Goal: Task Accomplishment & Management: Use online tool/utility

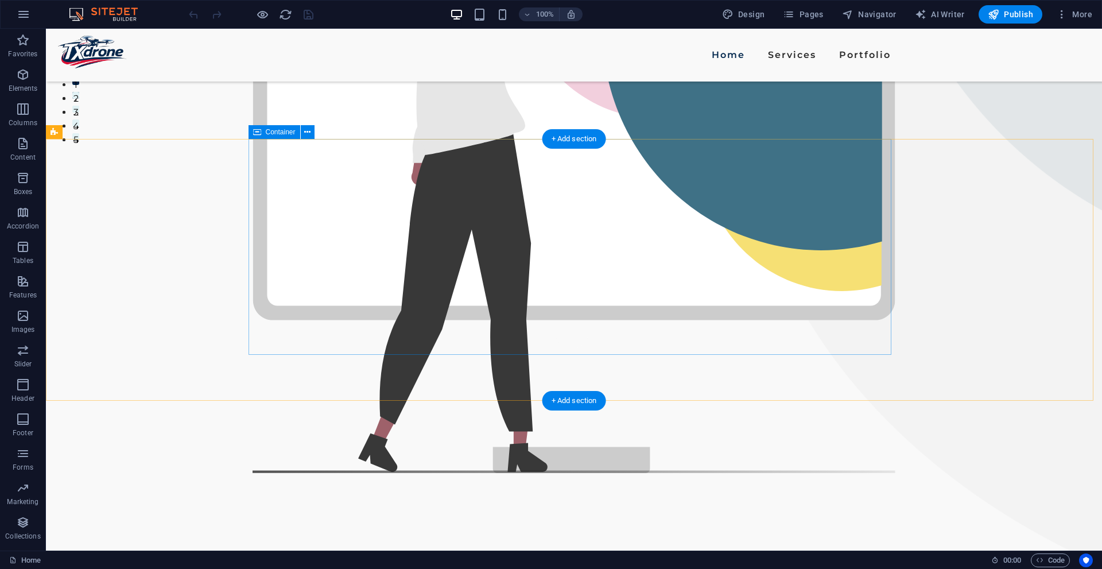
scroll to position [459, 0]
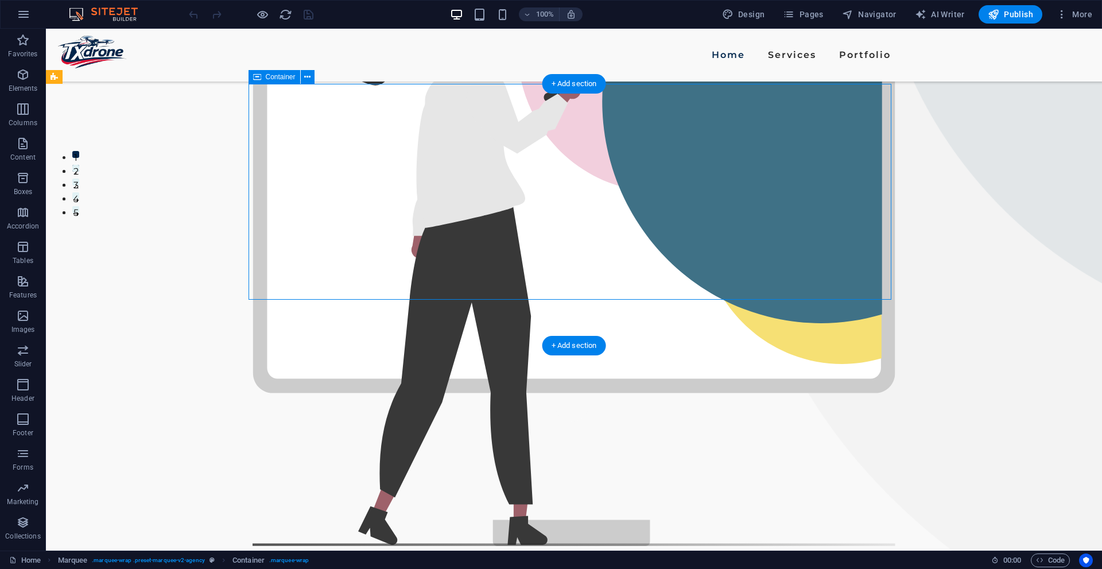
scroll to position [344, 0]
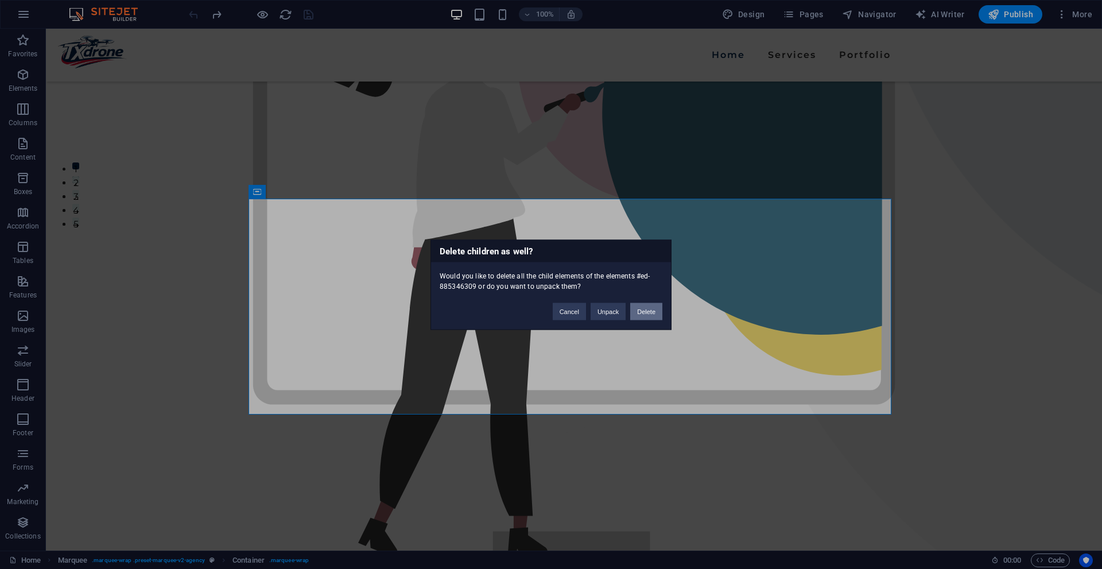
click at [645, 312] on button "Delete" at bounding box center [646, 310] width 32 height 17
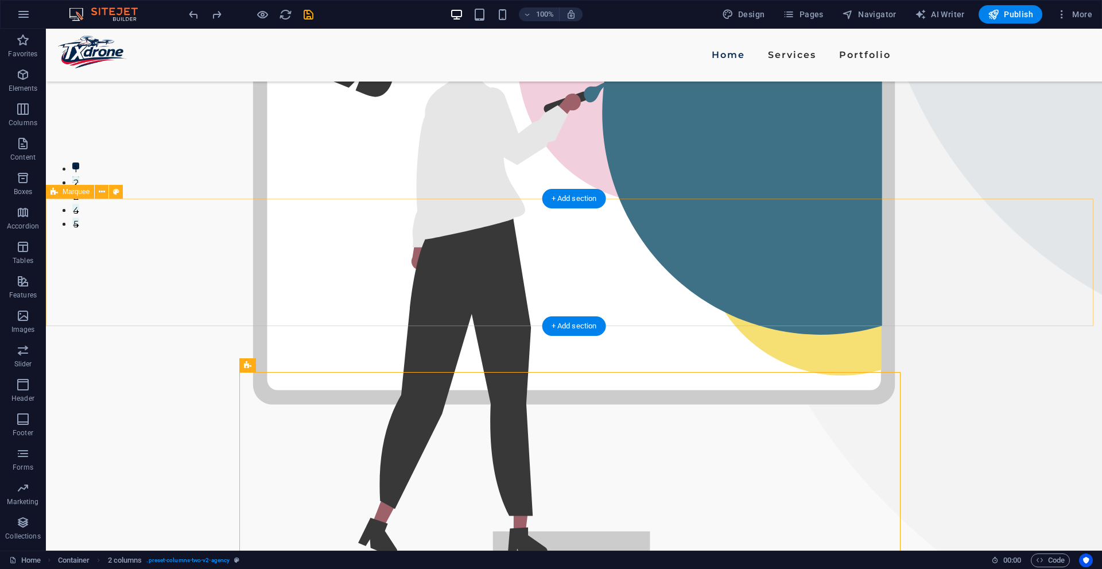
click at [75, 195] on span "Marquee" at bounding box center [76, 191] width 27 height 7
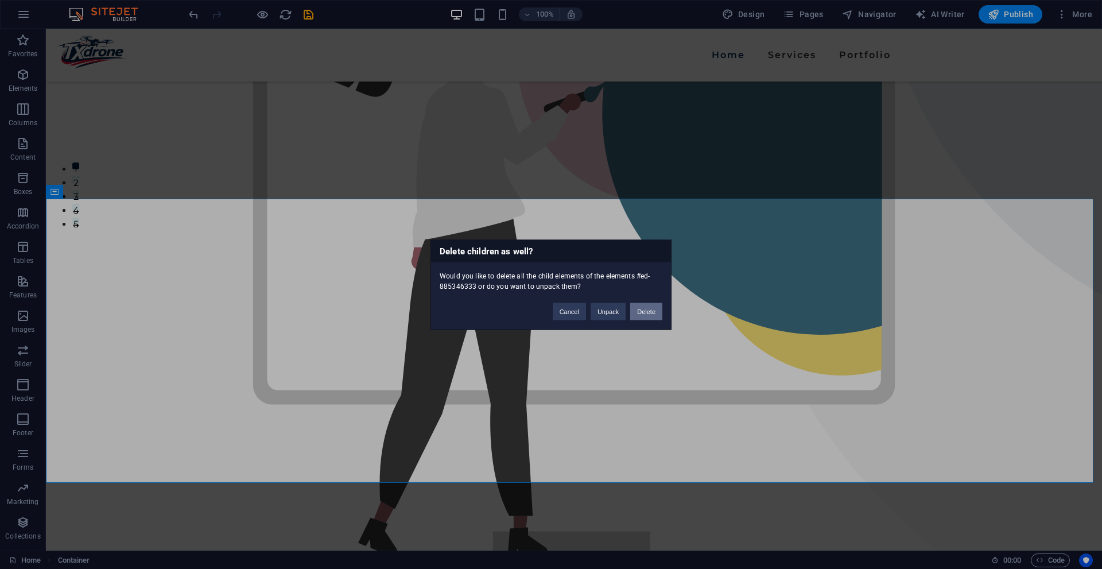
click at [647, 314] on button "Delete" at bounding box center [646, 310] width 32 height 17
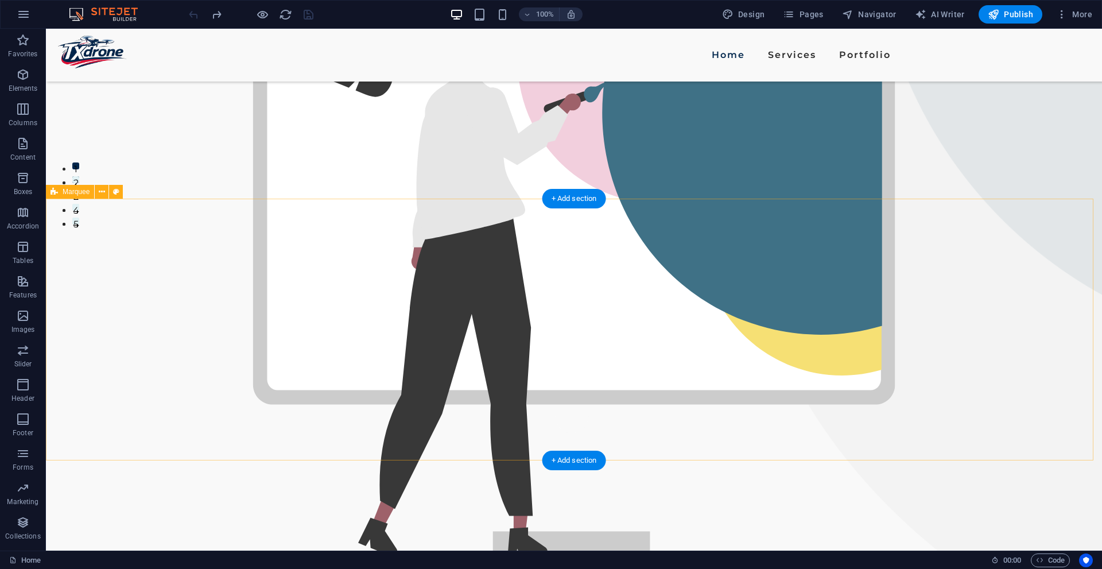
drag, startPoint x: 1008, startPoint y: 259, endPoint x: 608, endPoint y: 209, distance: 403.7
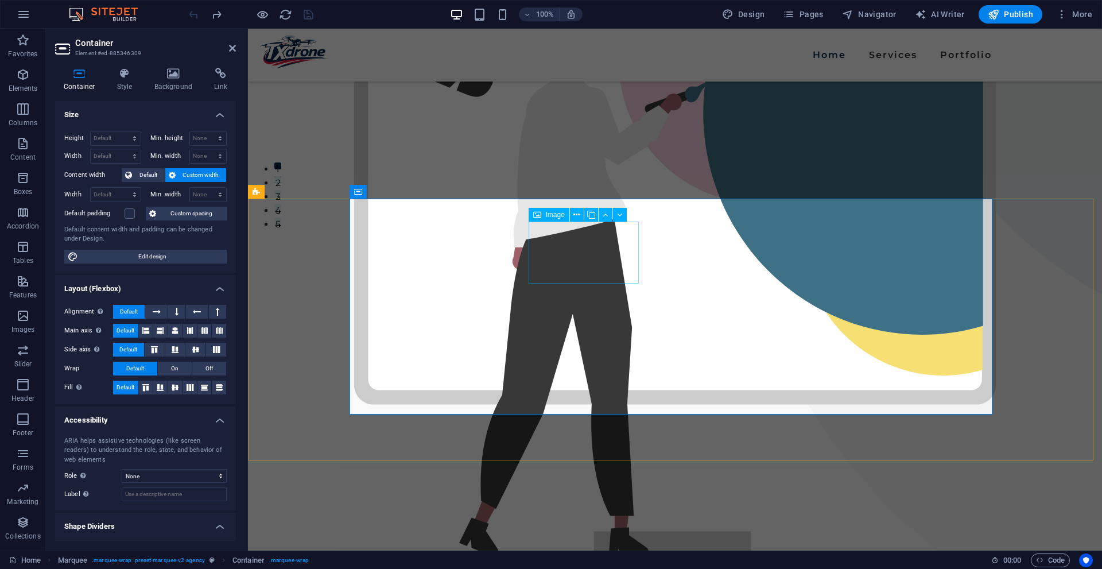
click at [627, 221] on div "Image" at bounding box center [581, 215] width 106 height 14
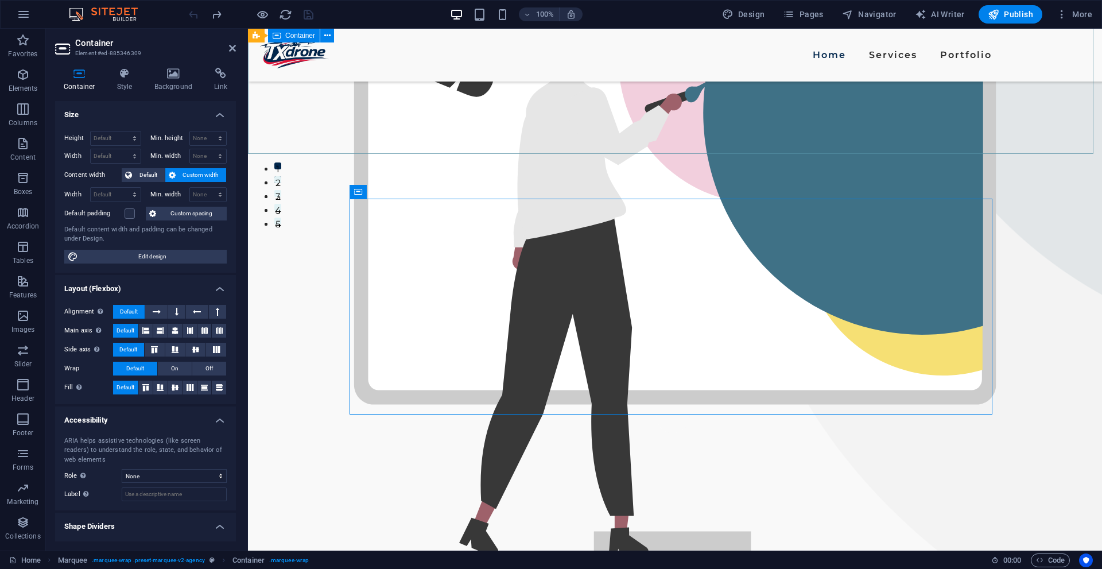
click at [602, 140] on div "We would love to work with you! Explore our budget-friendly professional drone …" at bounding box center [675, 146] width 854 height 924
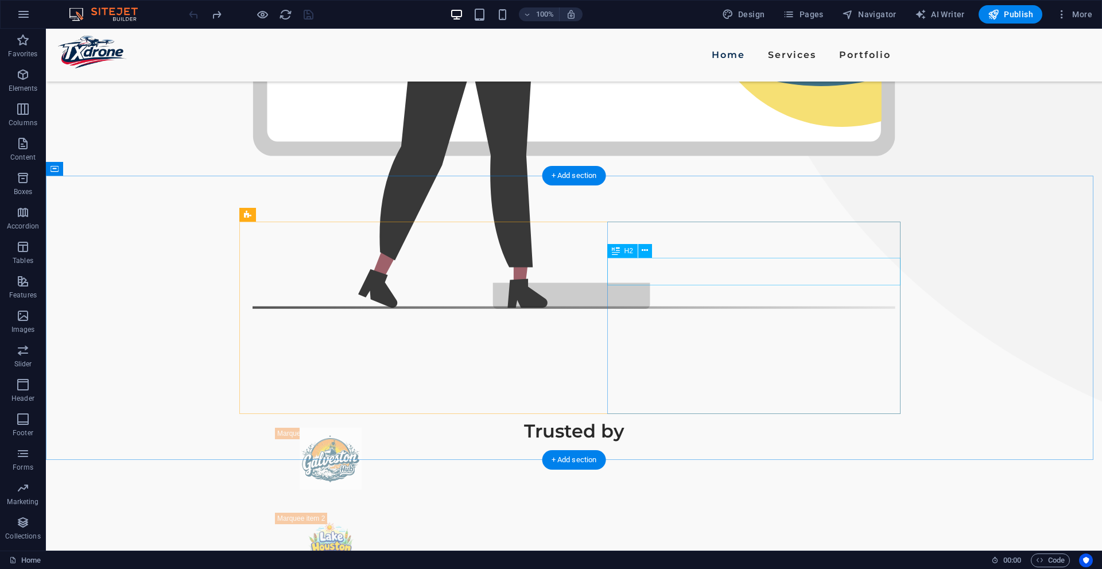
scroll to position [399, 0]
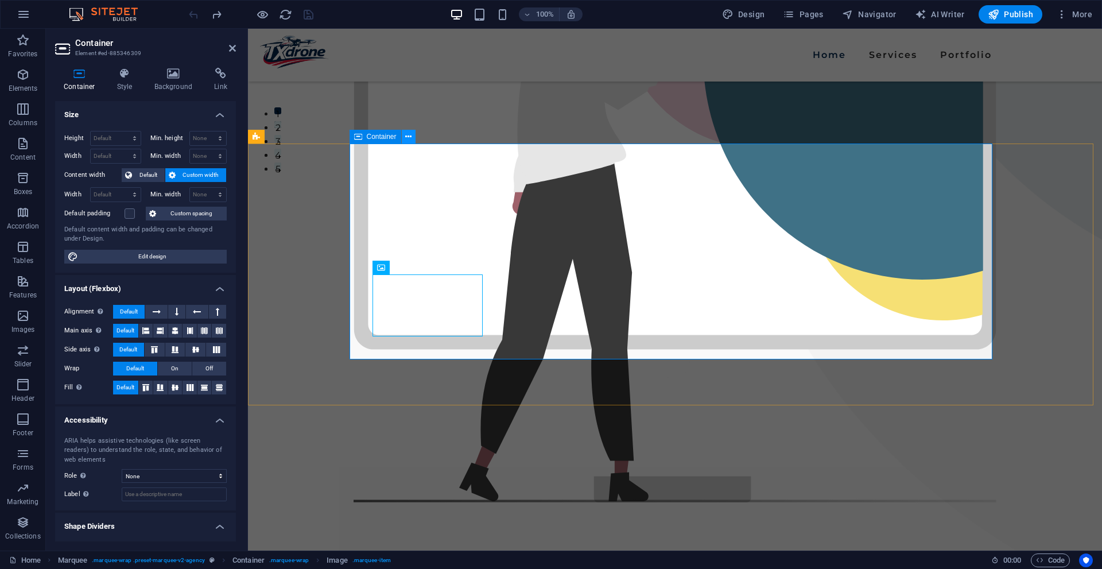
click at [406, 136] on icon at bounding box center [408, 137] width 6 height 12
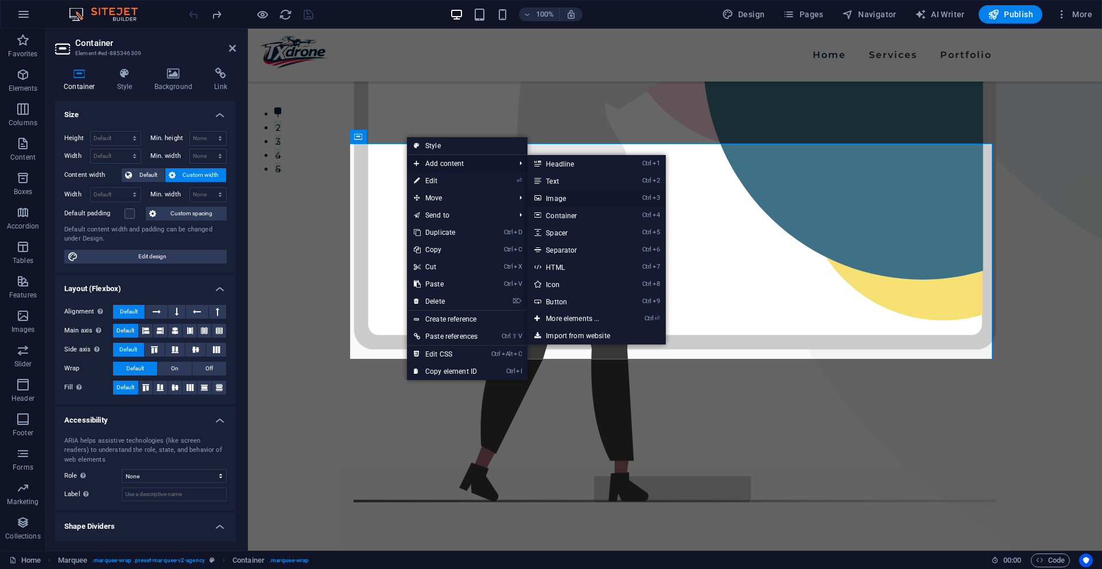
click at [604, 198] on link "Ctrl 3 Image" at bounding box center [574, 197] width 95 height 17
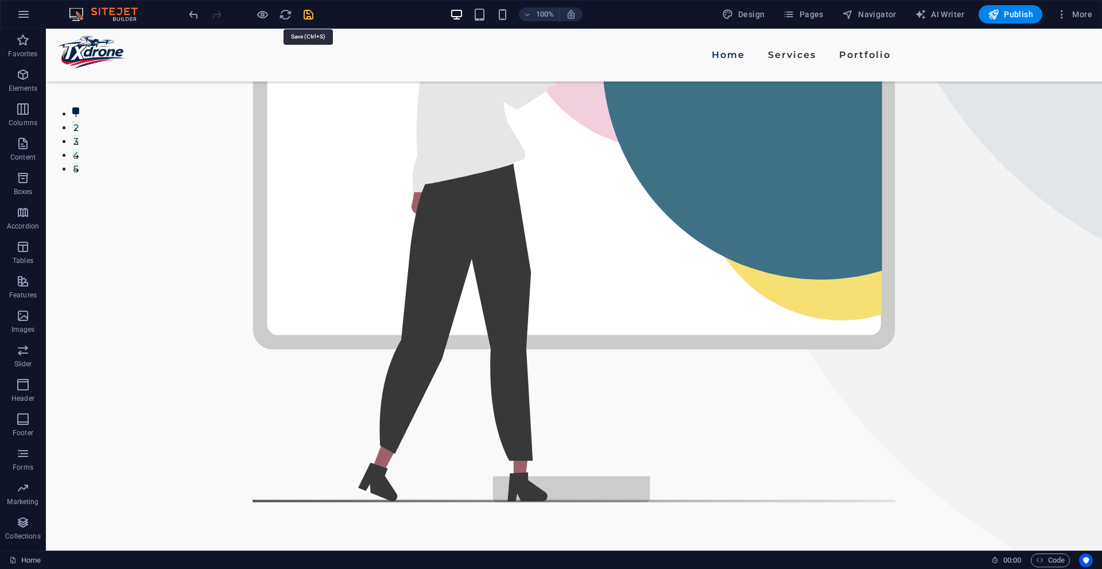
click at [310, 16] on icon "save" at bounding box center [308, 14] width 13 height 13
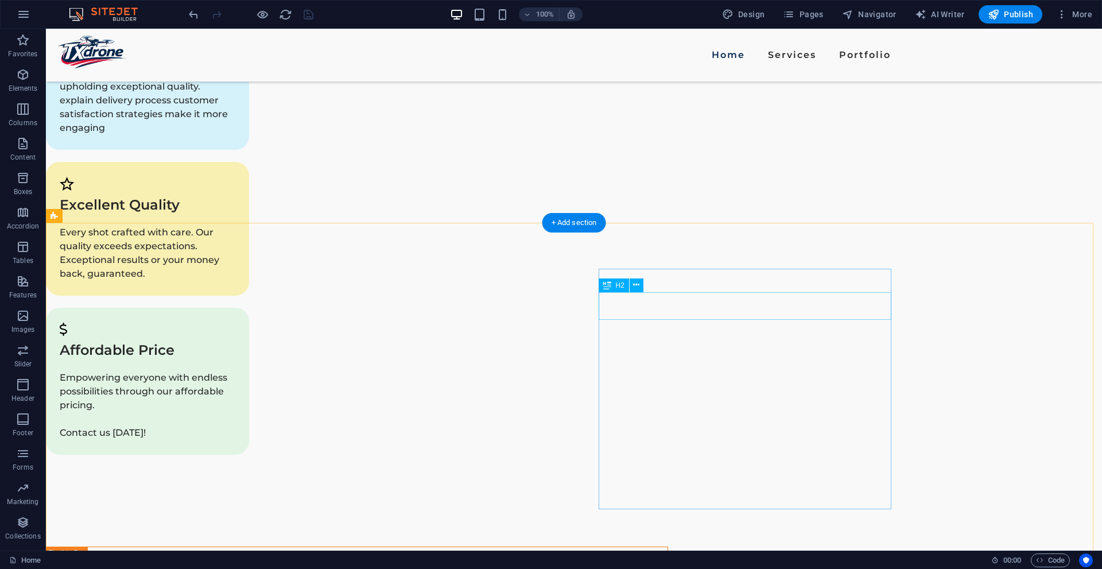
scroll to position [1949, 0]
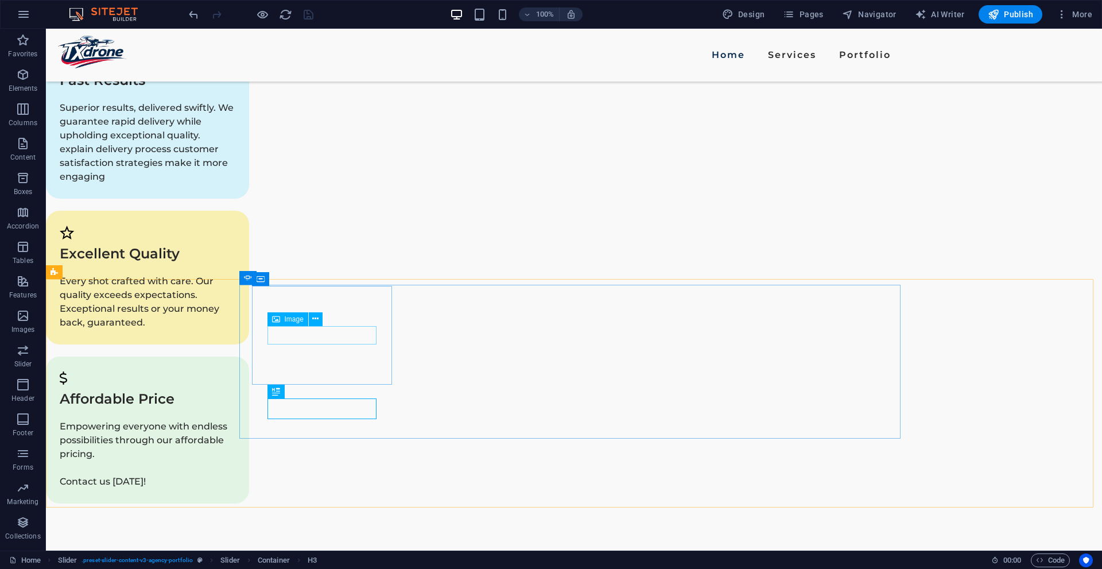
click at [291, 317] on span "Image" at bounding box center [294, 319] width 19 height 7
drag, startPoint x: 291, startPoint y: 317, endPoint x: 52, endPoint y: 291, distance: 241.3
click at [291, 317] on span "Image" at bounding box center [294, 319] width 19 height 7
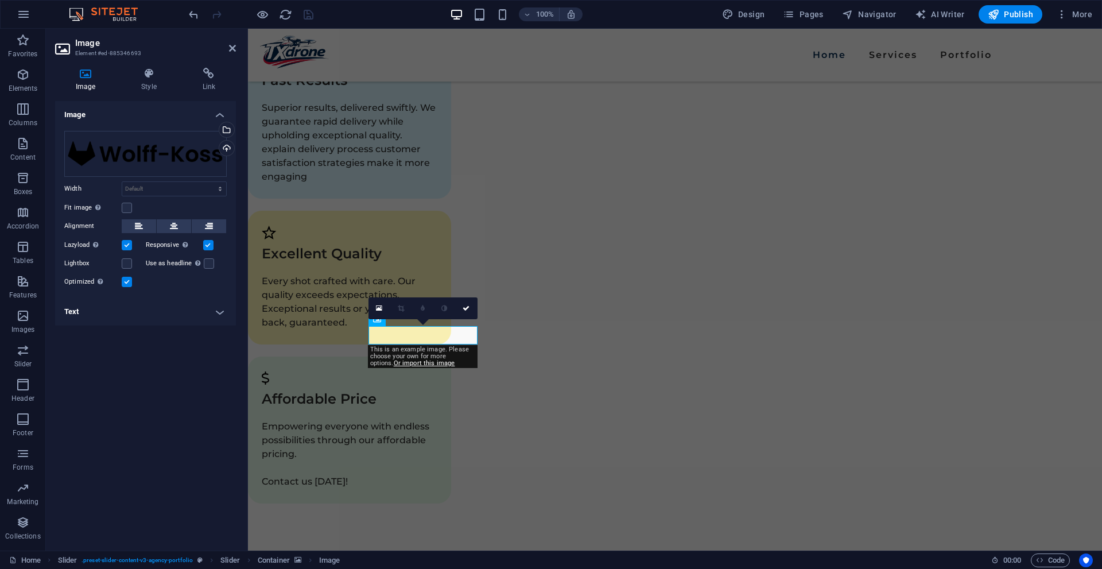
click at [75, 68] on icon at bounding box center [85, 73] width 61 height 11
click at [230, 129] on div "Select files from the file manager, stock photos, or upload file(s)" at bounding box center [225, 130] width 17 height 17
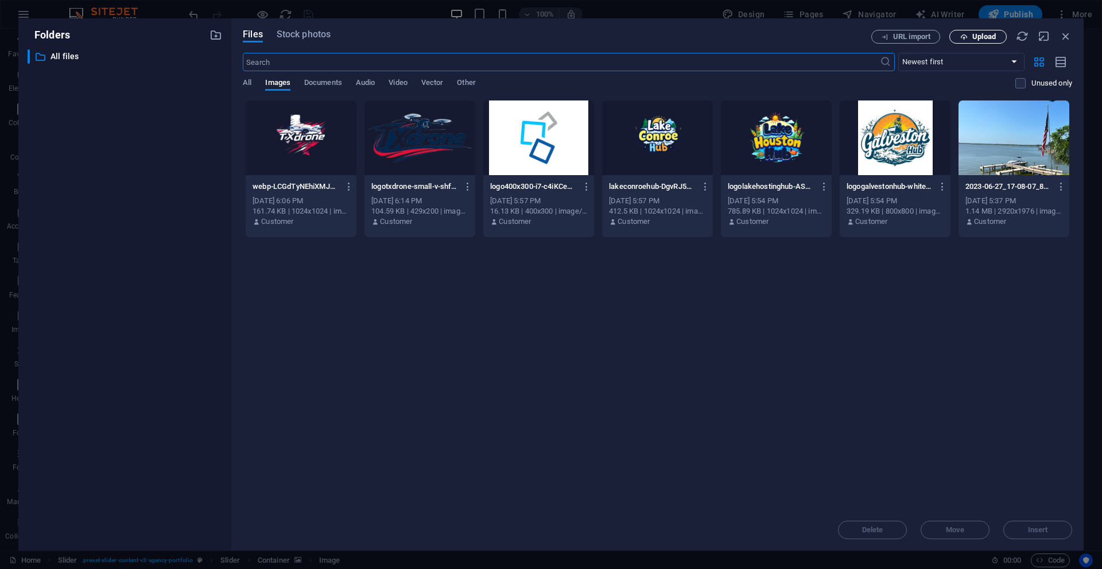
click at [972, 34] on span "Upload" at bounding box center [984, 36] width 24 height 7
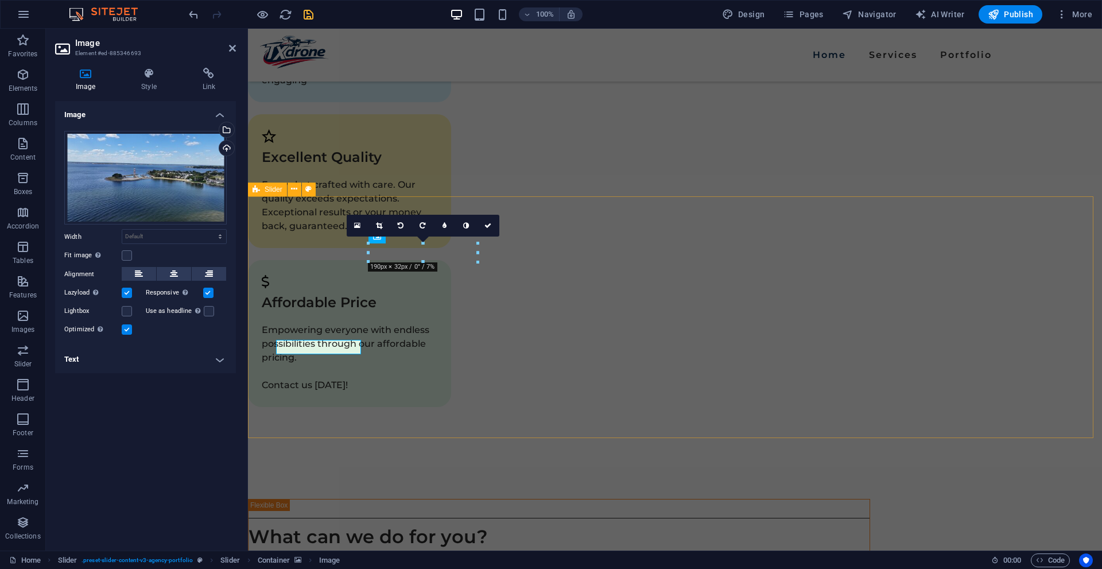
scroll to position [2031, 0]
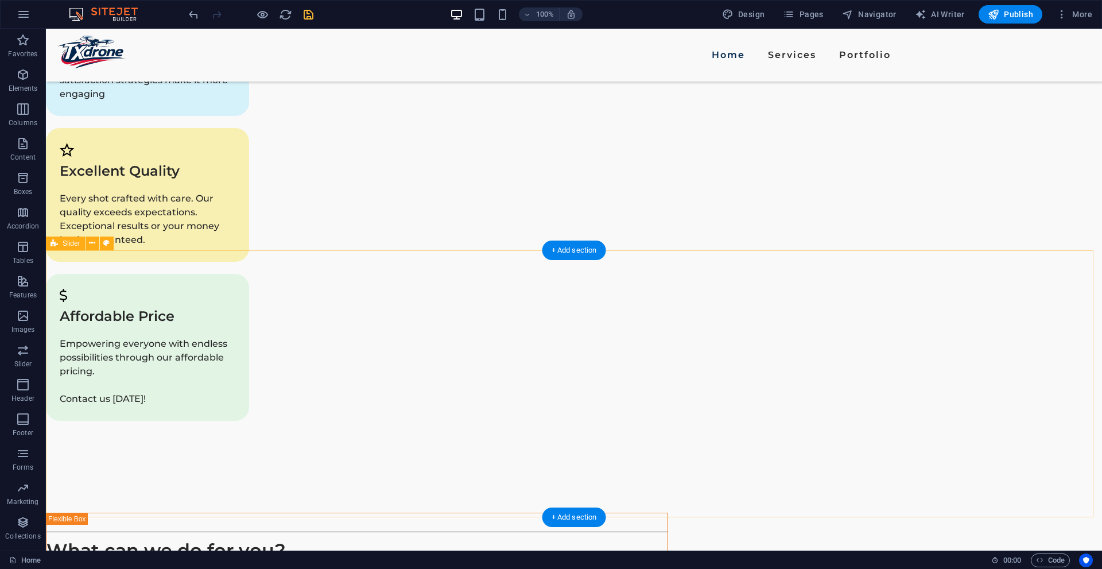
drag, startPoint x: 931, startPoint y: 378, endPoint x: 359, endPoint y: 283, distance: 579.4
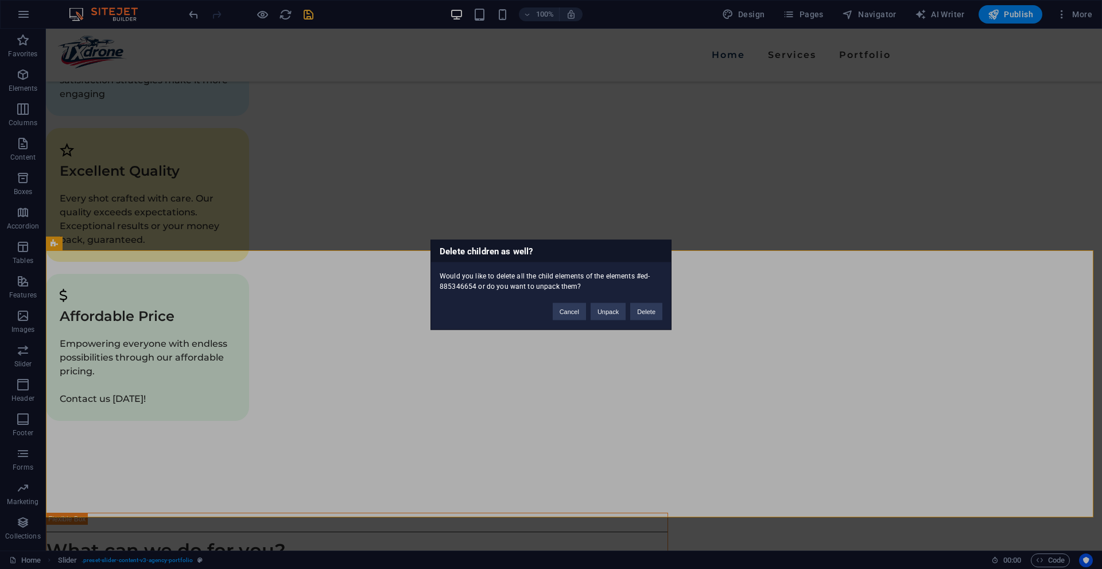
click at [289, 275] on div "Delete children as well? Would you like to delete all the child elements of the…" at bounding box center [551, 284] width 1102 height 569
click at [645, 313] on button "Delete" at bounding box center [646, 310] width 32 height 17
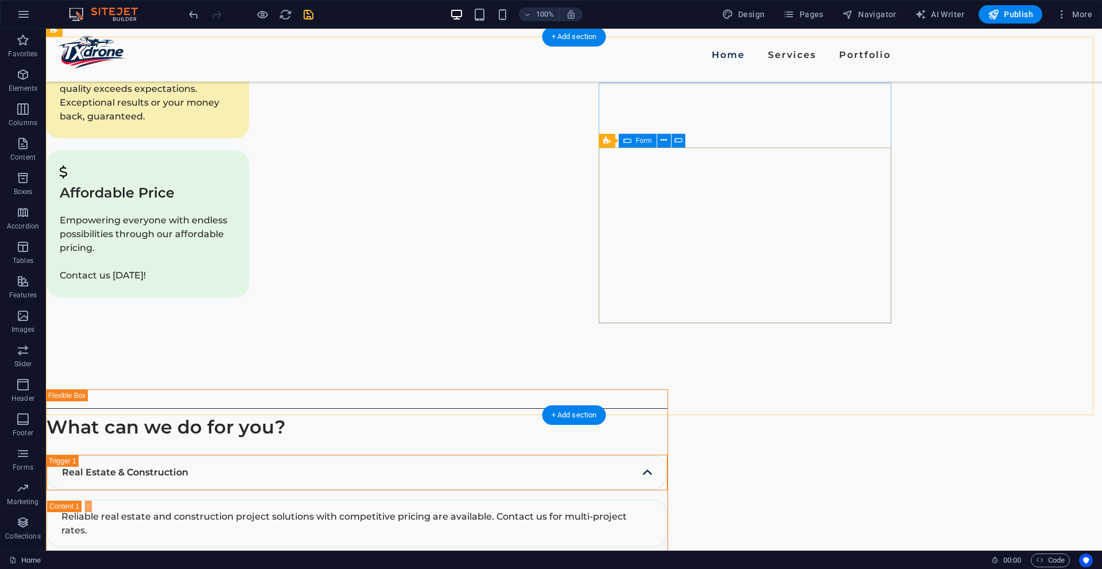
scroll to position [2227, 0]
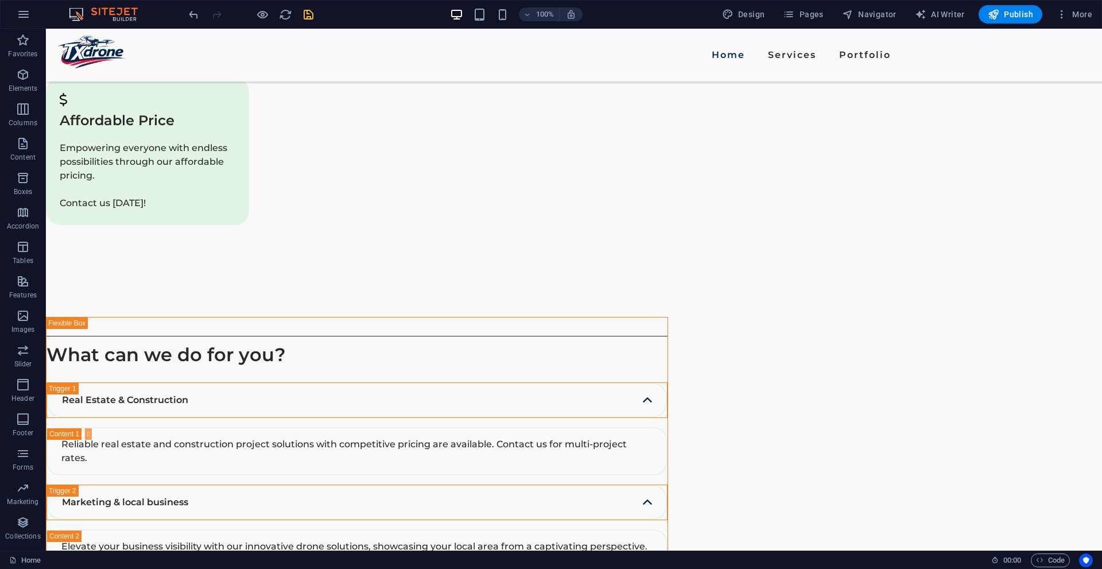
click at [308, 11] on icon "save" at bounding box center [308, 14] width 13 height 13
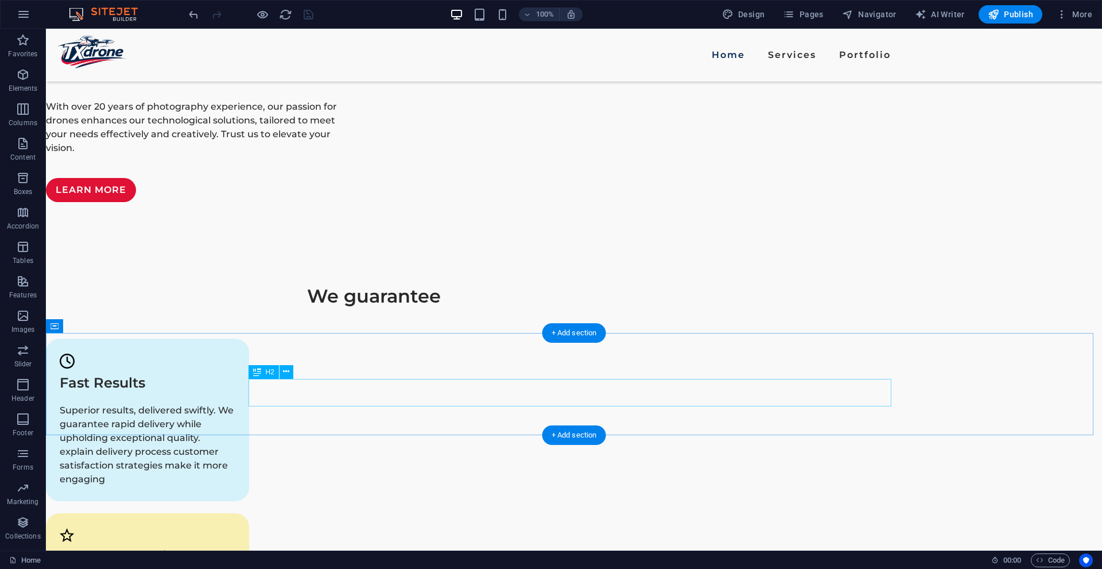
scroll to position [1653, 0]
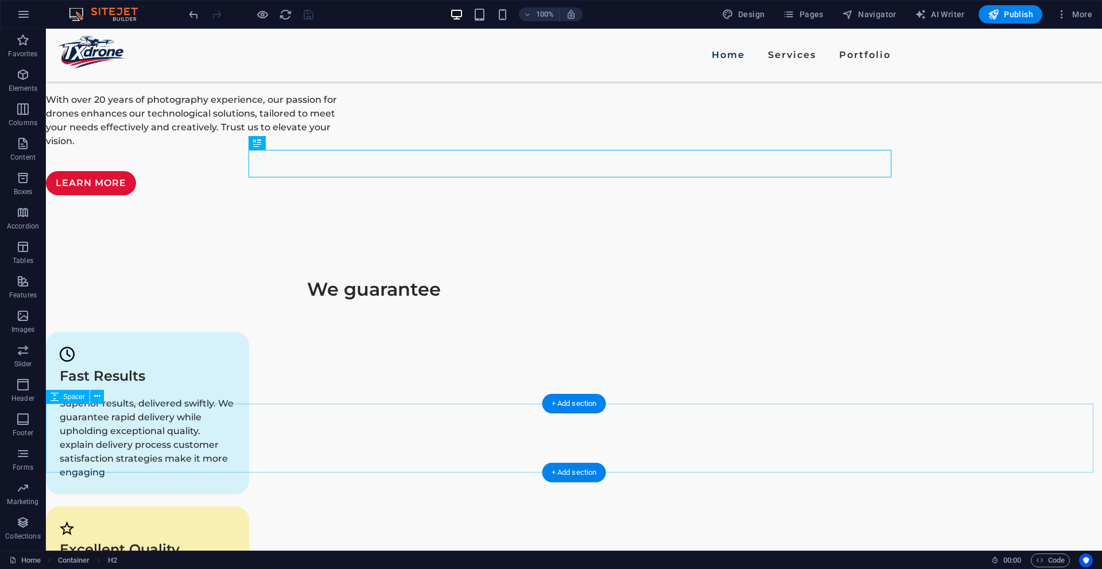
drag, startPoint x: 554, startPoint y: 427, endPoint x: 567, endPoint y: 427, distance: 12.6
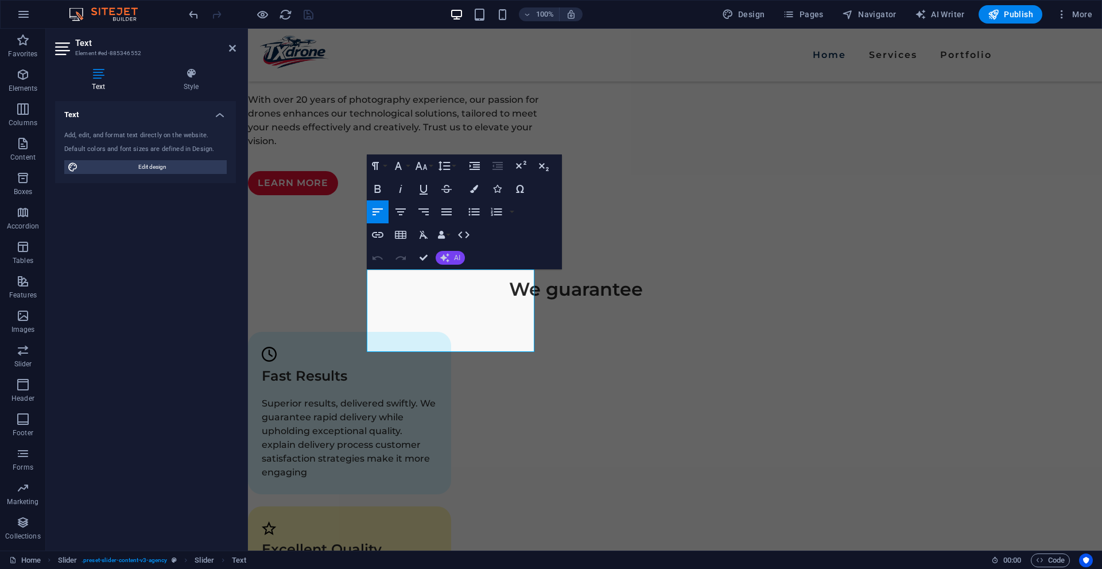
click at [456, 262] on button "AI" at bounding box center [449, 258] width 29 height 14
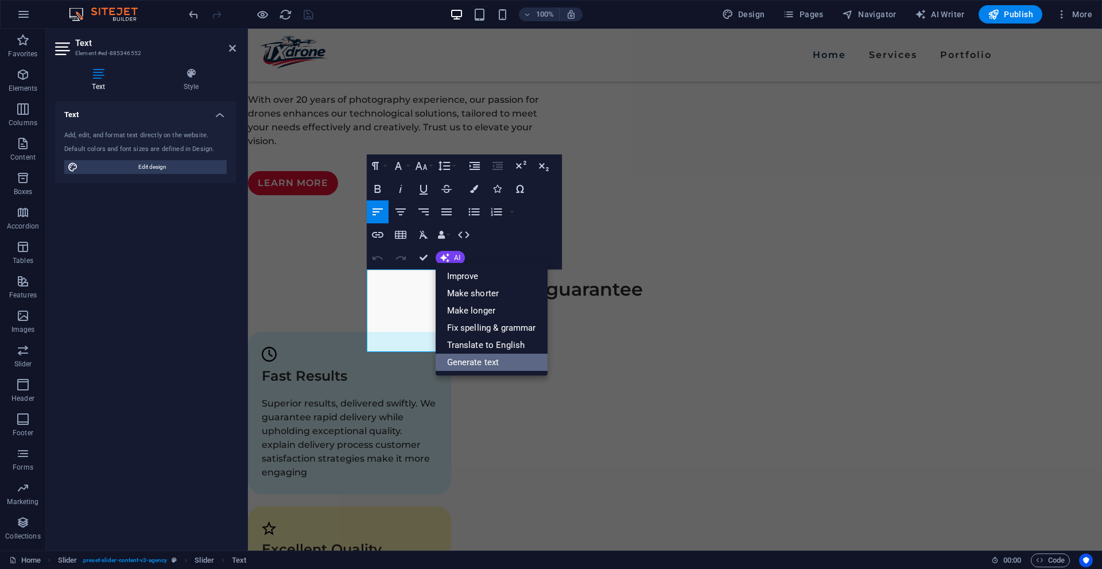
drag, startPoint x: 468, startPoint y: 357, endPoint x: 252, endPoint y: 296, distance: 224.7
click at [468, 357] on link "Generate text" at bounding box center [491, 361] width 112 height 17
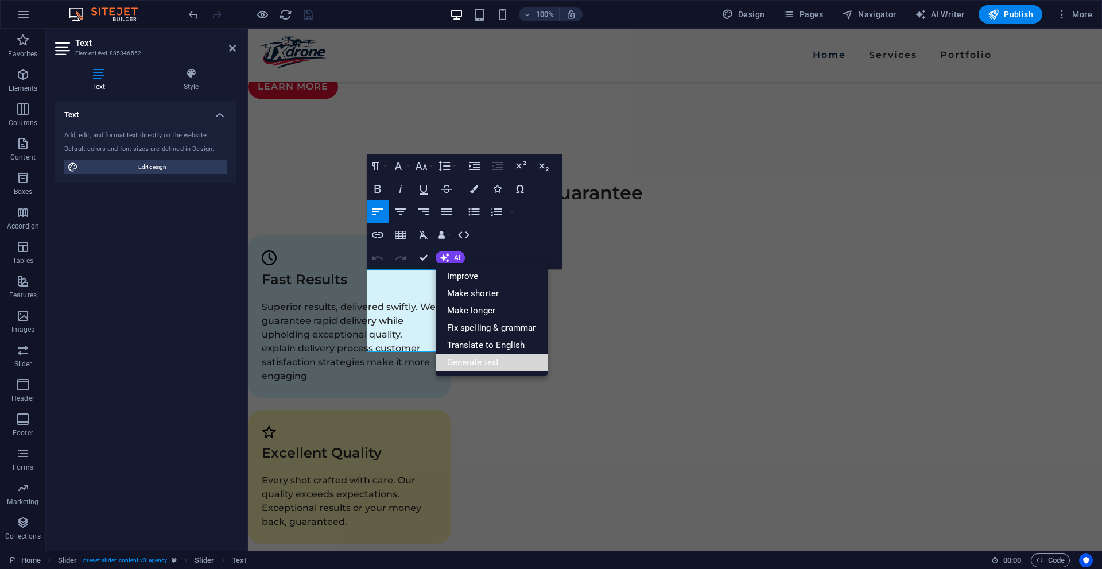
select select "English"
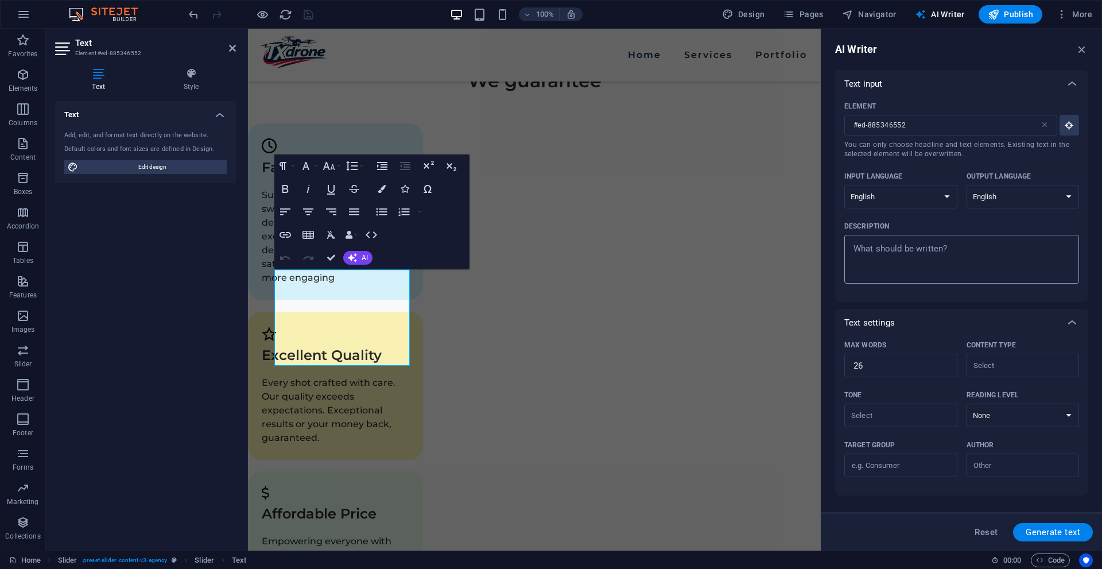
click at [897, 239] on div "x ​" at bounding box center [961, 259] width 235 height 49
click at [897, 240] on textarea "Description x ​" at bounding box center [961, 258] width 223 height 37
type textarea "x"
type textarea "m"
type textarea "x"
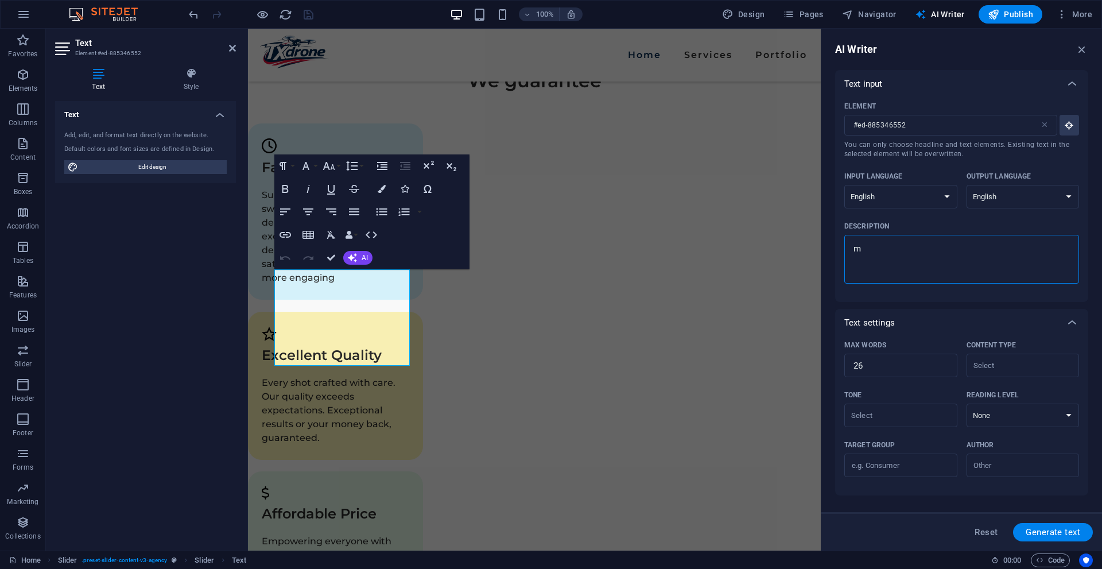
type textarea "ma"
type textarea "x"
type textarea "mak"
type textarea "x"
type textarea "make"
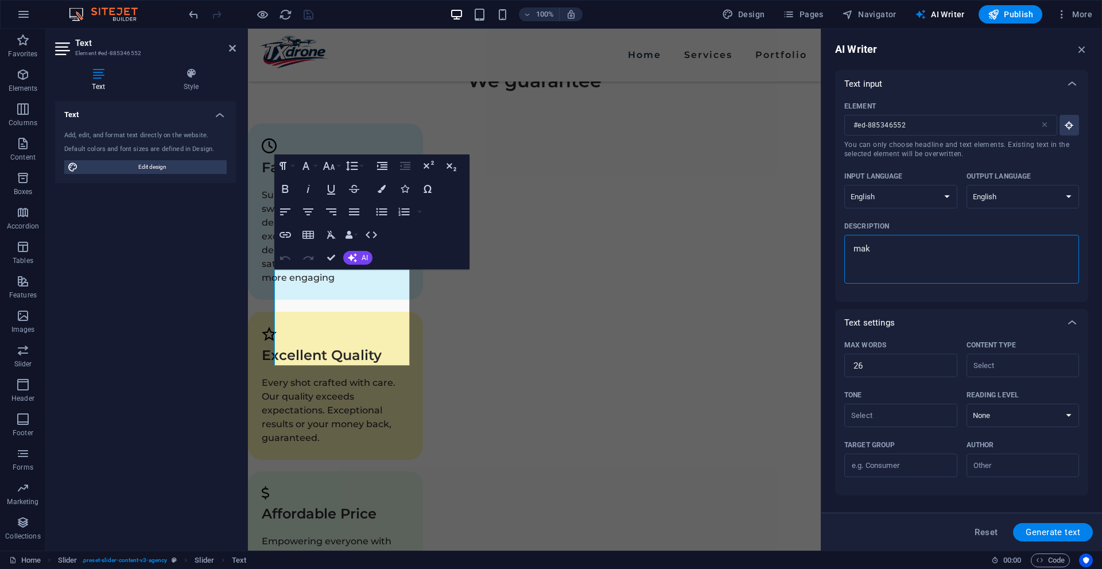
type textarea "x"
type textarea "make"
type textarea "x"
type textarea "make a"
type textarea "x"
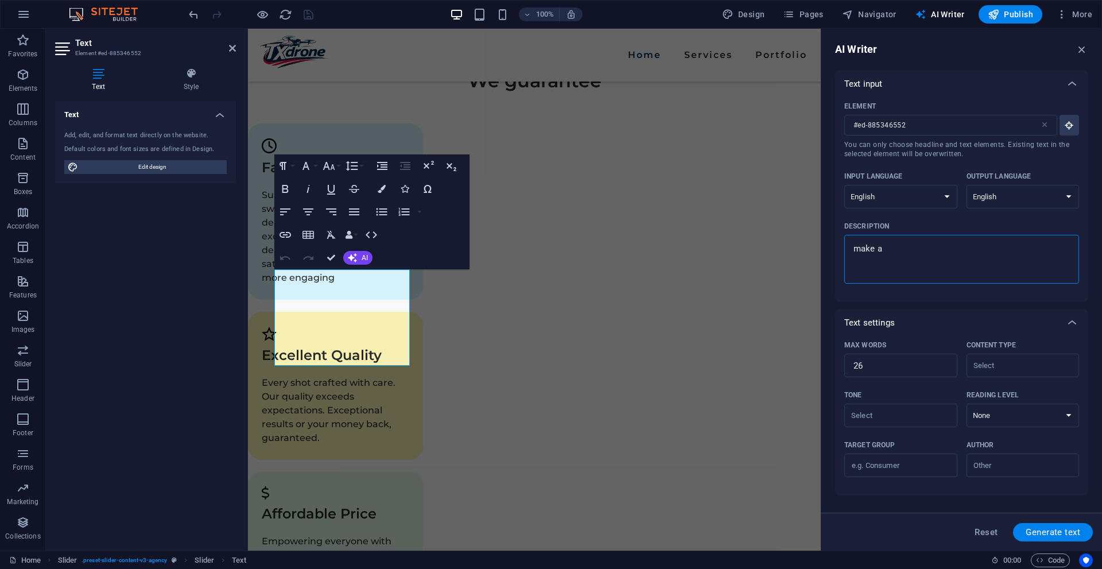
type textarea "make a"
type textarea "x"
type textarea "make a r"
type textarea "x"
type textarea "make a ra"
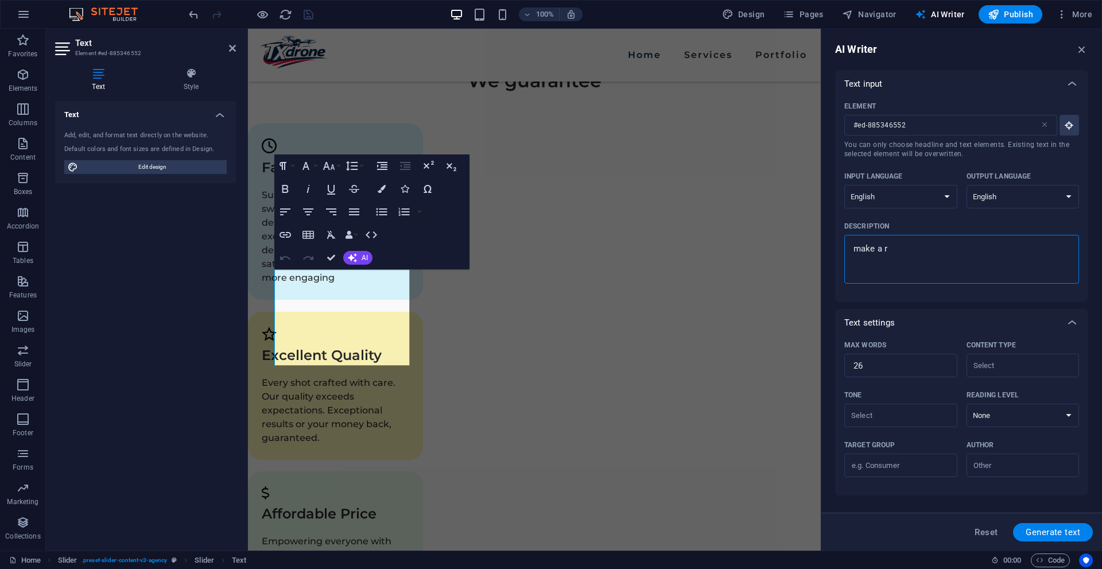
type textarea "x"
type textarea "make a ram"
type textarea "x"
type textarea "make a ramd"
type textarea "x"
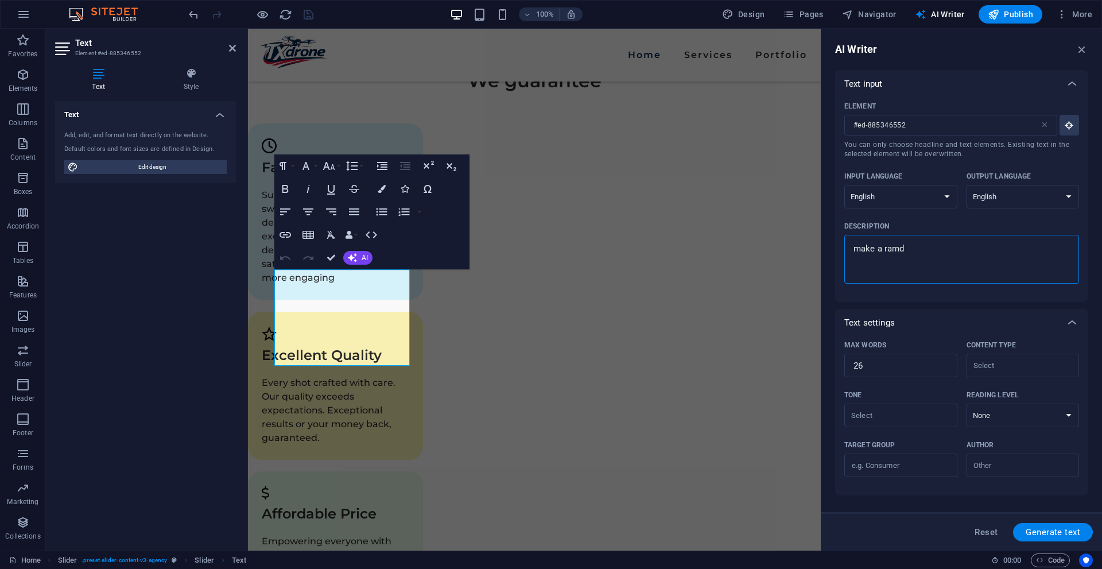
type textarea "make a ramdo"
type textarea "x"
type textarea "make a ramdon"
type textarea "x"
type textarea "make a ramdon"
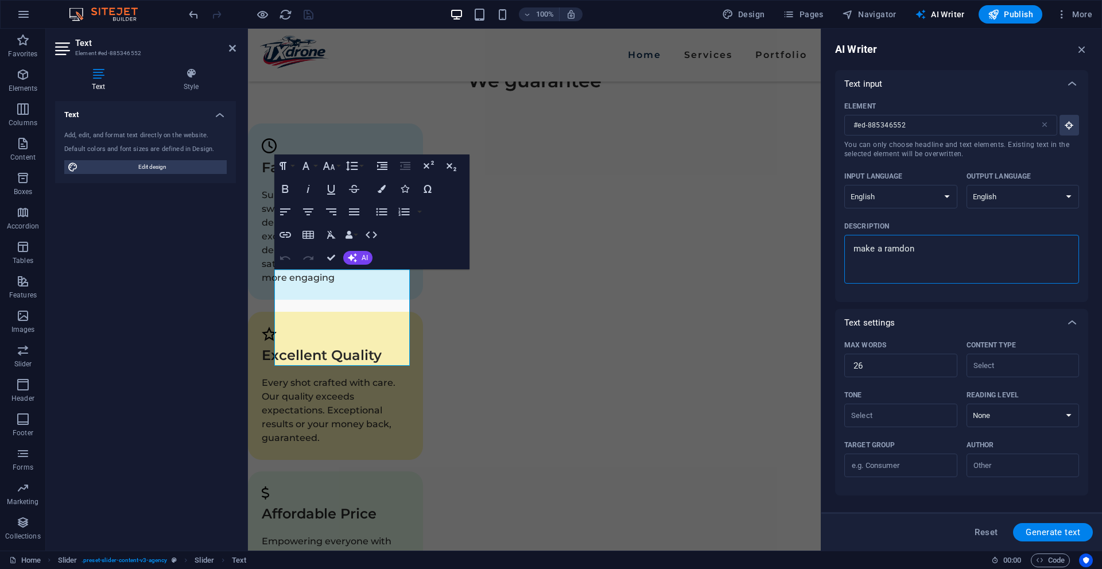
type textarea "x"
type textarea "make a ramdon t"
type textarea "x"
type textarea "make a ramdon te"
type textarea "x"
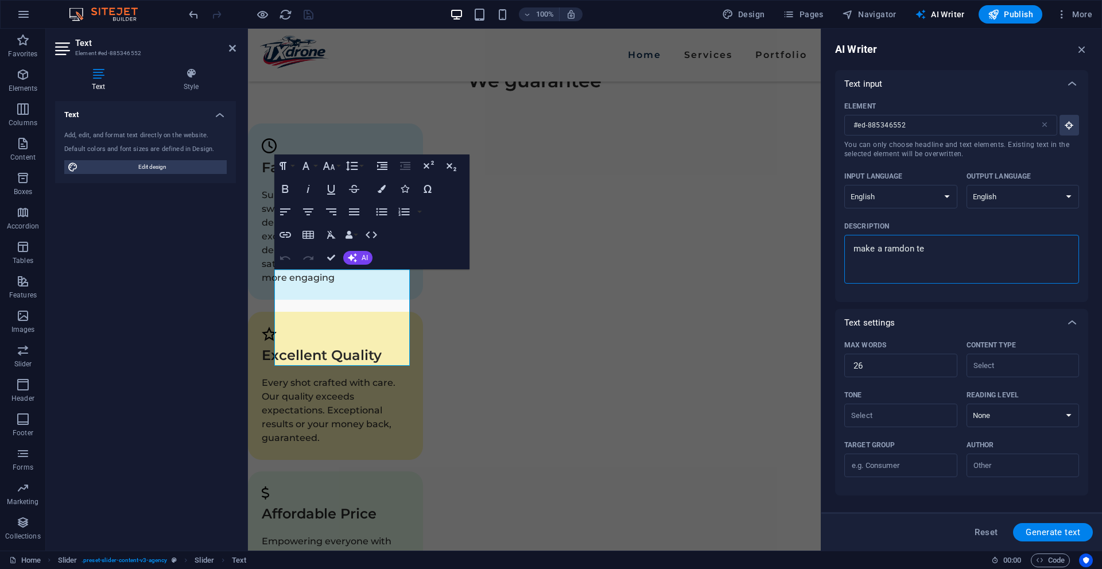
type textarea "make a ramdon tes"
type textarea "x"
type textarea "make a ramdon test"
type textarea "x"
type textarea "make a ramdon testi"
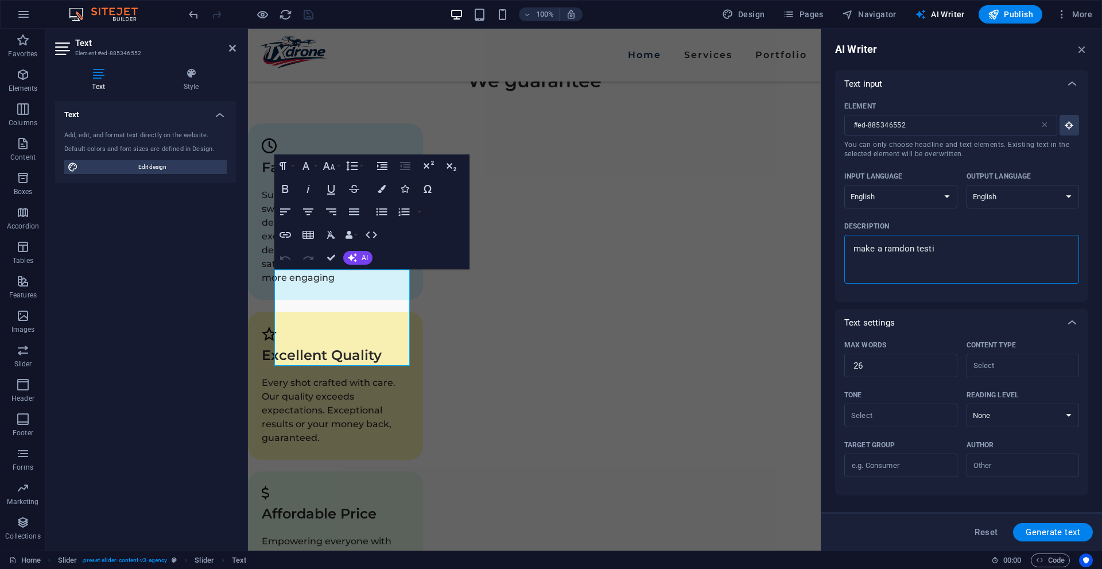
type textarea "x"
type textarea "make a ramdon testim"
type textarea "x"
type textarea "make a ramdon testimo"
type textarea "x"
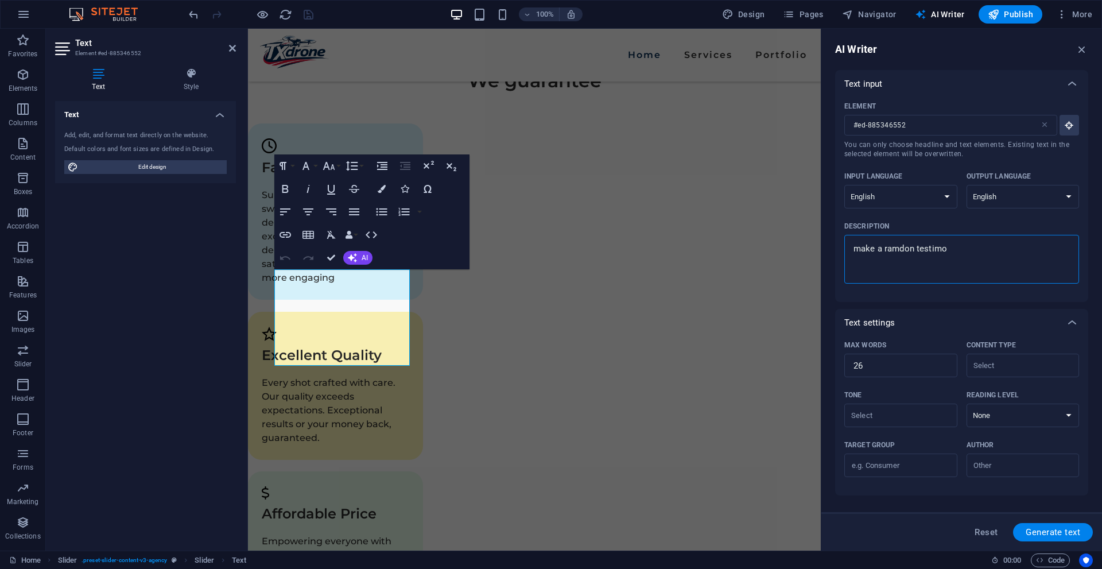
type textarea "make a ramdon testimon"
type textarea "x"
type textarea "make a ramdon testimony"
type textarea "x"
type textarea "make a ramdon testimony"
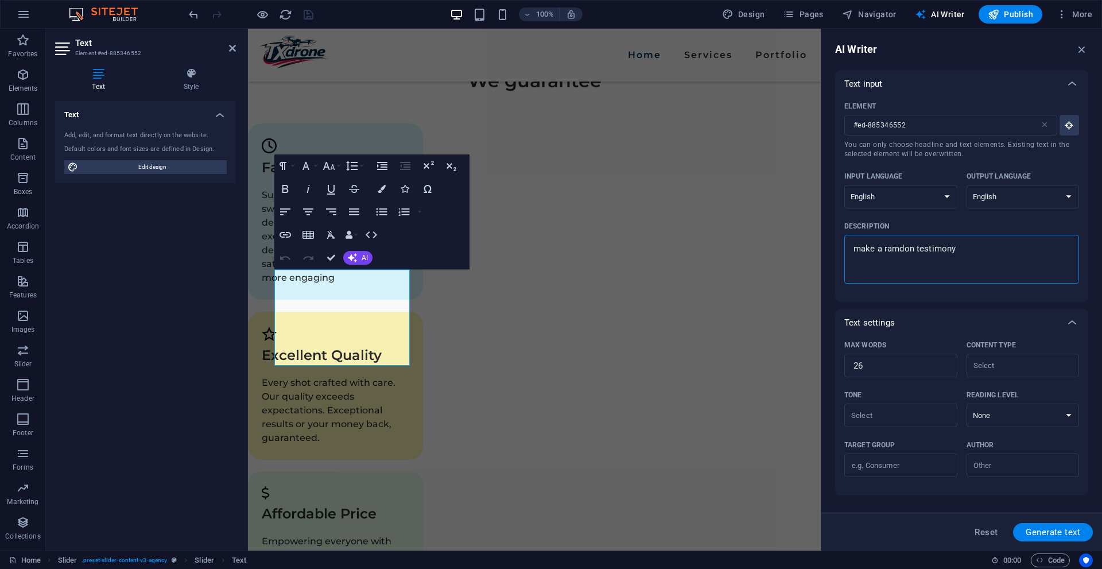
type textarea "x"
type textarea "make a ramdon testimony o"
type textarea "x"
type textarea "make a ramdon testimony of"
type textarea "x"
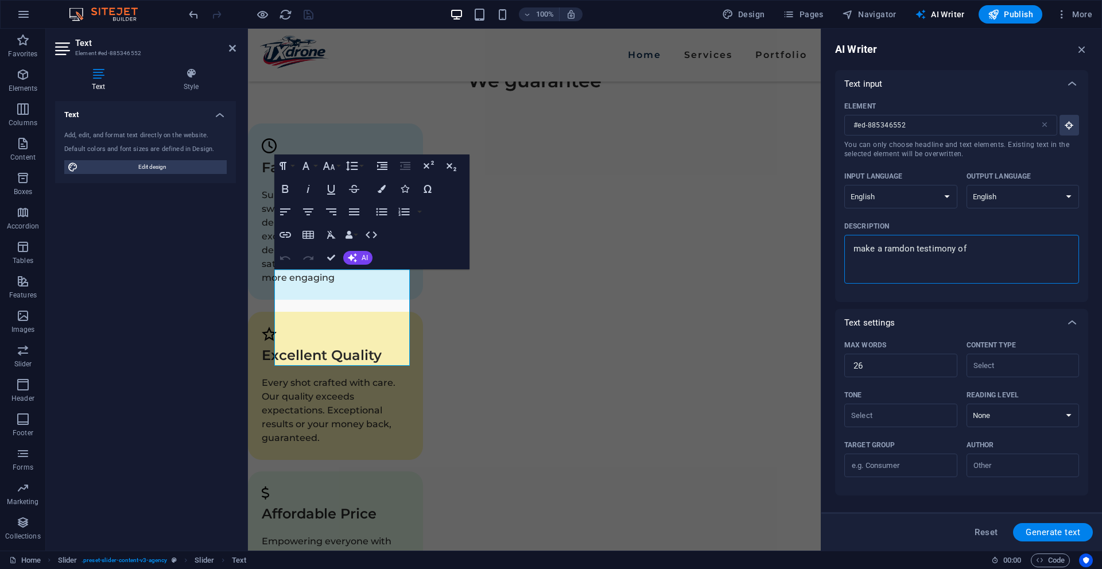
type textarea "make a ramdon testimony of"
type textarea "x"
type textarea "make a ramdon testimony of o"
type textarea "x"
type textarea "make a ramdon testimony of"
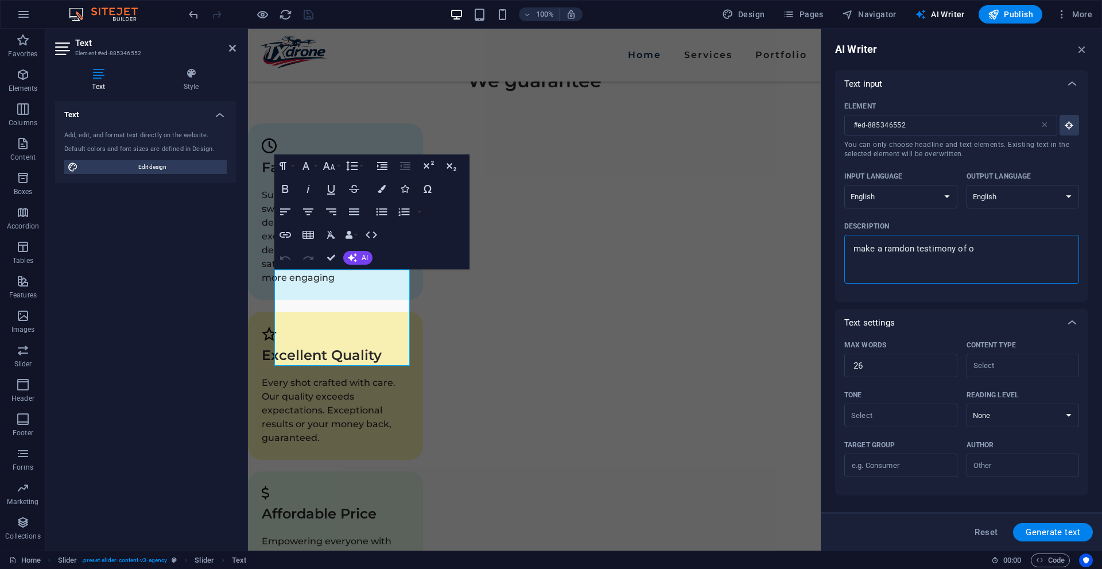
type textarea "x"
type textarea "make a ramdon testimony of s"
type textarea "x"
type textarea "make a ramdon testimony of so"
type textarea "x"
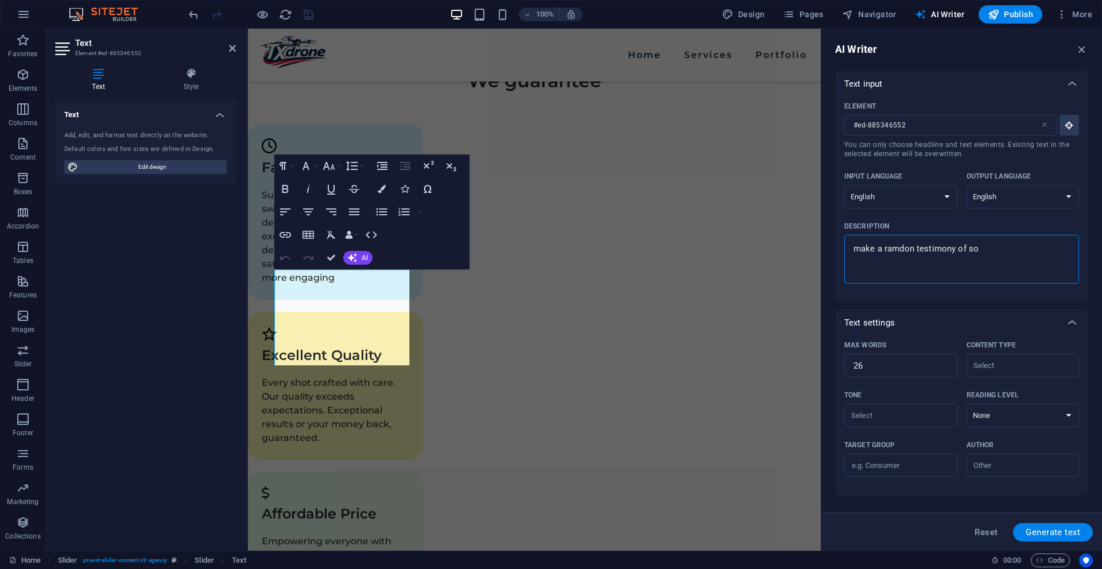
type textarea "make a ramdon testimony of som"
type textarea "x"
type textarea "make a ramdon testimony of some"
type textarea "x"
type textarea "make a ramdon testimony of someo"
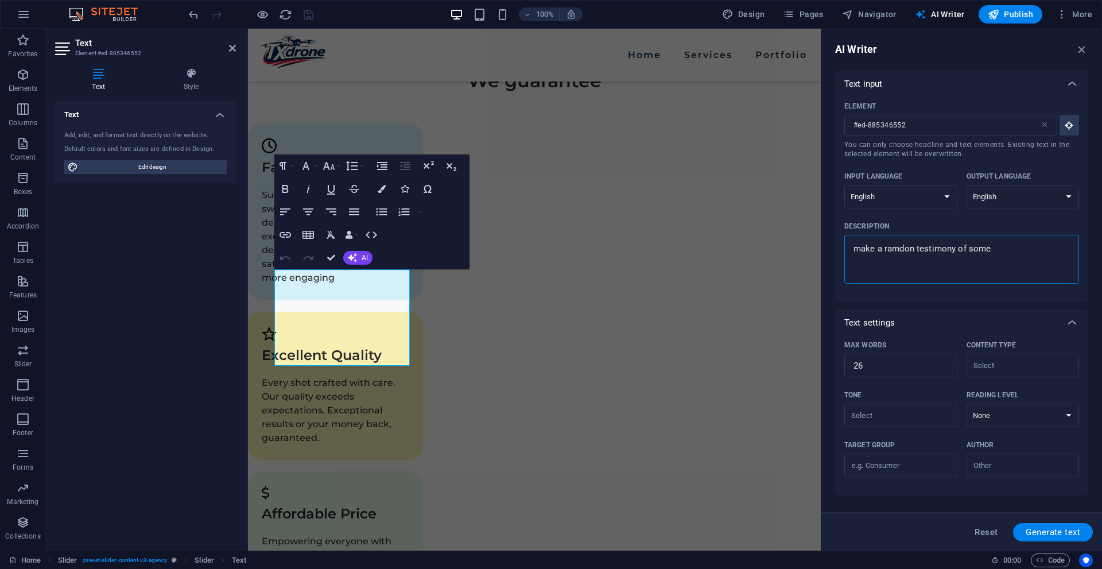
type textarea "x"
type textarea "make a ramdon testimony of someon"
type textarea "x"
type textarea "make a ramdon testimony of someone"
type textarea "x"
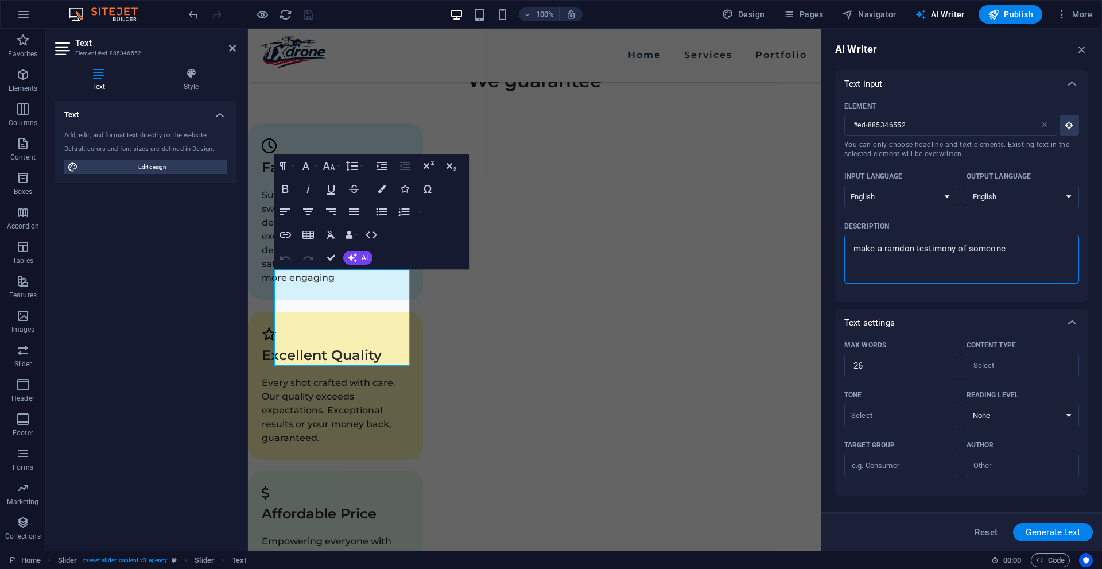
type textarea "make a ramdon testimony of someone"
type textarea "x"
type textarea "make a ramdon testimony of someone w"
type textarea "x"
type textarea "make a ramdon testimony of someone wh"
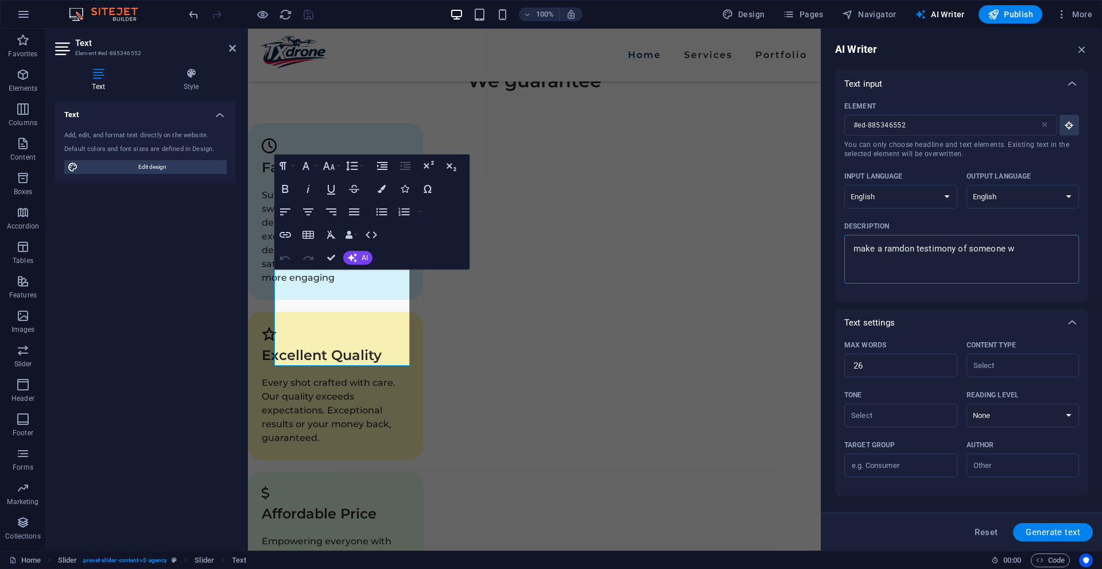
type textarea "x"
type textarea "make a ramdon testimony of someone who"
type textarea "x"
type textarea "make a ramdon testimony of someone who"
type textarea "x"
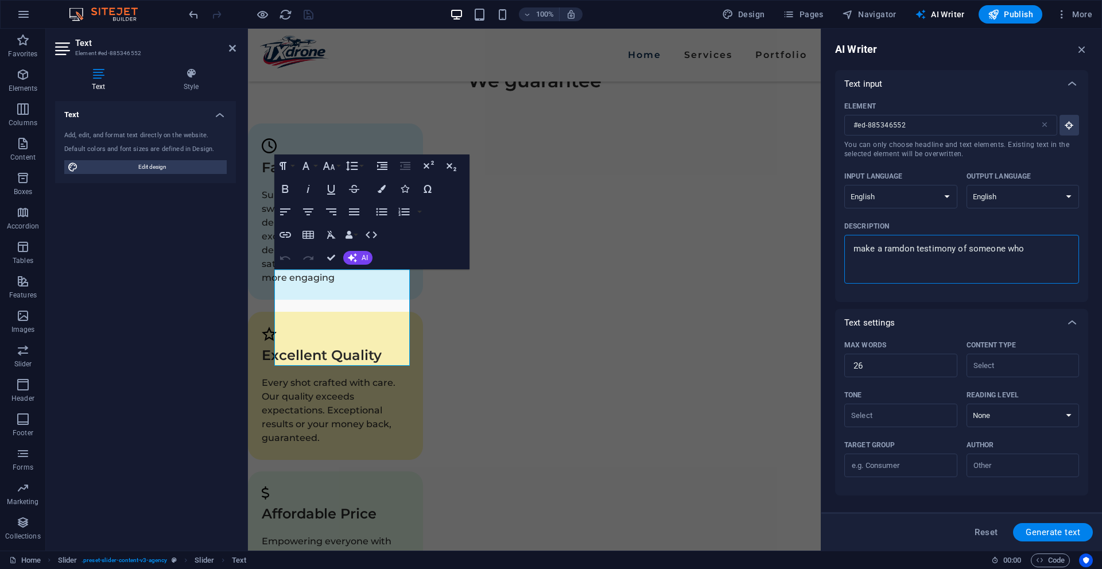
type textarea "make a ramdon testimony of someone who w"
type textarea "x"
type textarea "make a ramdon testimony of someone who wa"
type textarea "x"
type textarea "make a ramdon testimony of someone who was"
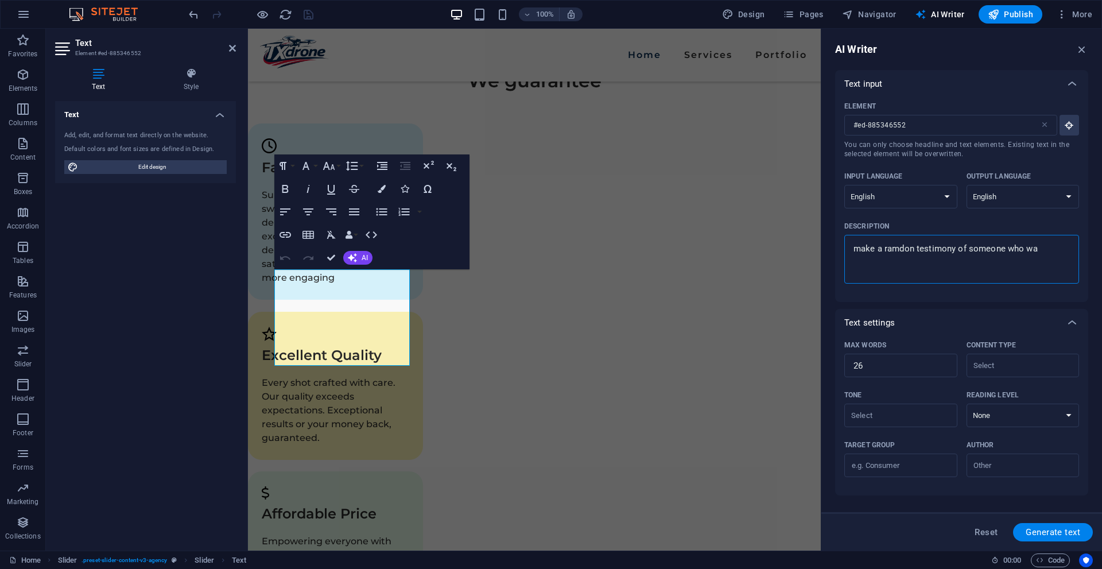
type textarea "x"
type textarea "make a ramdon testimony of someone who was"
type textarea "x"
type textarea "make a ramdon testimony of someone who was h"
type textarea "x"
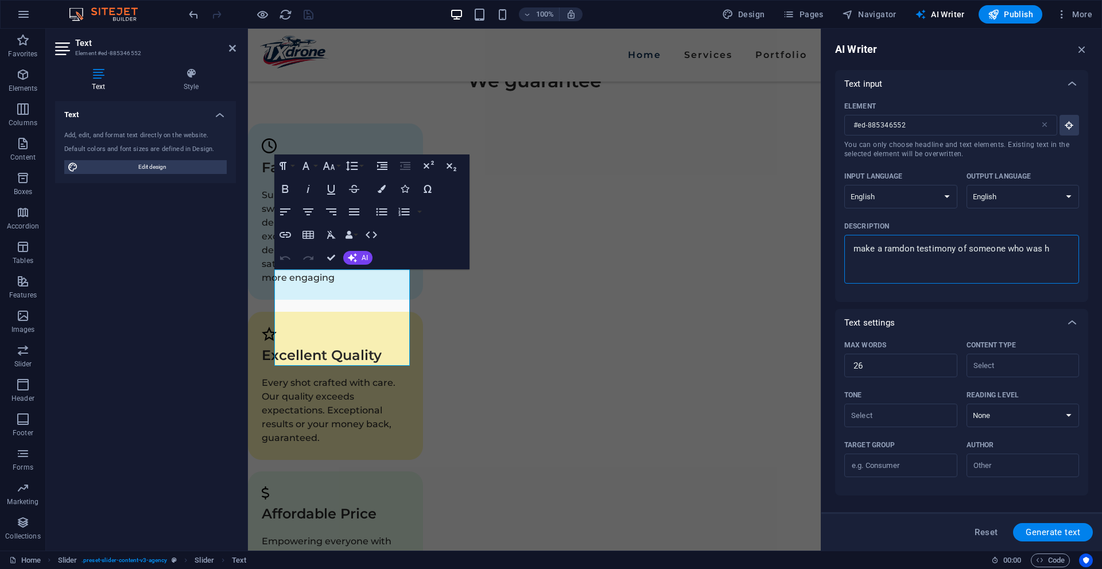
type textarea "make a ramdon testimony of someone who was ha"
type textarea "x"
type textarea "make a ramdon testimony of someone who was hap"
type textarea "x"
type textarea "make a ramdon testimony of someone who was happ"
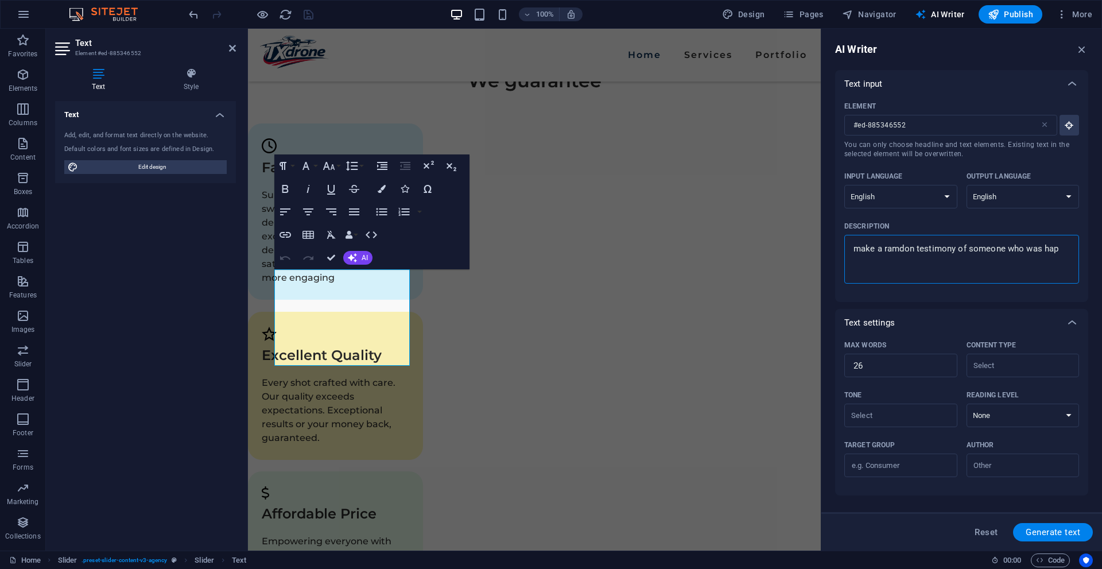
type textarea "x"
type textarea "make a ramdon testimony of someone who was happy"
type textarea "x"
type textarea "make a ramdon testimony of someone who was happy"
type textarea "x"
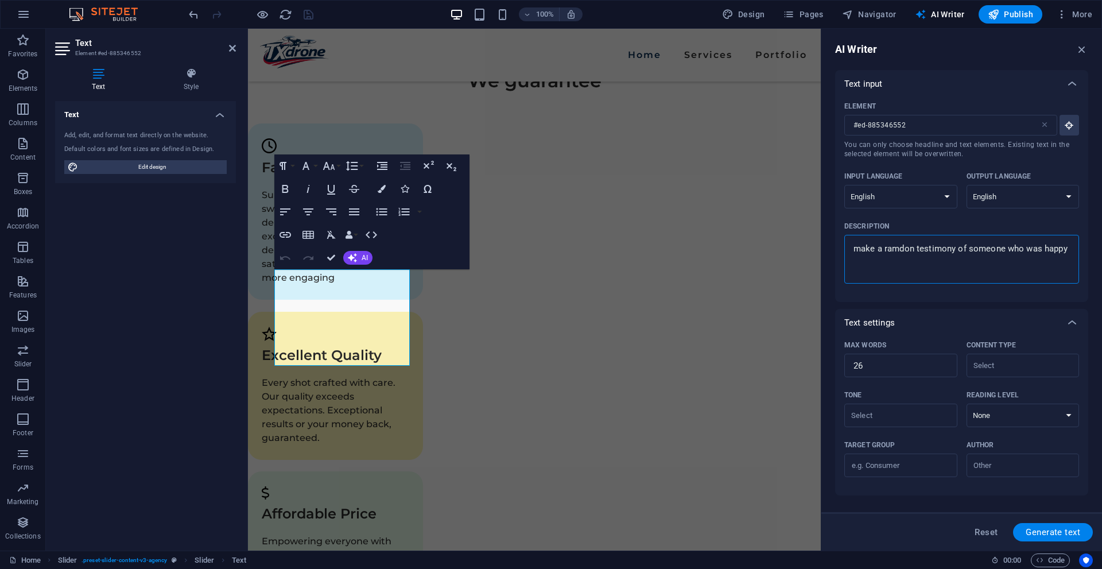
type textarea "make a ramdon testimony of someone who was happy a"
type textarea "x"
type textarea "make a ramdon testimony of someone who was happy ab"
type textarea "x"
type textarea "make a ramdon testimony of someone who was happy abo"
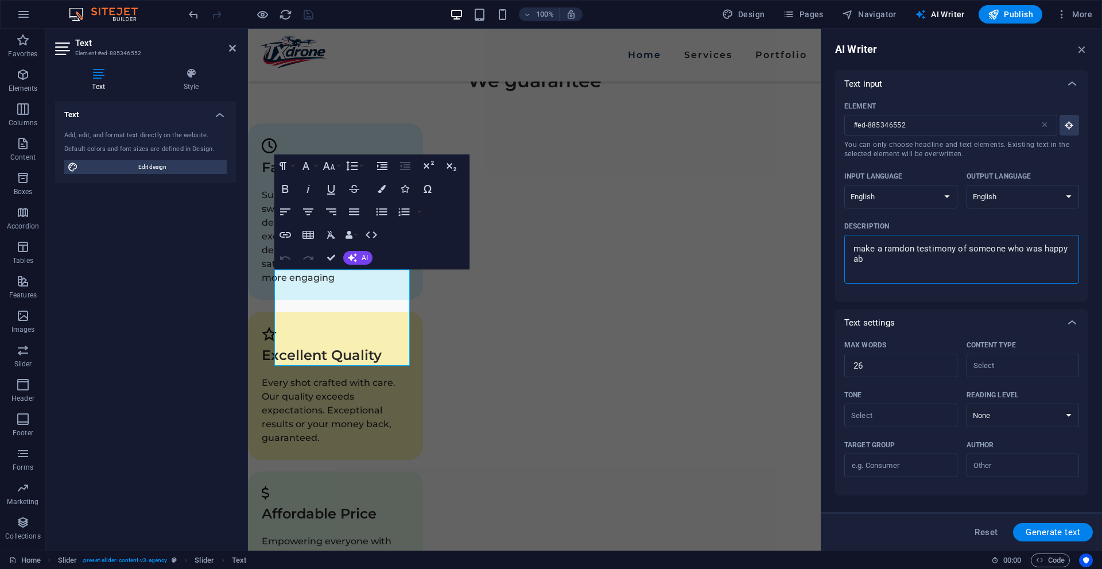
type textarea "x"
type textarea "make a ramdon testimony of someone who was happy abou"
type textarea "x"
type textarea "make a ramdon testimony of someone who was happy about"
type textarea "x"
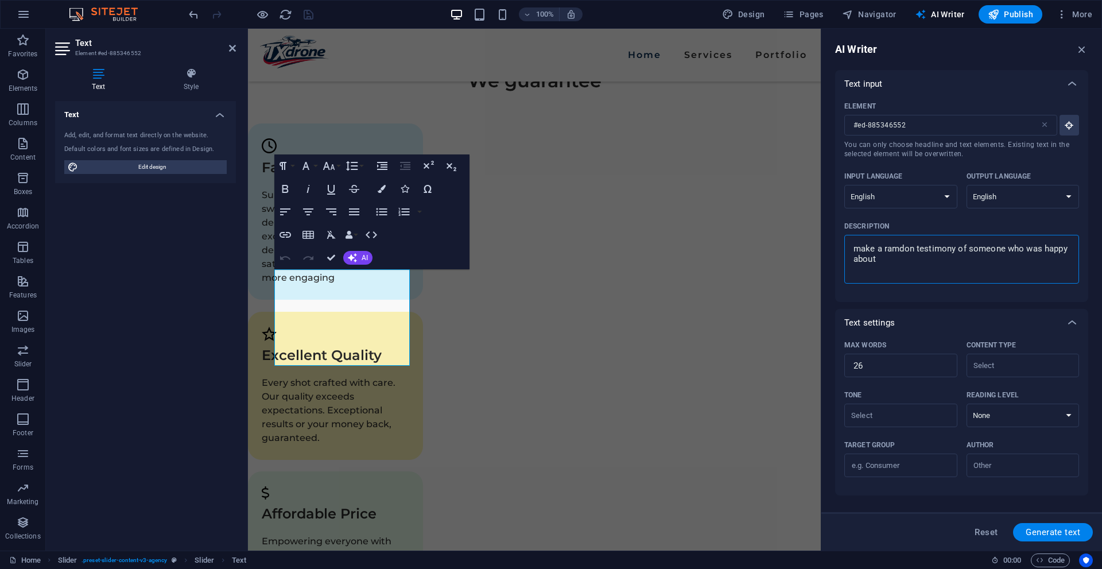
type textarea "make a ramdon testimony of someone who was happy about"
type textarea "x"
type textarea "make a ramdon testimony of someone who was happy about d"
type textarea "x"
type textarea "make a ramdon testimony of someone who was happy about dr"
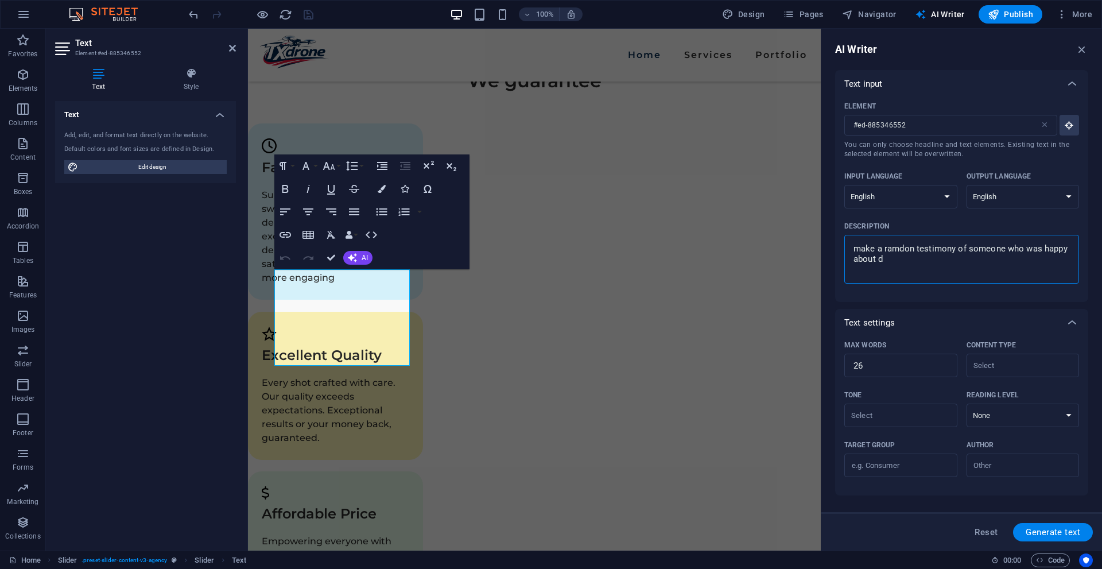
type textarea "x"
type textarea "make a ramdon testimony of someone who was happy about dro"
type textarea "x"
type textarea "make a ramdon testimony of someone who was happy about drone"
type textarea "x"
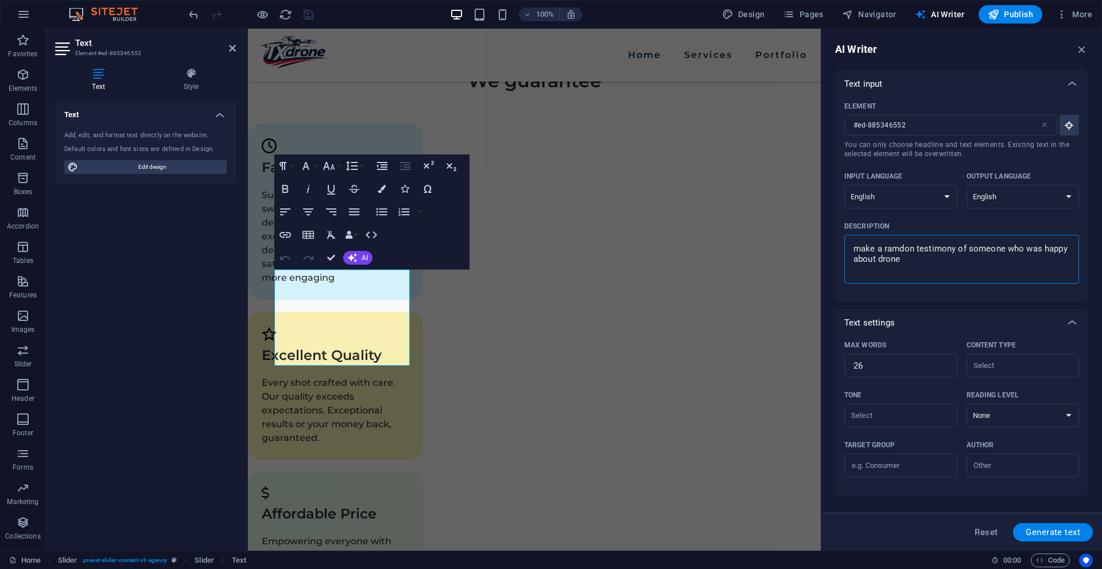
type textarea "make a ramdon testimony of someone who was happy about drone"
type textarea "x"
type textarea "make a ramdon testimony of someone who was happy about drone s"
type textarea "x"
type textarea "make a ramdon testimony of someone who was happy about drone se"
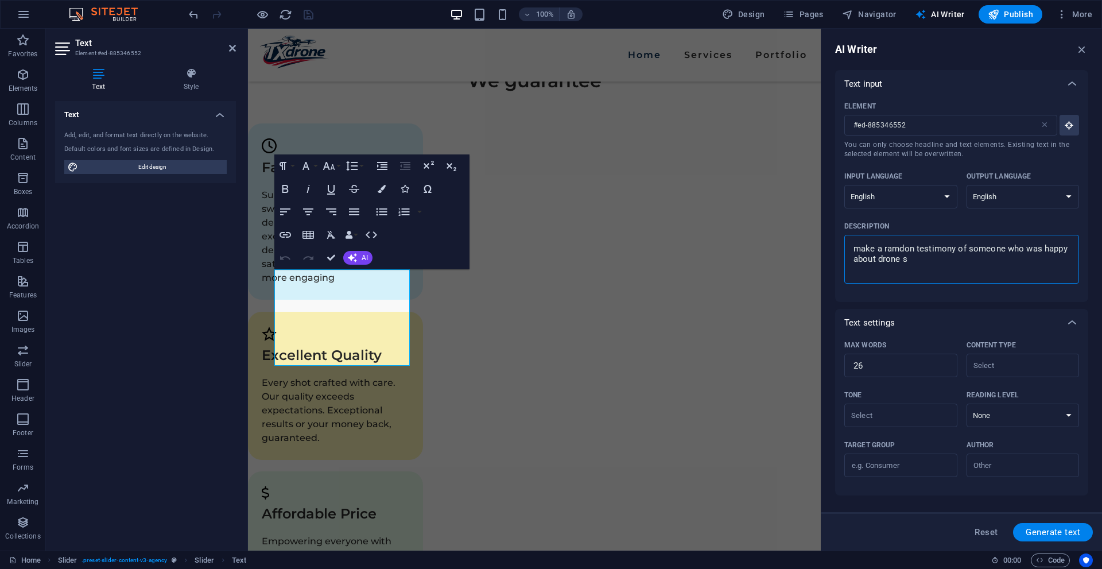
type textarea "x"
type textarea "make a ramdon testimony of someone who was happy about drone ser"
type textarea "x"
type textarea "make a ramdon testimony of someone who was happy about drone serv"
type textarea "x"
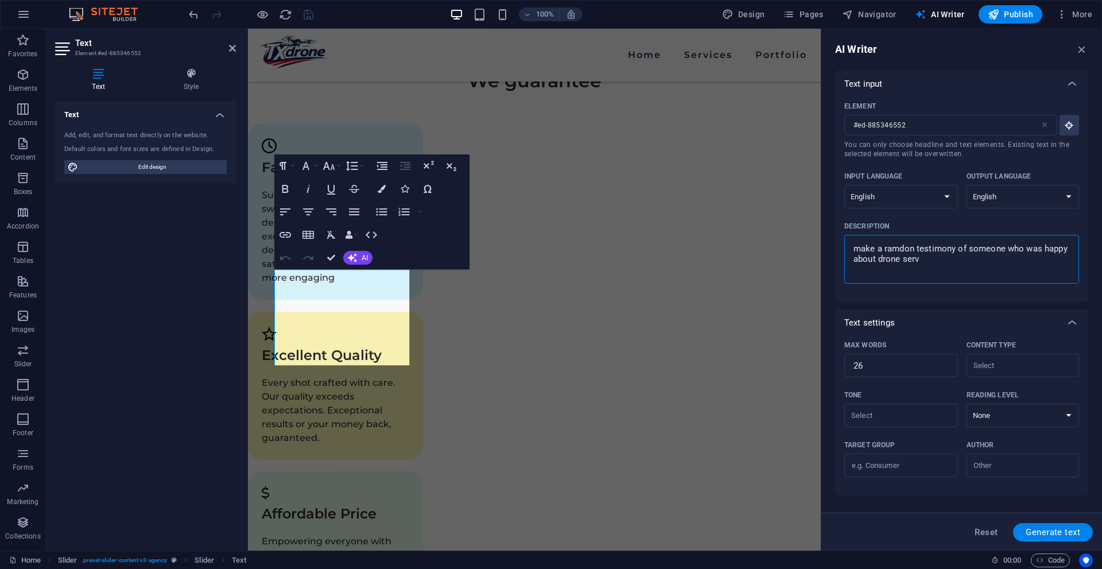
type textarea "make a ramdon testimony of someone who was happy about drone servi"
type textarea "x"
type textarea "make a ramdon testimony of someone who was happy about drone servic"
type textarea "x"
type textarea "make a ramdon testimony of someone who was happy about drone service"
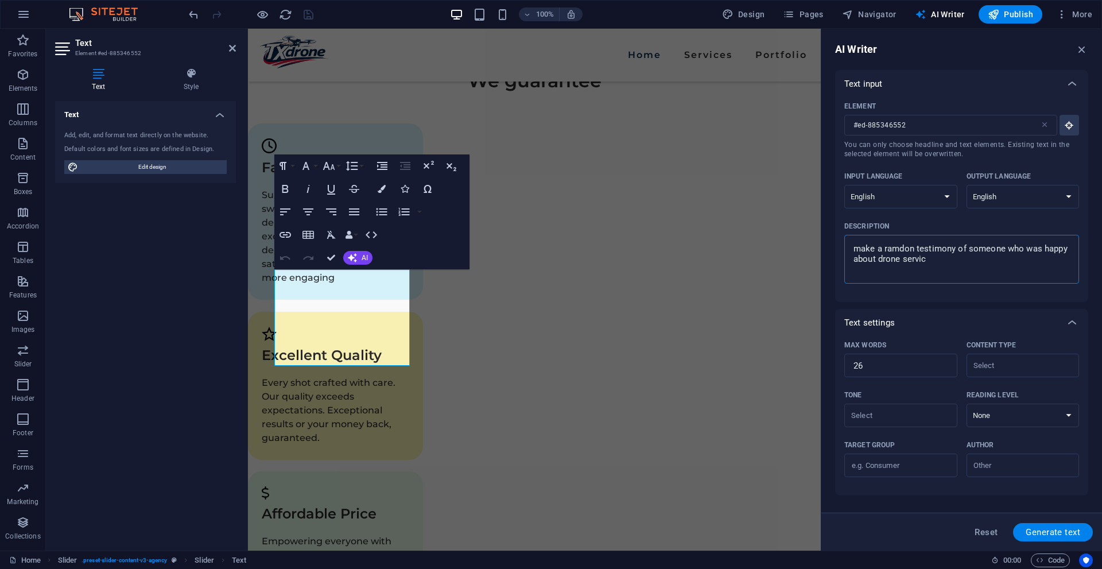
type textarea "x"
type textarea "make a ramdon testimony of someone who was happy about drone service"
click at [1060, 523] on button "Generate text" at bounding box center [1053, 532] width 80 height 18
type textarea "x"
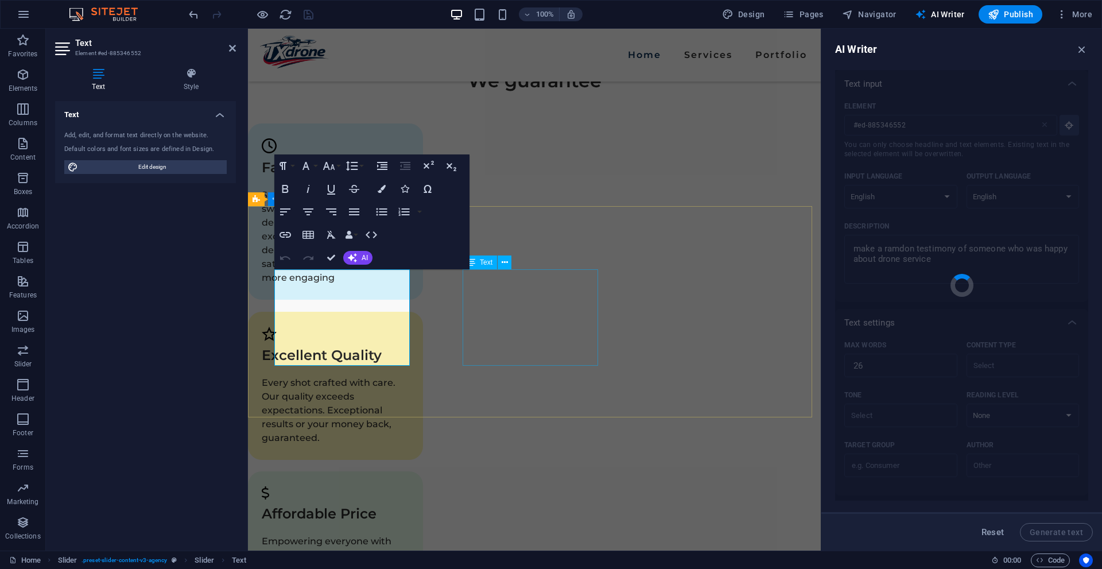
type textarea "x"
type textarea ""I ordered a surprise gift, and the drone service delivered it within minutes! …"
type textarea "x"
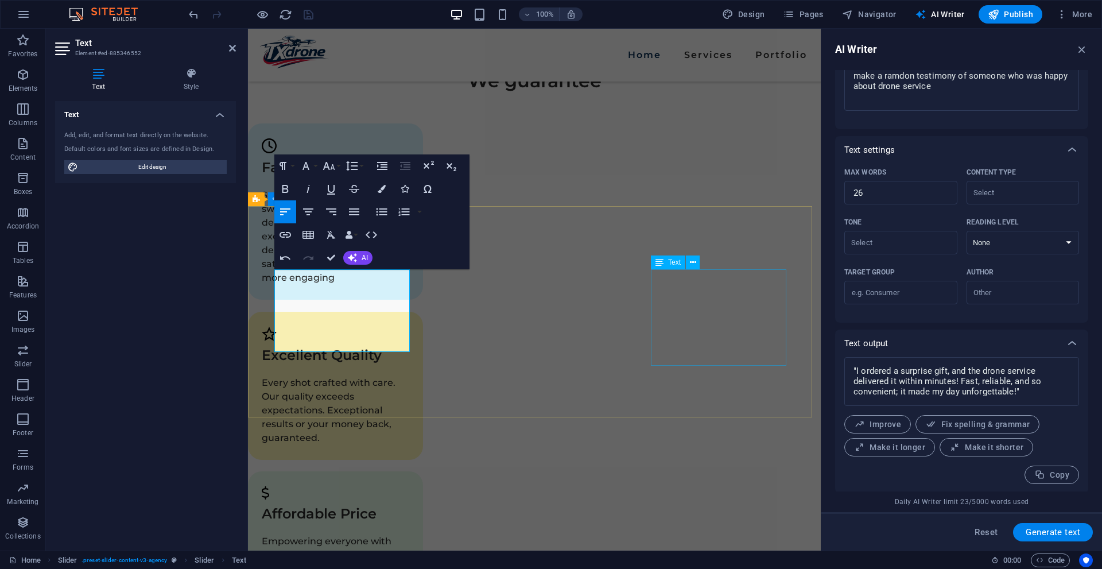
scroll to position [174, 0]
drag, startPoint x: 527, startPoint y: 333, endPoint x: 729, endPoint y: 332, distance: 202.0
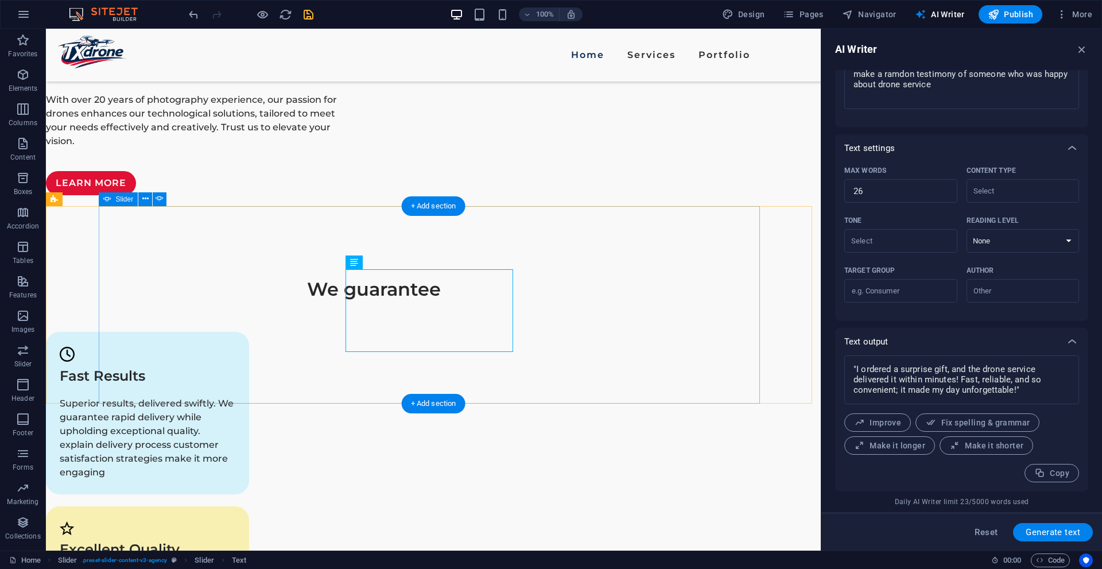
select select "ms"
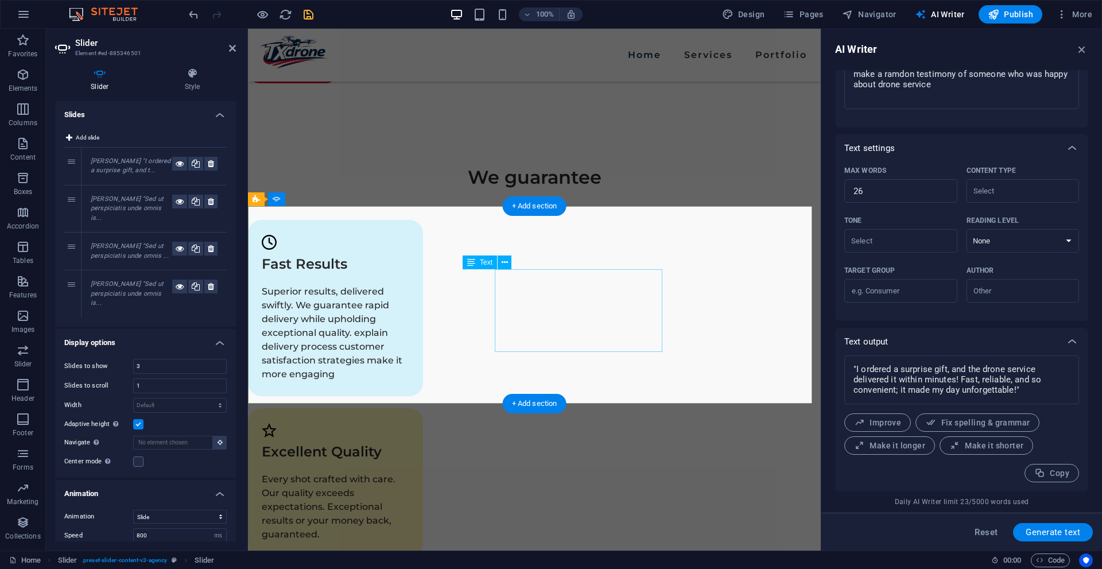
scroll to position [1749, 0]
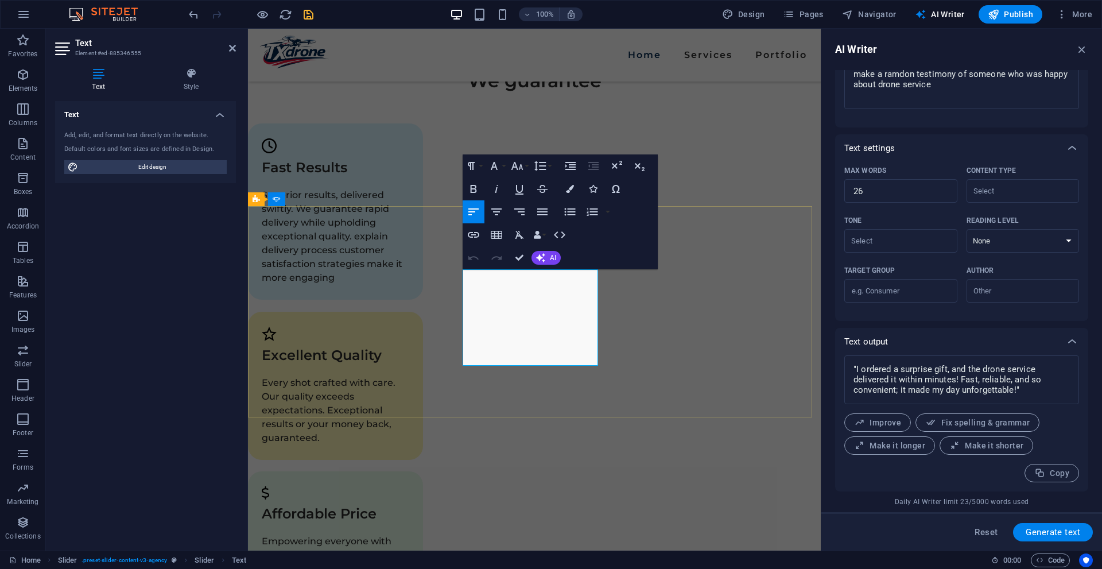
type input "#ed-885346555"
click at [550, 259] on span "AI" at bounding box center [553, 257] width 6 height 7
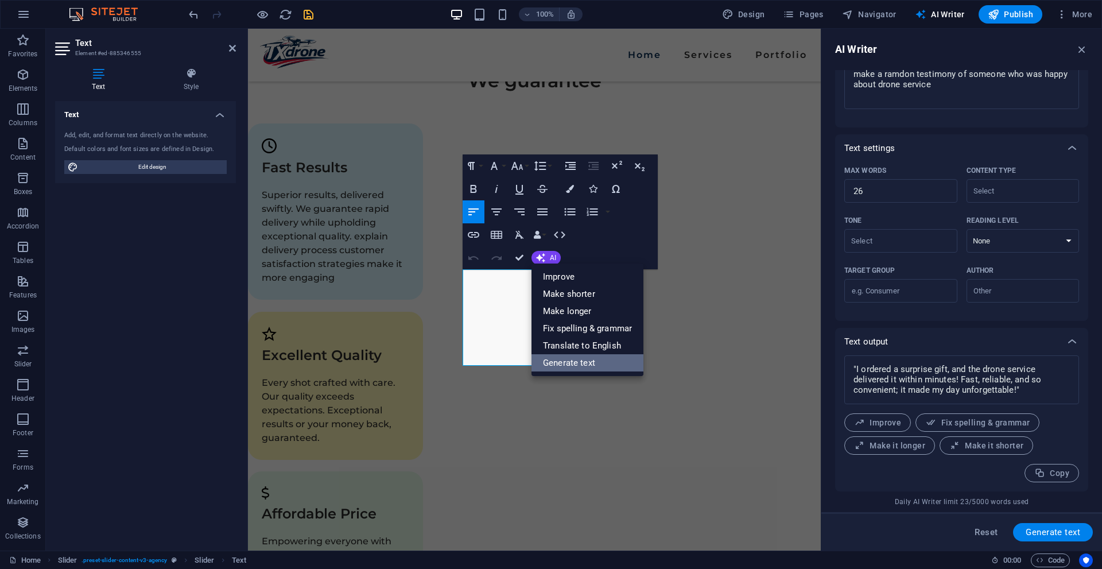
click at [613, 363] on link "Generate text" at bounding box center [587, 362] width 112 height 17
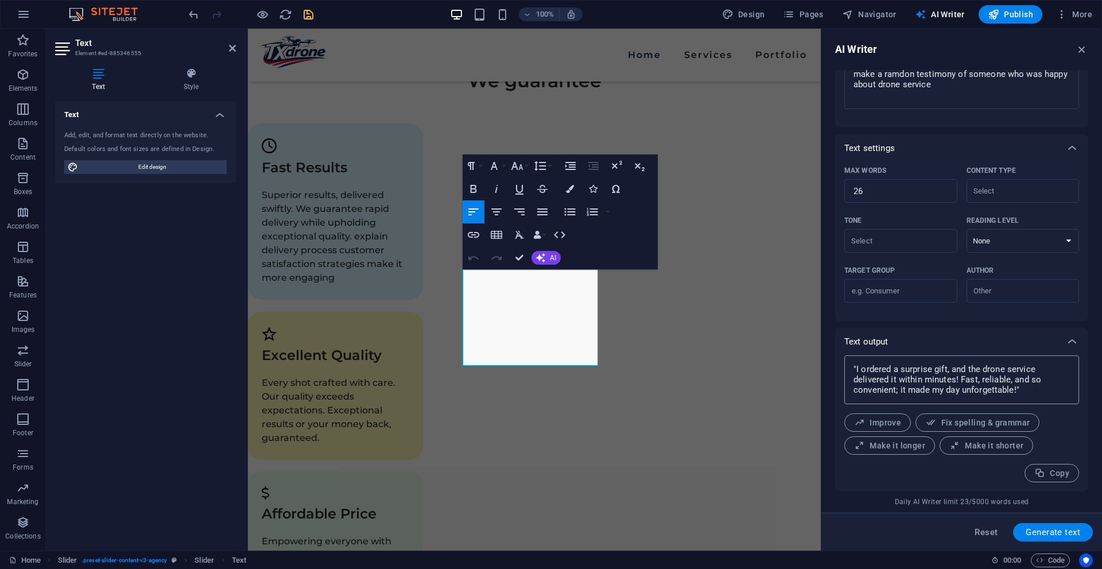
type textarea "x"
click at [915, 365] on textarea ""I ordered a surprise gift, and the drone service delivered it within minutes! …" at bounding box center [961, 379] width 223 height 37
type textarea ""I ordered a surprise gift, and the drone service delivered it within minutes! …"
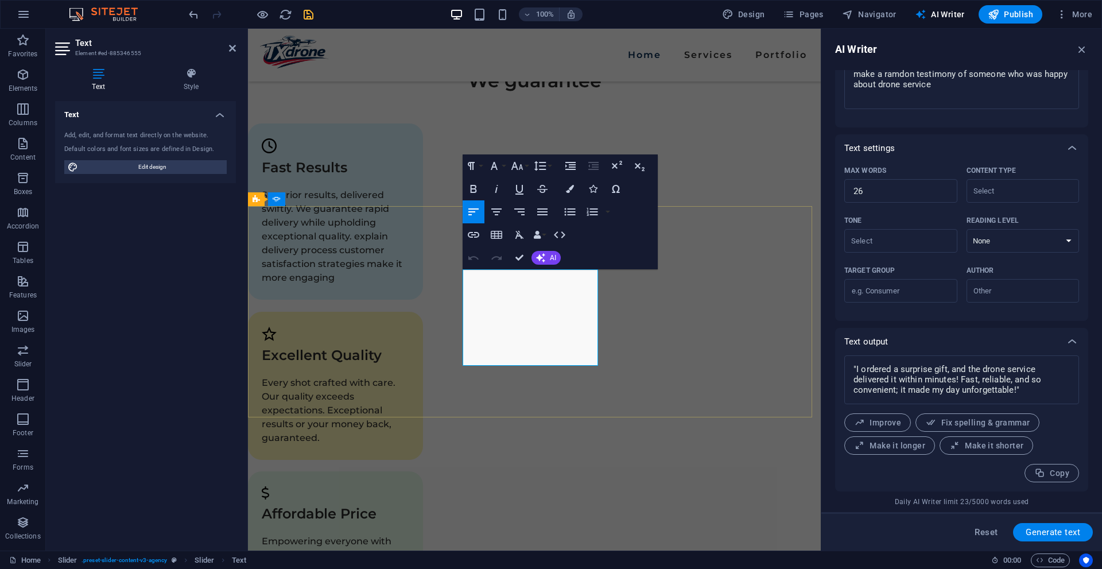
click at [912, 378] on textarea ""I ordered a surprise gift, and the drone service delivered it within minutes! …" at bounding box center [961, 379] width 223 height 37
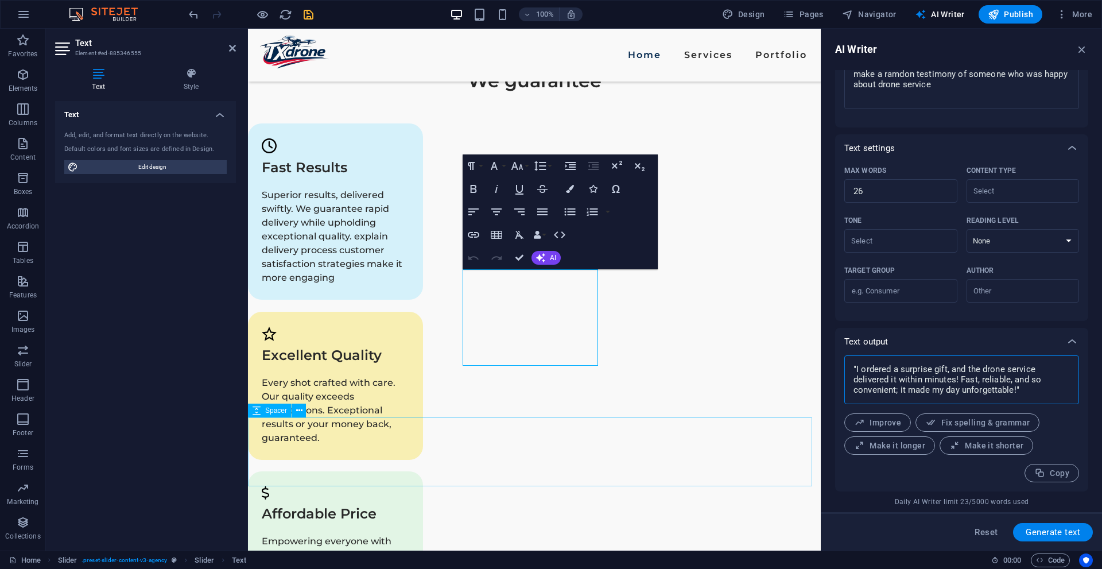
type textarea "x"
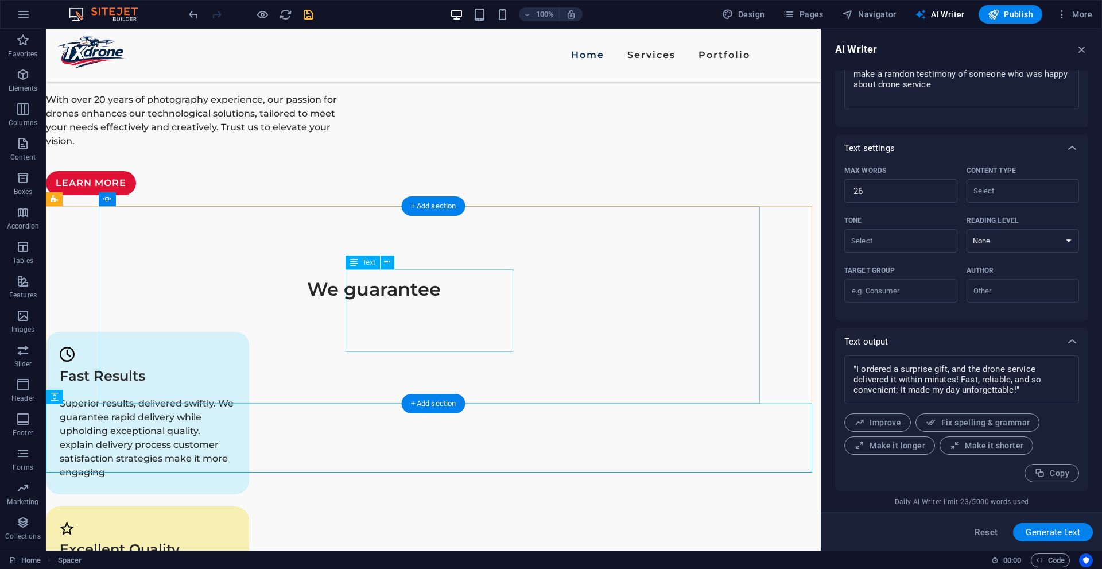
drag, startPoint x: 371, startPoint y: 318, endPoint x: 169, endPoint y: 317, distance: 202.0
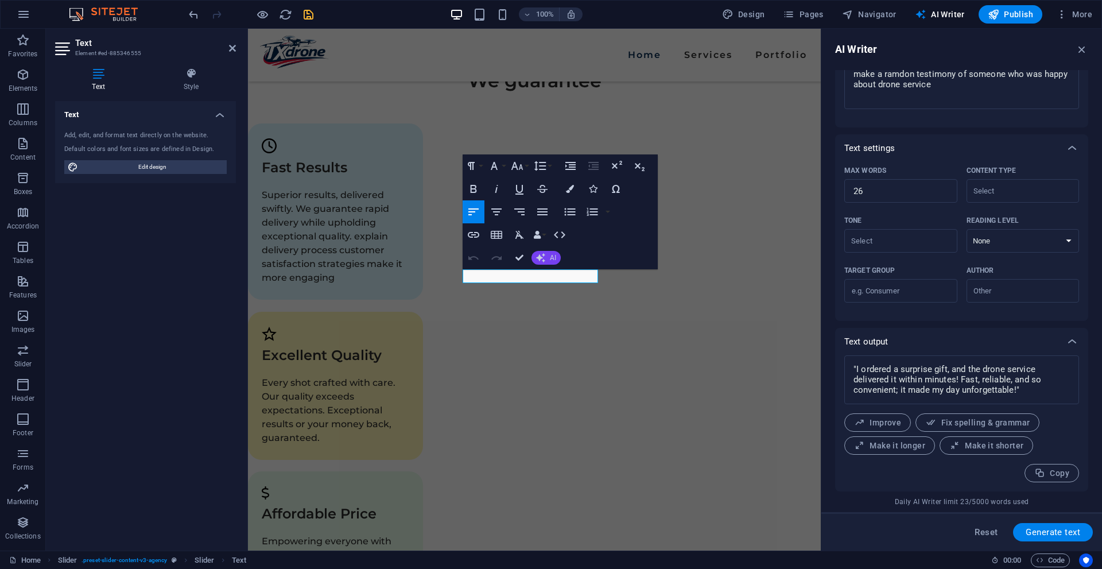
click at [547, 258] on button "AI" at bounding box center [545, 258] width 29 height 14
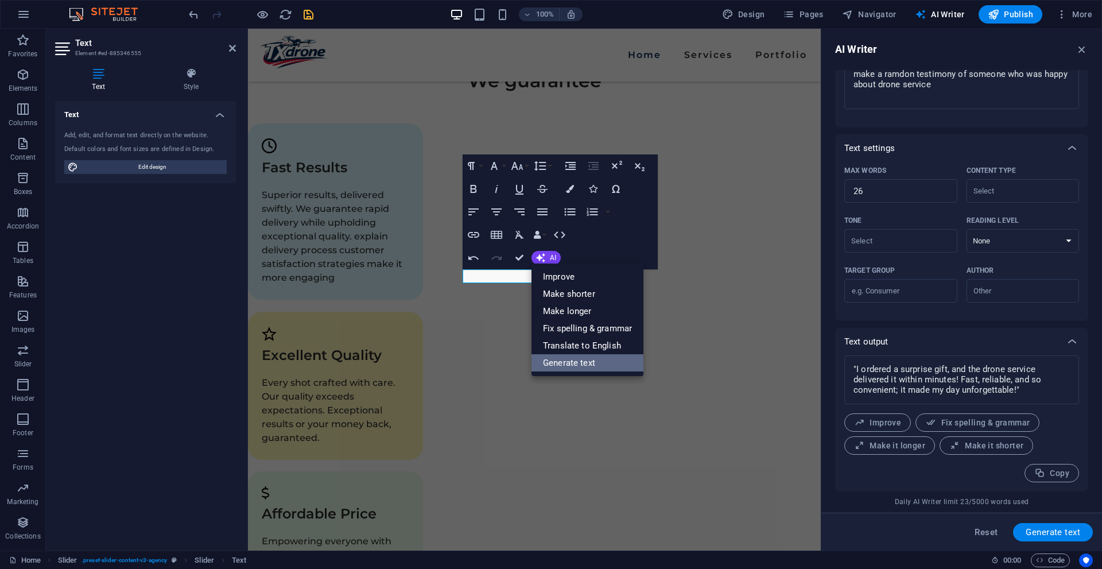
drag, startPoint x: 600, startPoint y: 359, endPoint x: 414, endPoint y: 326, distance: 189.2
click at [600, 359] on link "Generate text" at bounding box center [587, 362] width 112 height 17
type textarea "x"
type input "10"
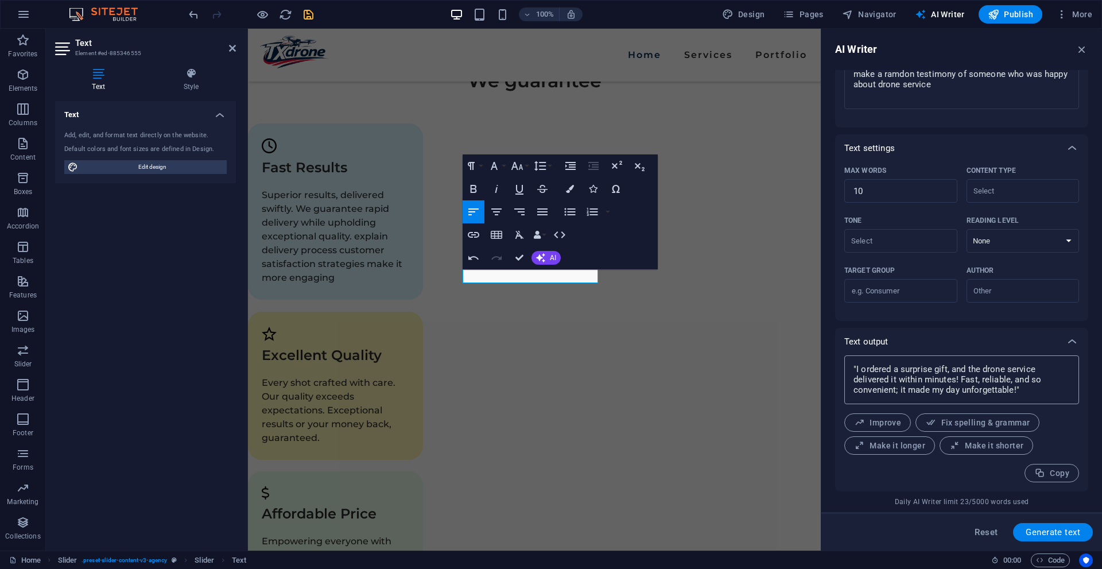
type textarea "x"
click at [879, 376] on textarea ""I ordered a surprise gift, and the drone service delivered it within minutes! …" at bounding box center [961, 379] width 223 height 37
paste textarea
type textarea ""I ordered a surprise gift, and the drone service delivered it within minutes! …"
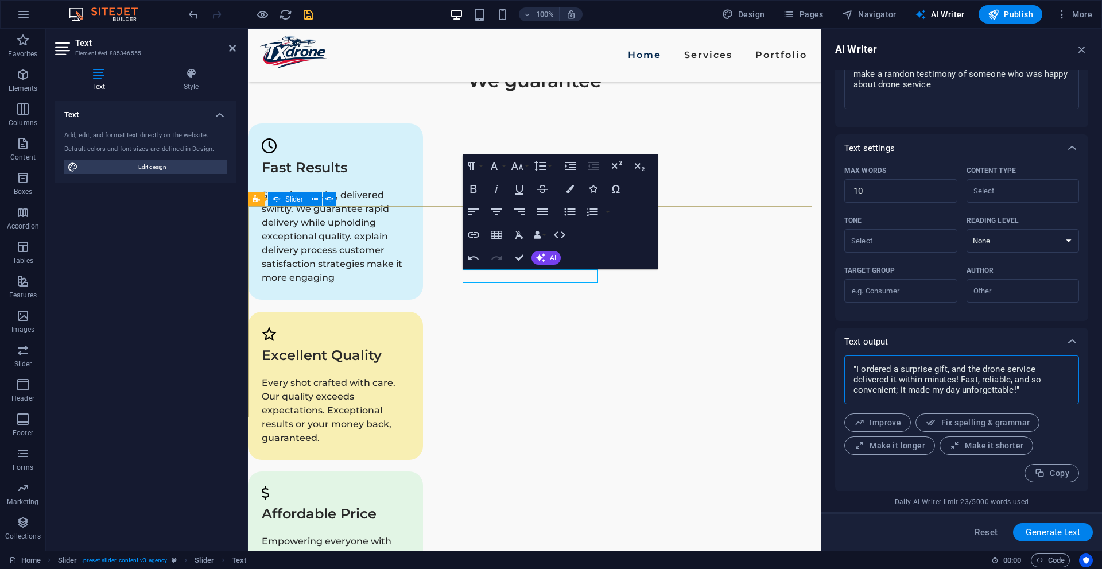
type textarea "x"
drag, startPoint x: 521, startPoint y: 416, endPoint x: 723, endPoint y: 363, distance: 208.9
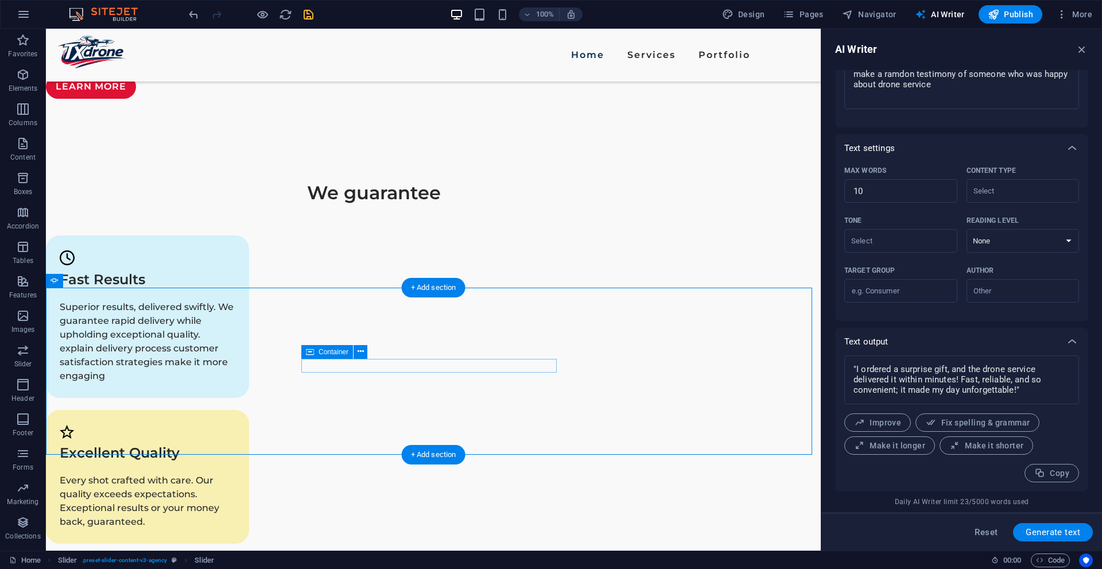
scroll to position [1653, 0]
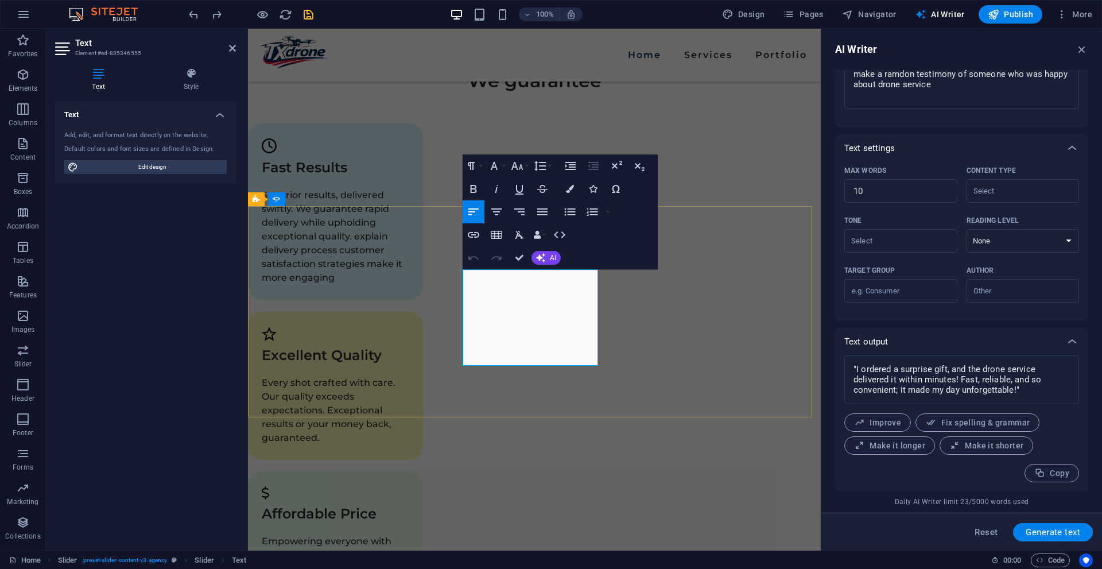
type input "#ed-885346555"
click at [548, 257] on button "AI" at bounding box center [545, 258] width 29 height 14
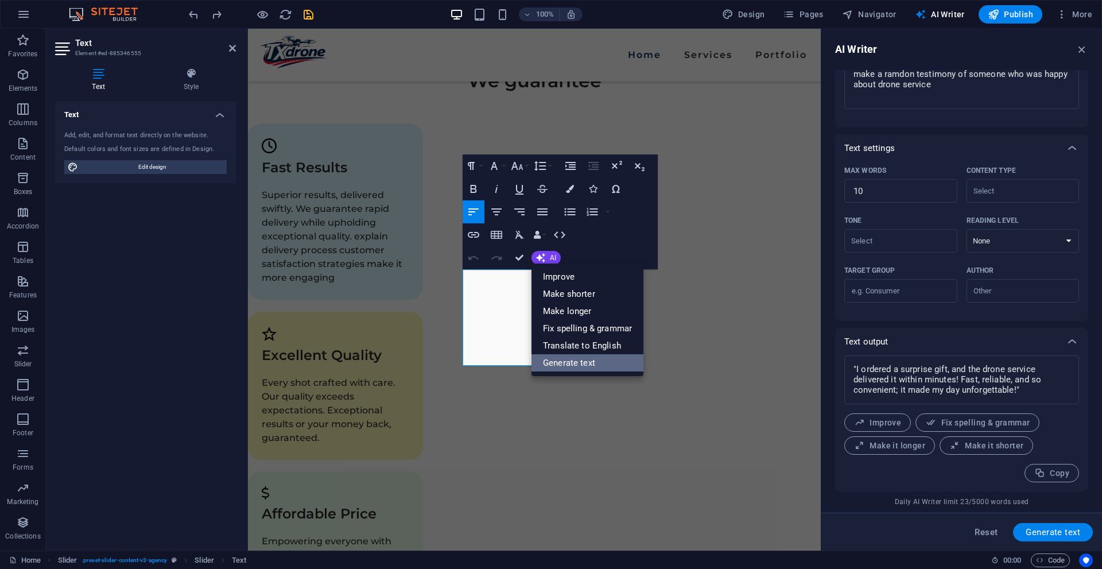
drag, startPoint x: 598, startPoint y: 364, endPoint x: 356, endPoint y: 330, distance: 245.0
click at [598, 364] on link "Generate text" at bounding box center [587, 362] width 112 height 17
type textarea "x"
type input "26"
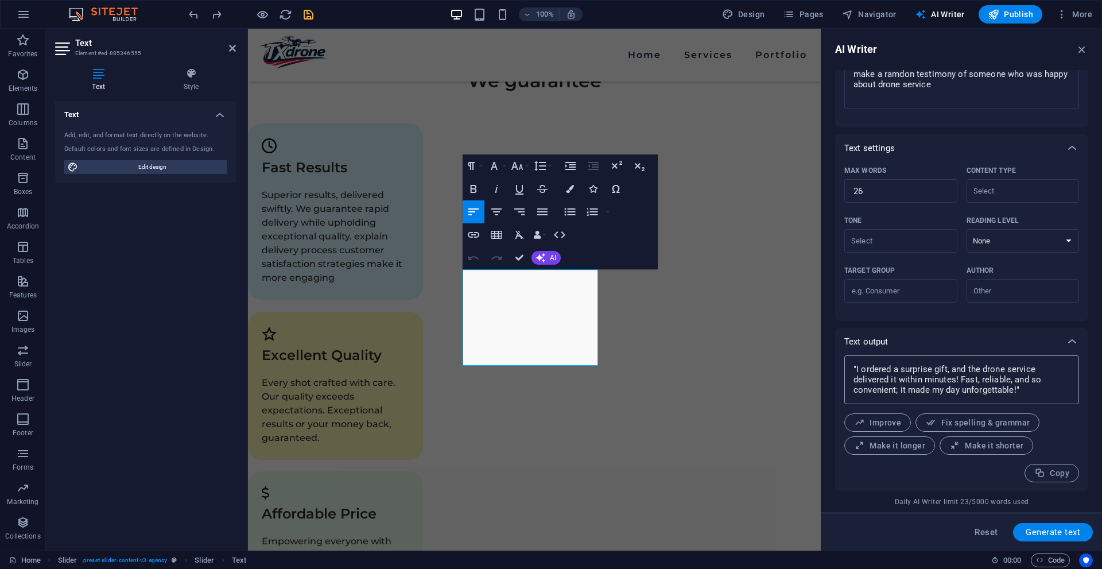
type textarea "x"
click at [920, 394] on textarea ""I ordered a surprise gift, and the drone service delivered it within minutes! …" at bounding box center [961, 379] width 223 height 37
click at [922, 392] on textarea ""I ordered a surprise gift, and the drone service delivered it within minutes! …" at bounding box center [961, 379] width 223 height 37
type textarea ""I ordered a surprise gift, and the drone service delivered it within minutes! …"
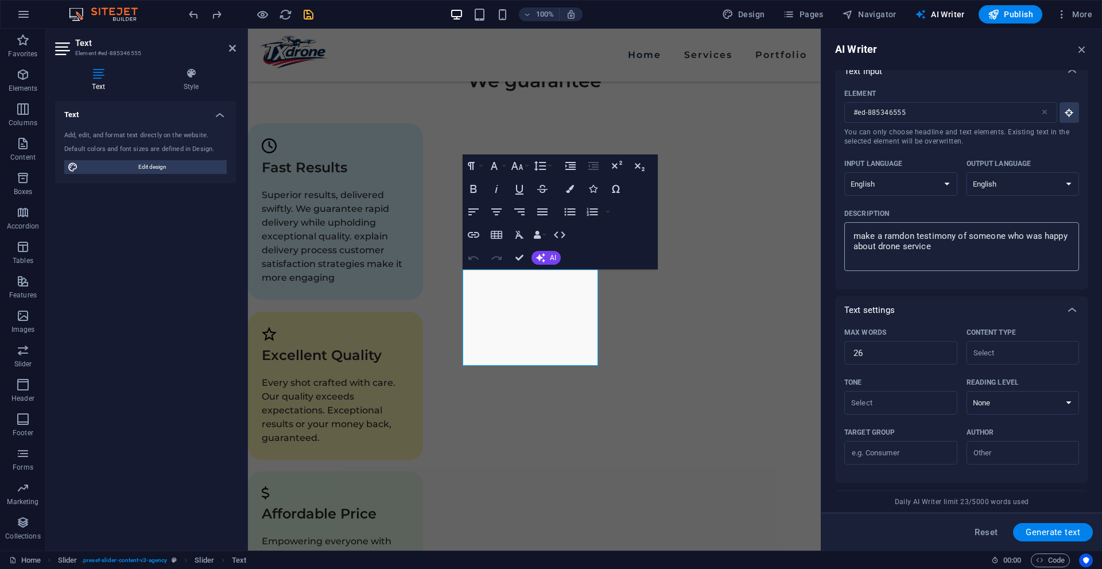
scroll to position [0, 0]
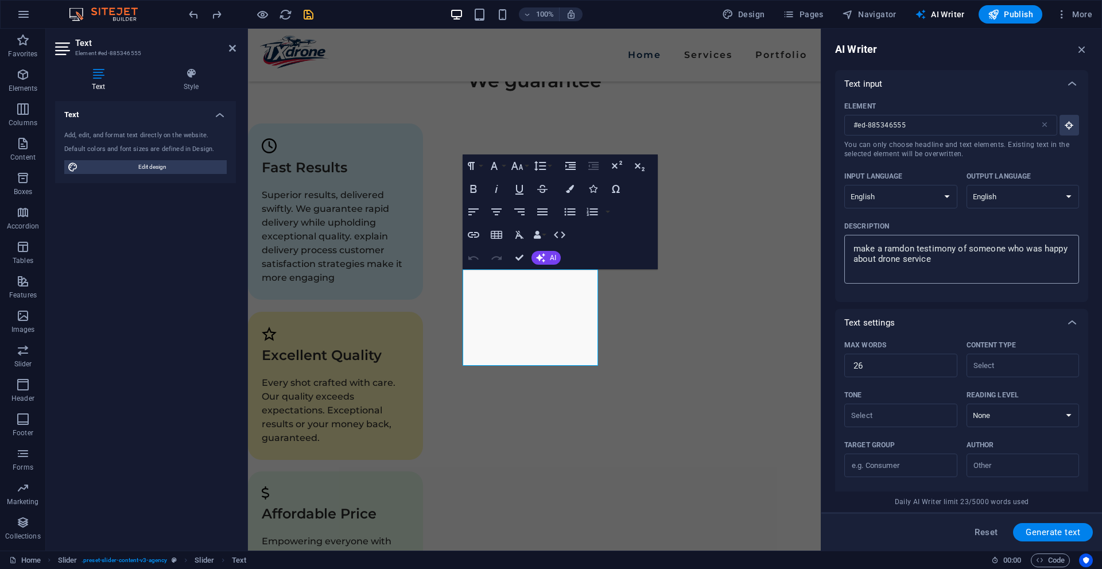
type textarea "x"
click at [934, 269] on textarea "make a ramdon testimony of someone who was happy about drone service" at bounding box center [961, 258] width 223 height 37
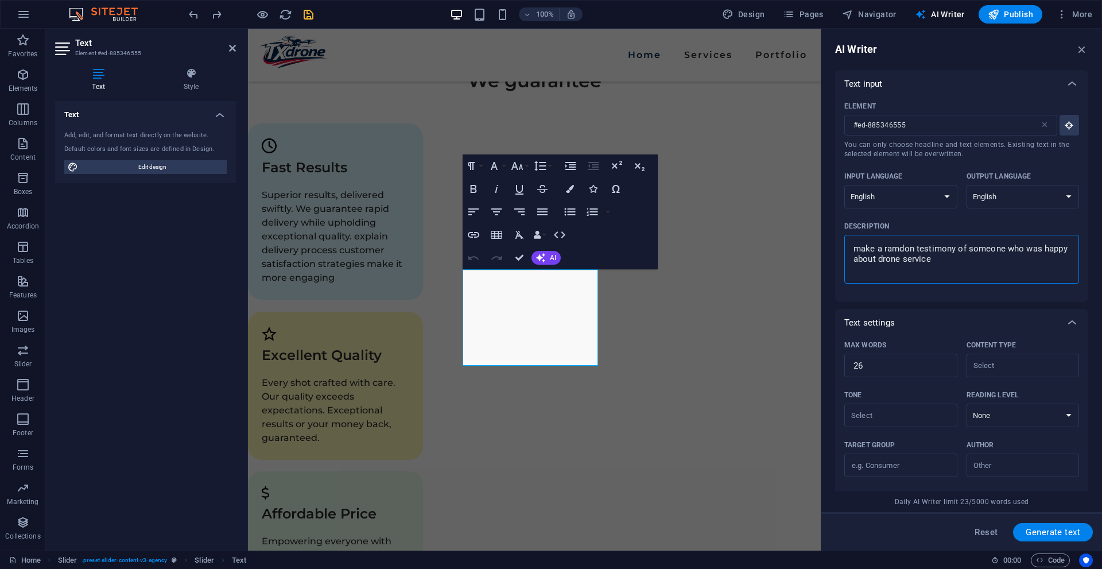
drag, startPoint x: 1062, startPoint y: 532, endPoint x: 1050, endPoint y: 525, distance: 13.9
click at [1062, 531] on span "Generate text" at bounding box center [1052, 531] width 55 height 9
type textarea "x"
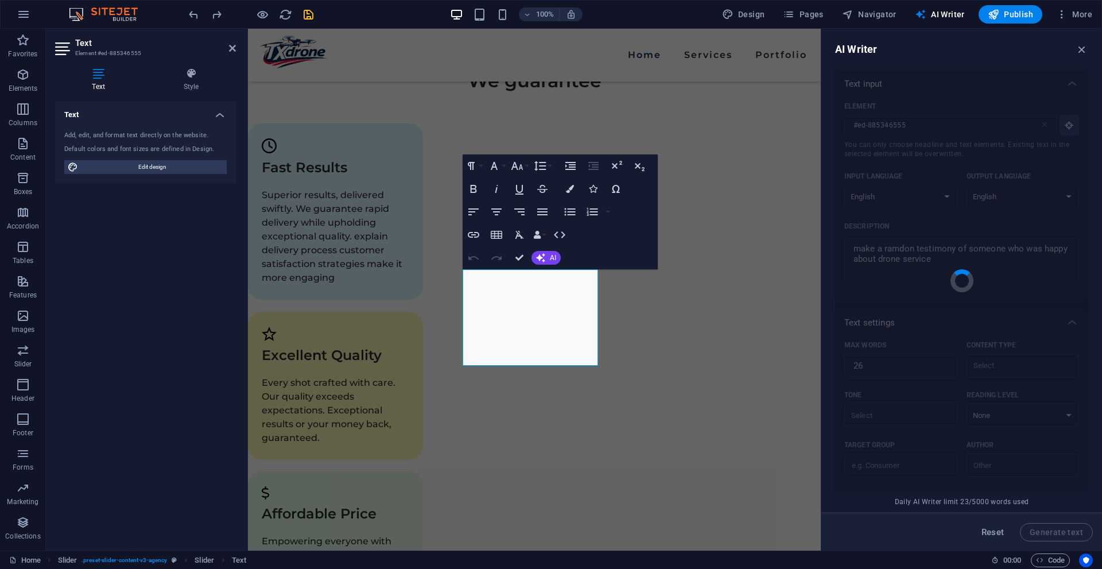
type textarea "x"
type textarea "“I was thrilled with the drone delivery service! It arrived on time and the con…"
type textarea "x"
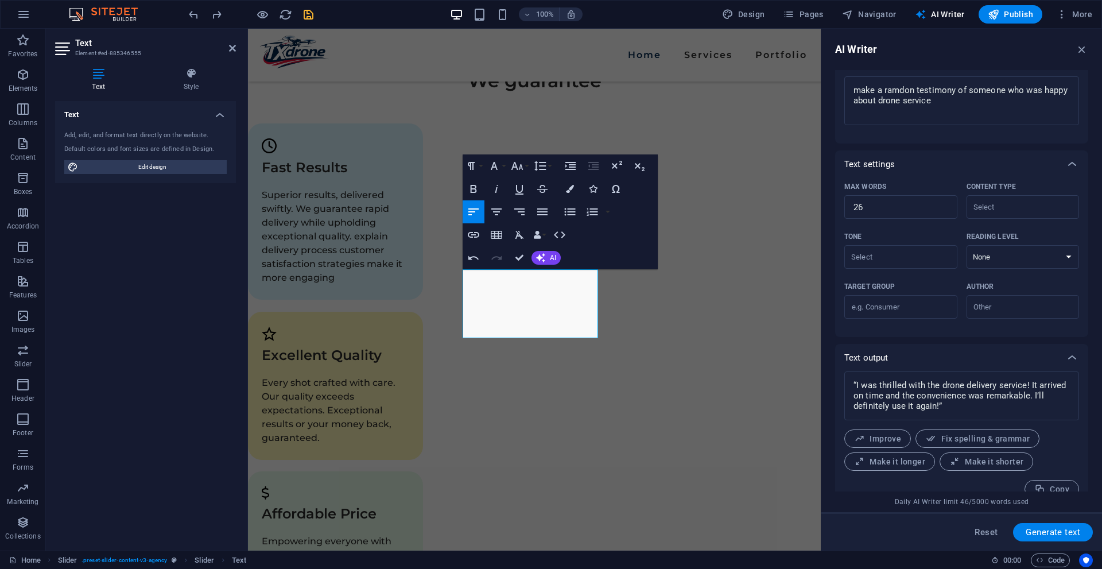
scroll to position [174, 0]
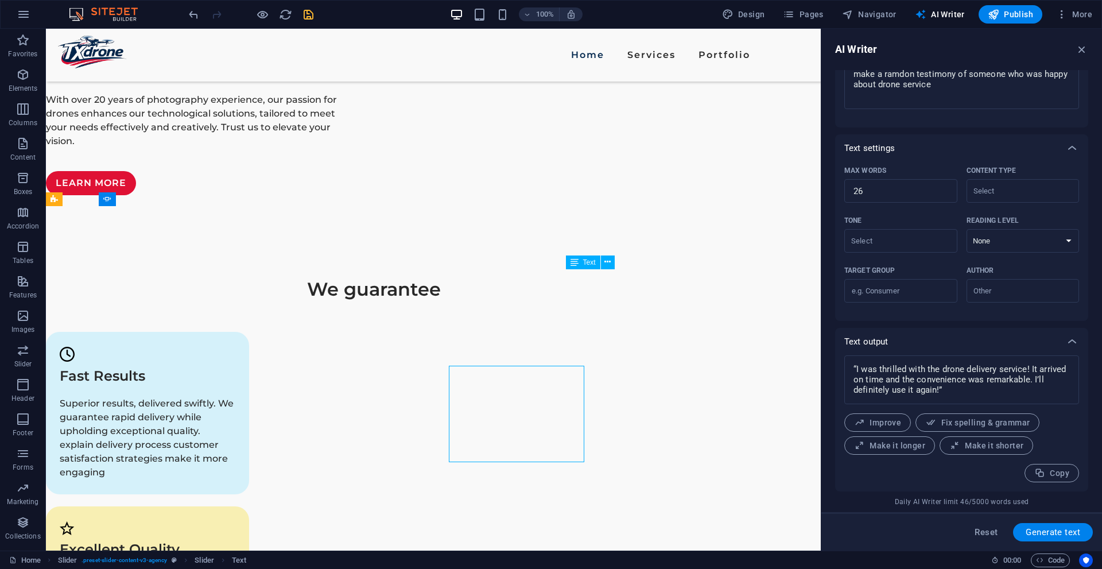
drag, startPoint x: 688, startPoint y: 312, endPoint x: 486, endPoint y: 311, distance: 202.0
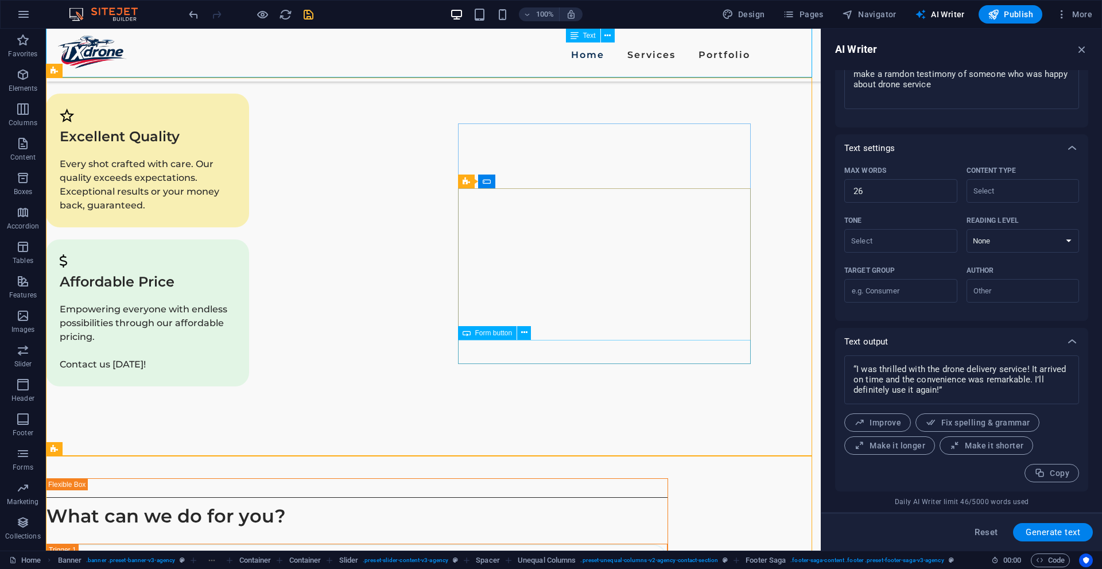
scroll to position [1664, 0]
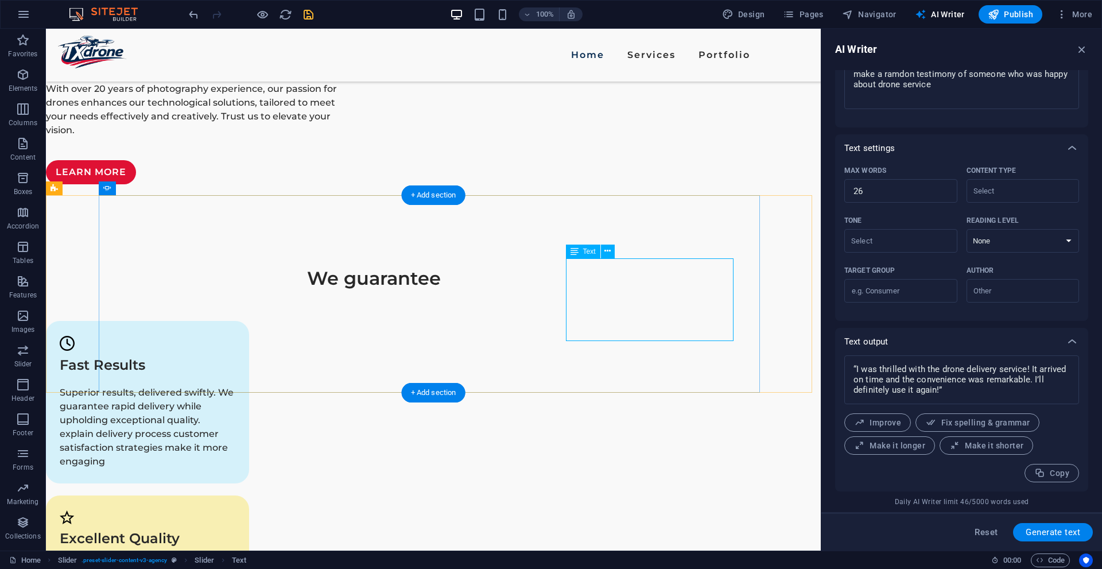
drag, startPoint x: 598, startPoint y: 282, endPoint x: 396, endPoint y: 281, distance: 202.0
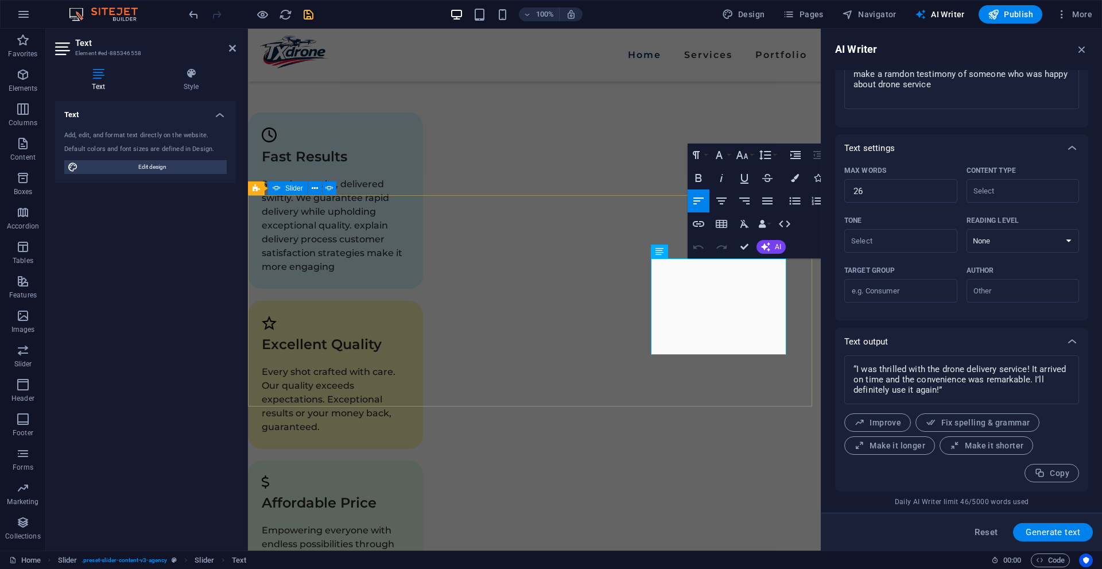
type input "#ed-885346558"
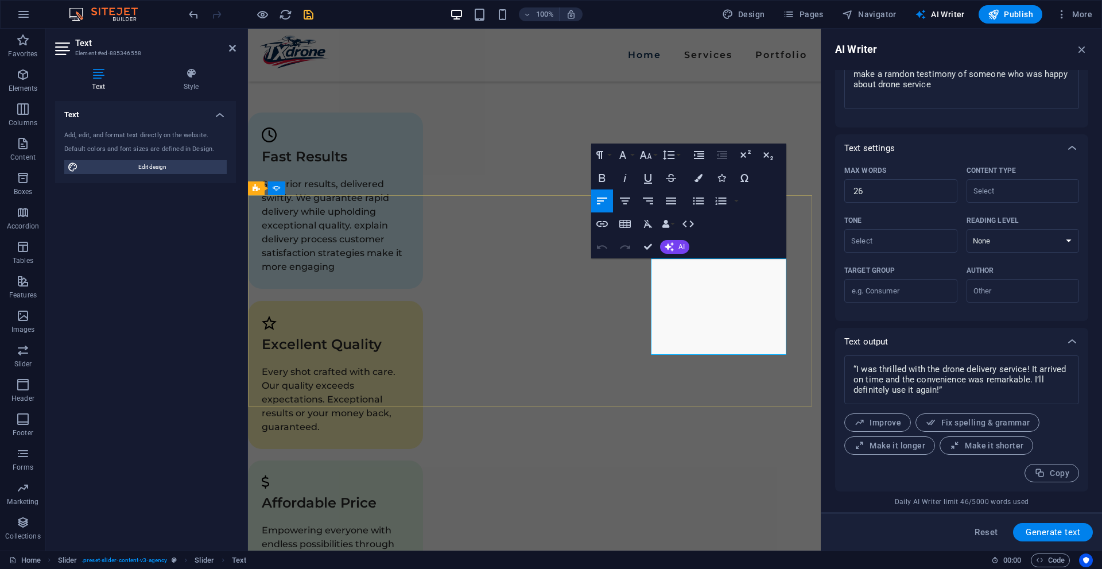
click at [670, 250] on icon "button" at bounding box center [668, 246] width 9 height 9
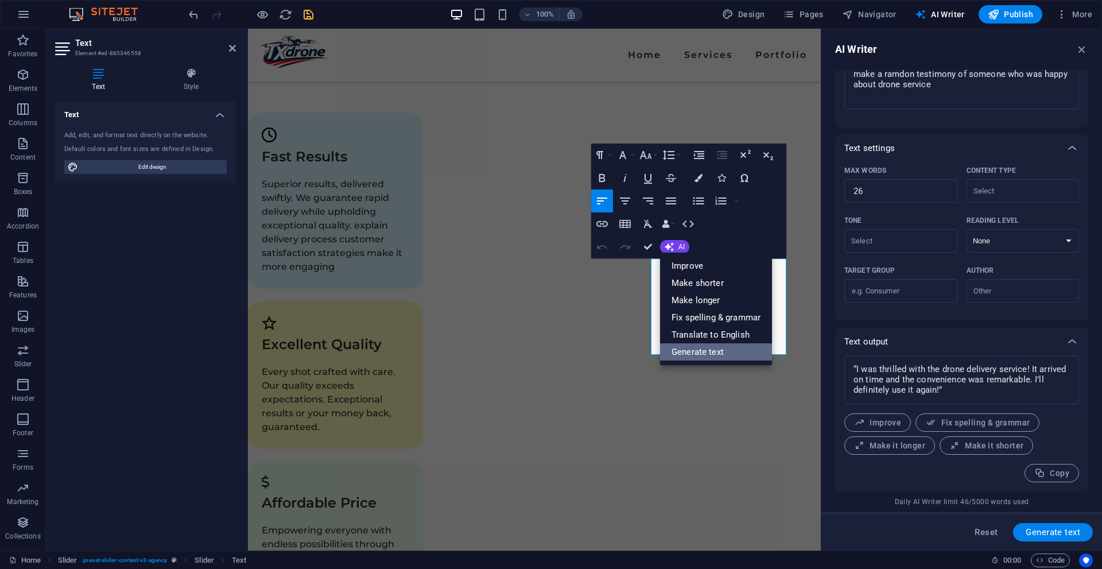
drag, startPoint x: 710, startPoint y: 350, endPoint x: 502, endPoint y: 287, distance: 217.1
click at [710, 349] on link "Generate text" at bounding box center [716, 351] width 112 height 17
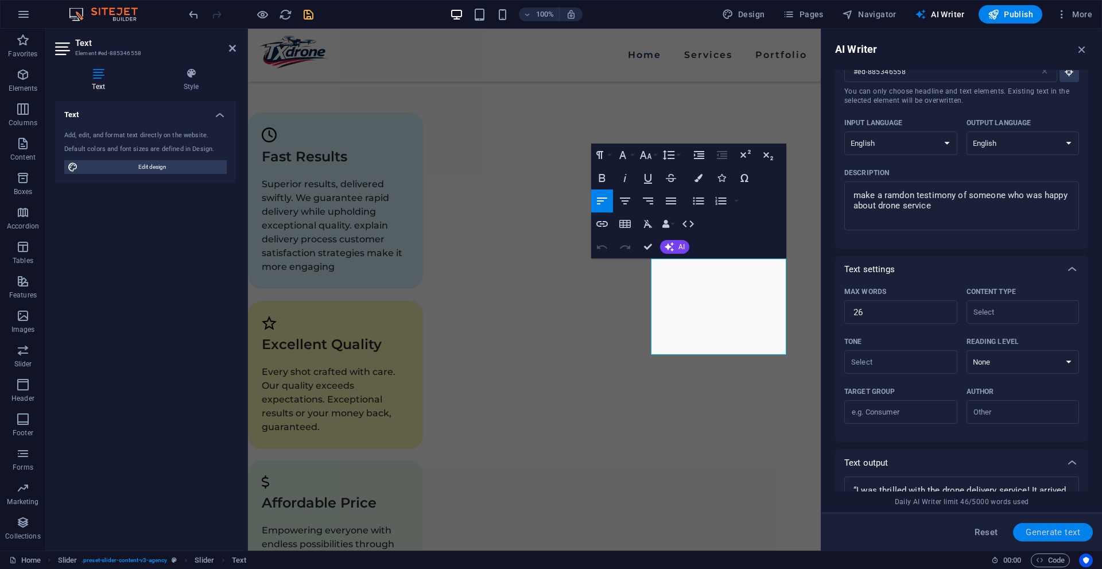
scroll to position [57, 0]
click at [1056, 537] on button "Generate text" at bounding box center [1053, 532] width 80 height 18
type textarea "x"
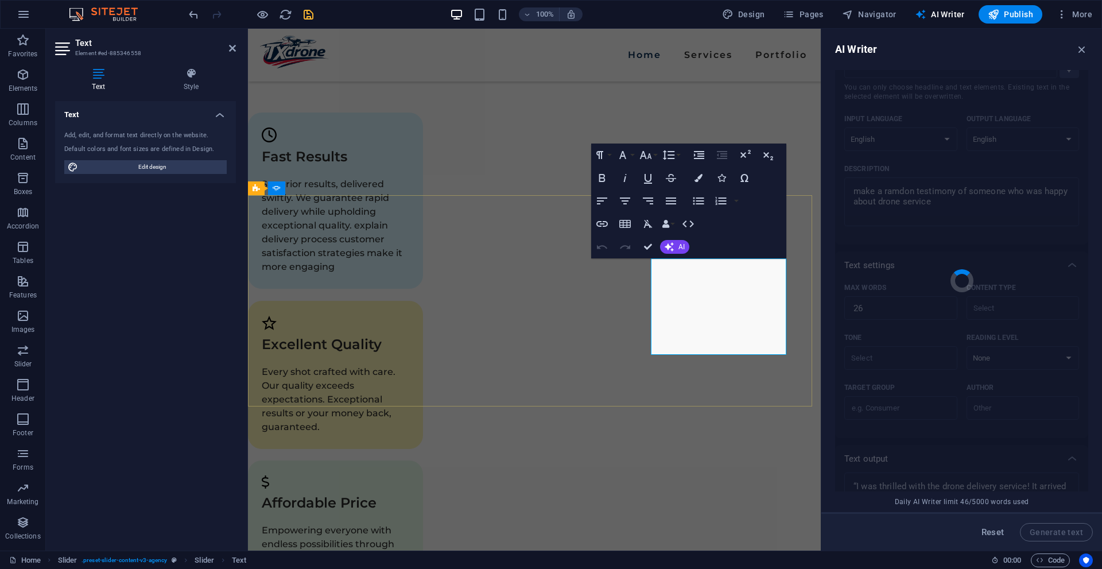
type textarea "x"
type textarea ""I was amazed by the drone delivery! It arrived quickly and the service was sea…"
type textarea "x"
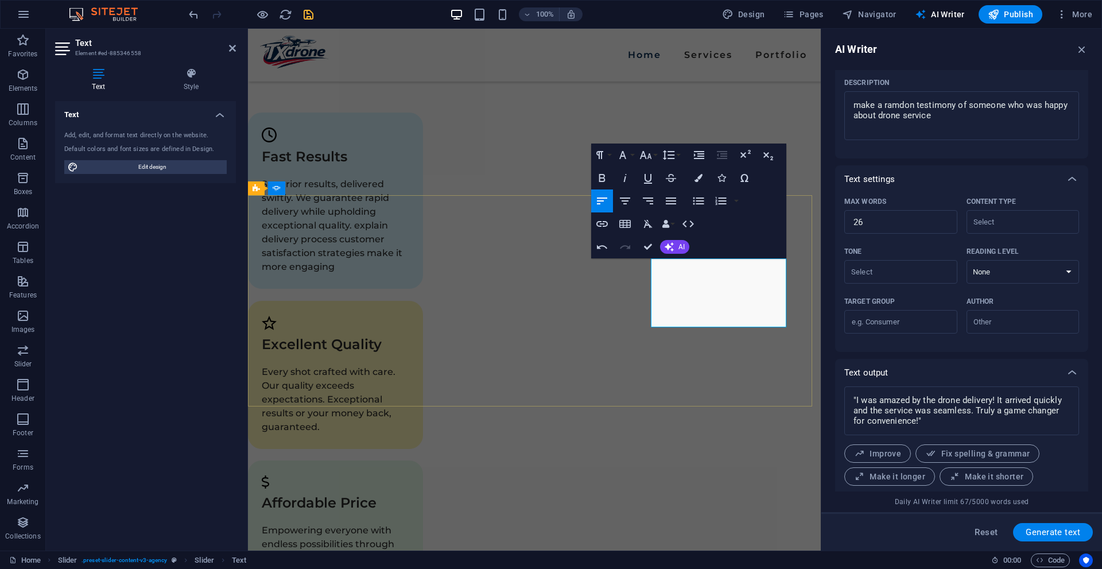
scroll to position [174, 0]
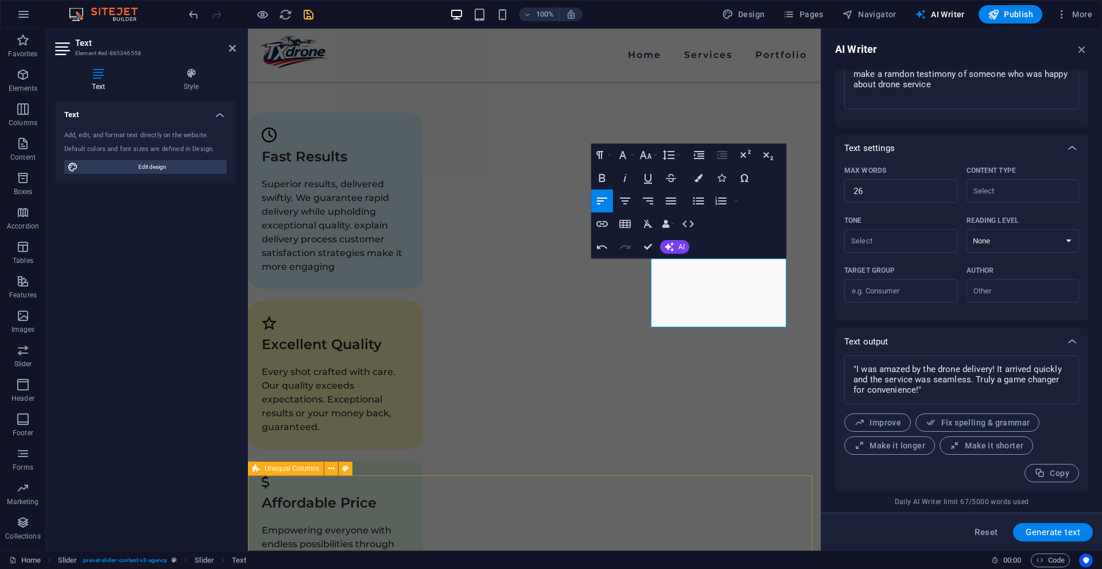
drag, startPoint x: 686, startPoint y: 483, endPoint x: 685, endPoint y: 470, distance: 12.1
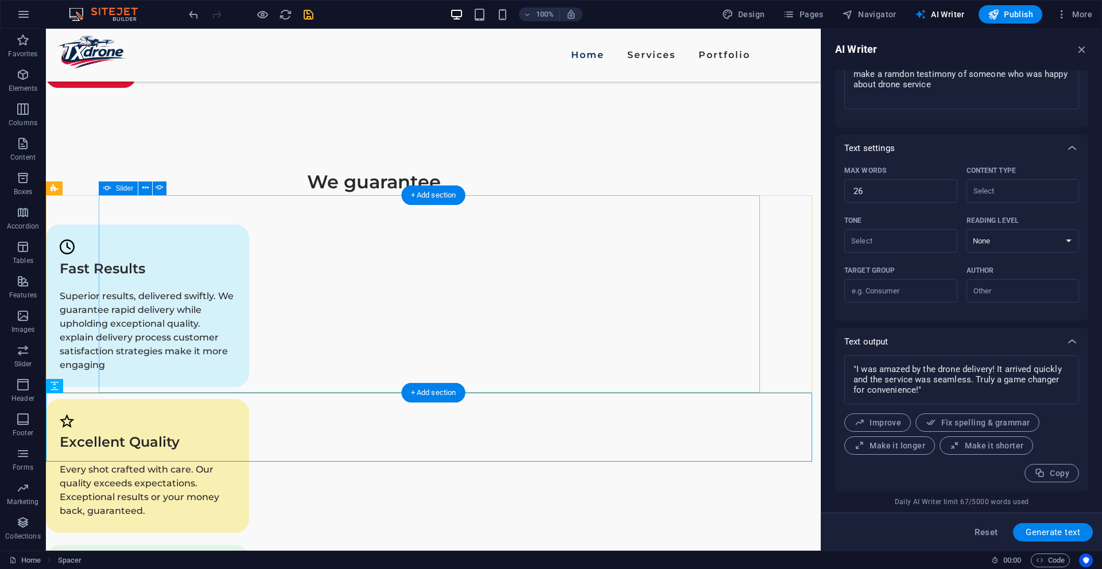
select select "ms"
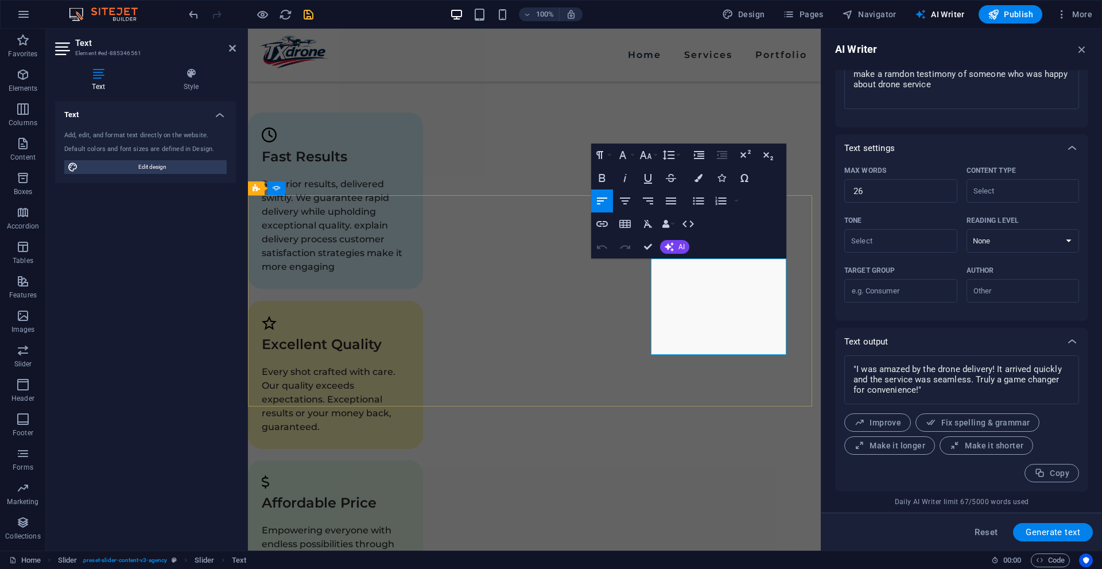
type input "#ed-885346561"
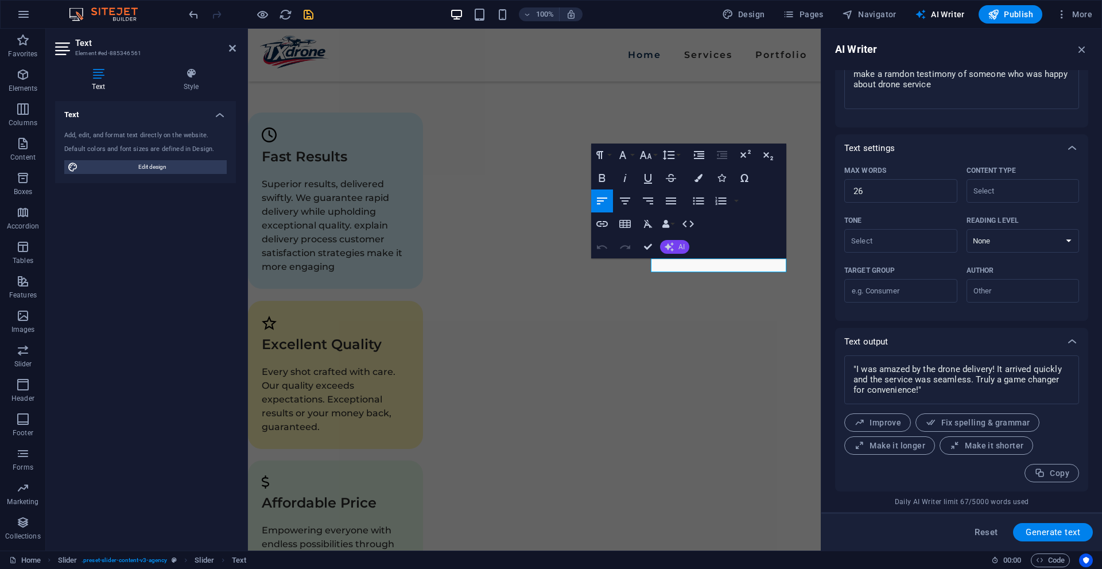
click at [678, 252] on button "AI" at bounding box center [674, 247] width 29 height 14
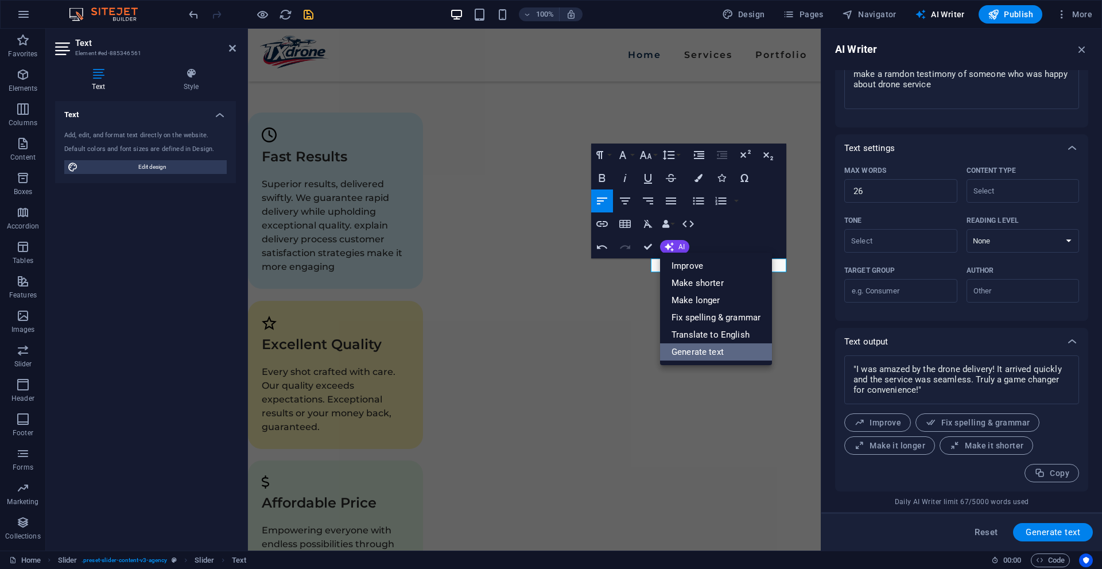
click at [711, 350] on link "Generate text" at bounding box center [716, 351] width 112 height 17
type textarea "x"
type input "10"
type textarea "x"
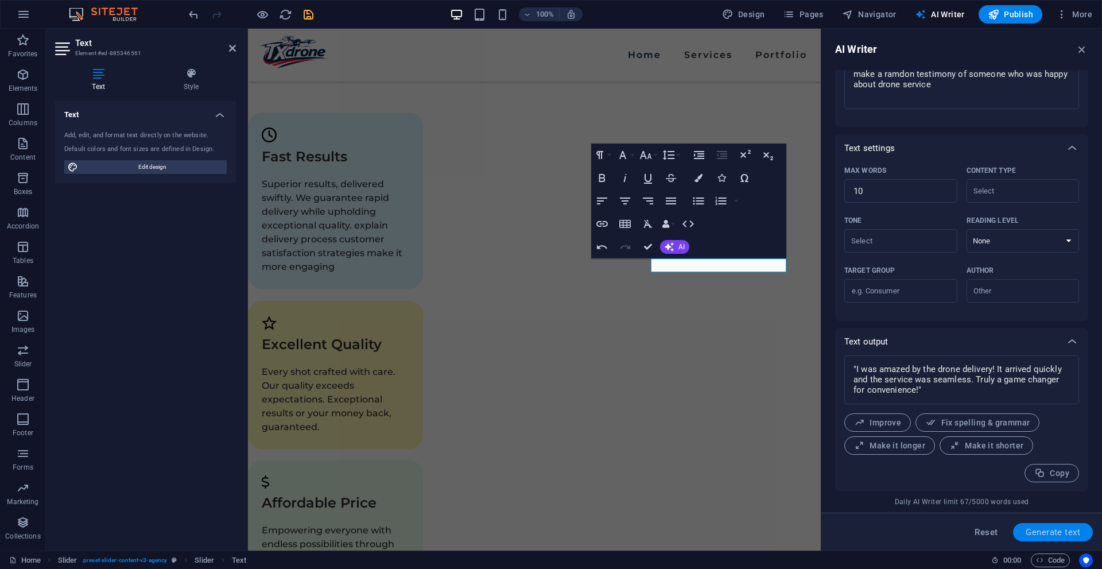
click at [1039, 527] on span "Generate text" at bounding box center [1052, 531] width 55 height 9
type textarea "x"
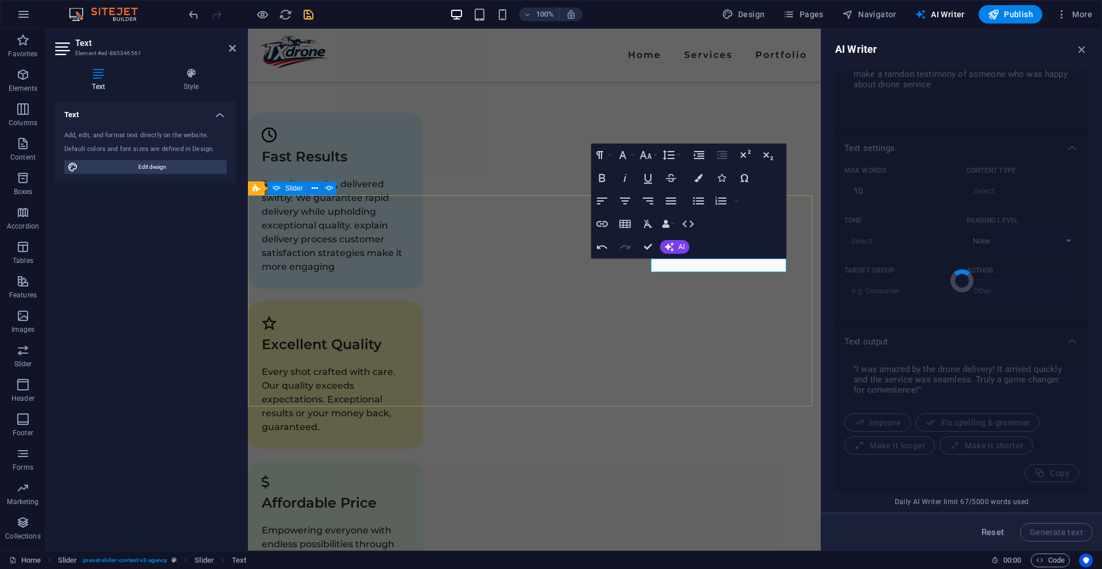
type textarea "x"
type textarea ""Drone service exceeded my expectations—speedy and efficient delivery!""
type textarea "x"
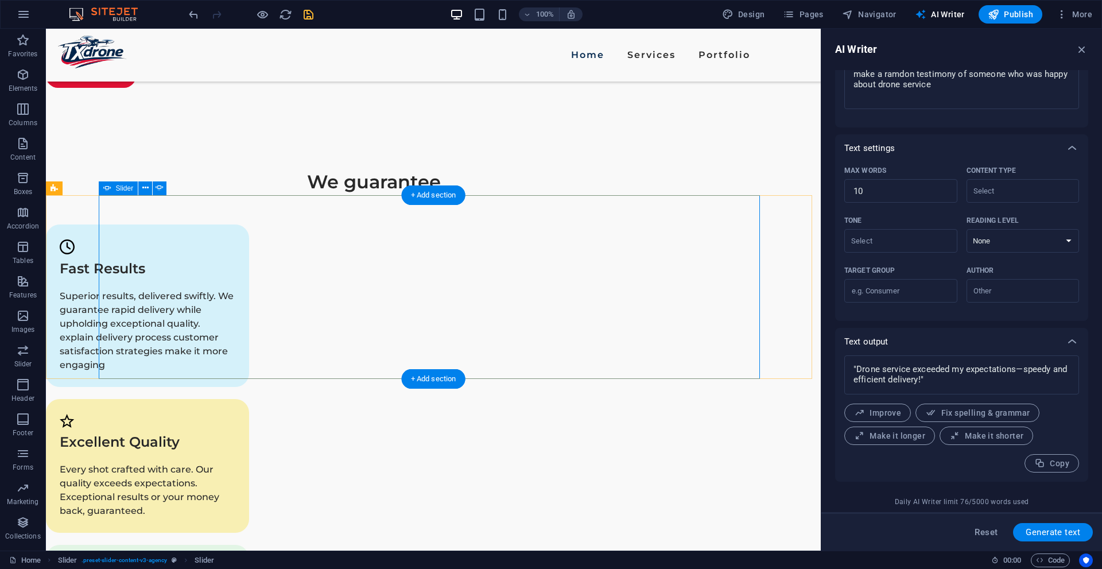
select select "ms"
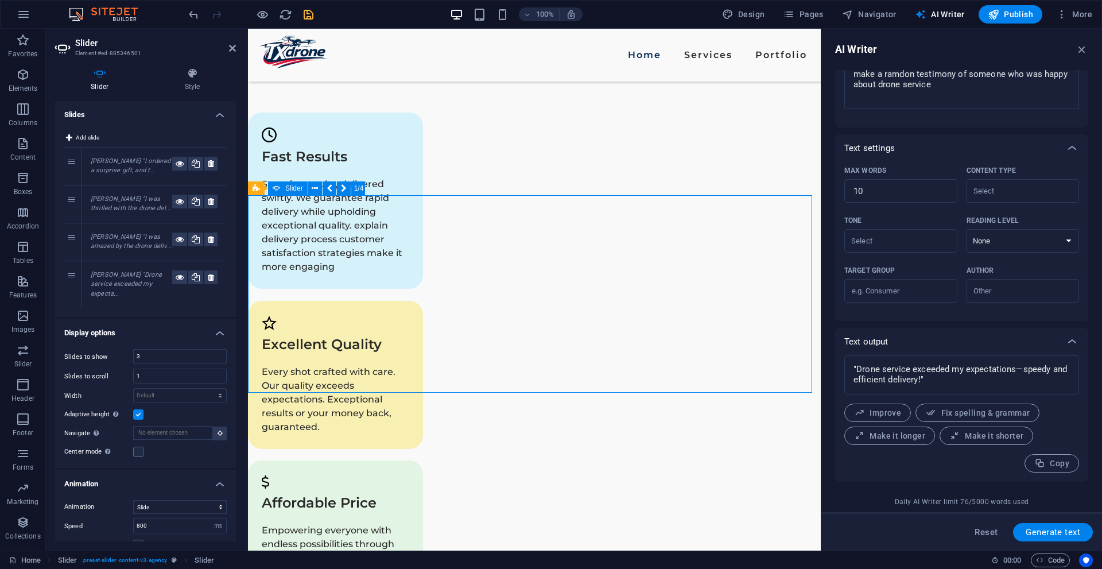
drag, startPoint x: 573, startPoint y: 384, endPoint x: 417, endPoint y: 371, distance: 156.6
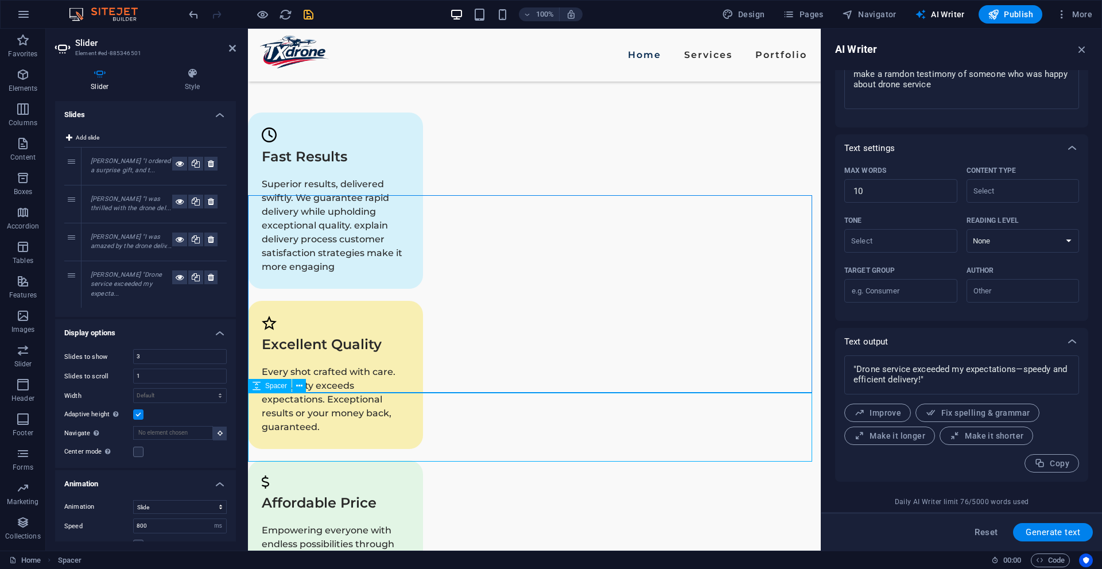
scroll to position [1664, 0]
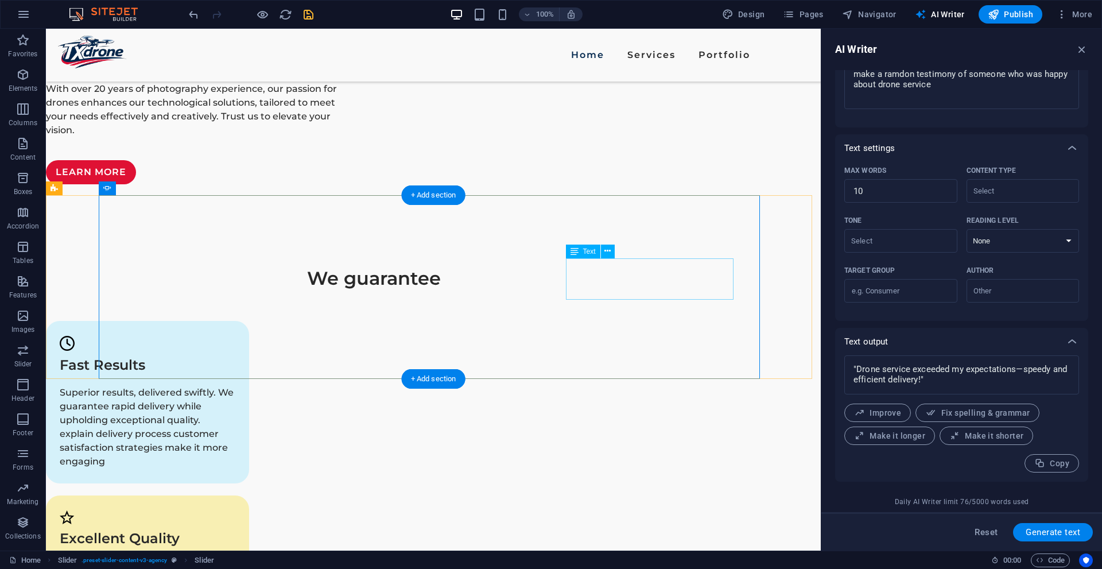
drag, startPoint x: 496, startPoint y: 352, endPoint x: 469, endPoint y: 353, distance: 27.0
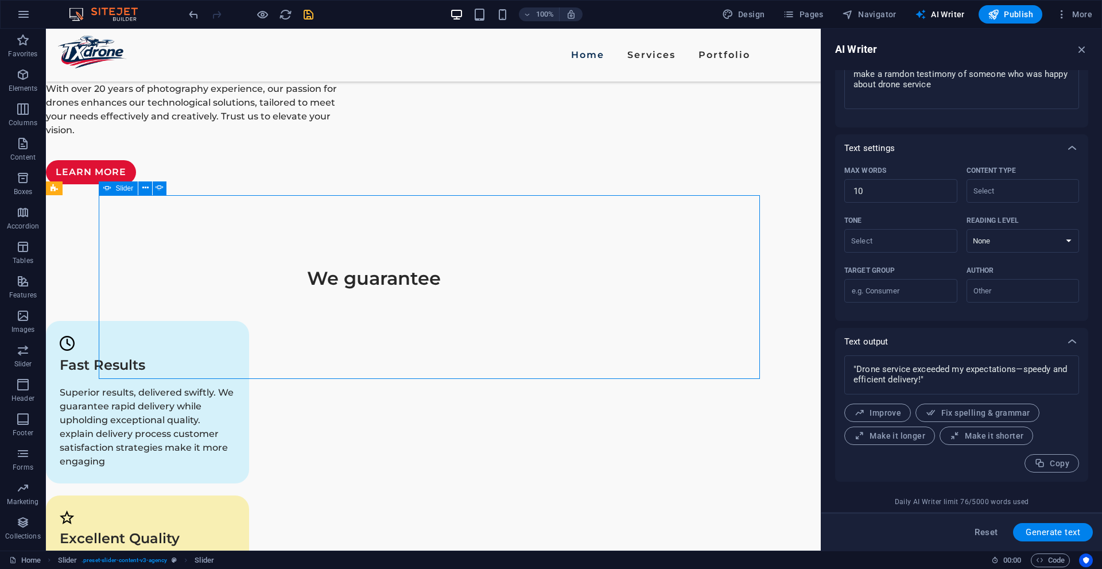
drag, startPoint x: 466, startPoint y: 337, endPoint x: 379, endPoint y: 330, distance: 87.5
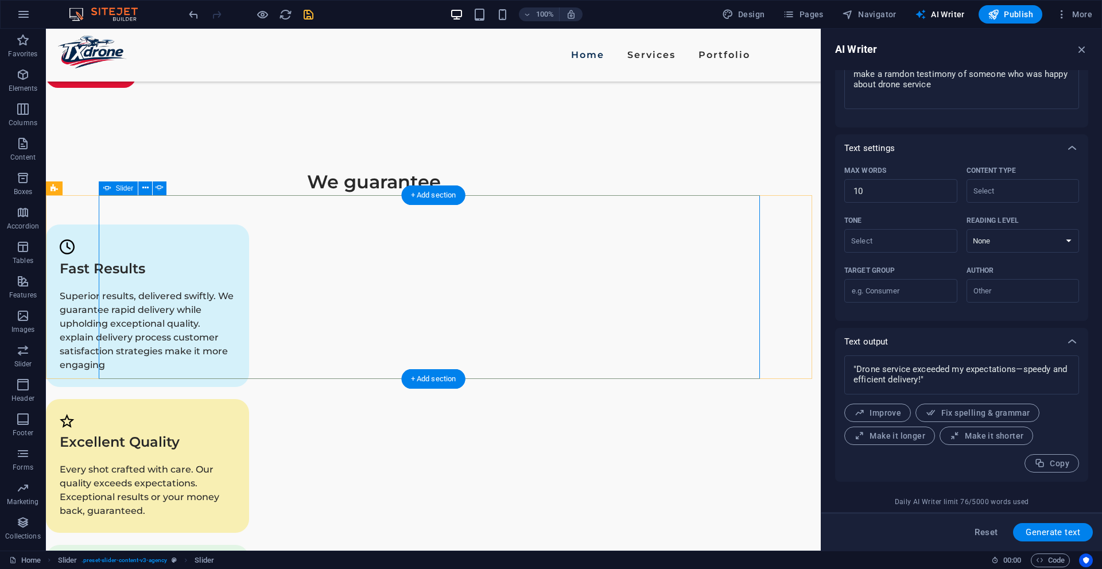
select select "ms"
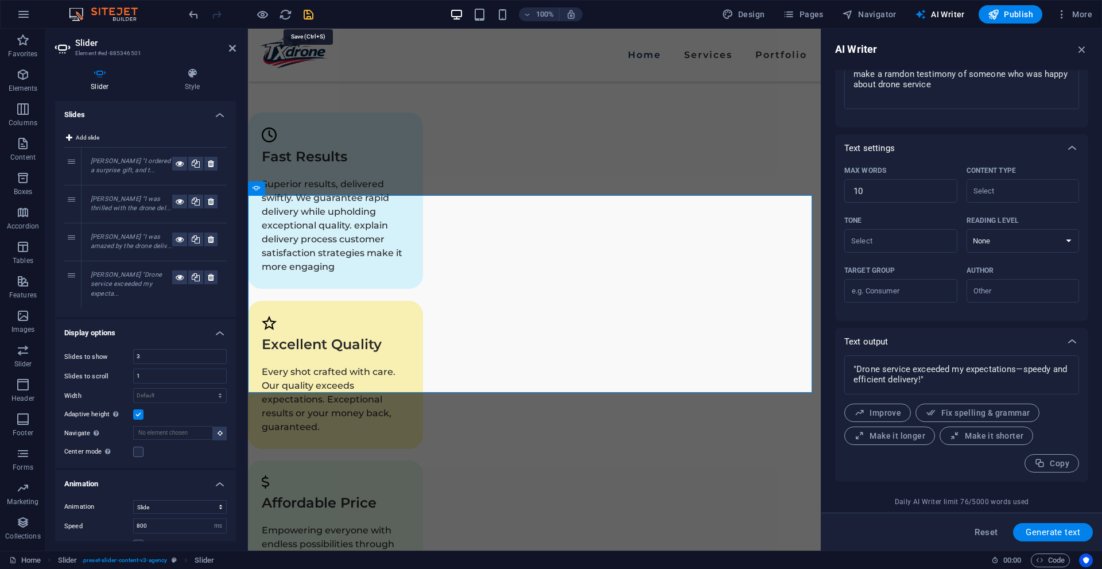
click at [313, 10] on icon "save" at bounding box center [308, 14] width 13 height 13
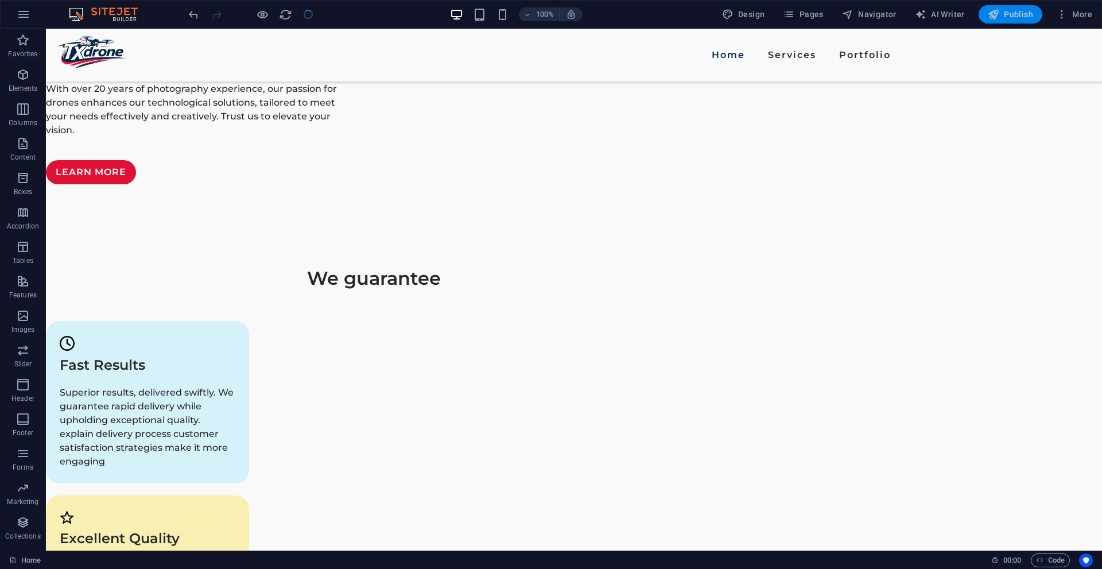
drag, startPoint x: 1011, startPoint y: 11, endPoint x: 958, endPoint y: 0, distance: 54.6
click at [1011, 11] on span "Publish" at bounding box center [1009, 14] width 45 height 11
click at [1013, 1] on div "100% Design Pages Navigator AI Writer Publish More" at bounding box center [551, 15] width 1101 height 28
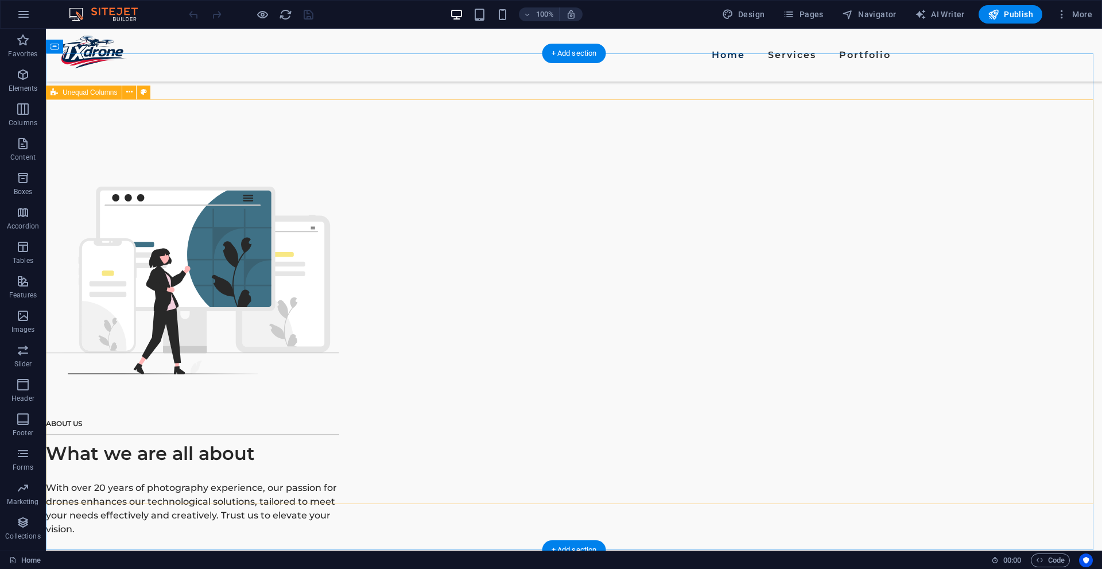
scroll to position [1549, 0]
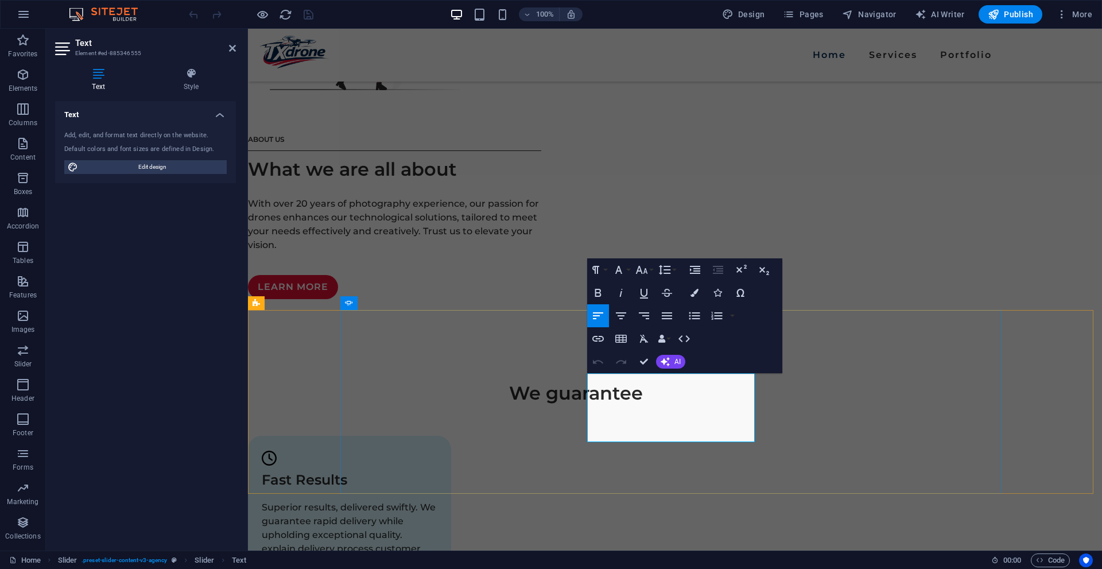
drag, startPoint x: 625, startPoint y: 392, endPoint x: 588, endPoint y: 393, distance: 37.3
drag, startPoint x: 678, startPoint y: 393, endPoint x: 657, endPoint y: 419, distance: 33.1
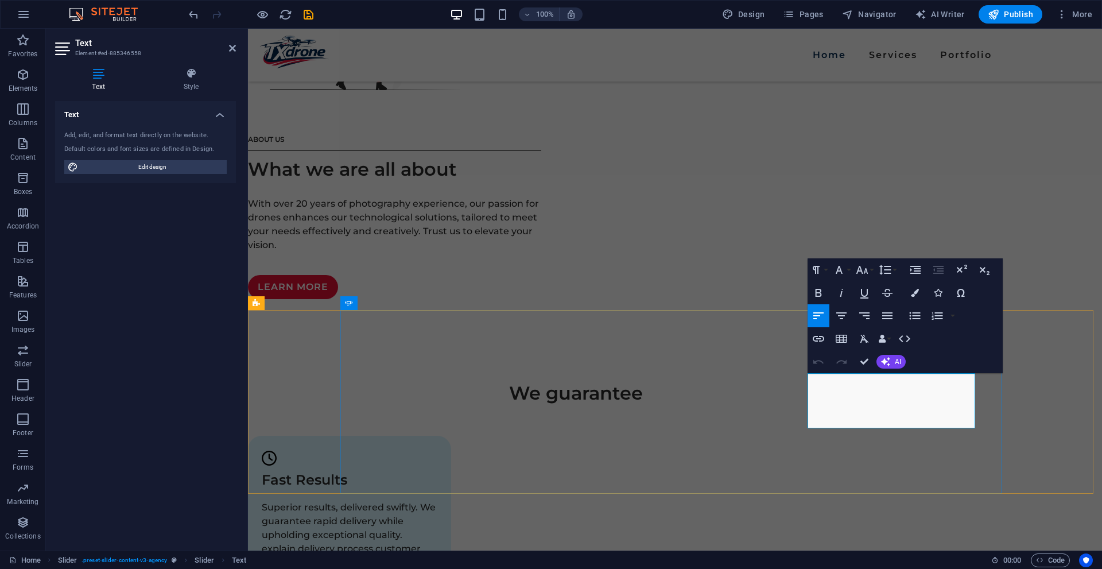
drag, startPoint x: 892, startPoint y: 377, endPoint x: 930, endPoint y: 406, distance: 48.0
drag, startPoint x: 888, startPoint y: 380, endPoint x: 865, endPoint y: 403, distance: 32.9
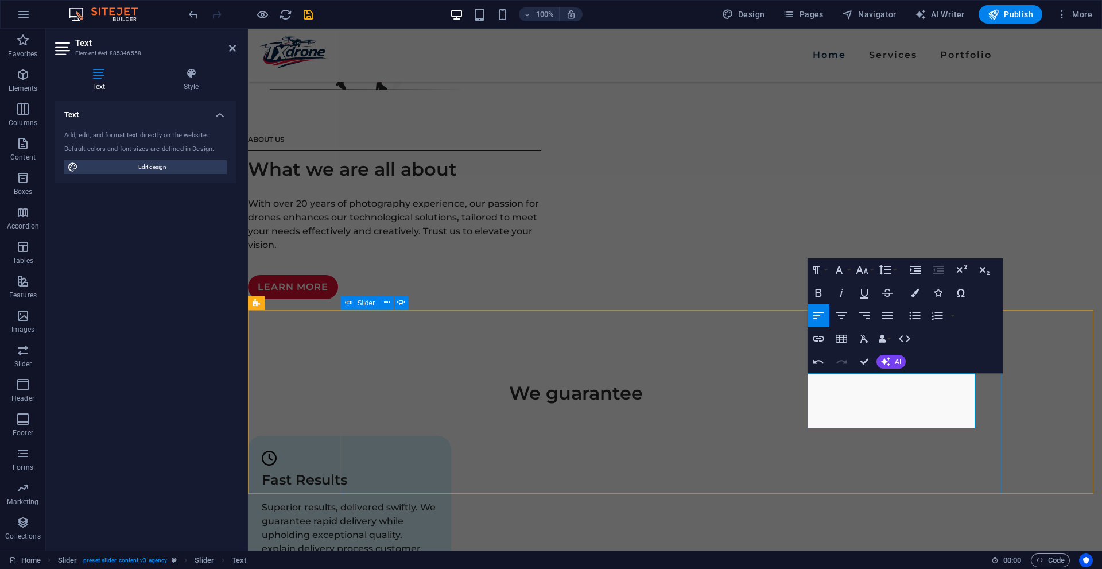
drag, startPoint x: 877, startPoint y: 404, endPoint x: 804, endPoint y: 399, distance: 72.5
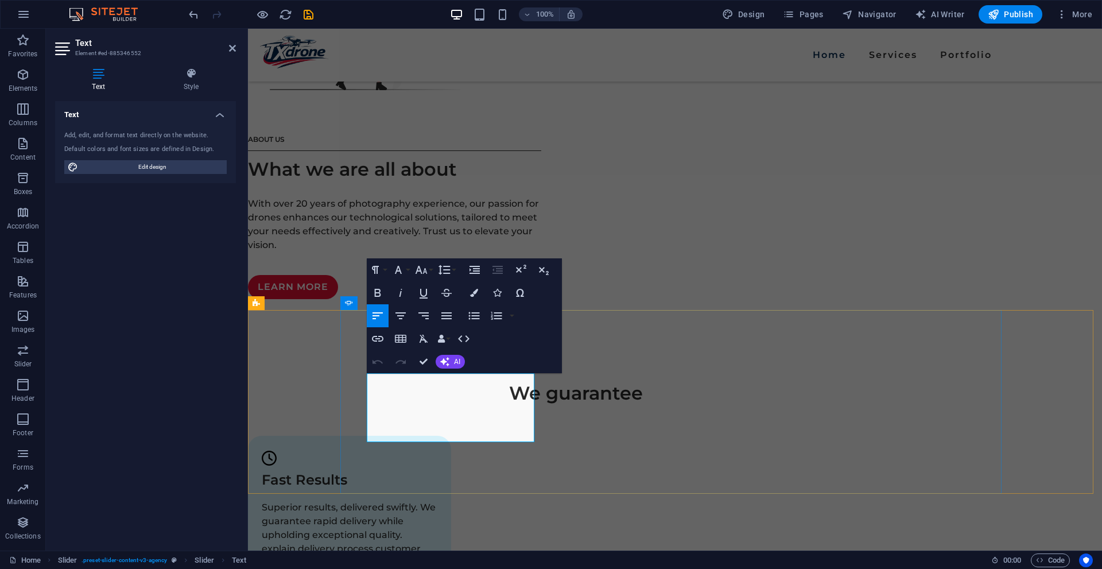
drag, startPoint x: 478, startPoint y: 378, endPoint x: 373, endPoint y: 379, distance: 105.0
drag, startPoint x: 386, startPoint y: 394, endPoint x: 437, endPoint y: 410, distance: 53.7
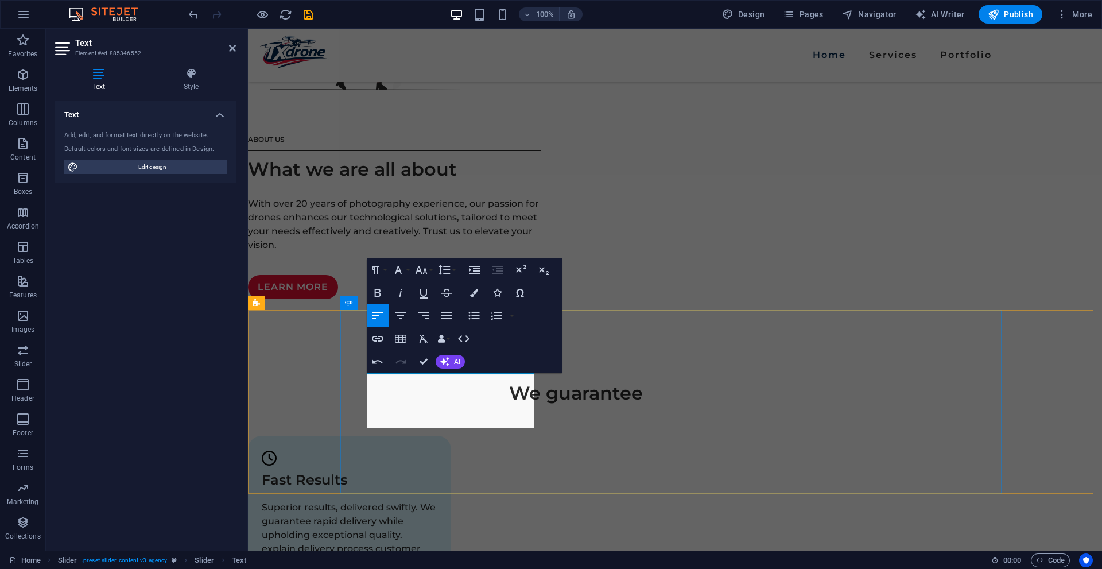
drag, startPoint x: 491, startPoint y: 405, endPoint x: 523, endPoint y: 445, distance: 51.4
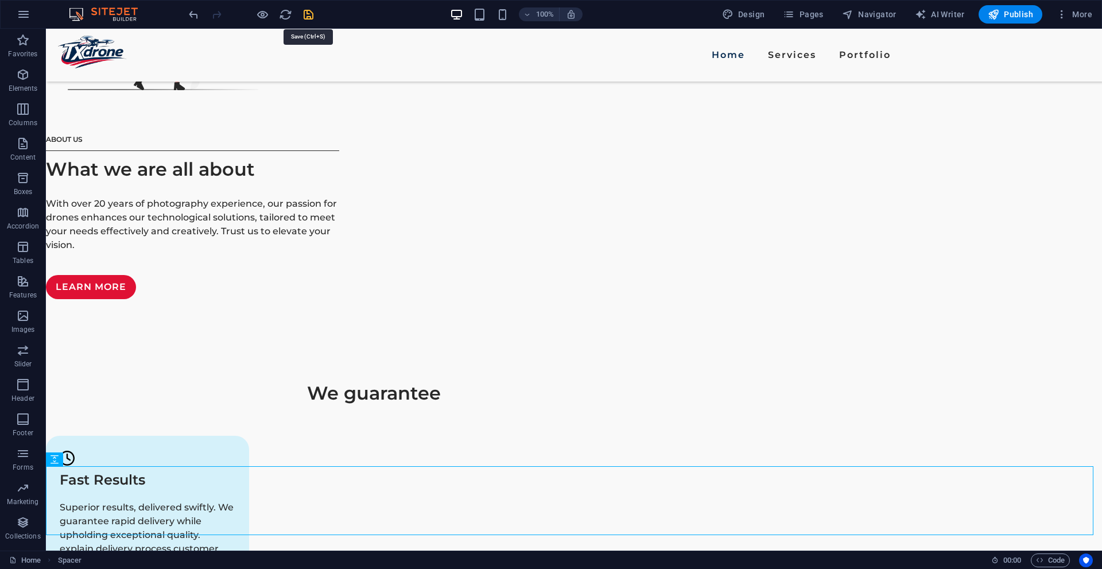
click at [309, 14] on icon "save" at bounding box center [308, 14] width 13 height 13
click at [1014, 13] on span "Publish" at bounding box center [1009, 14] width 45 height 11
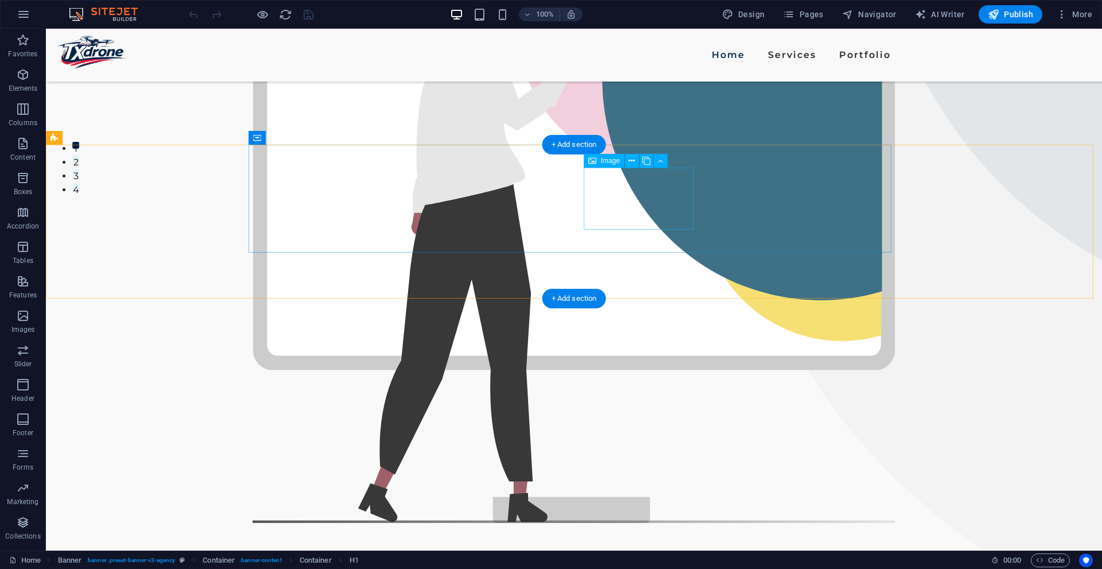
scroll to position [344, 0]
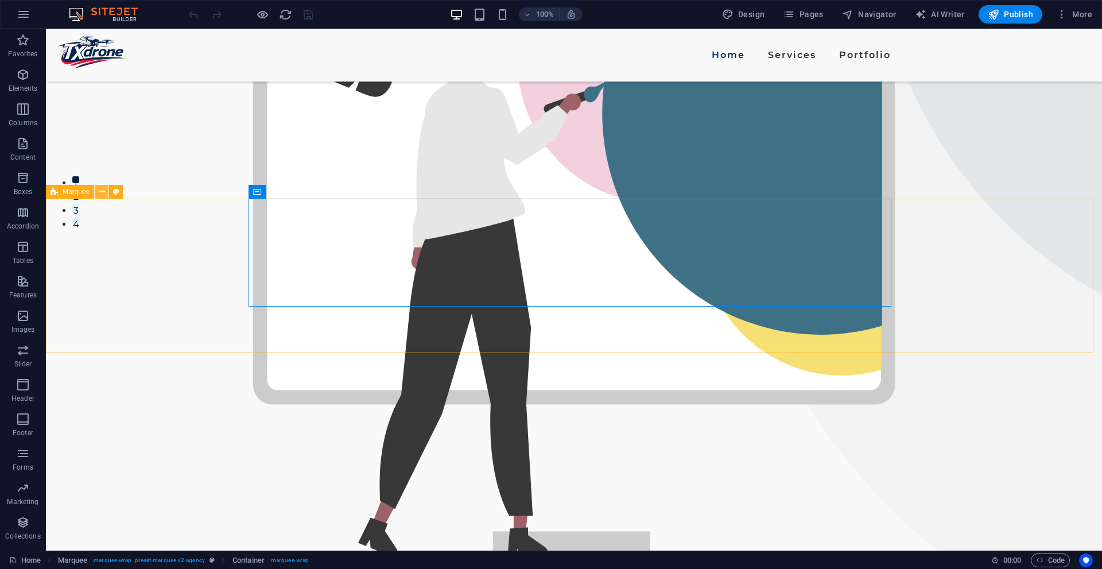
click at [107, 190] on button at bounding box center [102, 192] width 14 height 14
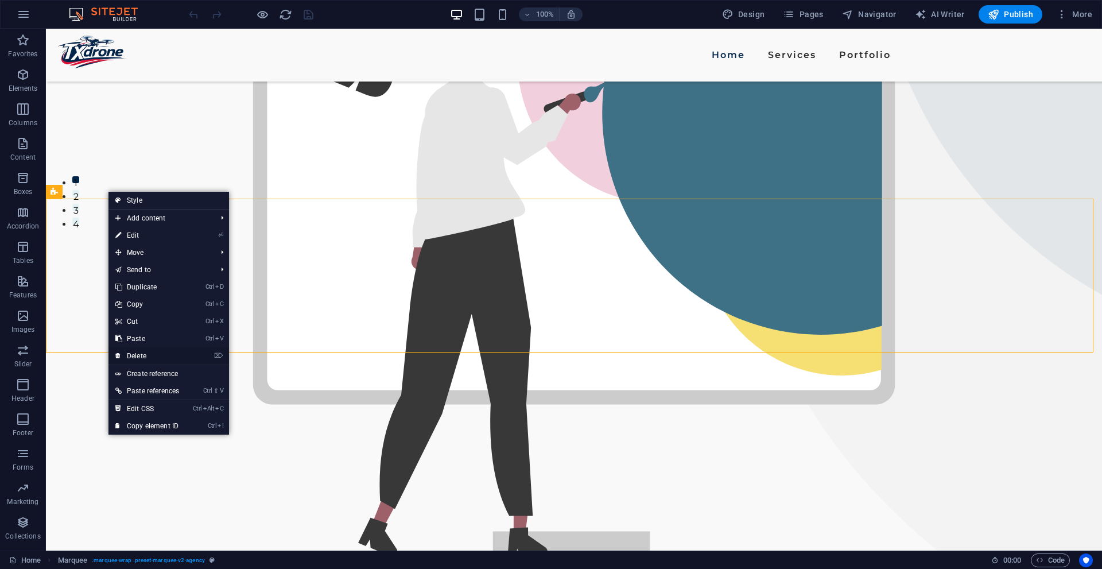
click at [158, 351] on link "⌦ Delete" at bounding box center [146, 355] width 77 height 17
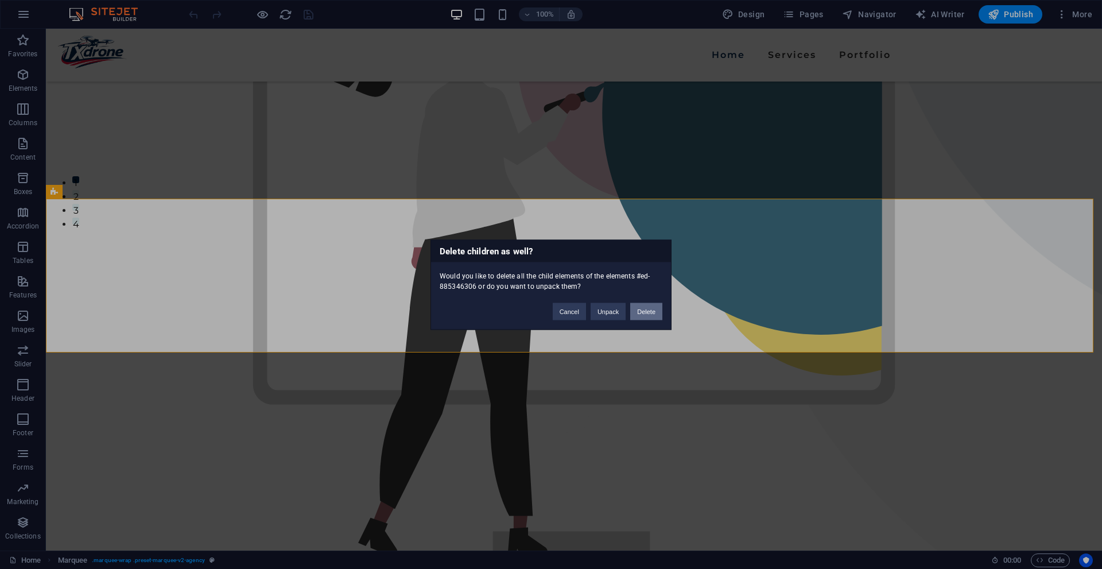
drag, startPoint x: 597, startPoint y: 282, endPoint x: 644, endPoint y: 311, distance: 54.6
click at [644, 311] on button "Delete" at bounding box center [646, 310] width 32 height 17
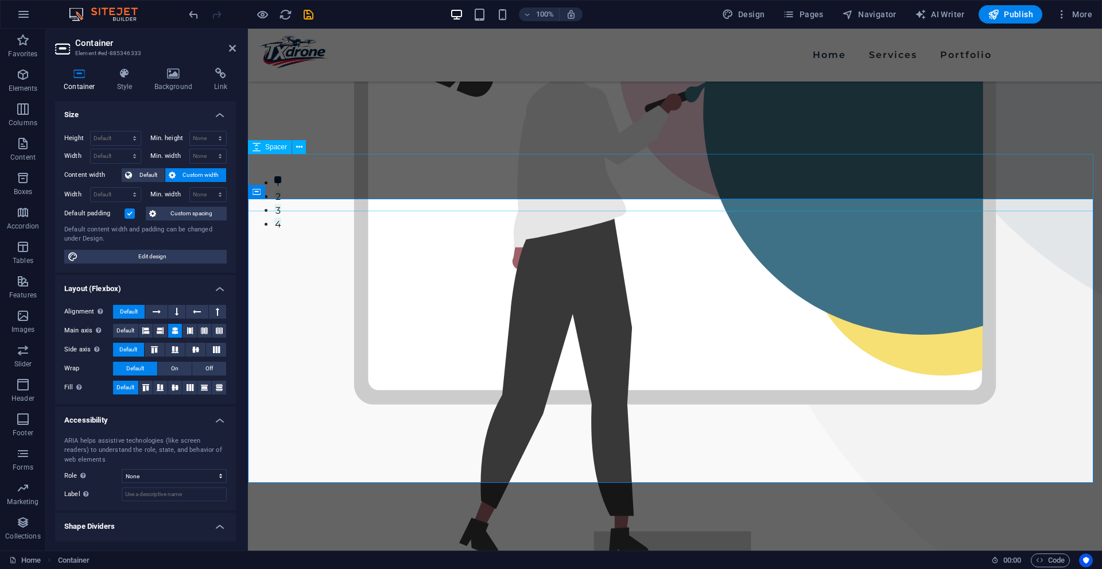
click at [540, 141] on div "We would love to work with you! Explore our budget-friendly professional drone …" at bounding box center [675, 146] width 854 height 924
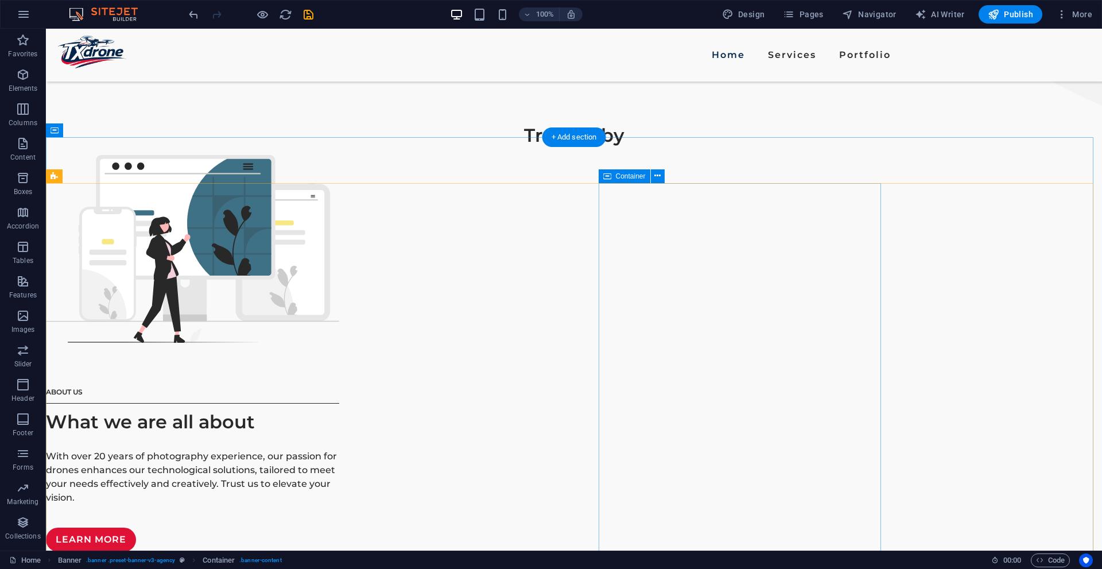
scroll to position [631, 0]
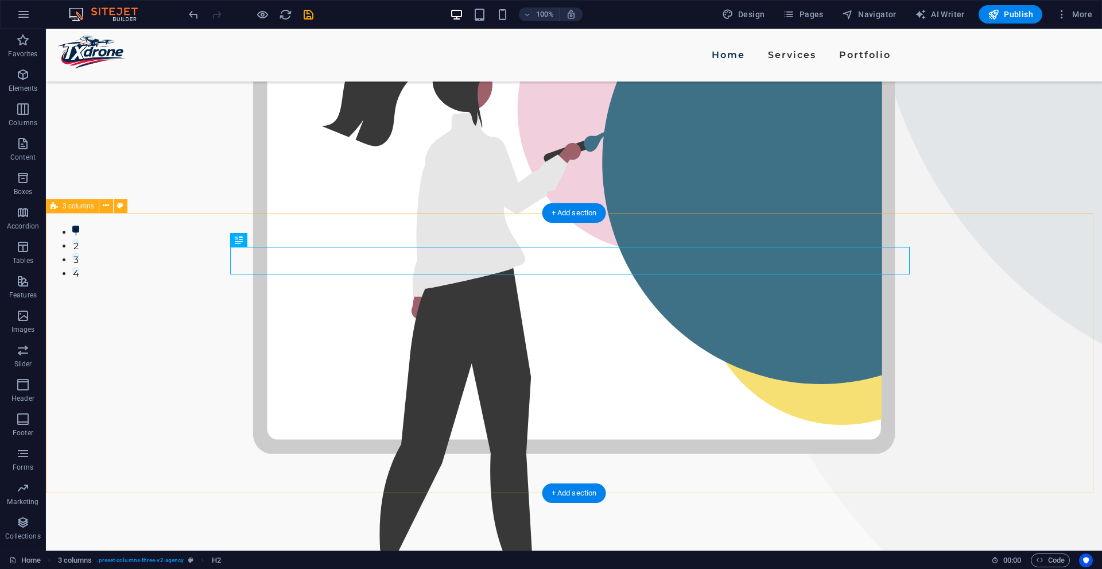
scroll to position [287, 0]
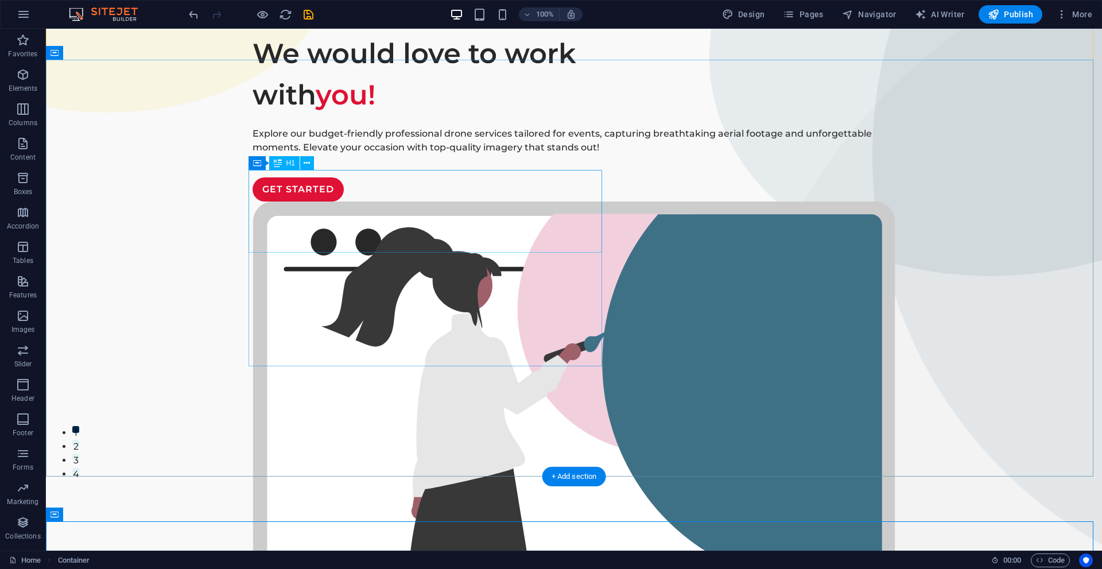
scroll to position [115, 0]
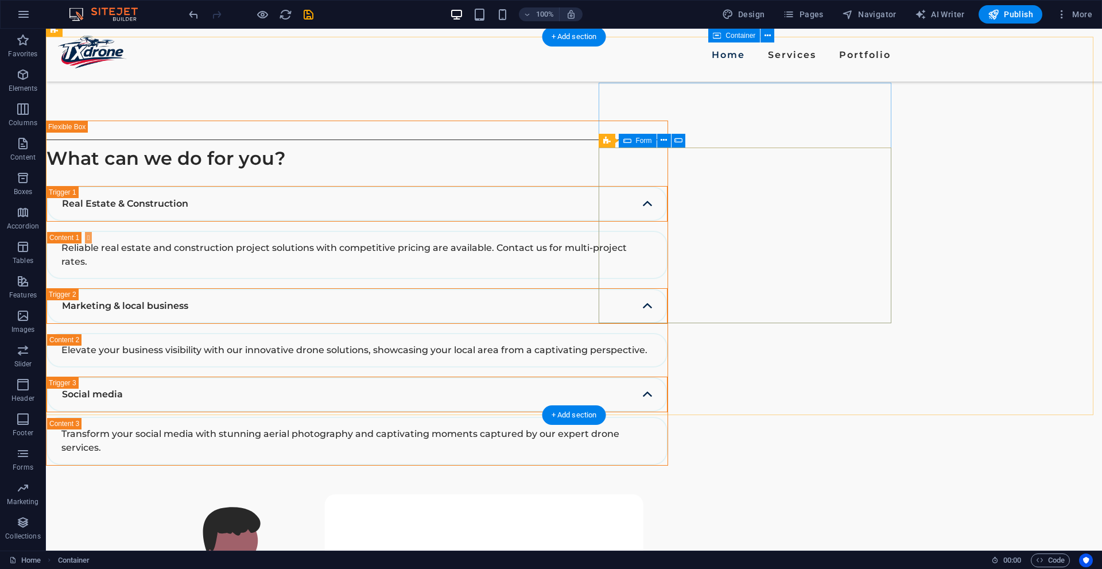
scroll to position [1974, 0]
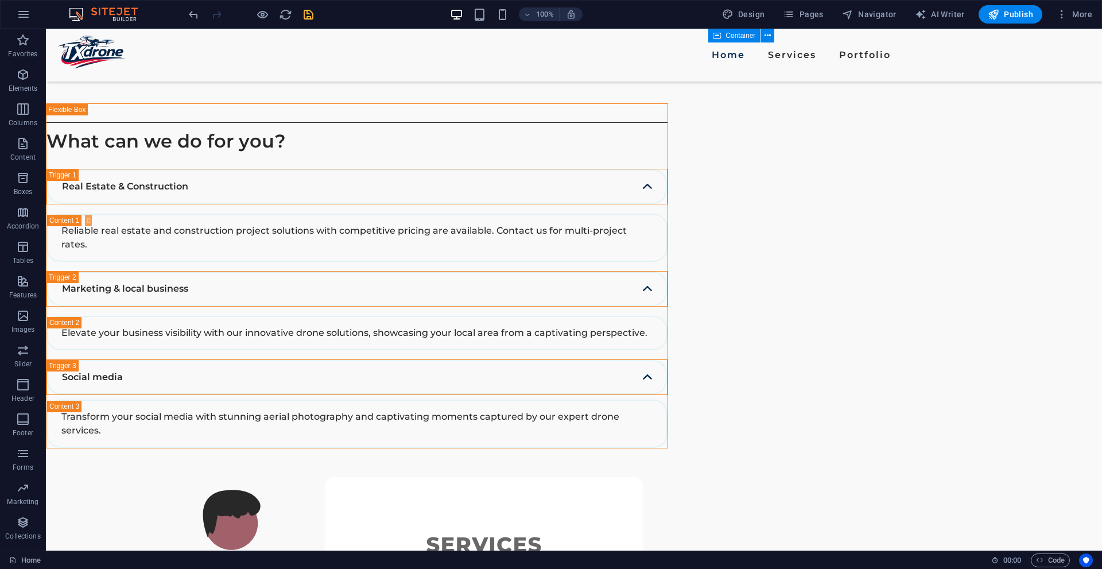
click at [307, 14] on icon "save" at bounding box center [308, 14] width 13 height 13
click at [114, 273] on icon at bounding box center [113, 269] width 6 height 12
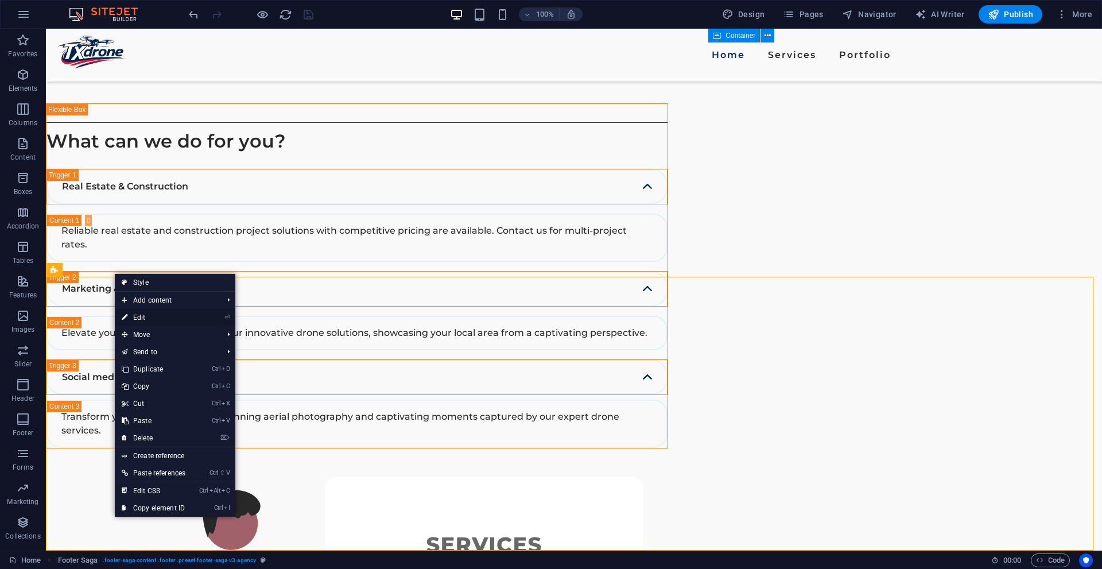
click at [152, 314] on link "⏎ Edit" at bounding box center [153, 317] width 77 height 17
select select "footer"
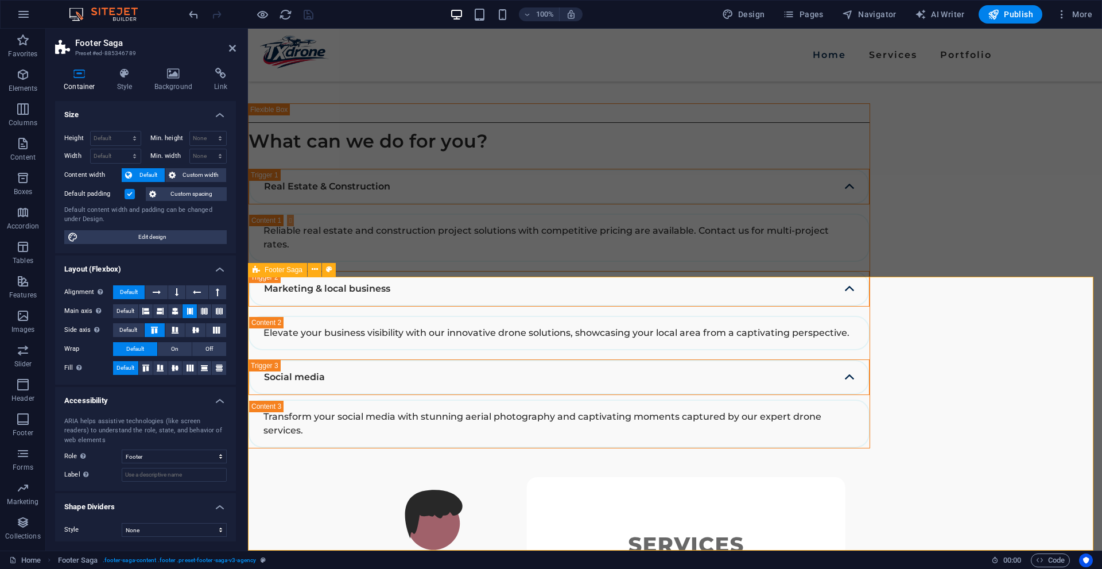
click at [274, 273] on span "Footer Saga" at bounding box center [284, 269] width 38 height 7
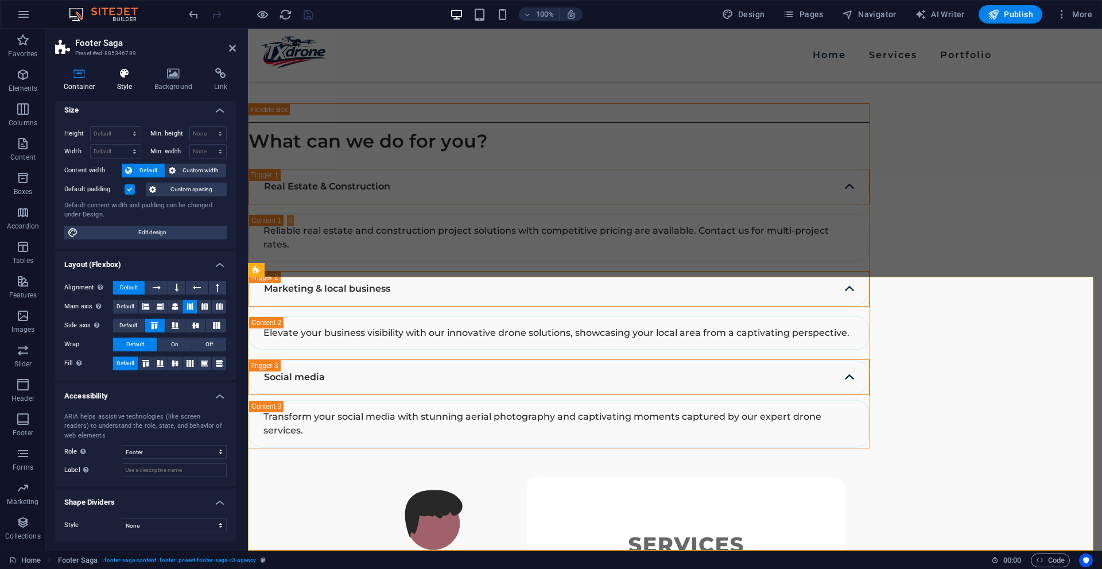
click at [131, 73] on icon at bounding box center [124, 73] width 33 height 11
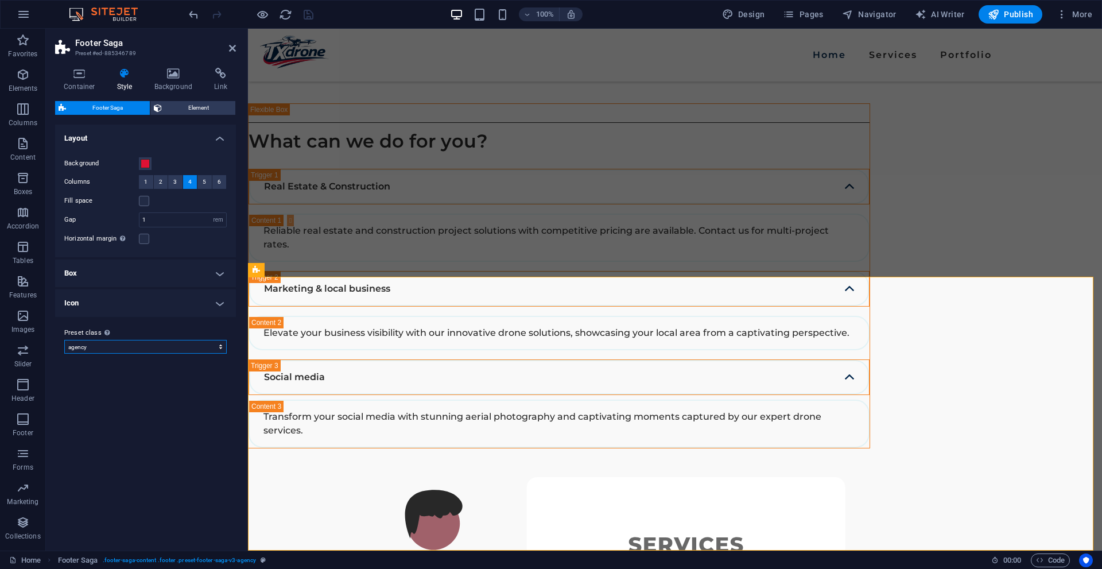
click at [147, 348] on select "agency Add preset class" at bounding box center [145, 347] width 162 height 14
click at [153, 345] on select "agency Add preset class" at bounding box center [145, 347] width 162 height 14
click at [163, 108] on button "Element" at bounding box center [192, 108] width 85 height 14
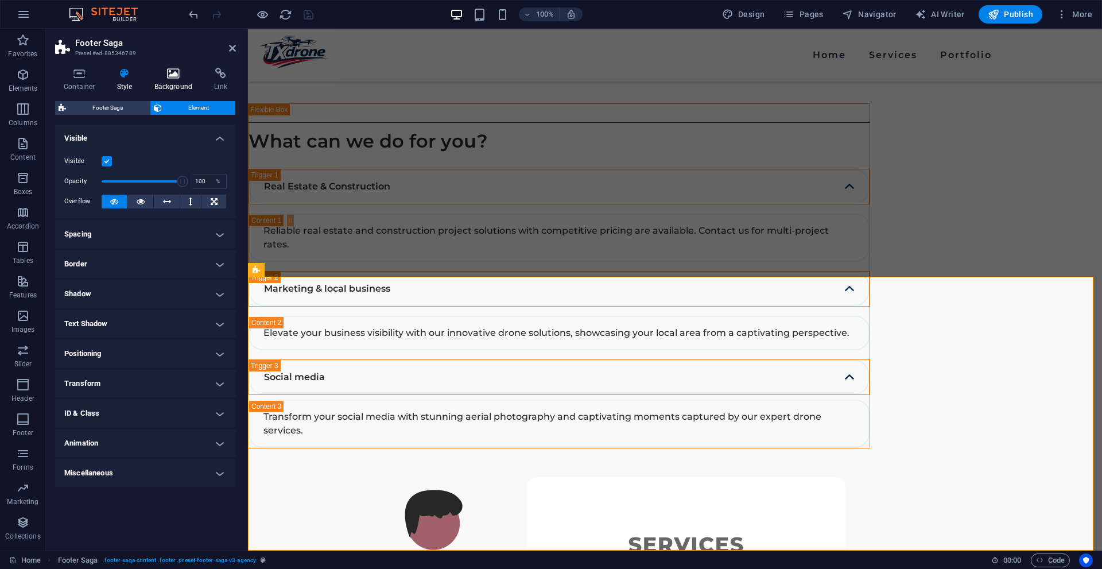
click at [179, 81] on h4 "Background" at bounding box center [176, 80] width 60 height 24
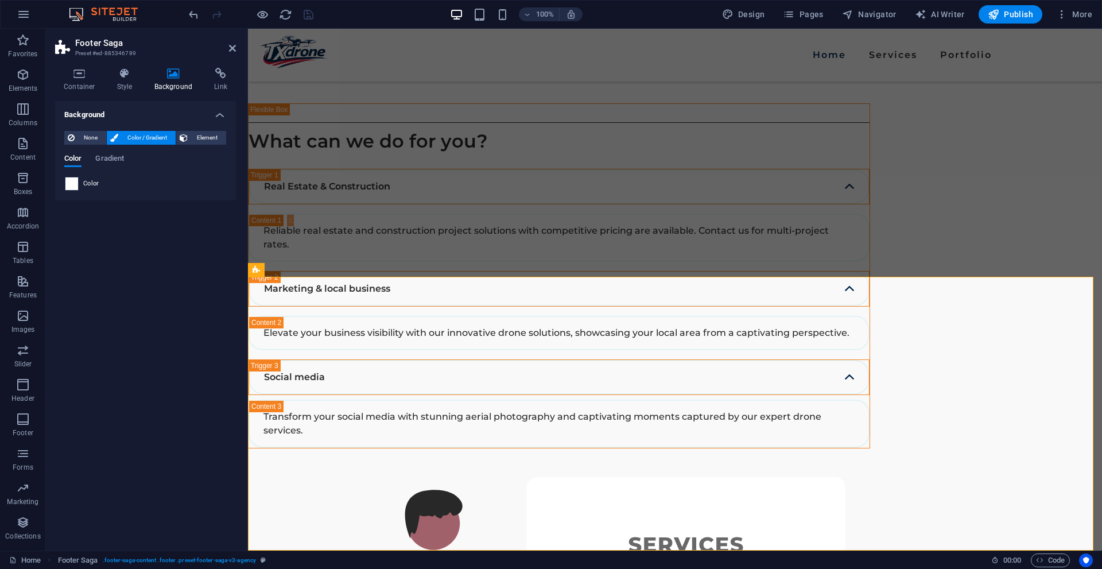
click at [67, 184] on span at bounding box center [71, 183] width 13 height 13
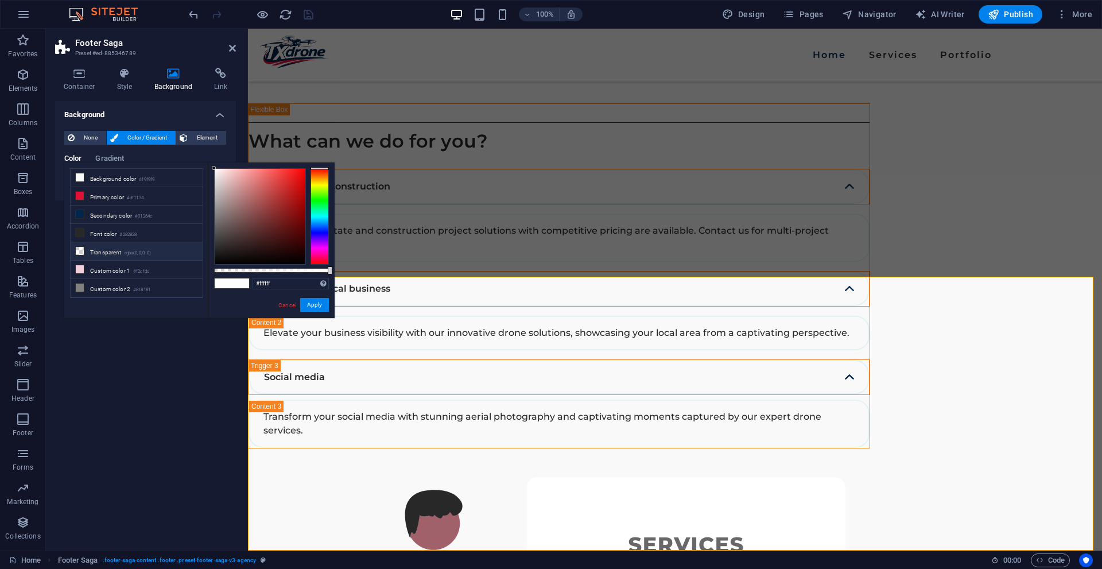
click at [114, 251] on li "Transparent rgba(0,0,0,.0)" at bounding box center [137, 251] width 132 height 18
type input "rgba(0, 0, 0, 0)"
click at [316, 306] on button "Apply" at bounding box center [314, 305] width 29 height 14
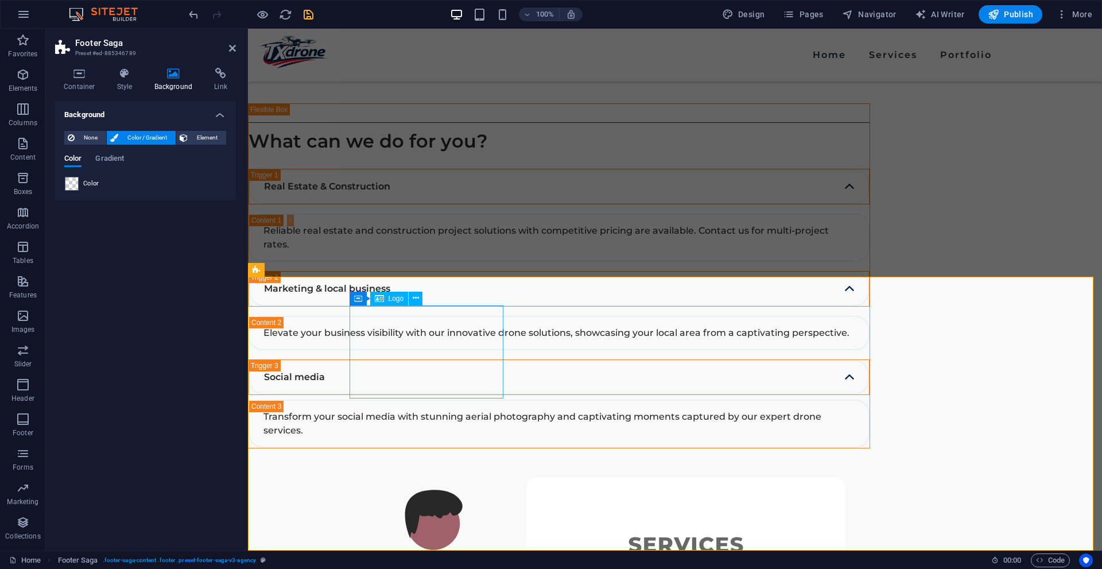
click at [97, 179] on span "Color" at bounding box center [91, 183] width 16 height 9
click at [204, 138] on span "Element" at bounding box center [207, 138] width 32 height 14
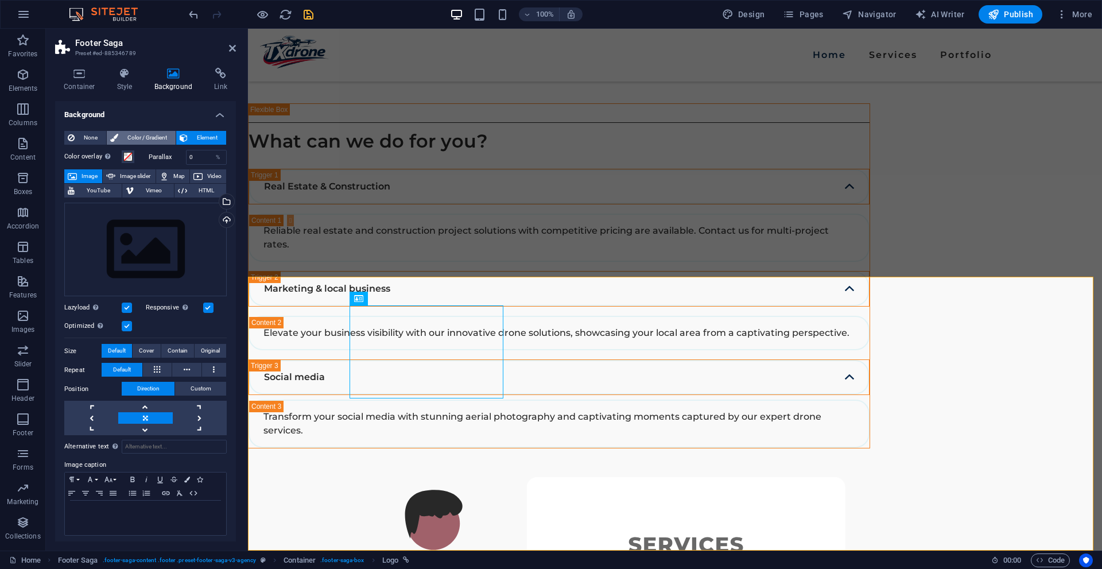
click at [159, 134] on span "Color / Gradient" at bounding box center [147, 138] width 50 height 14
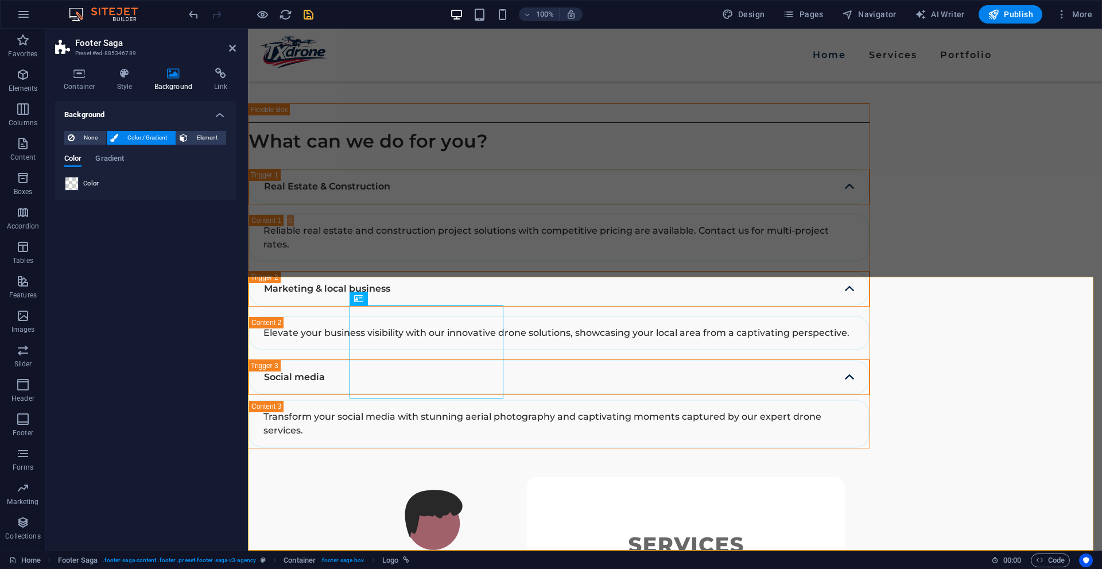
drag, startPoint x: 64, startPoint y: 183, endPoint x: 71, endPoint y: 178, distance: 8.8
click at [66, 181] on div "Color" at bounding box center [145, 183] width 162 height 15
click at [114, 160] on span "Gradient" at bounding box center [109, 159] width 29 height 16
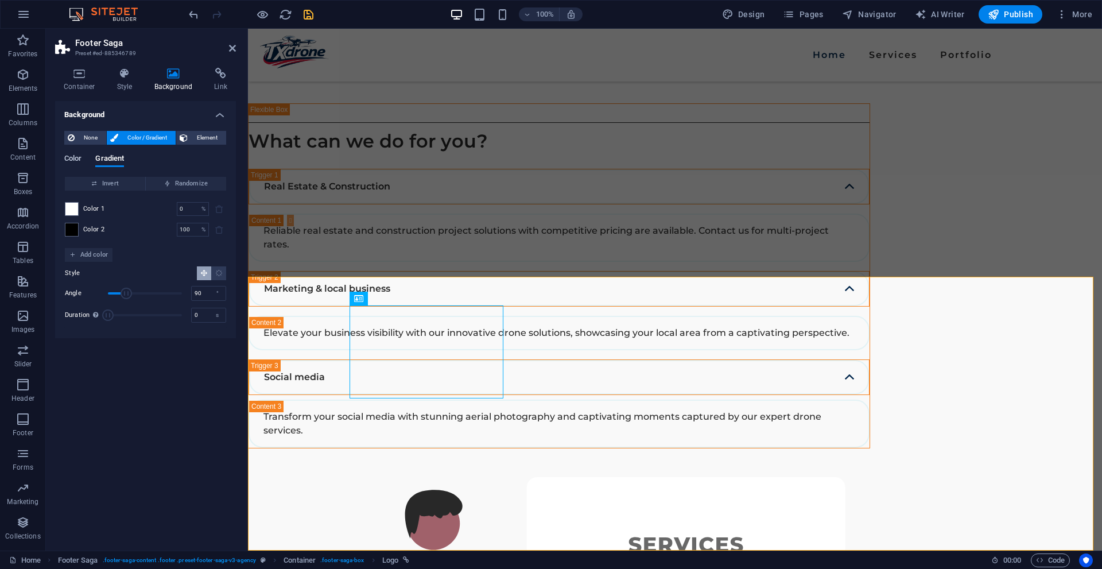
click at [80, 160] on span "Color" at bounding box center [72, 159] width 17 height 16
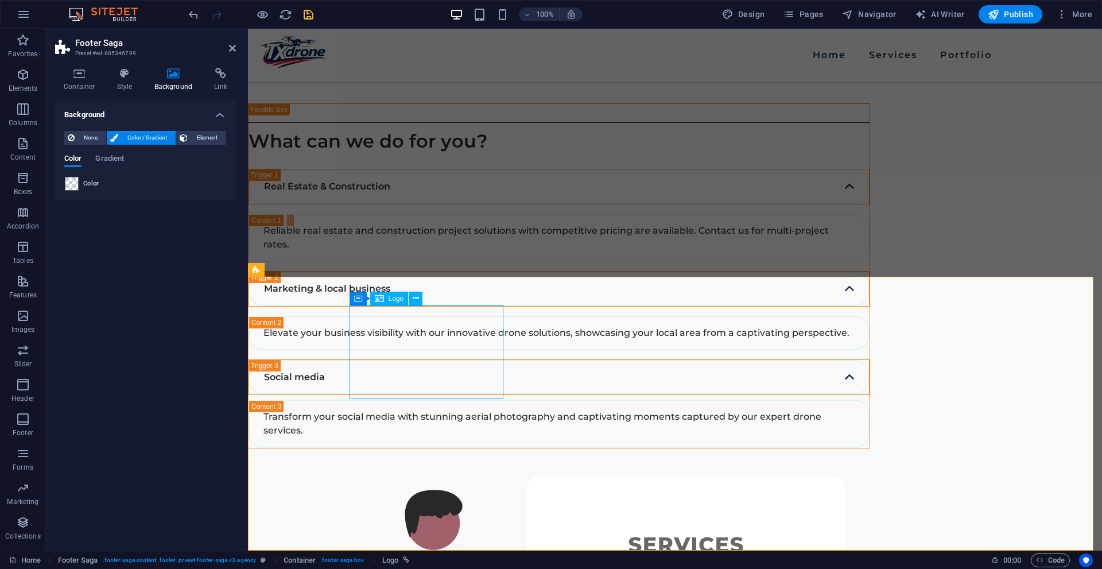
click at [219, 80] on h4 "Link" at bounding box center [220, 80] width 30 height 24
select select "px"
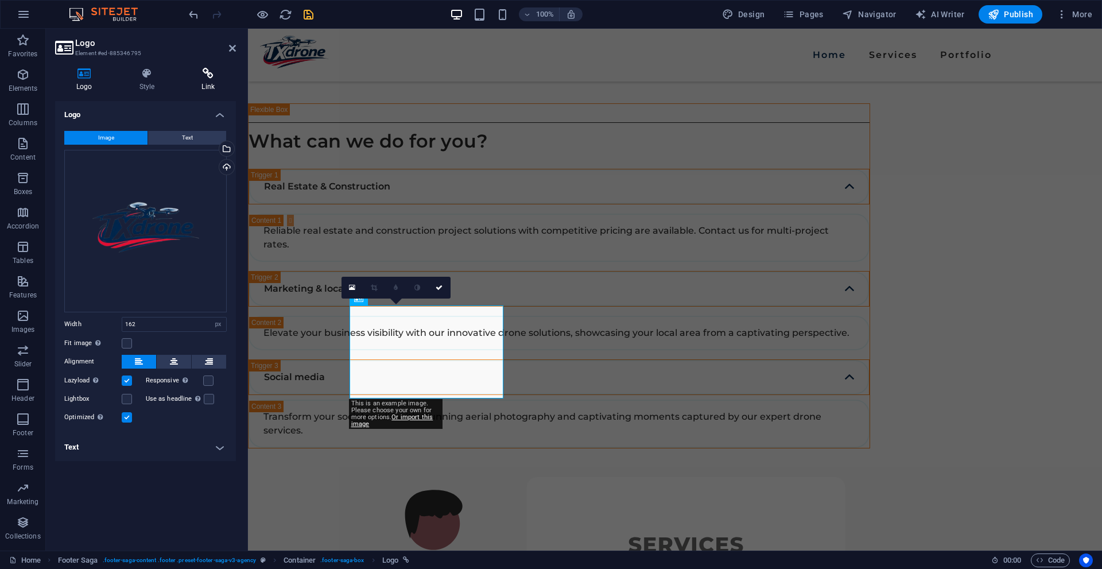
click at [208, 87] on h4 "Link" at bounding box center [208, 80] width 56 height 24
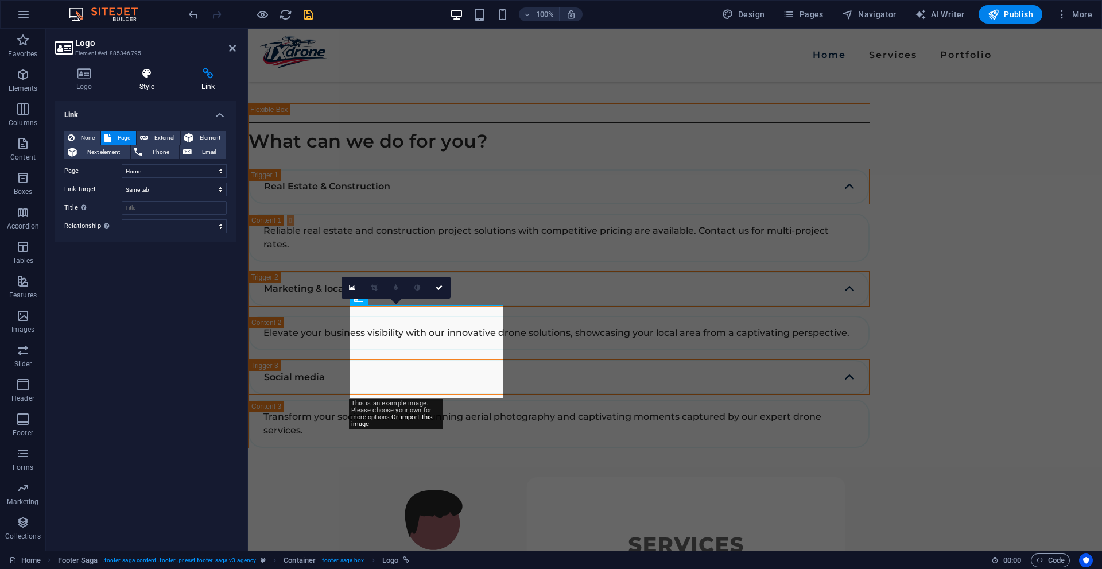
click at [157, 68] on icon at bounding box center [147, 73] width 58 height 11
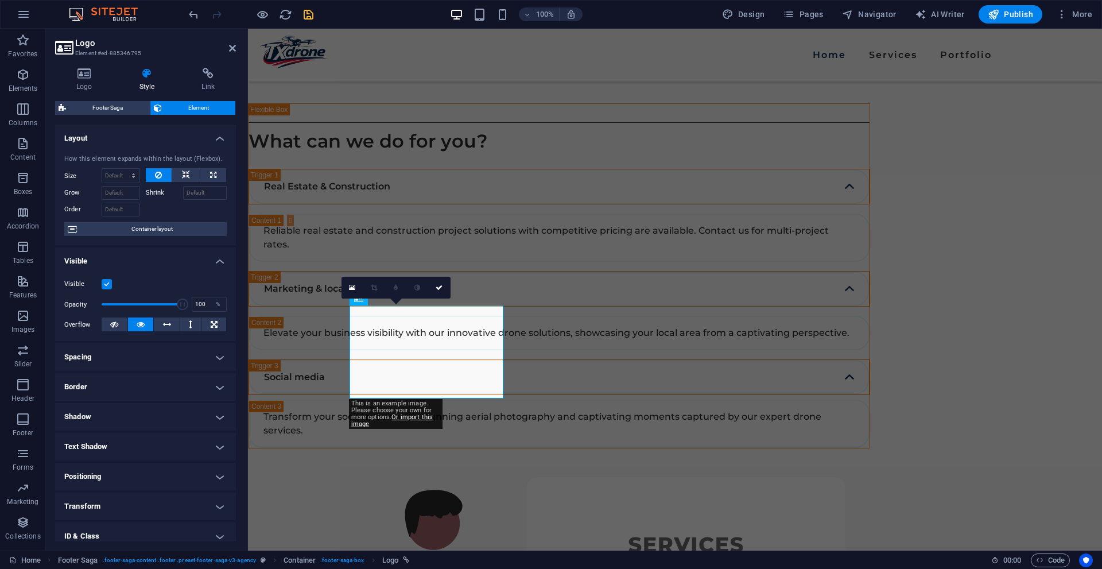
click at [143, 72] on icon at bounding box center [147, 73] width 58 height 11
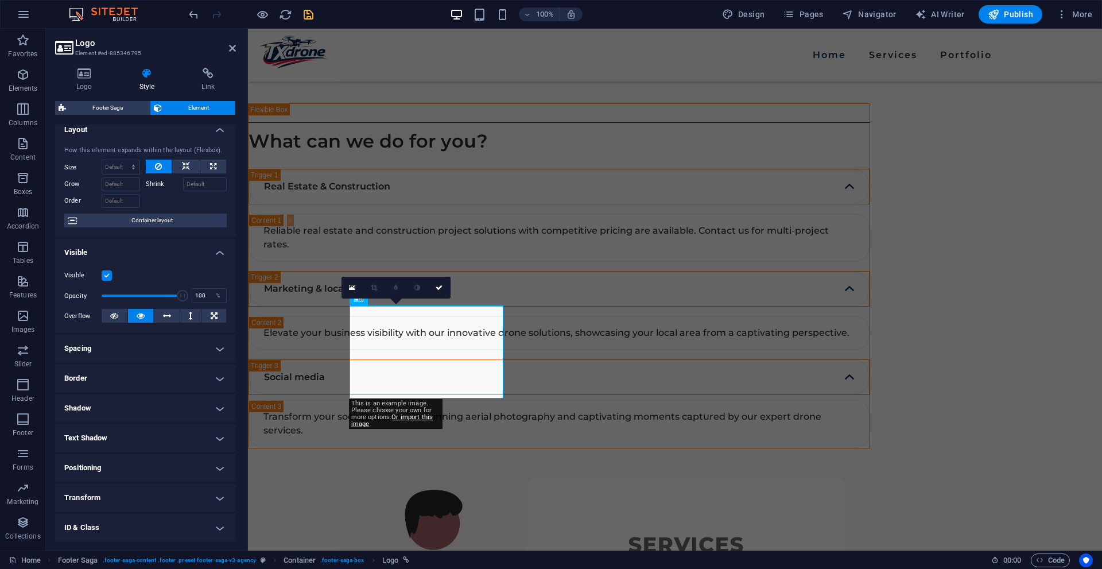
scroll to position [0, 0]
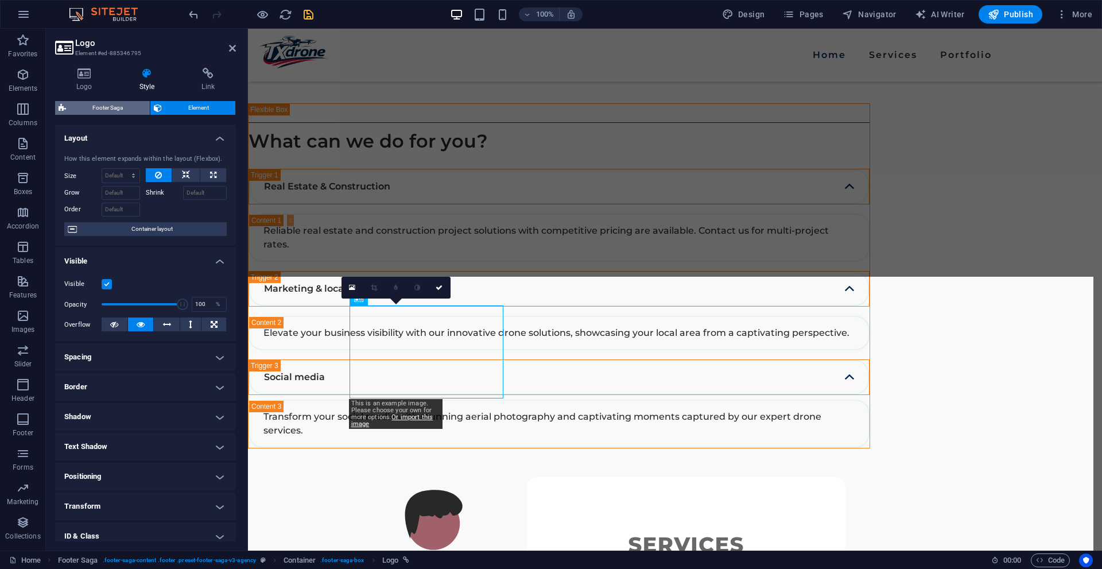
click at [94, 106] on span "Footer Saga" at bounding box center [107, 108] width 77 height 14
select select "rem"
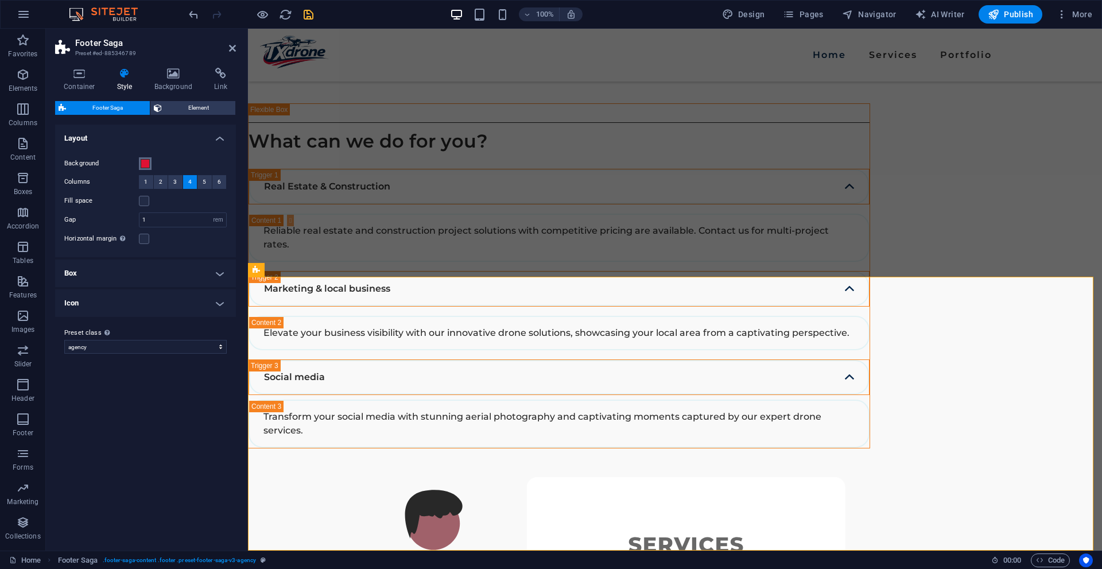
click at [143, 164] on span at bounding box center [145, 163] width 9 height 9
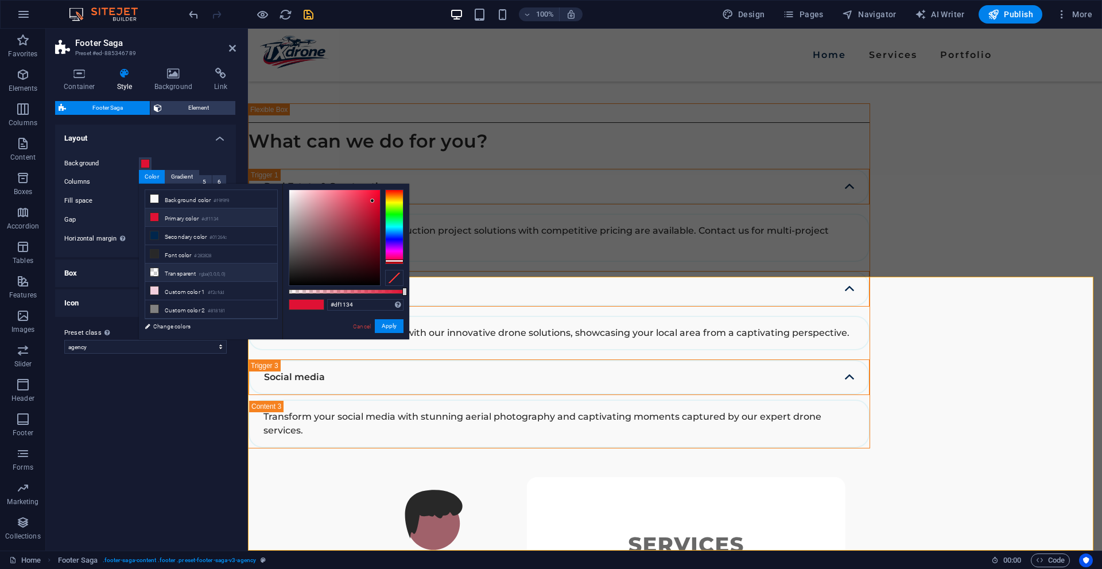
click at [182, 271] on li "Transparent rgba(0,0,0,.0)" at bounding box center [211, 272] width 132 height 18
type input "rgba(0, 0, 0, 0)"
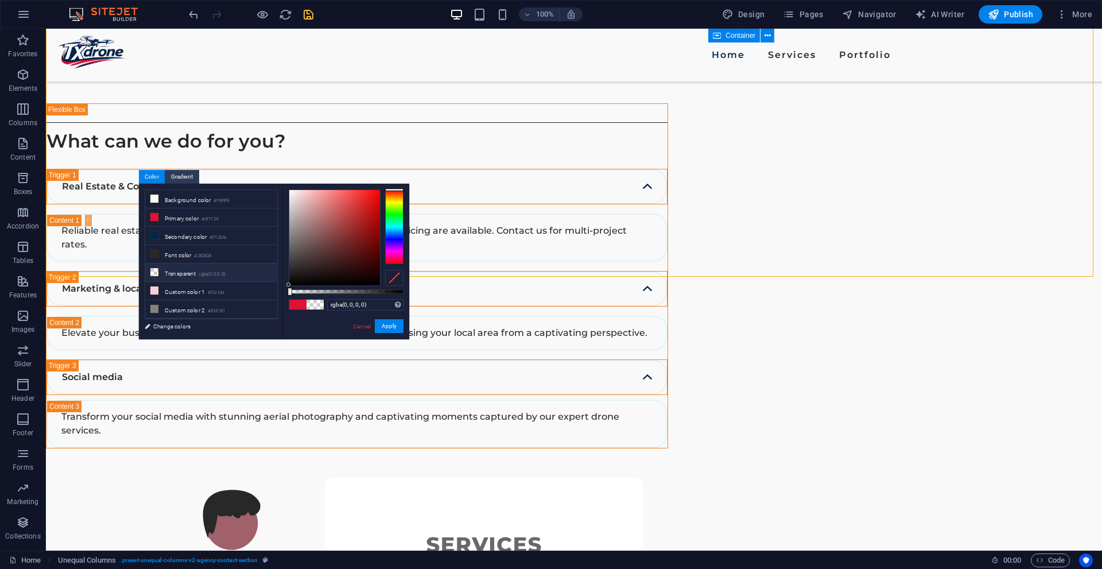
click at [189, 263] on li "Transparent rgba(0,0,0,.0)" at bounding box center [211, 272] width 132 height 18
click at [196, 265] on li "Transparent rgba(0,0,0,.0)" at bounding box center [211, 272] width 132 height 18
click at [185, 278] on li "Transparent rgba(0,0,0,.0)" at bounding box center [211, 272] width 132 height 18
click at [191, 268] on li "Transparent rgba(0,0,0,.0)" at bounding box center [211, 272] width 132 height 18
click at [383, 325] on button "Apply" at bounding box center [389, 326] width 29 height 14
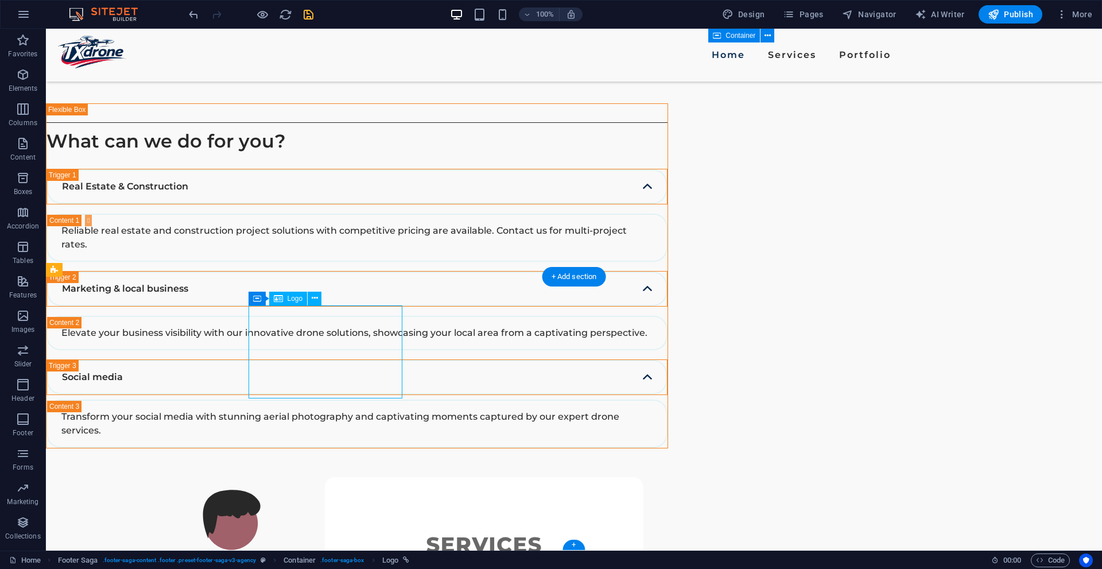
click at [259, 298] on icon at bounding box center [257, 298] width 8 height 14
click at [260, 297] on icon at bounding box center [257, 298] width 8 height 14
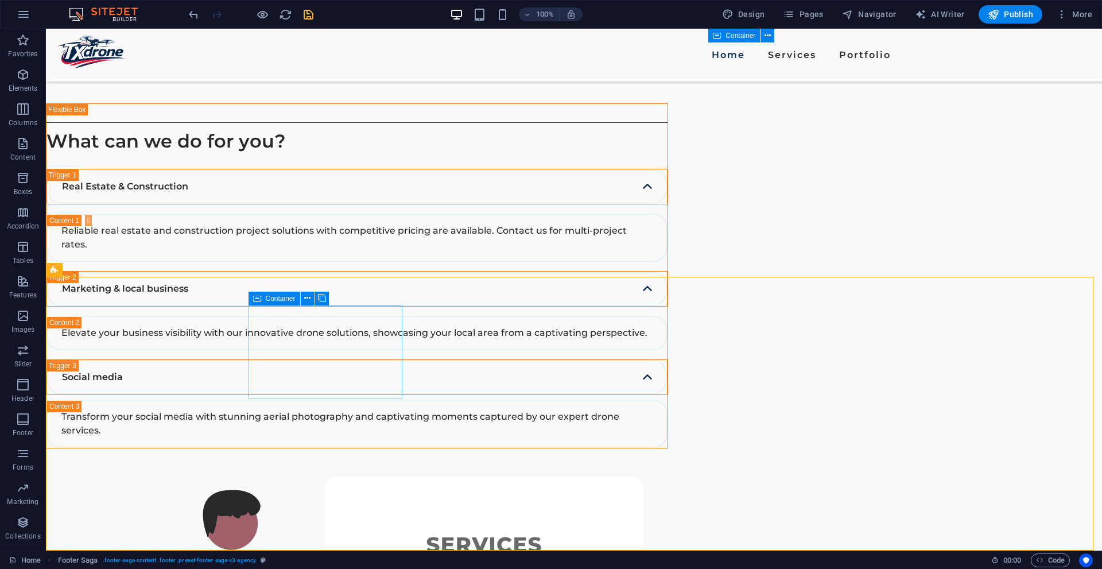
click at [258, 300] on icon at bounding box center [257, 298] width 8 height 14
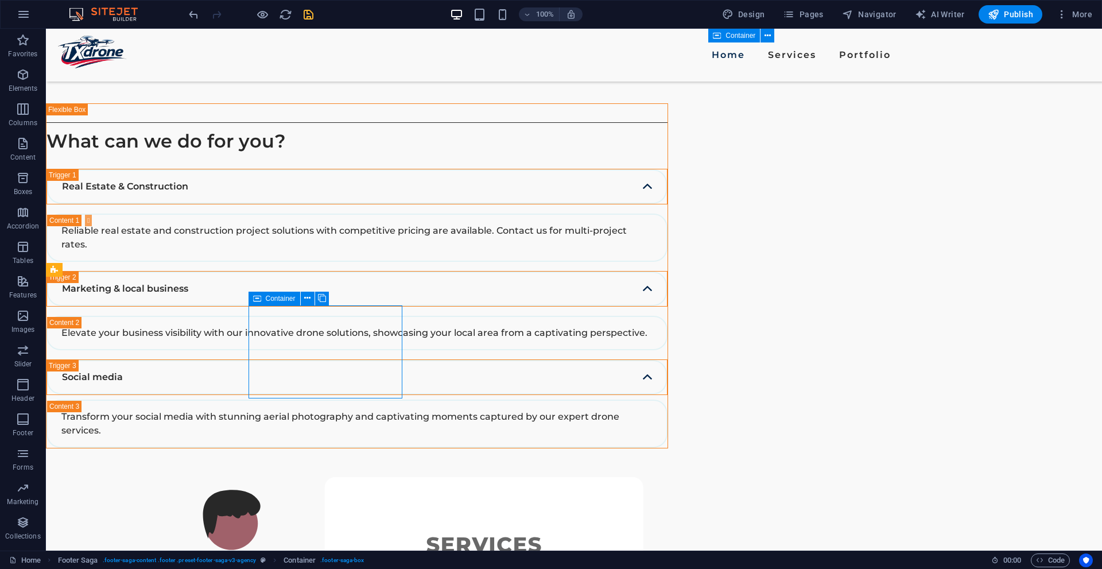
click at [258, 300] on icon at bounding box center [257, 298] width 8 height 14
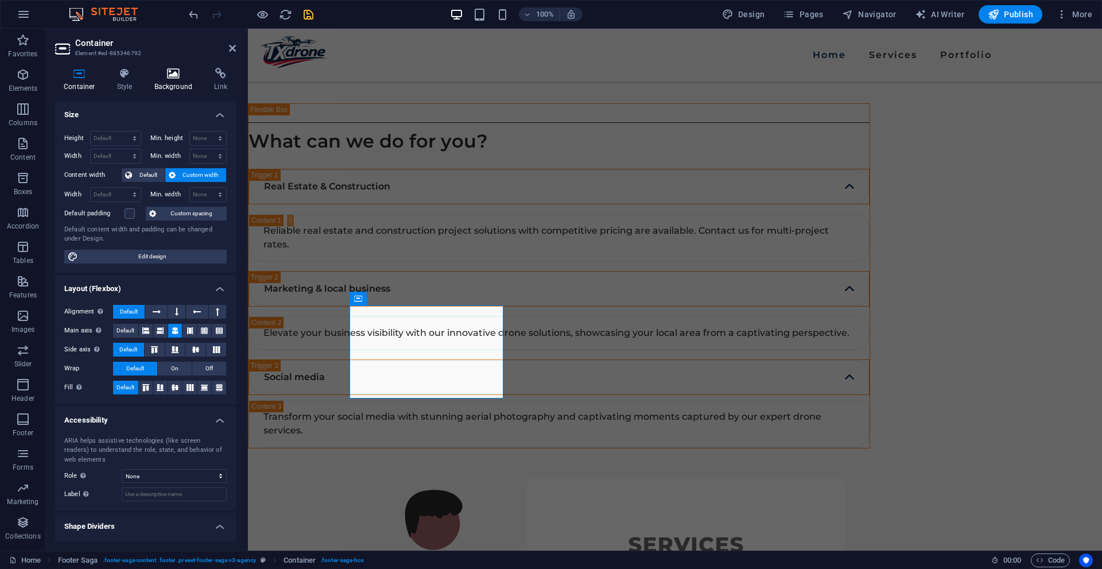
click at [172, 85] on h4 "Background" at bounding box center [176, 80] width 60 height 24
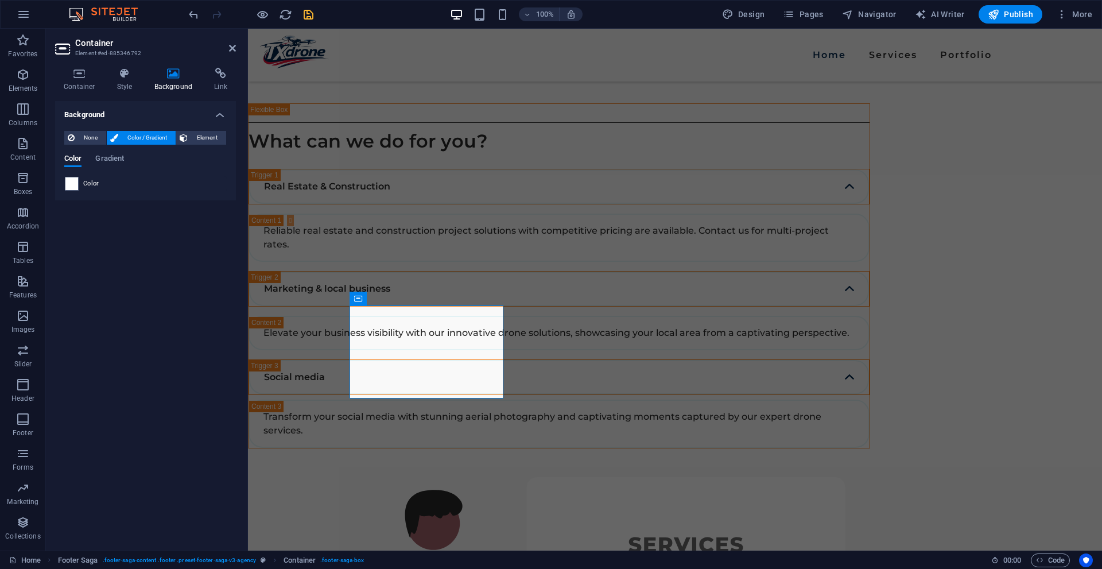
click at [80, 181] on div "Color" at bounding box center [145, 184] width 161 height 14
click at [72, 186] on span at bounding box center [71, 183] width 13 height 13
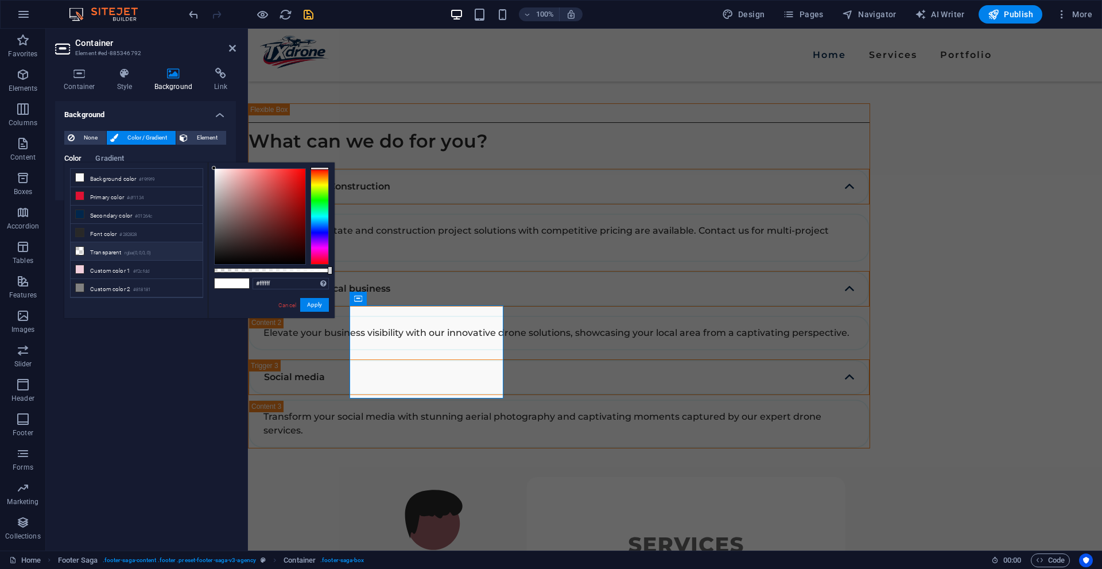
click at [102, 249] on li "Transparent rgba(0,0,0,.0)" at bounding box center [137, 251] width 132 height 18
type input "rgba(0, 0, 0, 0)"
click at [311, 306] on button "Apply" at bounding box center [314, 305] width 29 height 14
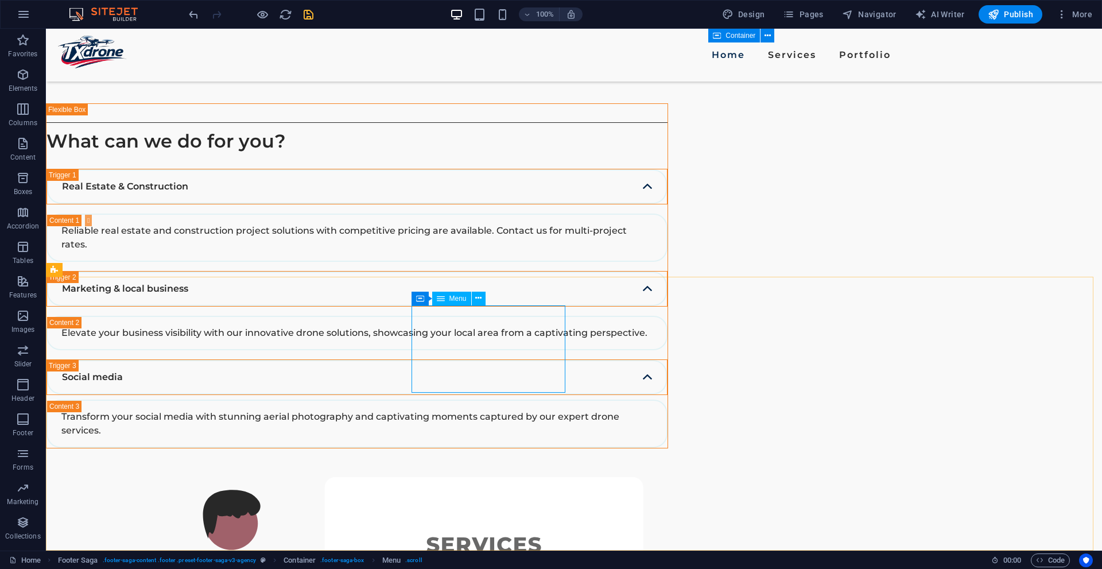
click at [446, 300] on div "Menu" at bounding box center [451, 298] width 39 height 14
click at [447, 299] on div "Menu" at bounding box center [451, 298] width 39 height 14
select select
select select "1"
select select
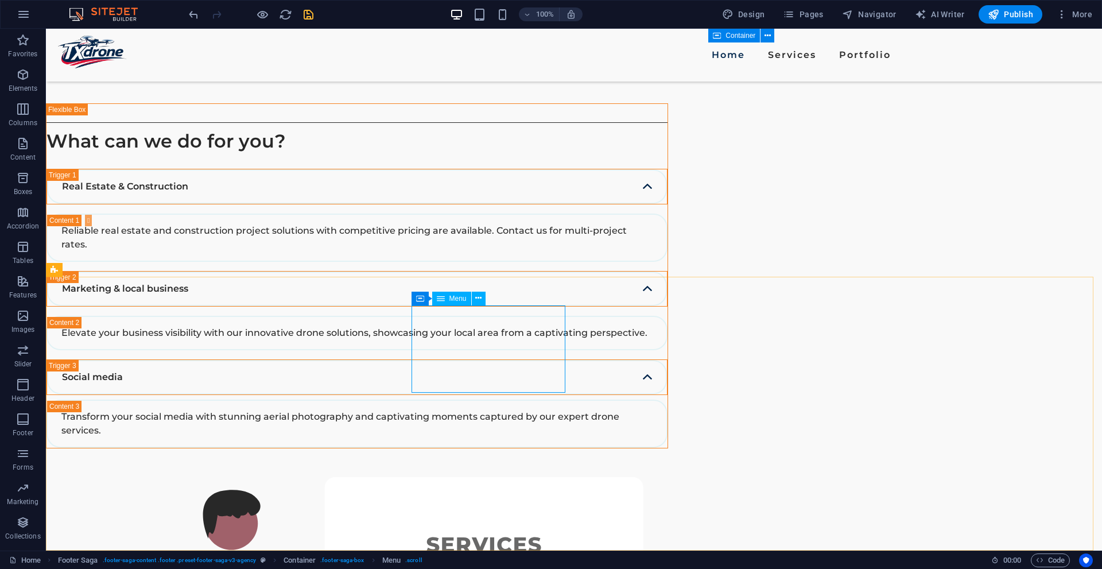
select select "2"
select select
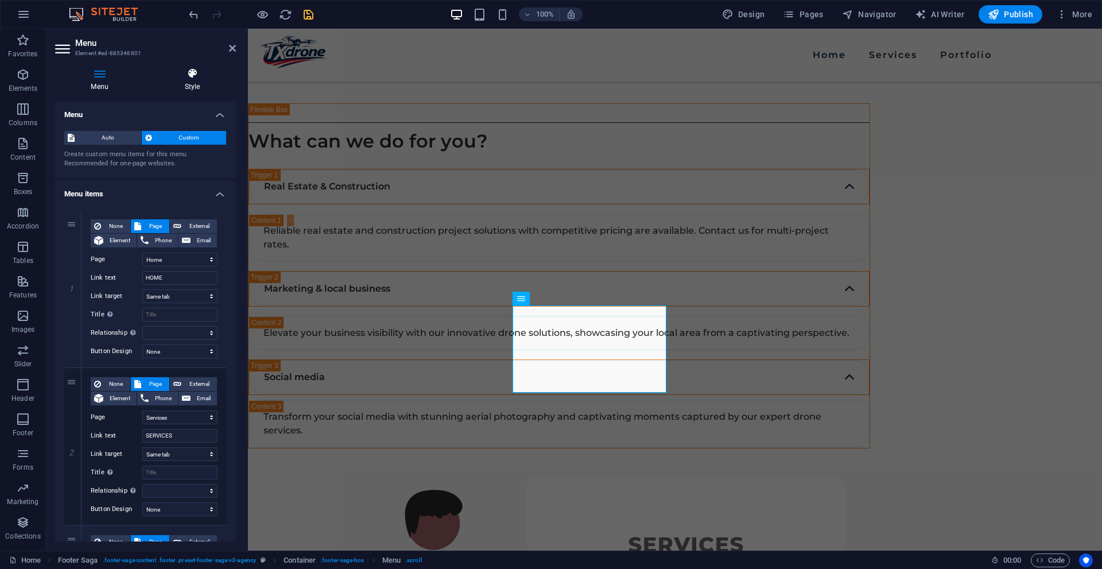
click at [190, 74] on icon at bounding box center [192, 73] width 87 height 11
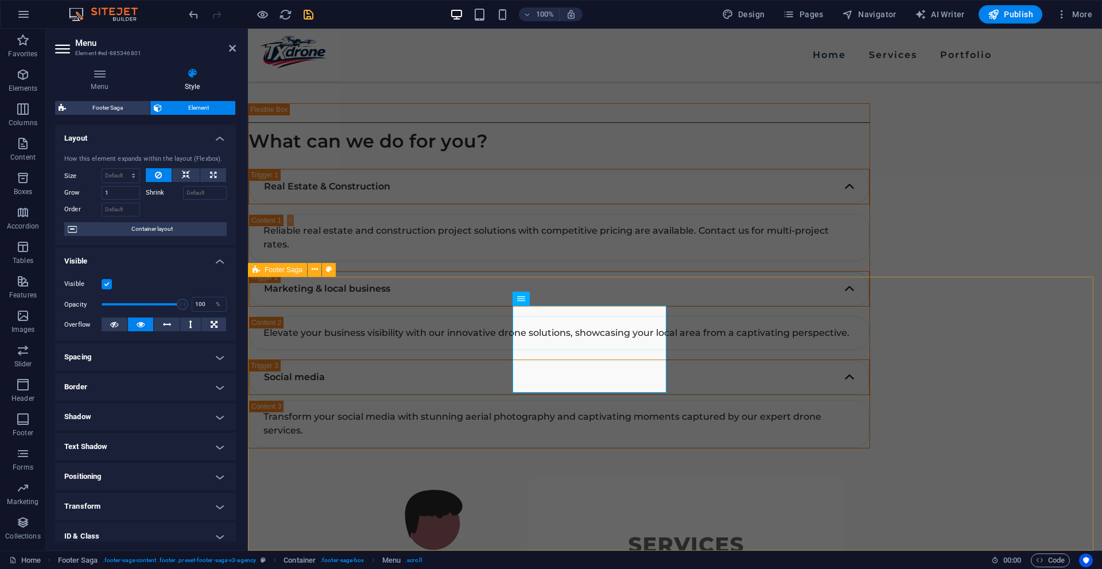
drag, startPoint x: 545, startPoint y: 431, endPoint x: 539, endPoint y: 306, distance: 125.2
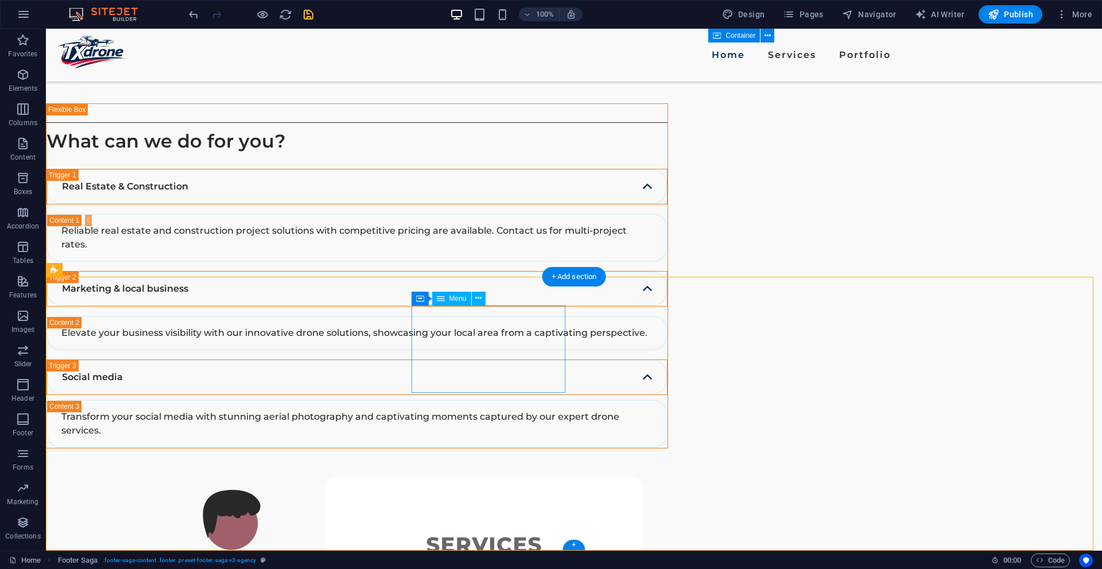
drag, startPoint x: 419, startPoint y: 421, endPoint x: 419, endPoint y: 414, distance: 6.3
click at [431, 300] on span "Container" at bounding box center [444, 298] width 30 height 7
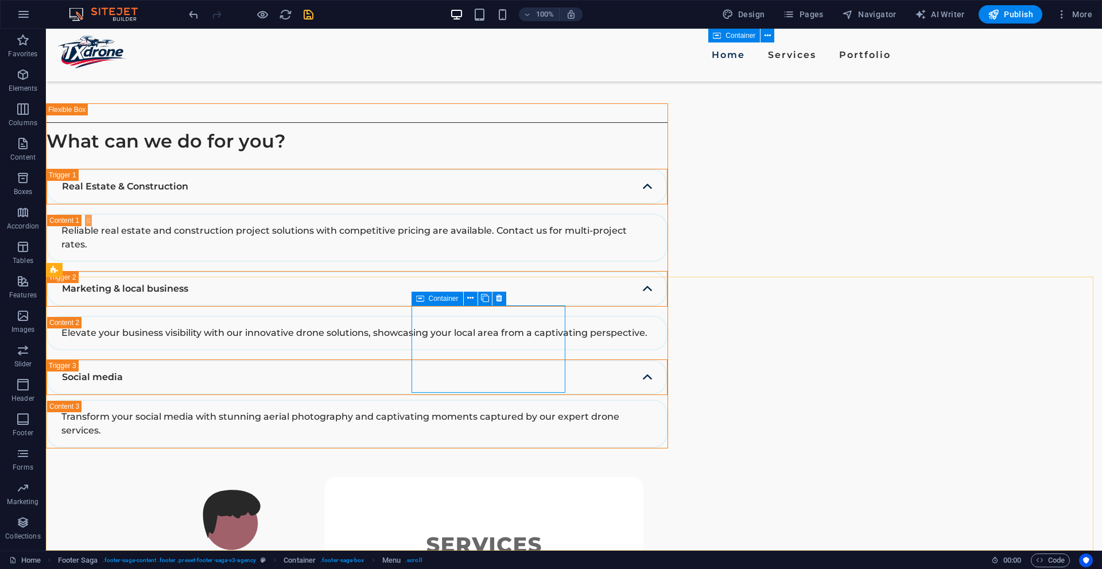
click at [431, 299] on span "Container" at bounding box center [444, 298] width 30 height 7
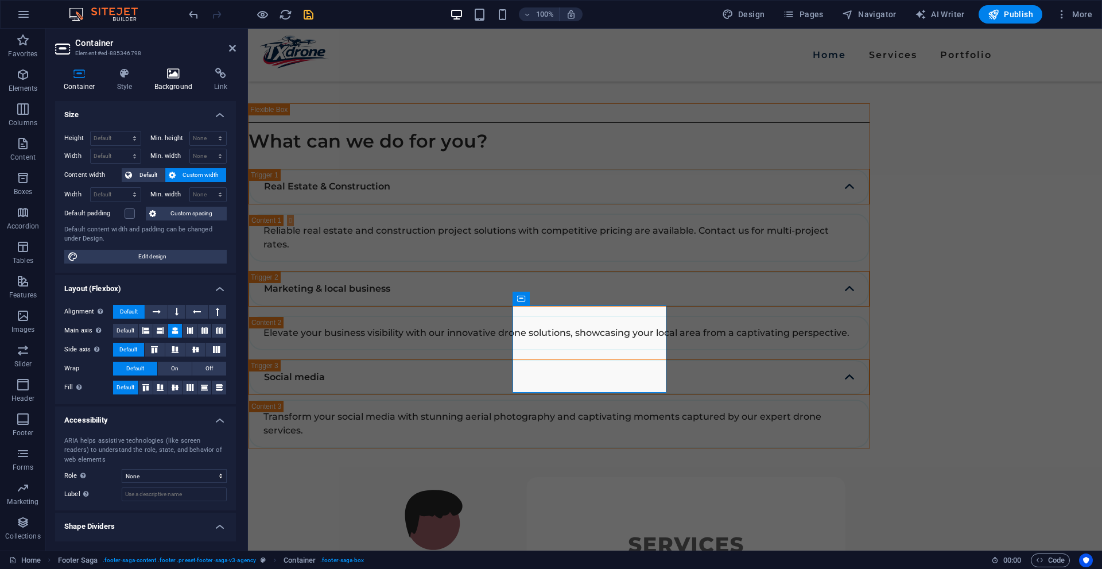
click at [163, 72] on icon at bounding box center [174, 73] width 56 height 11
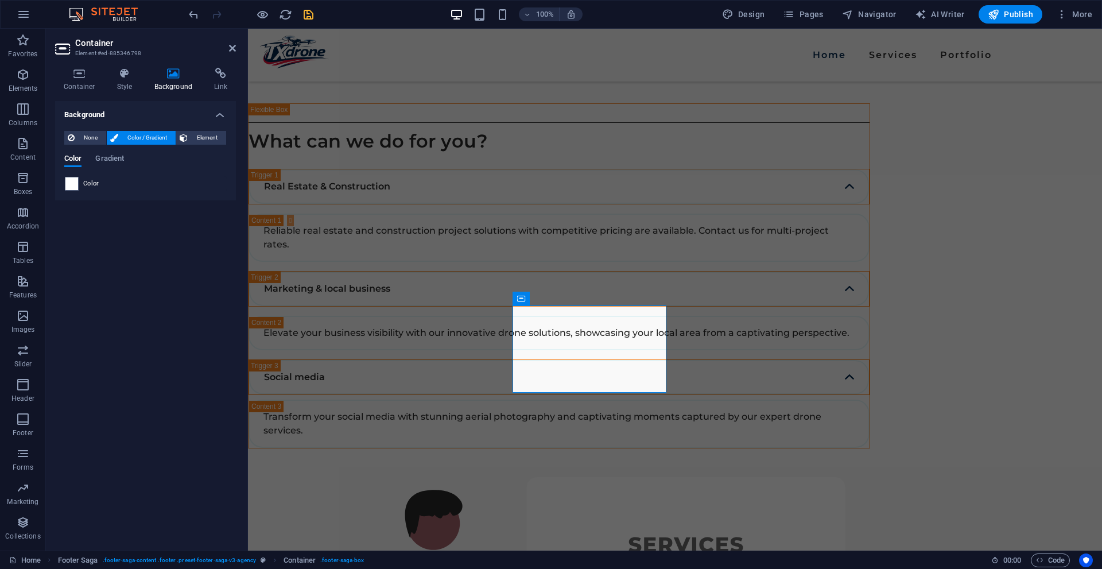
click at [80, 196] on div "None Color / Gradient Element Stretch background to full-width Color overlay Pl…" at bounding box center [145, 161] width 181 height 79
click at [72, 182] on span at bounding box center [71, 183] width 13 height 13
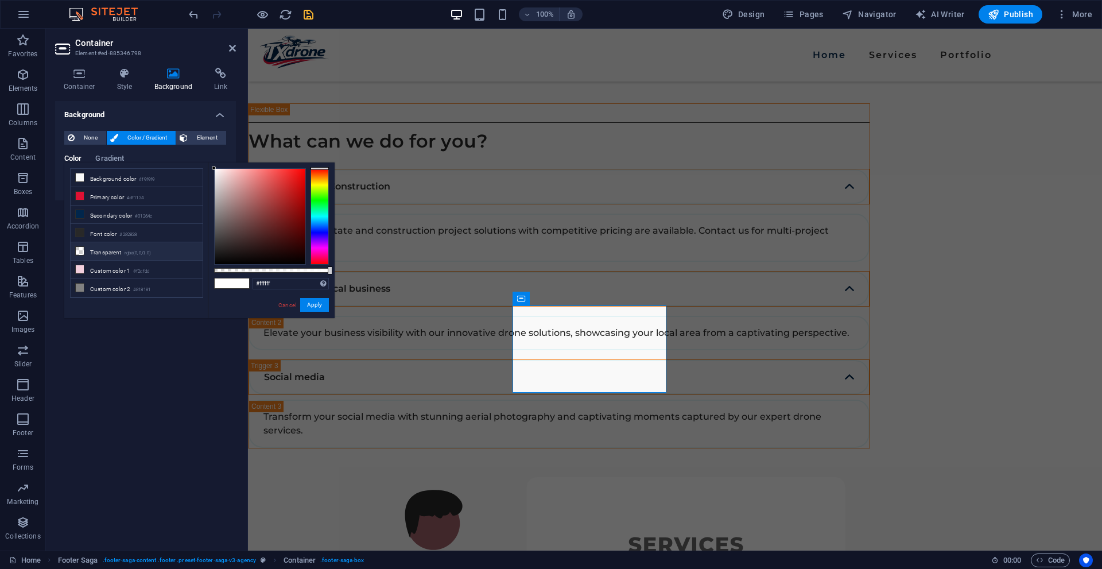
click at [103, 251] on li "Transparent rgba(0,0,0,.0)" at bounding box center [137, 251] width 132 height 18
type input "rgba(0, 0, 0, 0)"
click at [317, 303] on button "Apply" at bounding box center [314, 305] width 29 height 14
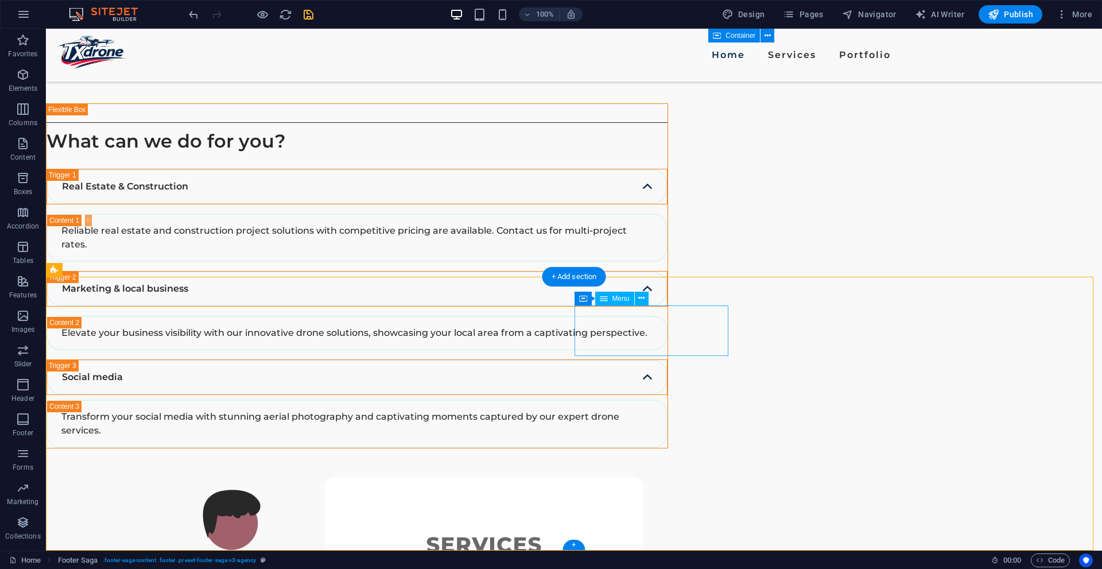
click at [595, 298] on span "Container" at bounding box center [607, 298] width 30 height 7
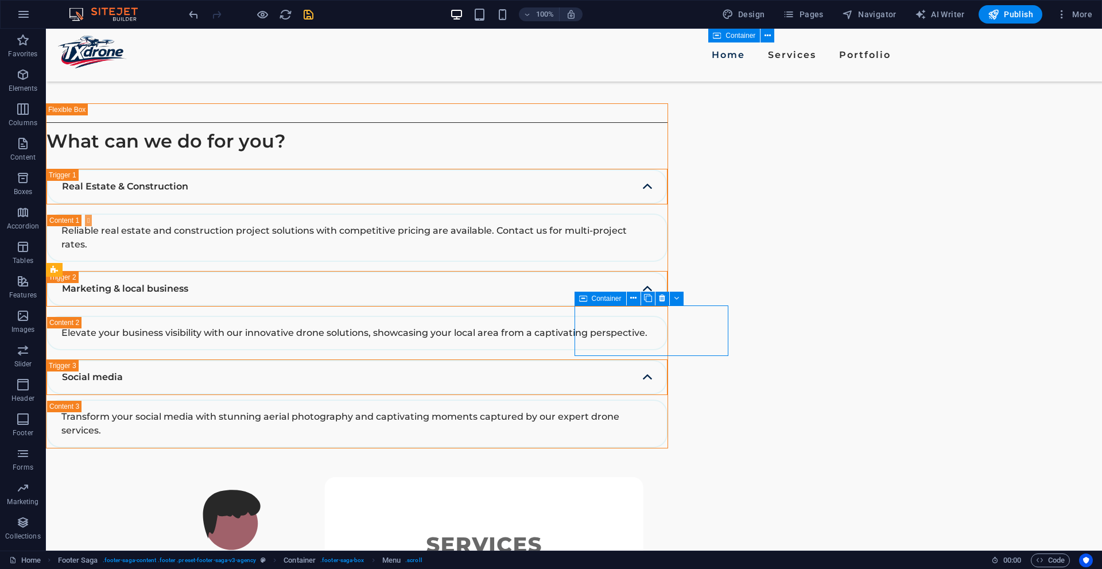
drag, startPoint x: 347, startPoint y: 270, endPoint x: 594, endPoint y: 298, distance: 249.5
click at [594, 298] on span "Container" at bounding box center [607, 298] width 30 height 7
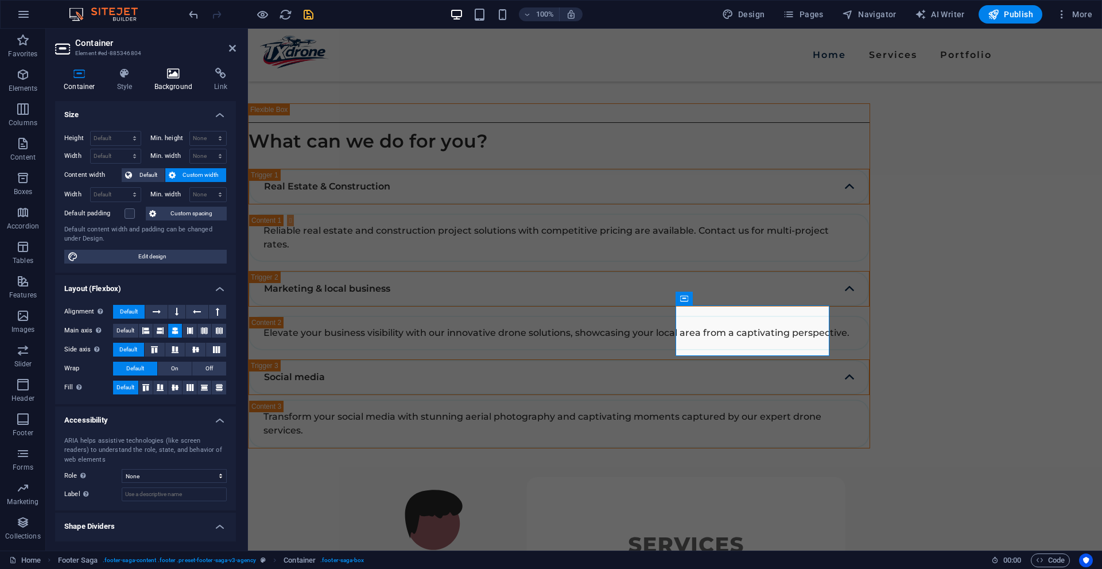
click at [158, 77] on icon at bounding box center [174, 73] width 56 height 11
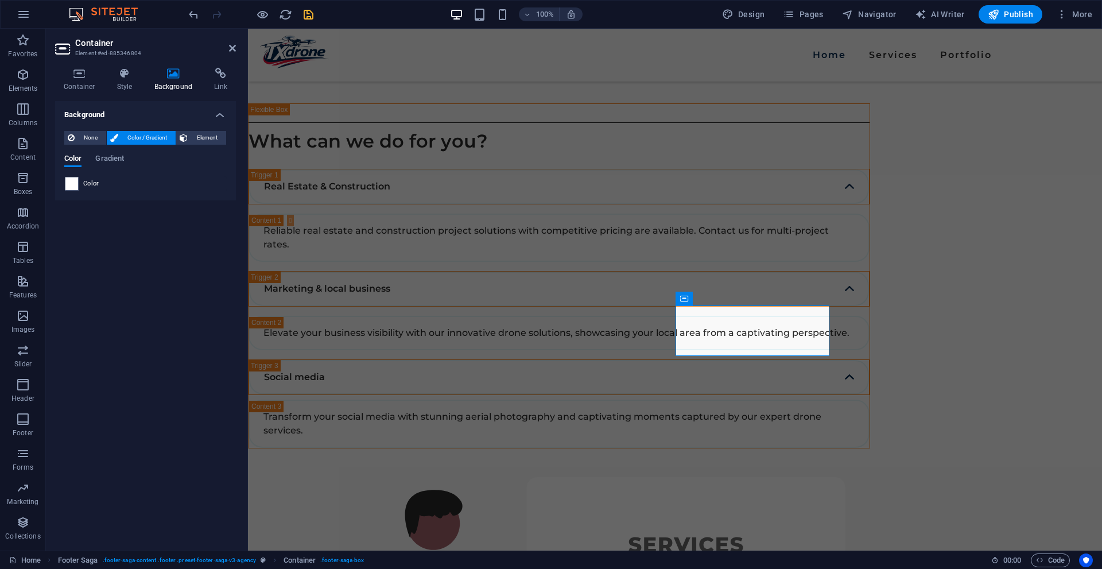
click at [92, 189] on div "Color" at bounding box center [145, 184] width 161 height 14
click at [69, 180] on span at bounding box center [71, 183] width 13 height 13
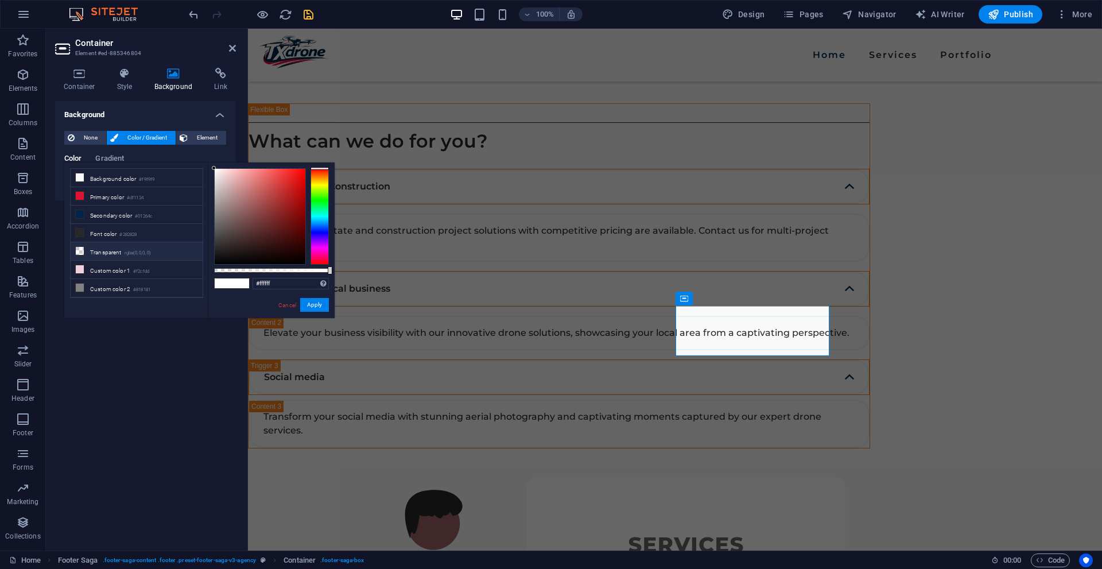
click at [108, 253] on li "Transparent rgba(0,0,0,.0)" at bounding box center [137, 251] width 132 height 18
type input "rgba(0, 0, 0, 0)"
click at [310, 307] on button "Apply" at bounding box center [314, 305] width 29 height 14
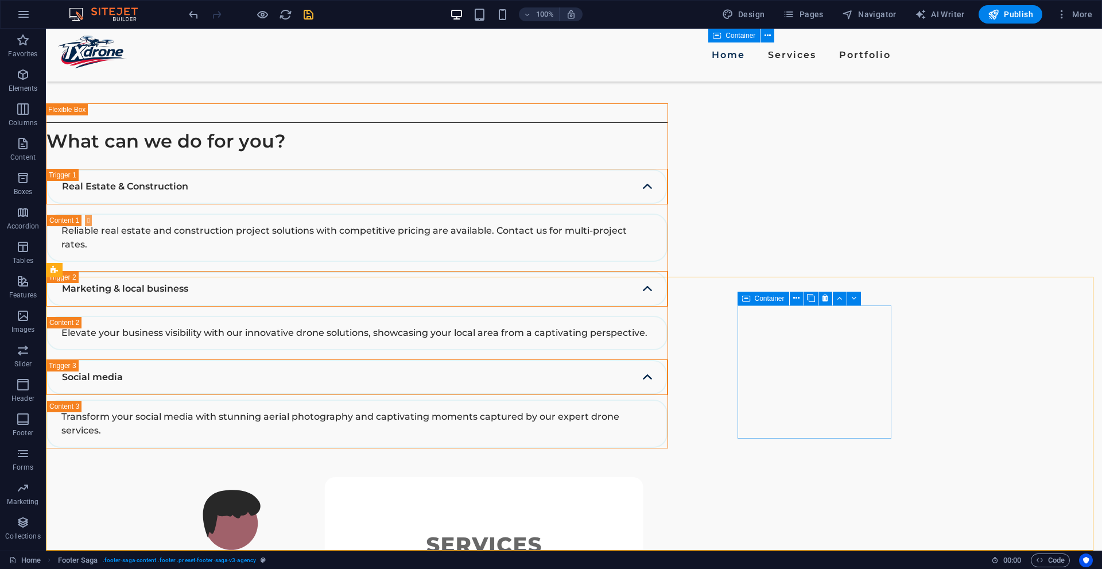
click at [748, 297] on icon at bounding box center [746, 298] width 8 height 14
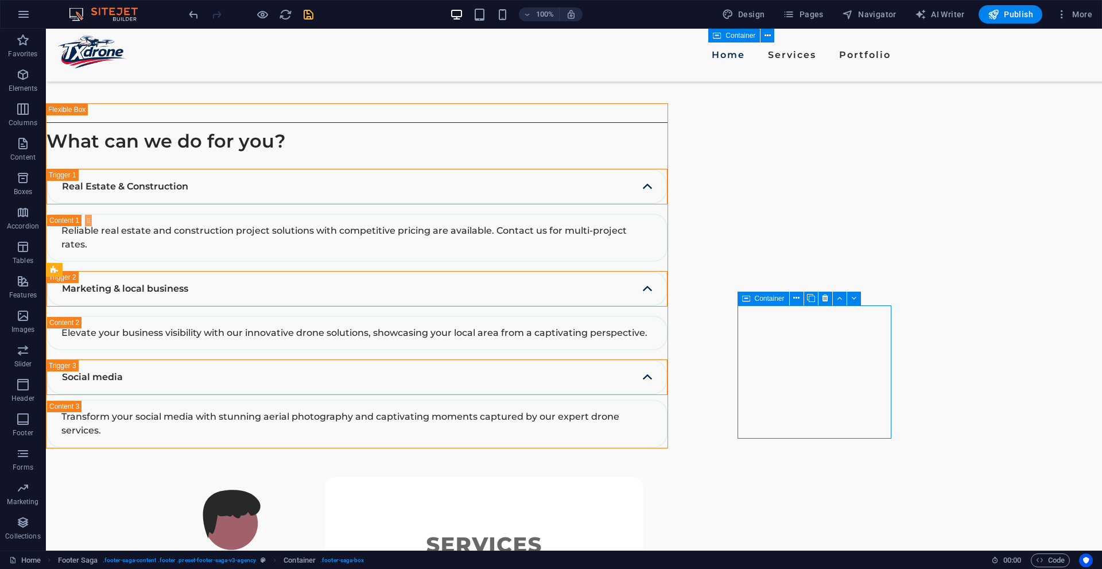
click at [748, 298] on icon at bounding box center [746, 298] width 8 height 14
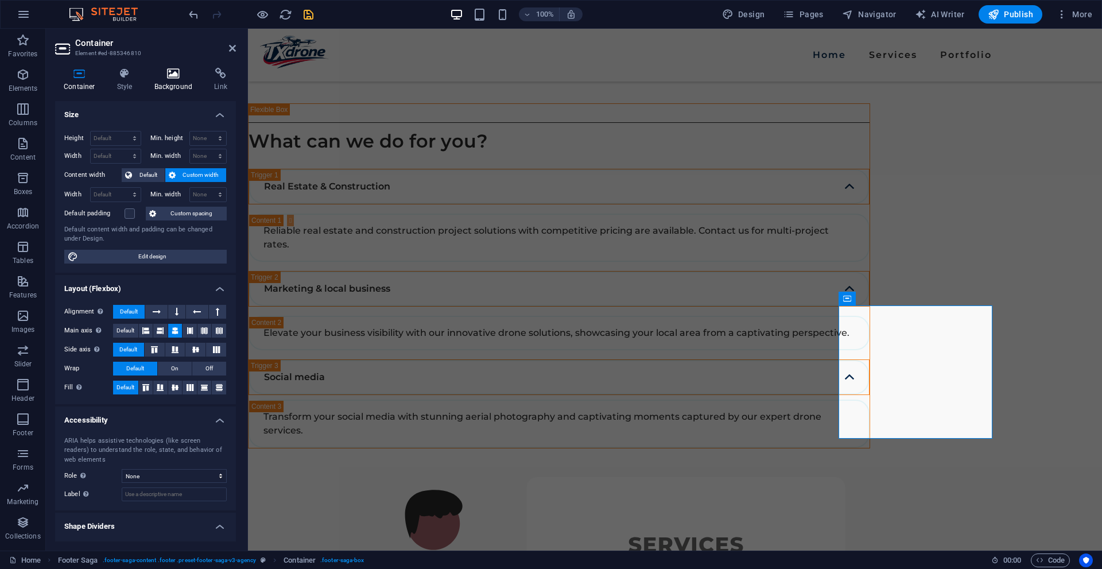
click at [167, 81] on h4 "Background" at bounding box center [176, 80] width 60 height 24
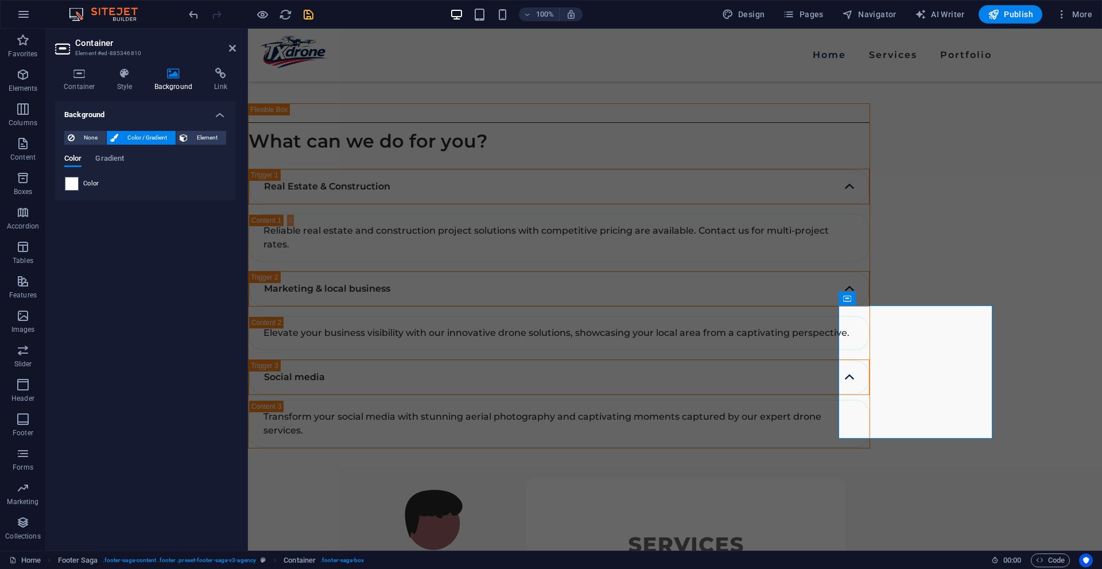
click at [83, 182] on div "Color" at bounding box center [145, 184] width 161 height 14
click at [72, 184] on span at bounding box center [71, 183] width 13 height 13
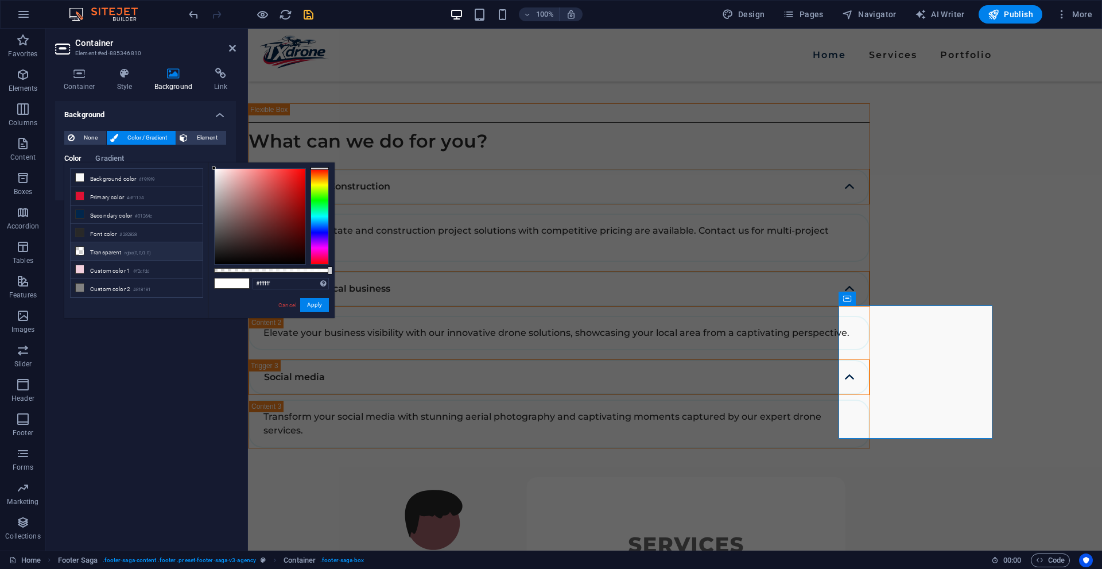
click at [108, 253] on li "Transparent rgba(0,0,0,.0)" at bounding box center [137, 251] width 132 height 18
type input "rgba(0, 0, 0, 0)"
drag, startPoint x: 307, startPoint y: 301, endPoint x: 60, endPoint y: 273, distance: 249.0
click at [307, 301] on button "Apply" at bounding box center [314, 305] width 29 height 14
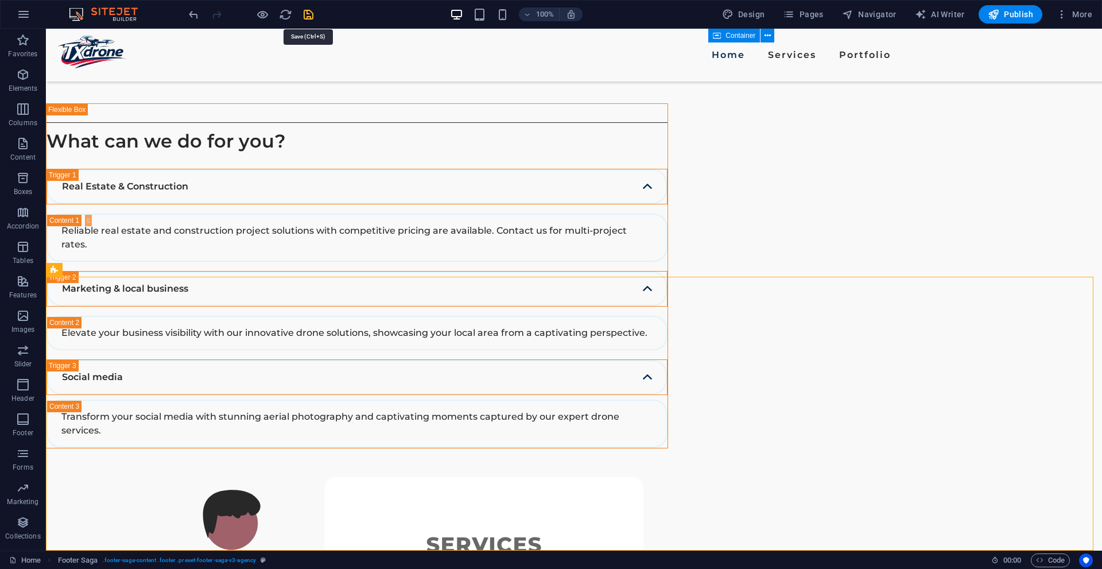
click at [305, 19] on icon "save" at bounding box center [308, 14] width 13 height 13
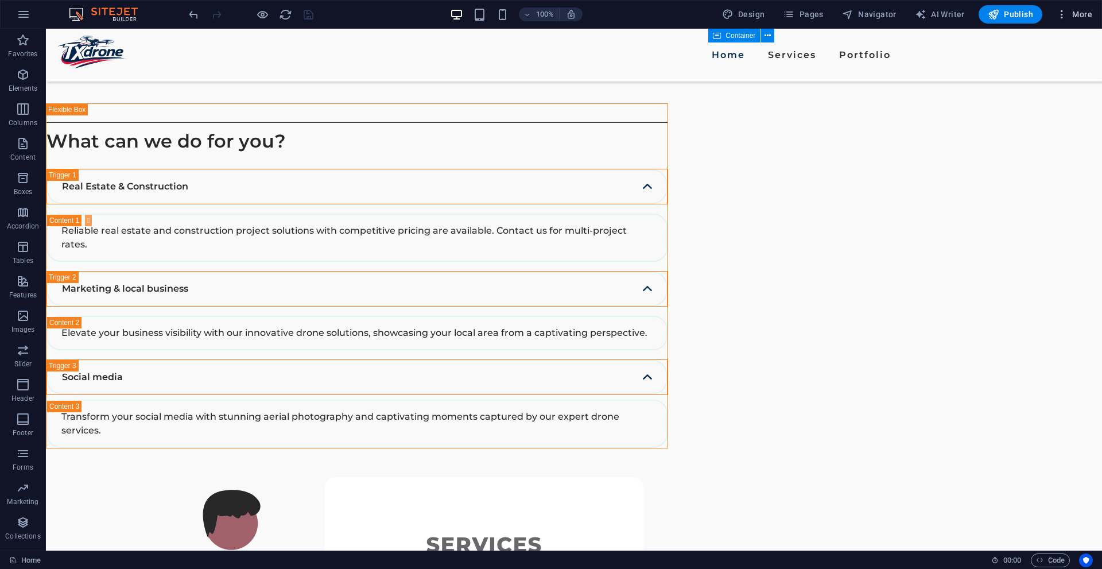
click at [1075, 19] on span "More" at bounding box center [1074, 14] width 36 height 11
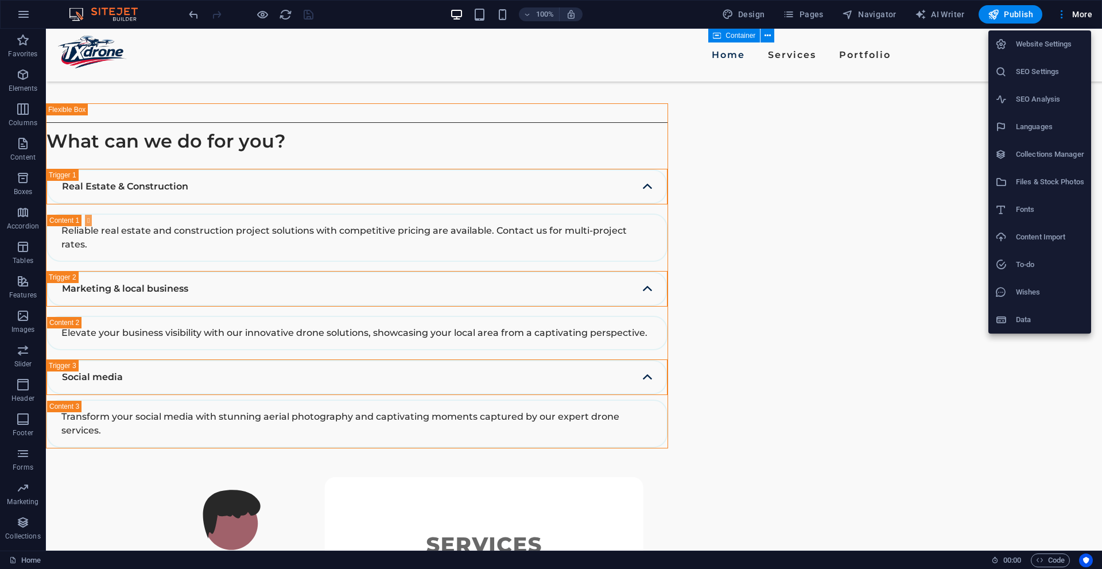
click at [833, 14] on div at bounding box center [551, 284] width 1102 height 569
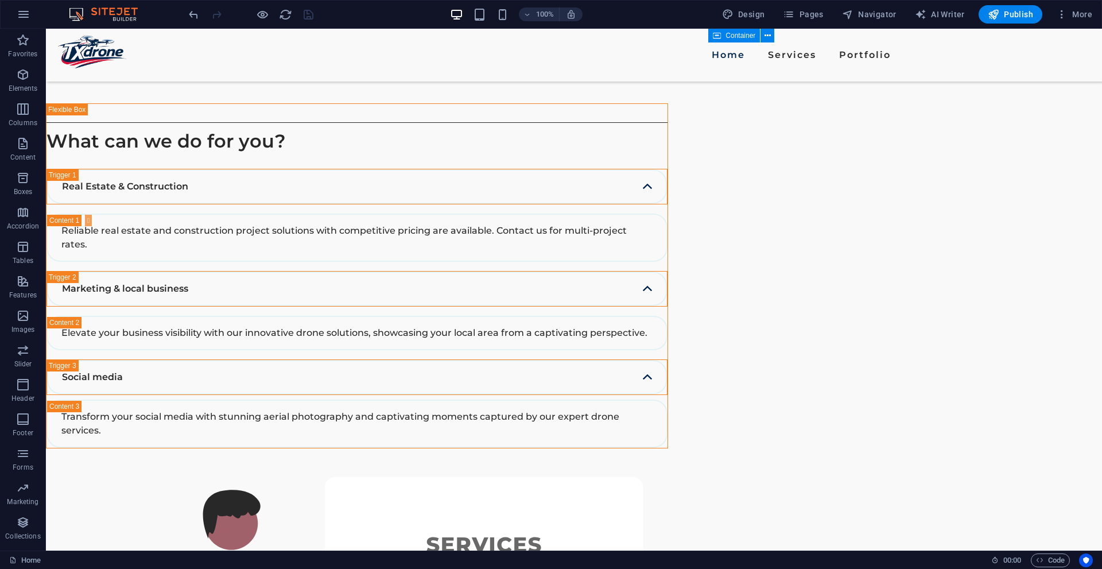
click at [807, 11] on div "Website Settings SEO Settings SEO Analysis Languages Collections Manager Files …" at bounding box center [551, 288] width 1102 height 562
click at [811, 14] on span "Pages" at bounding box center [803, 14] width 40 height 11
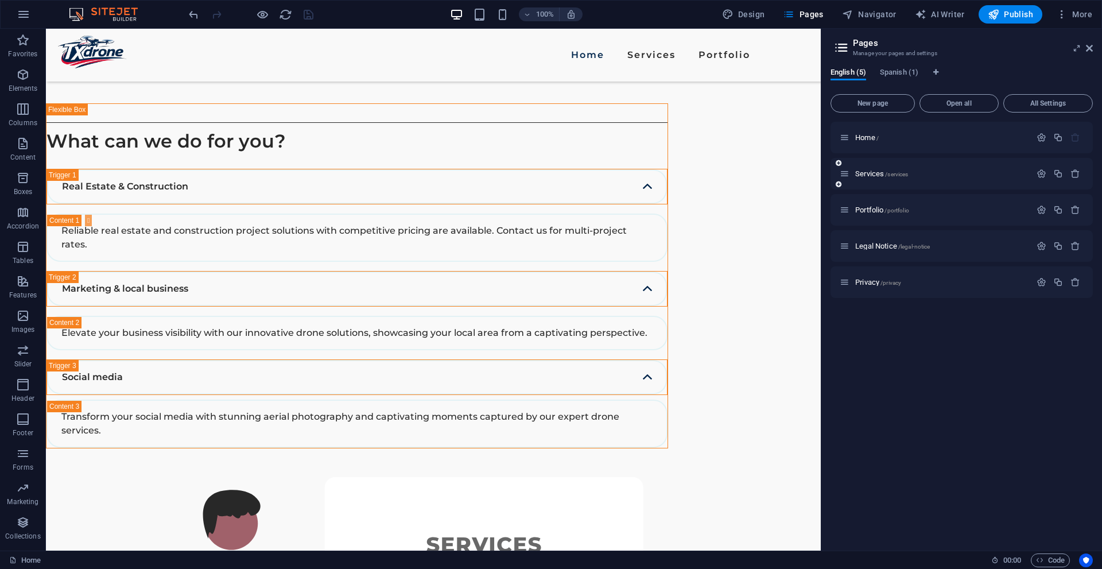
click at [877, 169] on div "Services /services" at bounding box center [934, 173] width 191 height 13
click at [868, 174] on span "Services /services" at bounding box center [881, 173] width 53 height 9
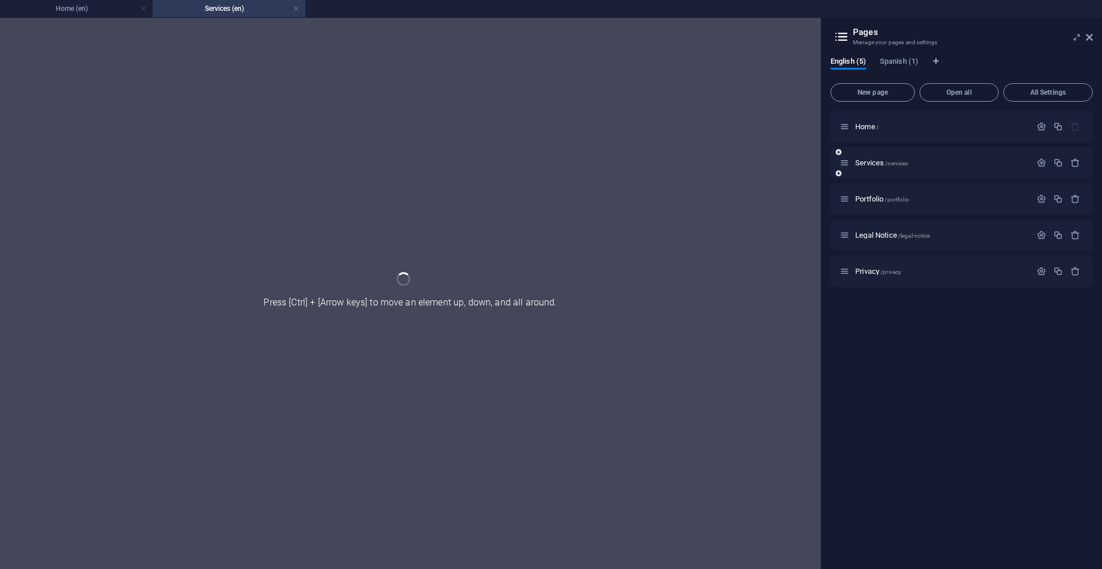
click at [868, 173] on div "Services /services" at bounding box center [961, 163] width 262 height 32
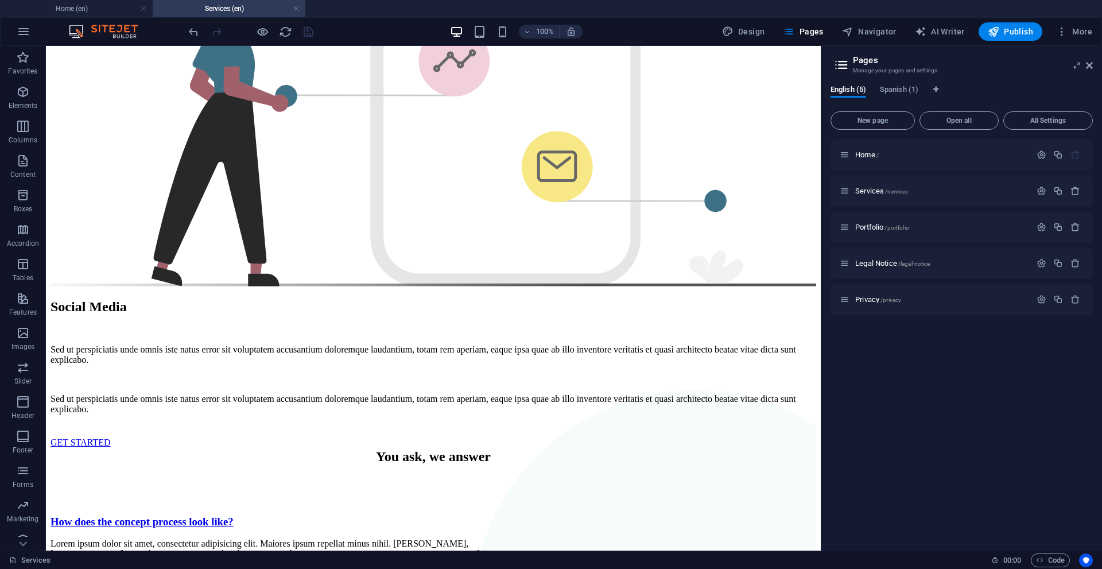
scroll to position [1997, 0]
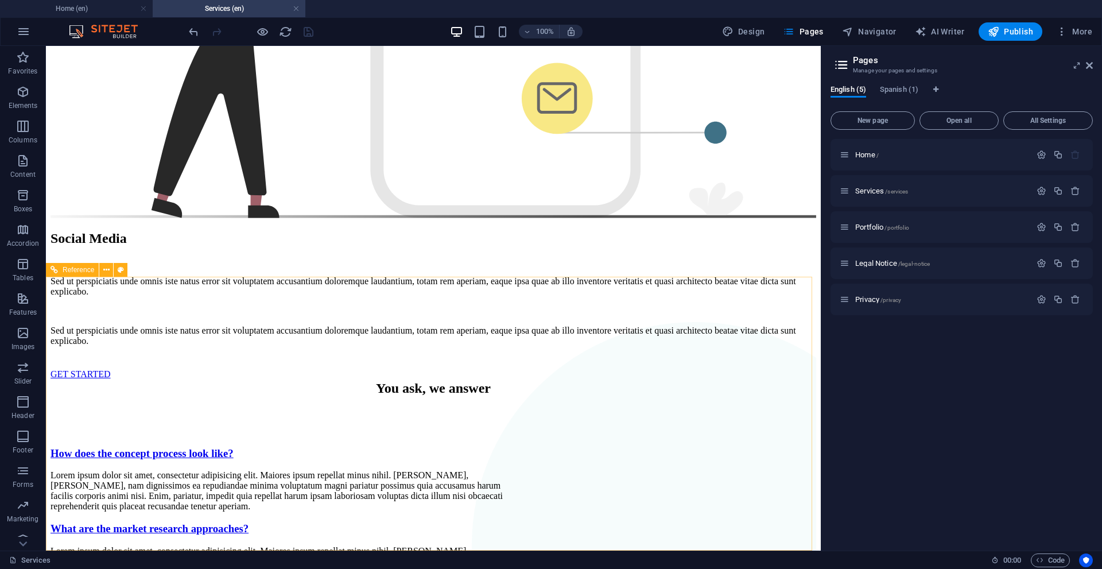
click at [73, 269] on span "Reference" at bounding box center [79, 269] width 32 height 7
click at [74, 269] on span "Reference" at bounding box center [79, 269] width 32 height 7
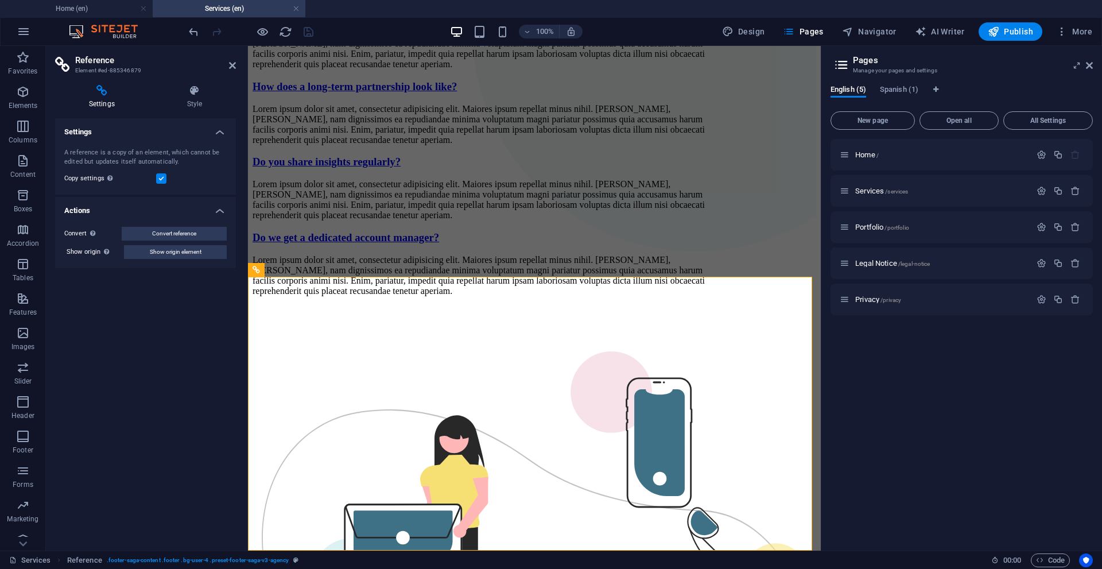
click at [187, 79] on div "Settings Style Settings A reference is a copy of an element, which cannot be ed…" at bounding box center [145, 313] width 199 height 475
click at [187, 87] on icon at bounding box center [194, 90] width 83 height 11
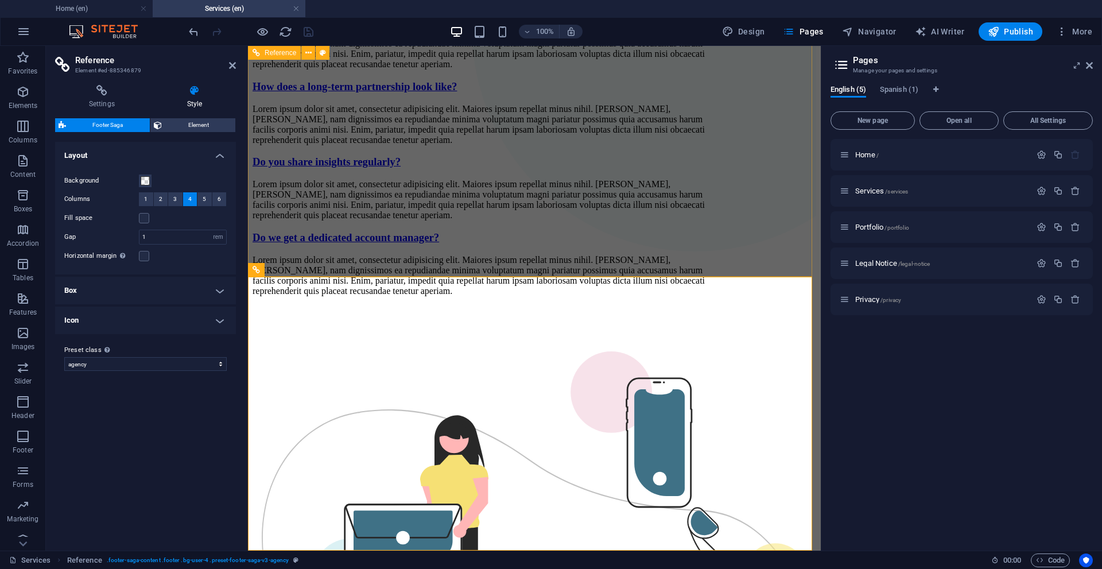
scroll to position [1997, 0]
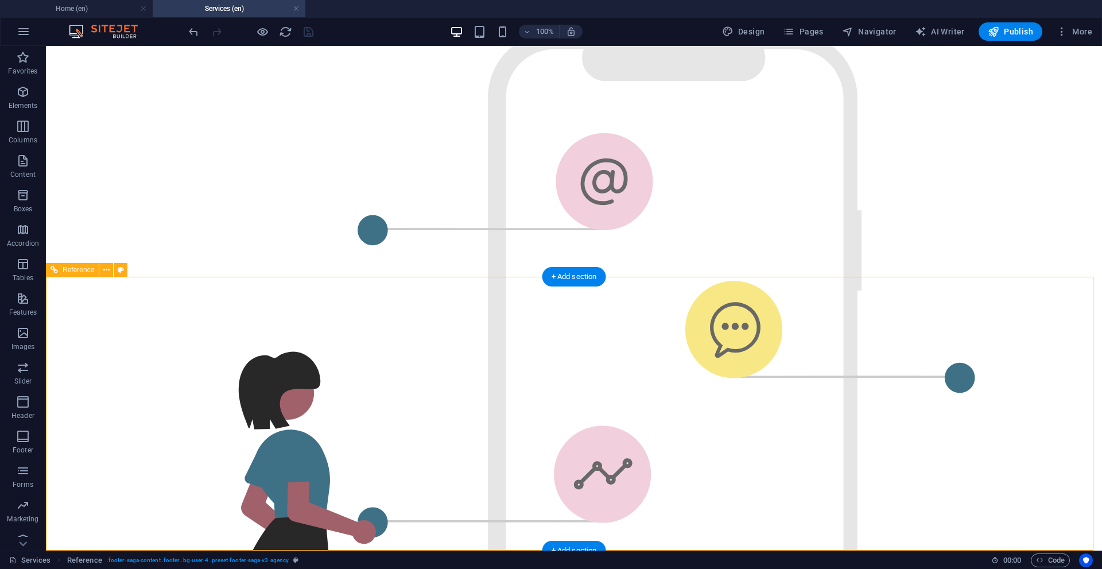
select select "rem"
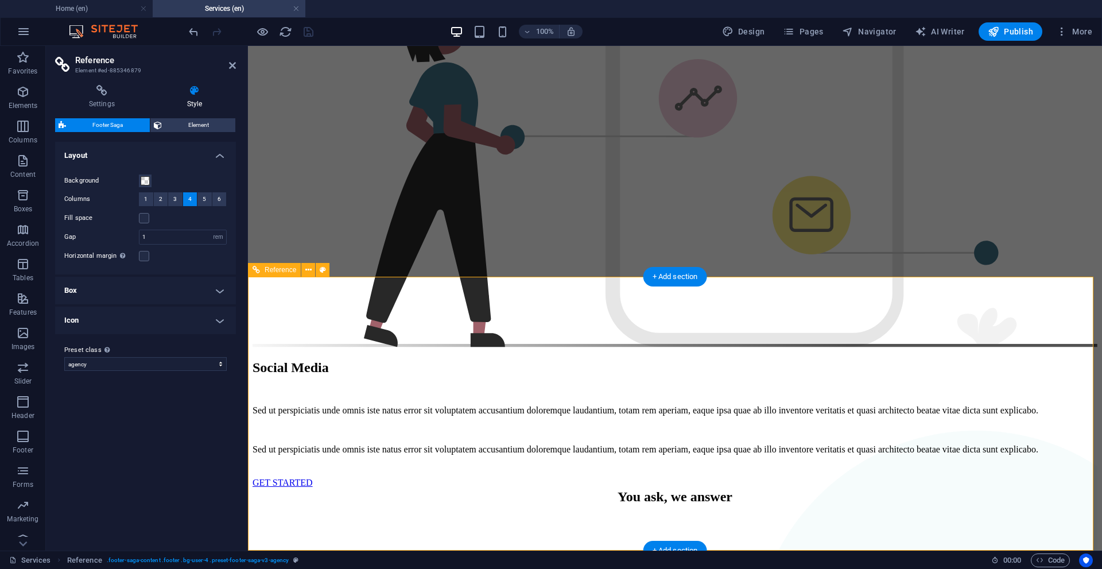
click at [199, 124] on span "Element" at bounding box center [198, 125] width 67 height 14
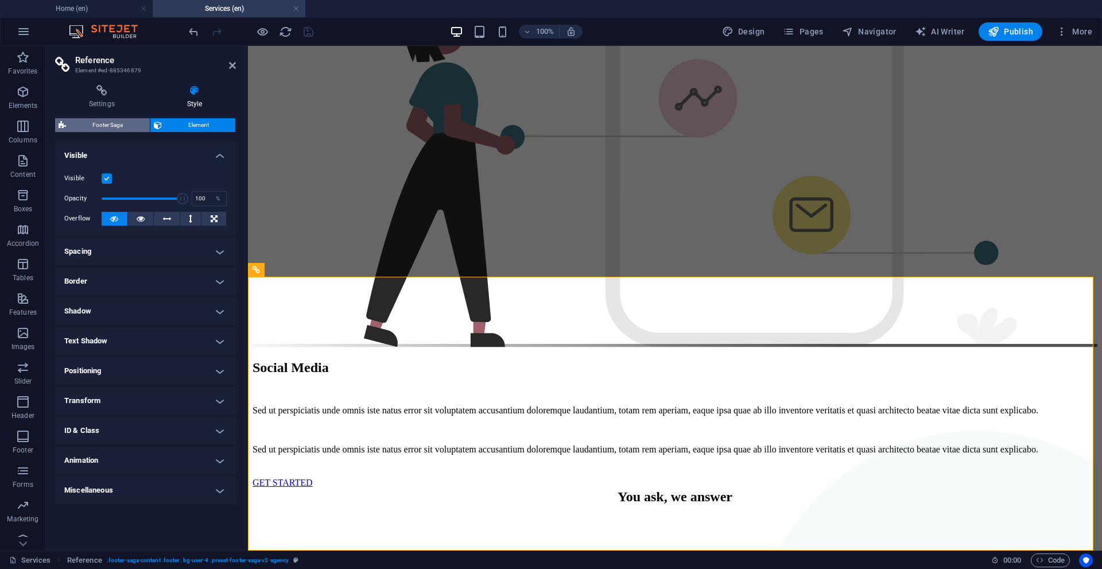
click at [113, 125] on span "Footer Saga" at bounding box center [107, 125] width 77 height 14
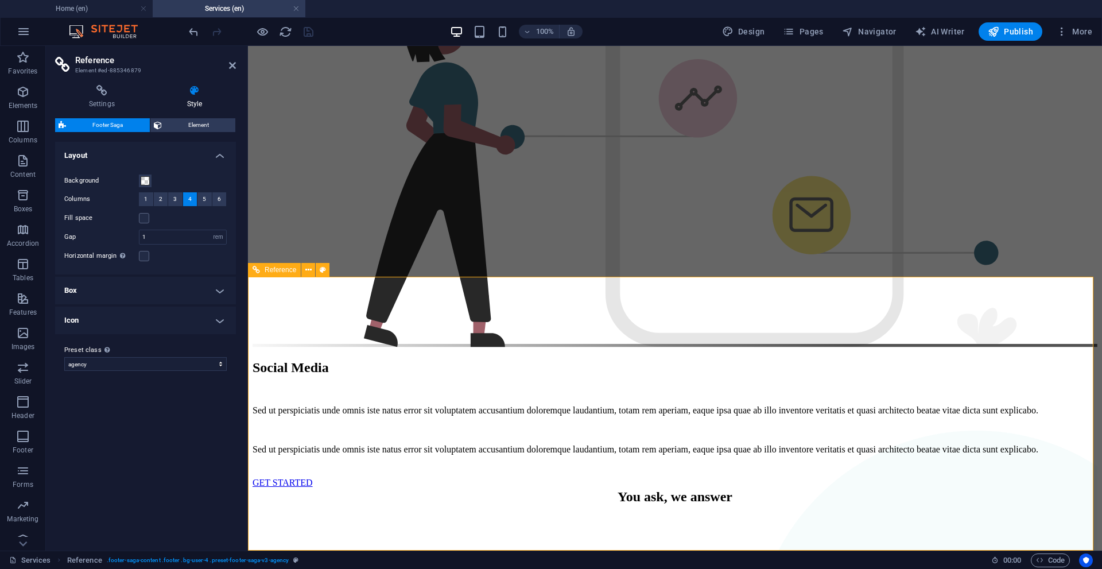
click at [1049, 552] on div "Services Reference . footer-saga-content .footer .bg-user-4 .preset-footer-saga…" at bounding box center [551, 559] width 1102 height 18
click at [1054, 558] on span "Code" at bounding box center [1050, 560] width 29 height 14
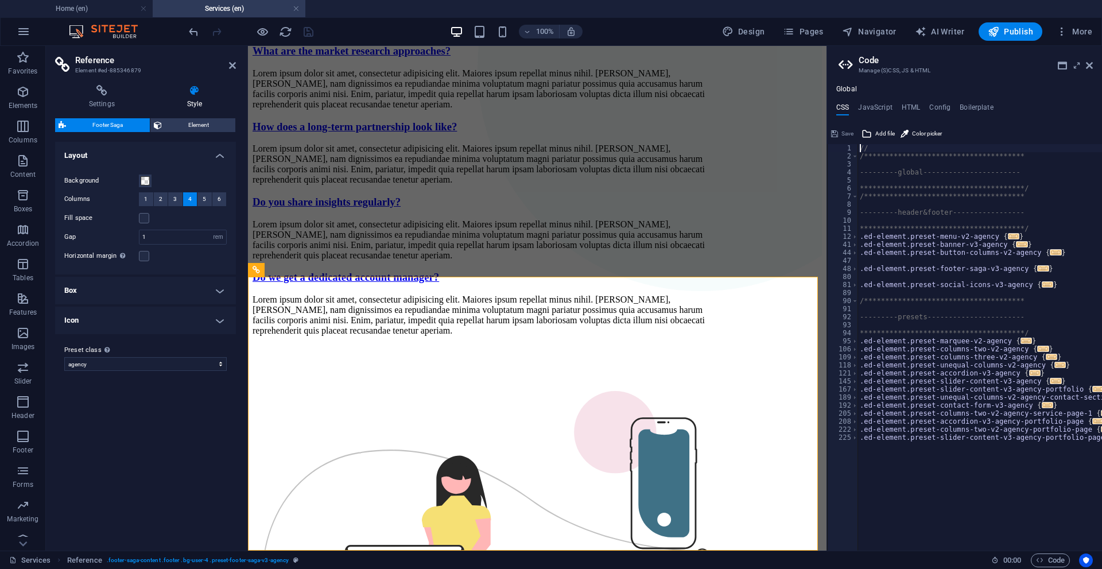
click at [929, 238] on div "**********" at bounding box center [979, 351] width 244 height 414
click at [962, 269] on div "**********" at bounding box center [979, 351] width 244 height 414
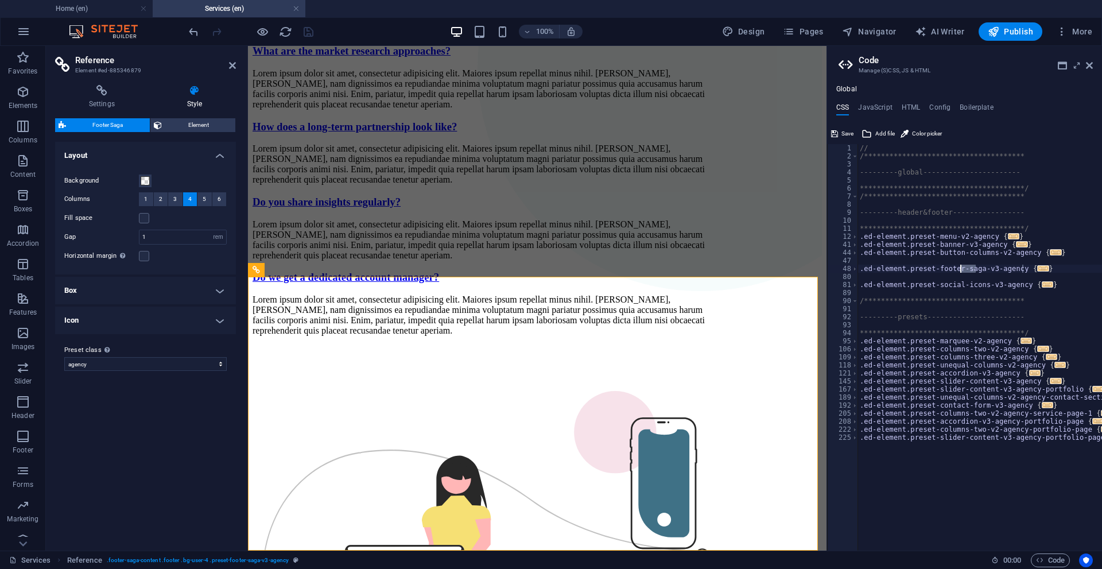
click at [962, 268] on div "**********" at bounding box center [979, 351] width 244 height 414
click at [967, 269] on div "**********" at bounding box center [979, 347] width 244 height 406
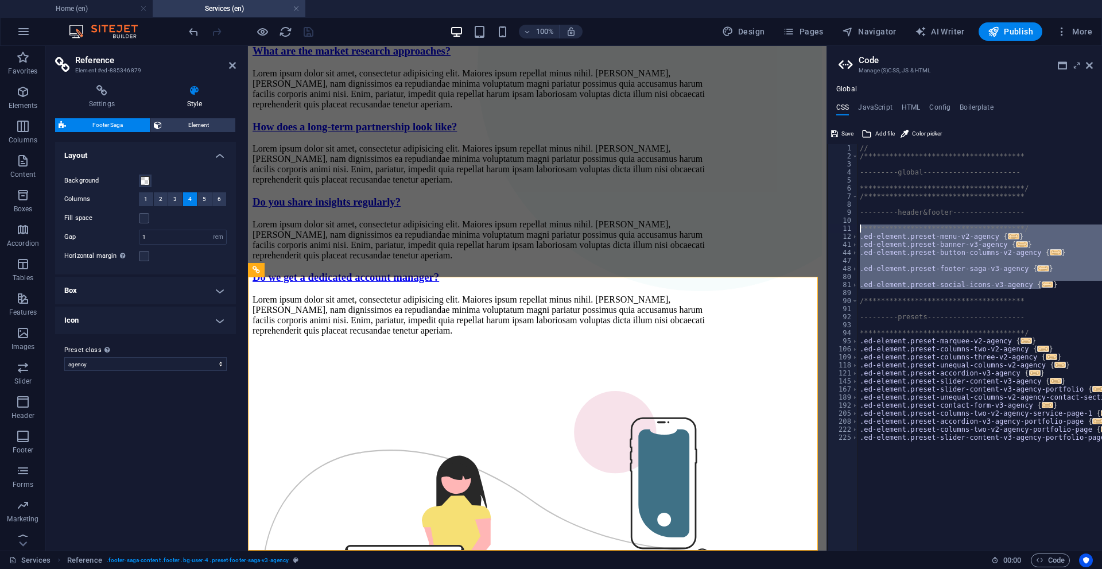
drag, startPoint x: 1049, startPoint y: 286, endPoint x: 845, endPoint y: 221, distance: 213.8
click at [838, 227] on div "**********" at bounding box center [964, 347] width 275 height 406
type textarea "**********"
click at [1070, 368] on div "**********" at bounding box center [979, 351] width 244 height 414
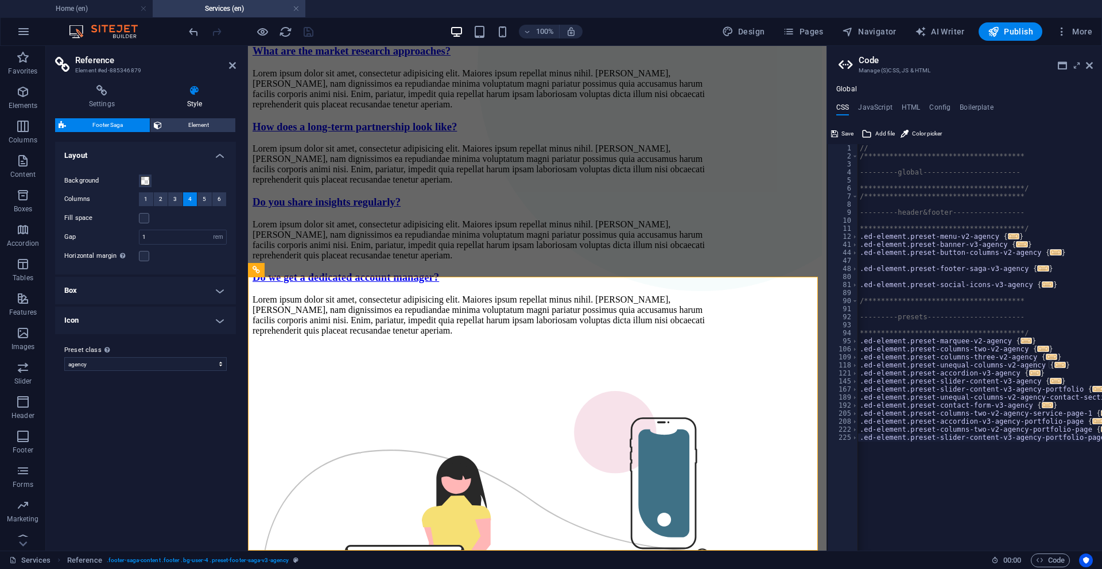
click at [1084, 464] on div "**********" at bounding box center [979, 351] width 244 height 414
type textarea "); }"
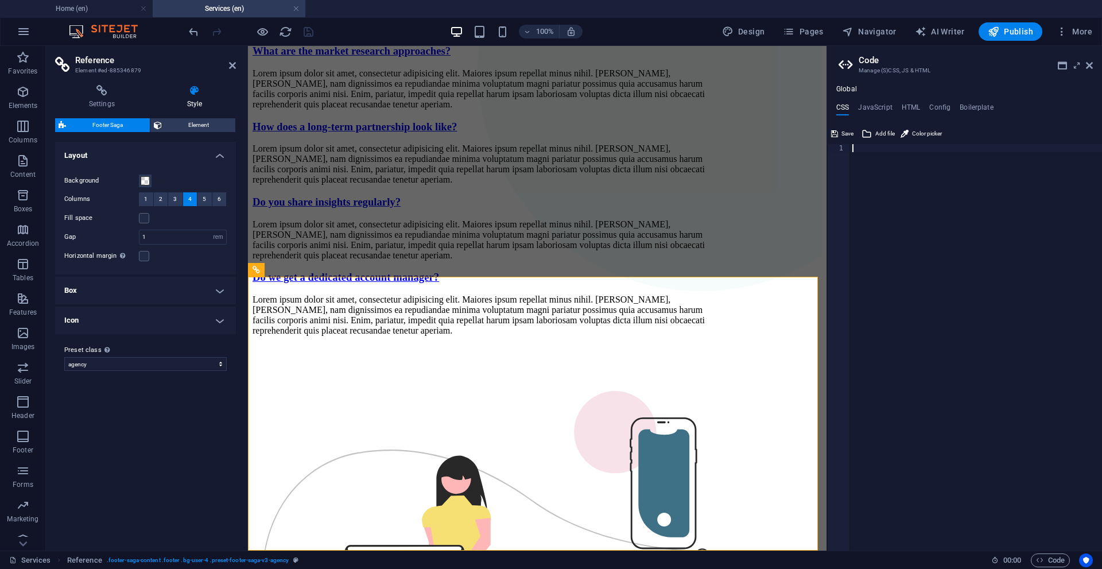
type textarea "); }"
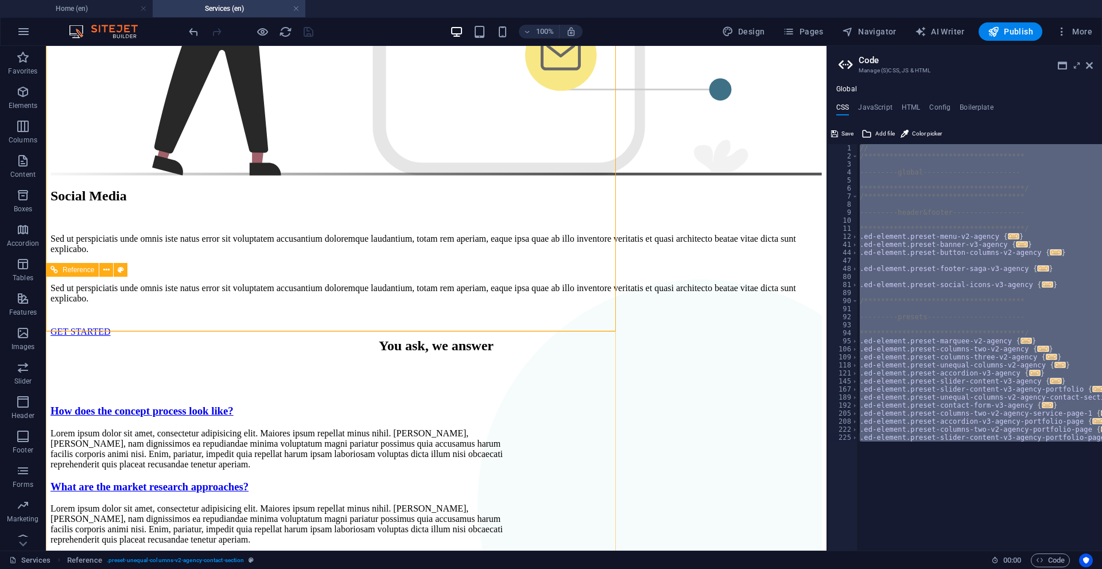
scroll to position [1997, 0]
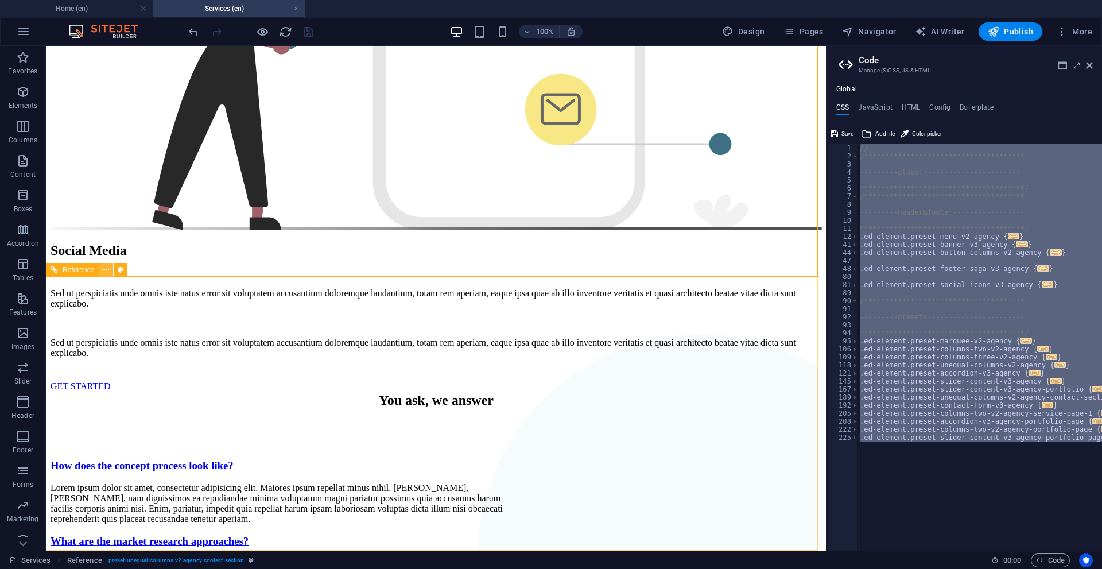
click at [108, 266] on icon at bounding box center [106, 270] width 6 height 12
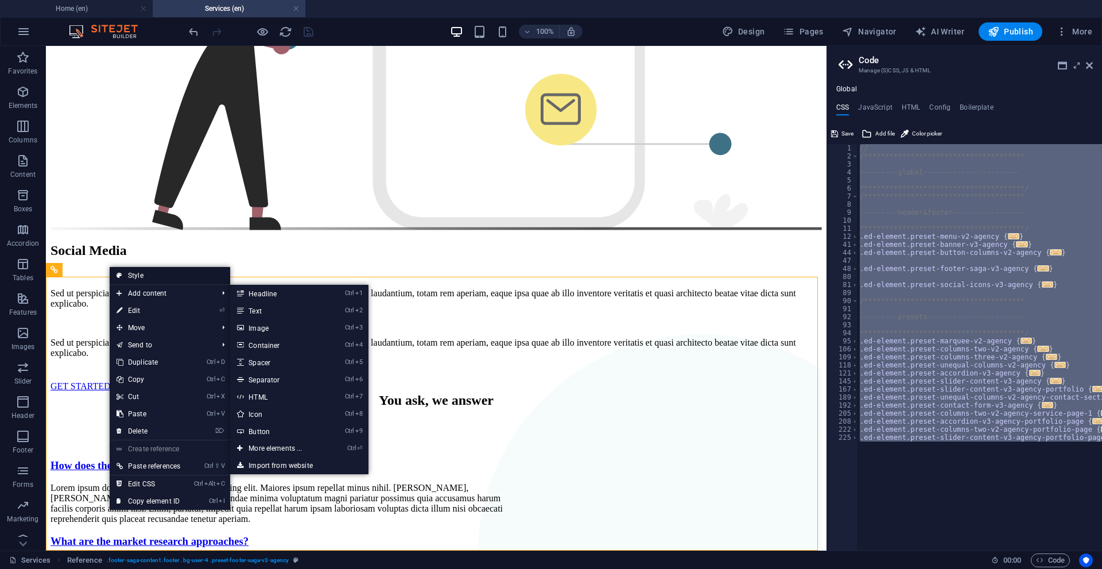
click at [157, 274] on link "Style" at bounding box center [170, 275] width 120 height 17
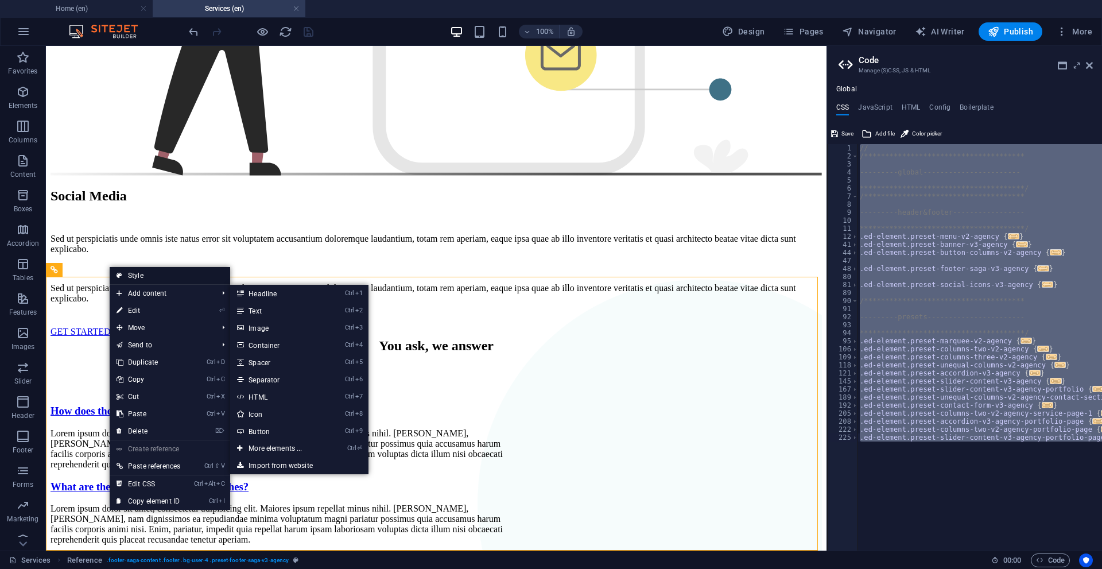
select select "rem"
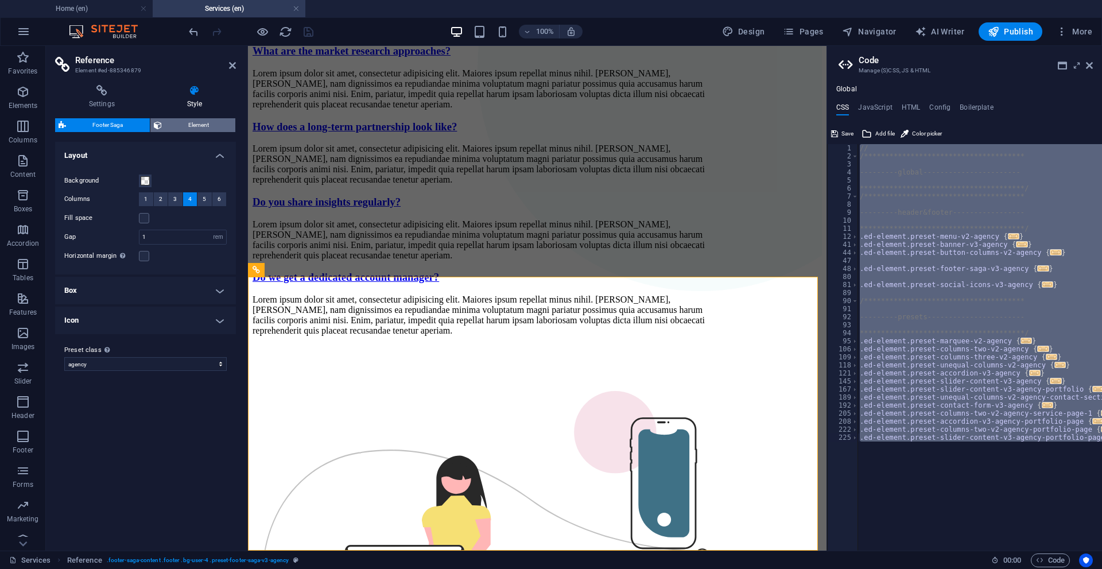
click at [191, 121] on span "Element" at bounding box center [198, 125] width 67 height 14
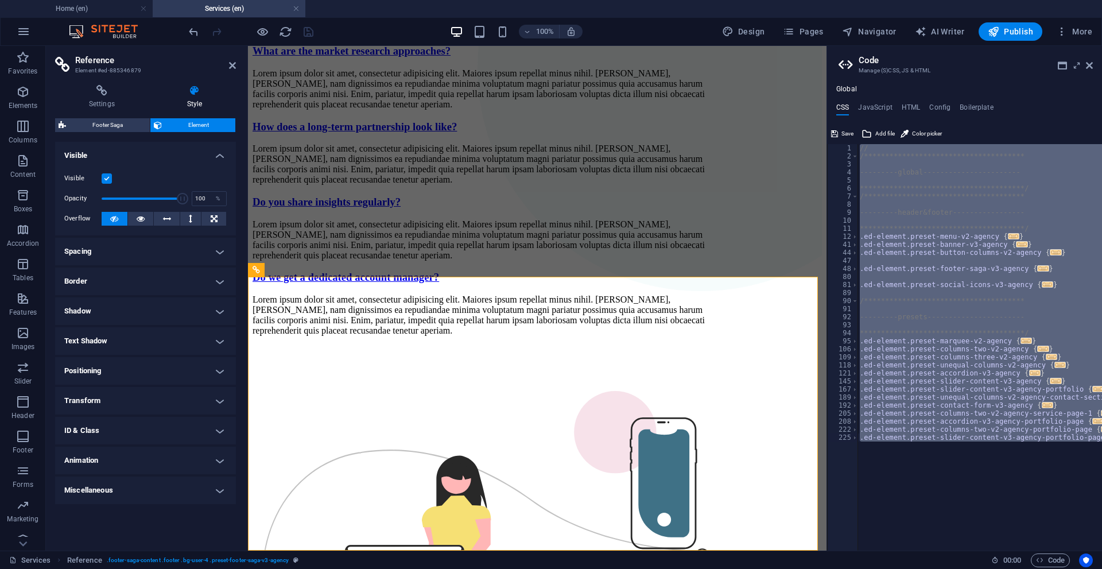
click at [205, 85] on icon at bounding box center [194, 90] width 83 height 11
click at [86, 437] on h4 "ID & Class" at bounding box center [145, 431] width 181 height 28
click at [178, 479] on input "ed-885346879" at bounding box center [166, 475] width 119 height 14
click at [178, 478] on input "ed-885346879" at bounding box center [166, 475] width 119 height 14
click at [137, 473] on input "ed-885346879" at bounding box center [166, 475] width 119 height 14
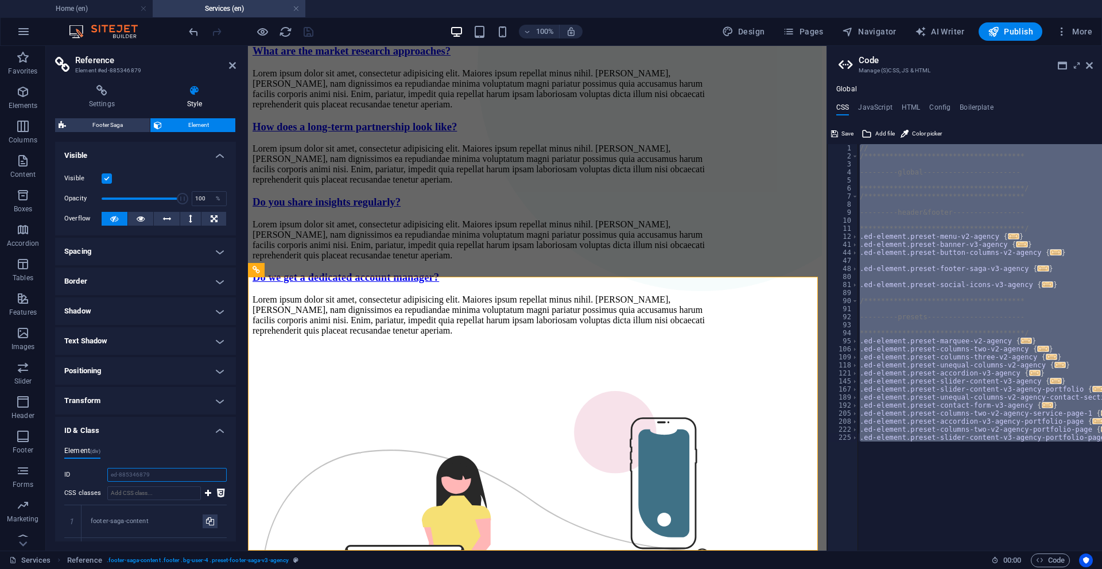
click at [137, 473] on input "ed-885346879" at bounding box center [166, 475] width 119 height 14
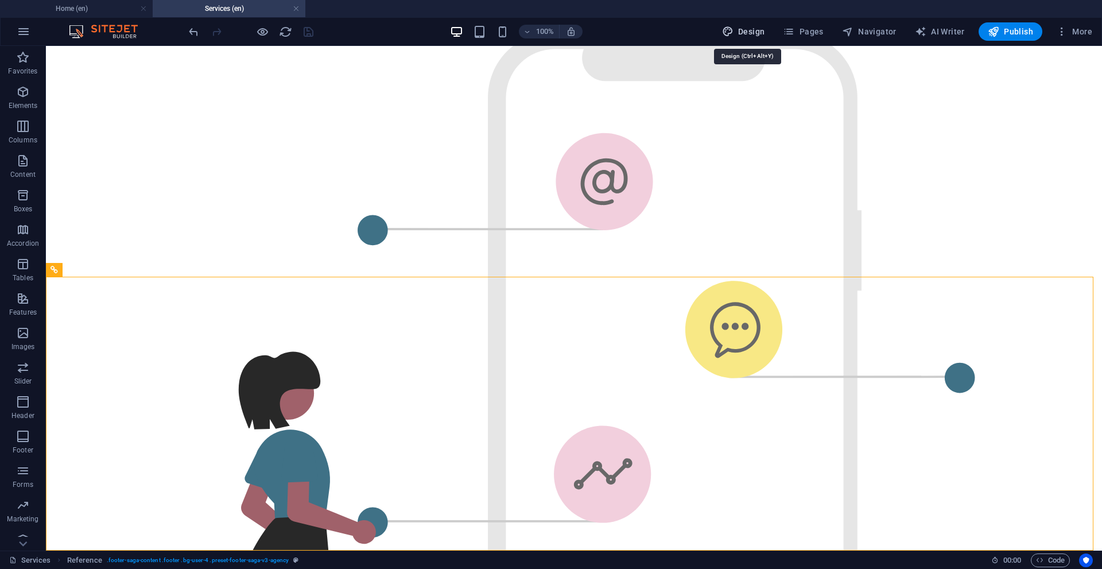
click at [752, 23] on button "Design" at bounding box center [743, 31] width 52 height 18
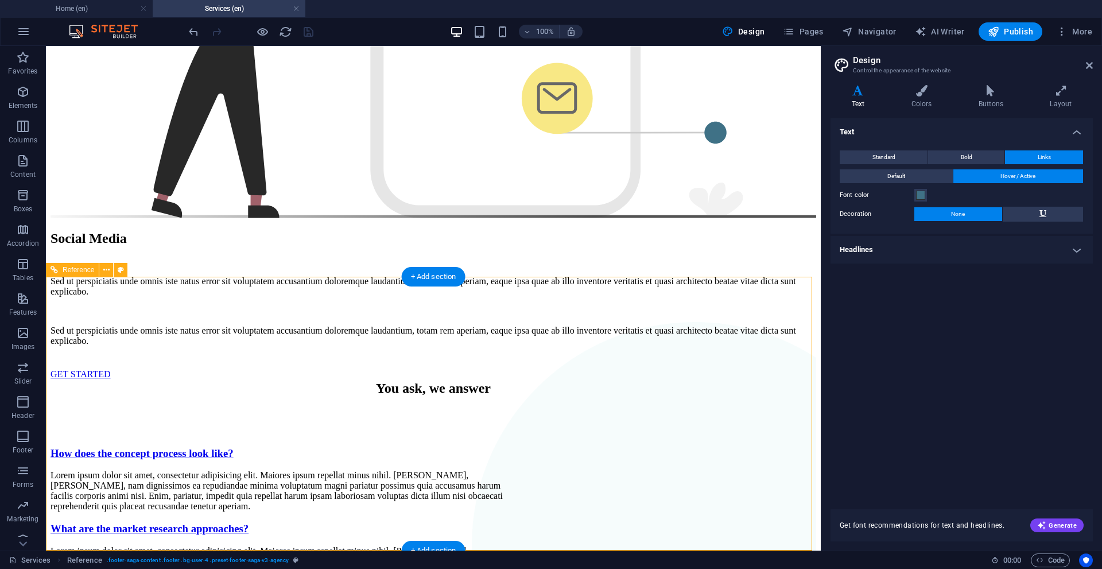
click at [1060, 83] on div "Variants Text Colors Buttons Layout Text Standard Bold Links Font color Font Mo…" at bounding box center [961, 313] width 281 height 475
click at [1066, 85] on icon at bounding box center [1061, 90] width 64 height 11
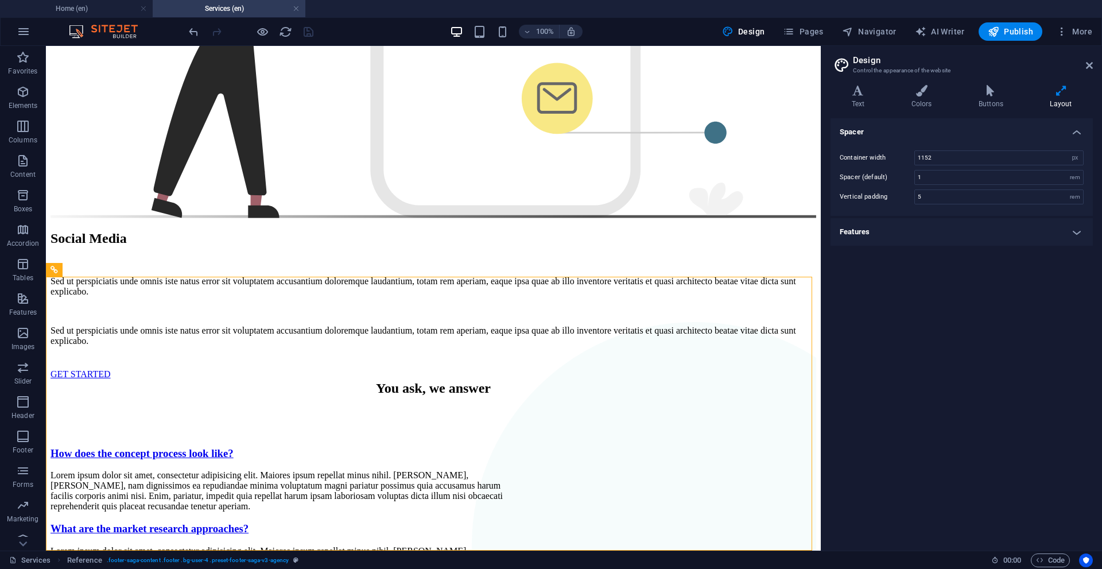
click at [1071, 222] on h4 "Features" at bounding box center [961, 232] width 262 height 28
click at [912, 92] on icon at bounding box center [921, 90] width 63 height 11
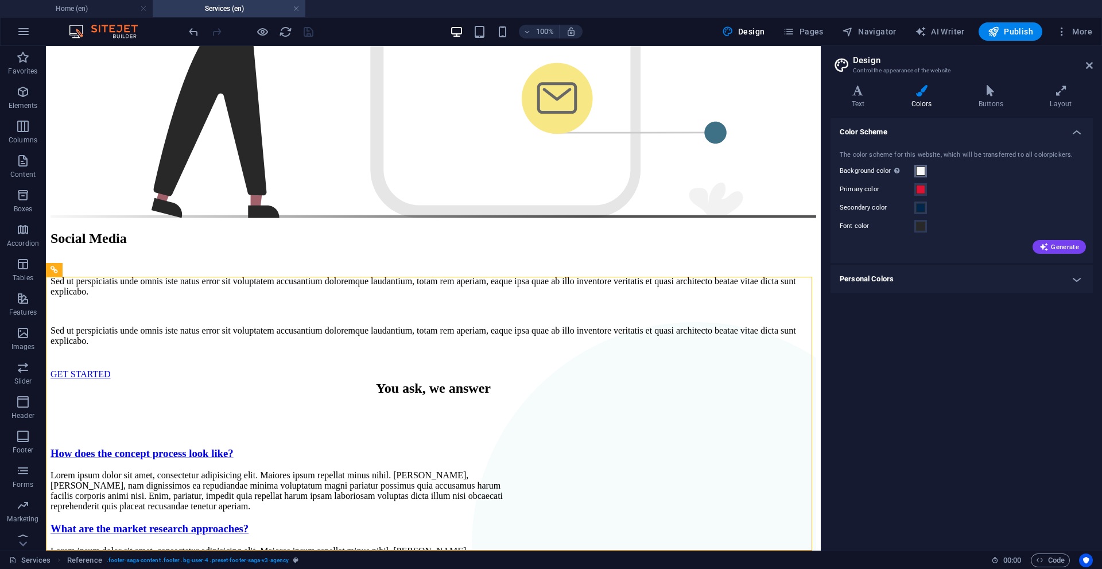
click at [924, 171] on button "Background color Only visible if it is not covered by other backgrounds." at bounding box center [920, 171] width 13 height 13
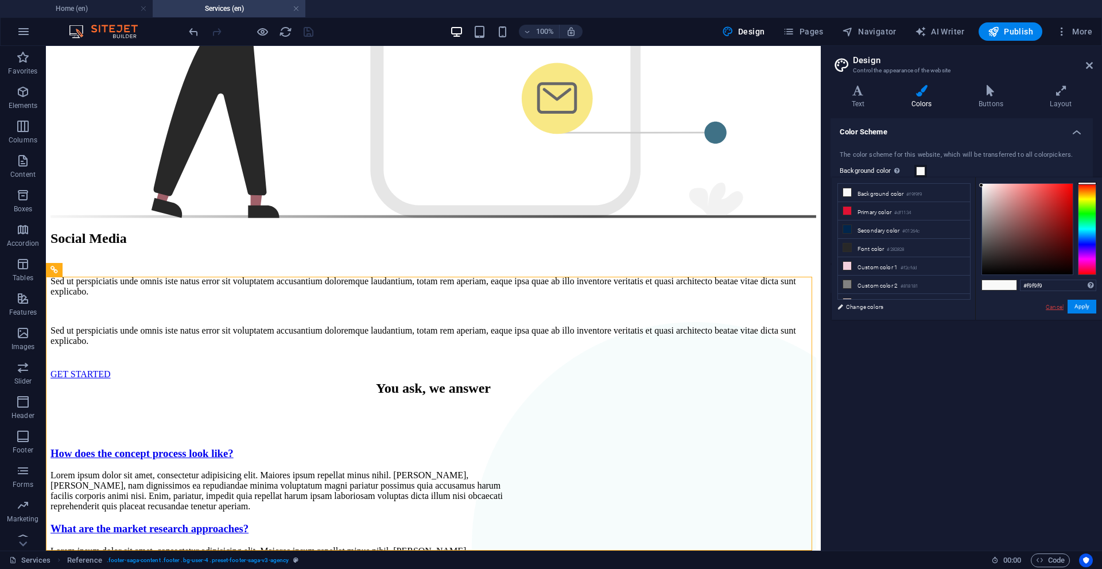
click at [1049, 309] on link "Cancel" at bounding box center [1054, 306] width 20 height 9
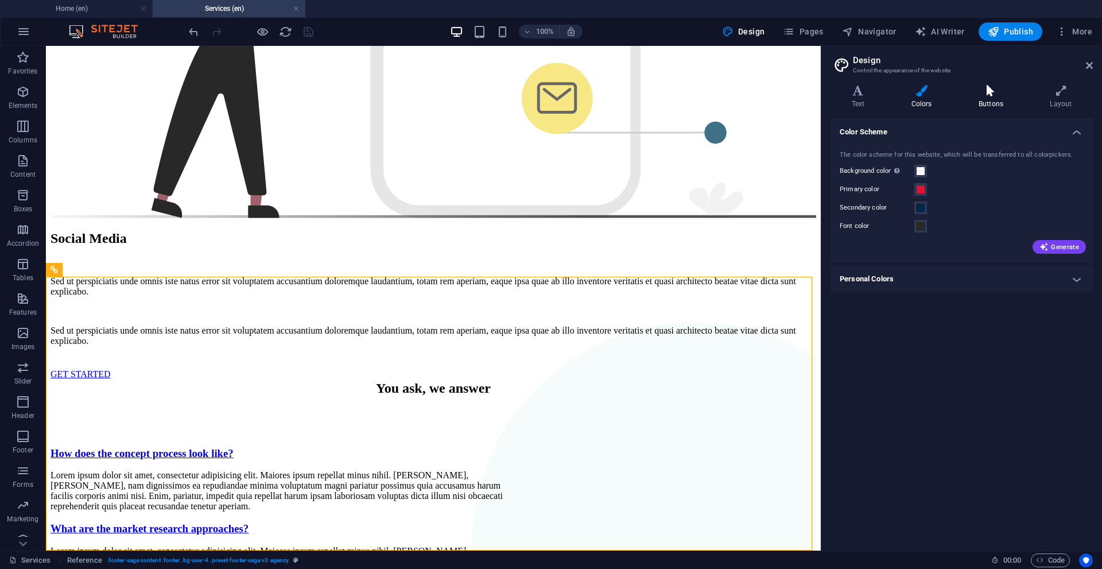
click at [989, 102] on h4 "Buttons" at bounding box center [992, 97] width 71 height 24
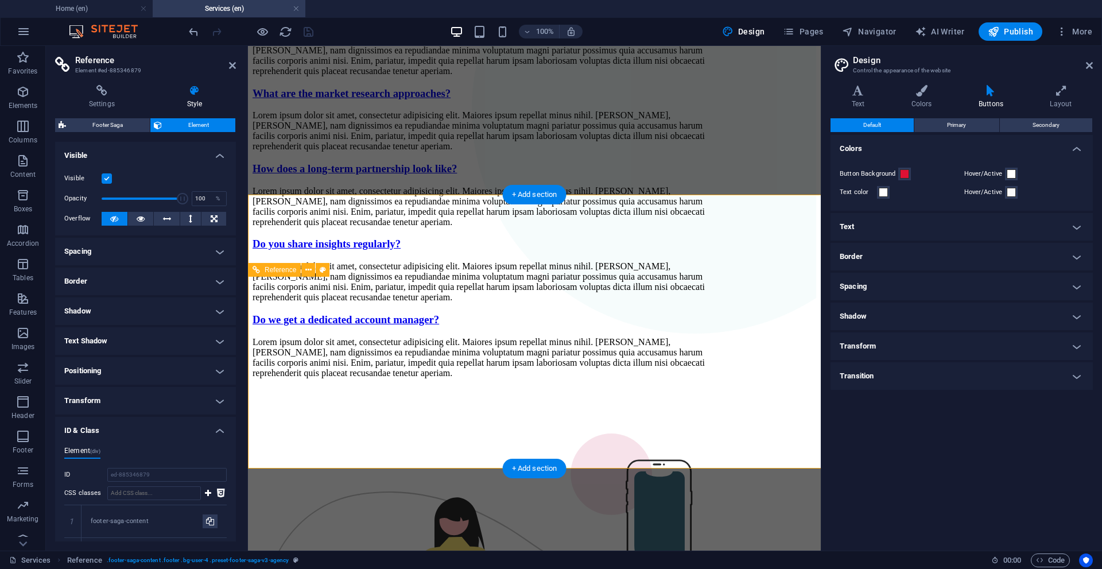
scroll to position [2079, 0]
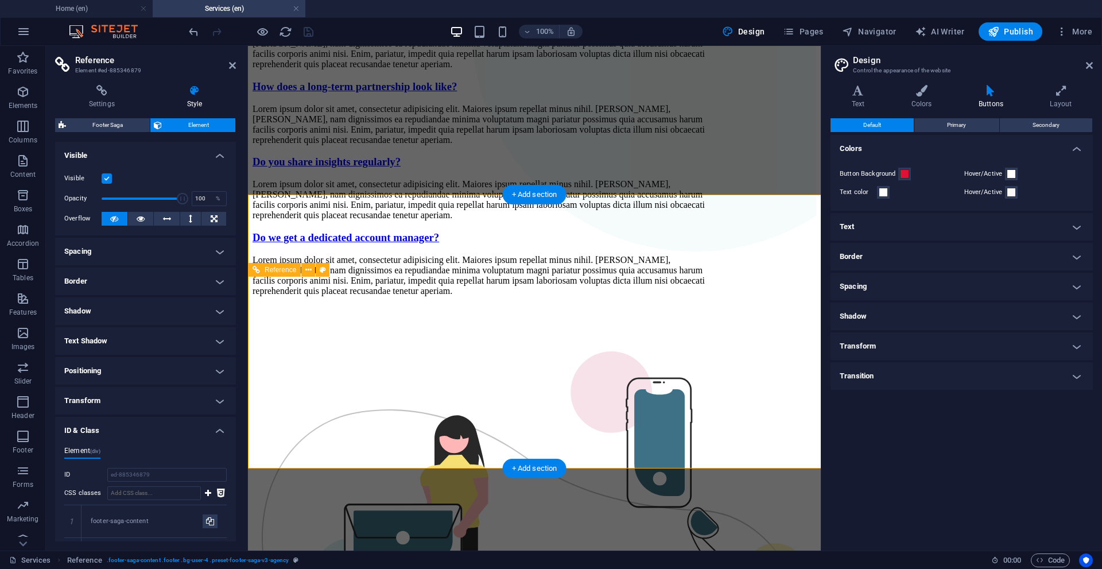
drag, startPoint x: 718, startPoint y: 286, endPoint x: 516, endPoint y: 286, distance: 202.0
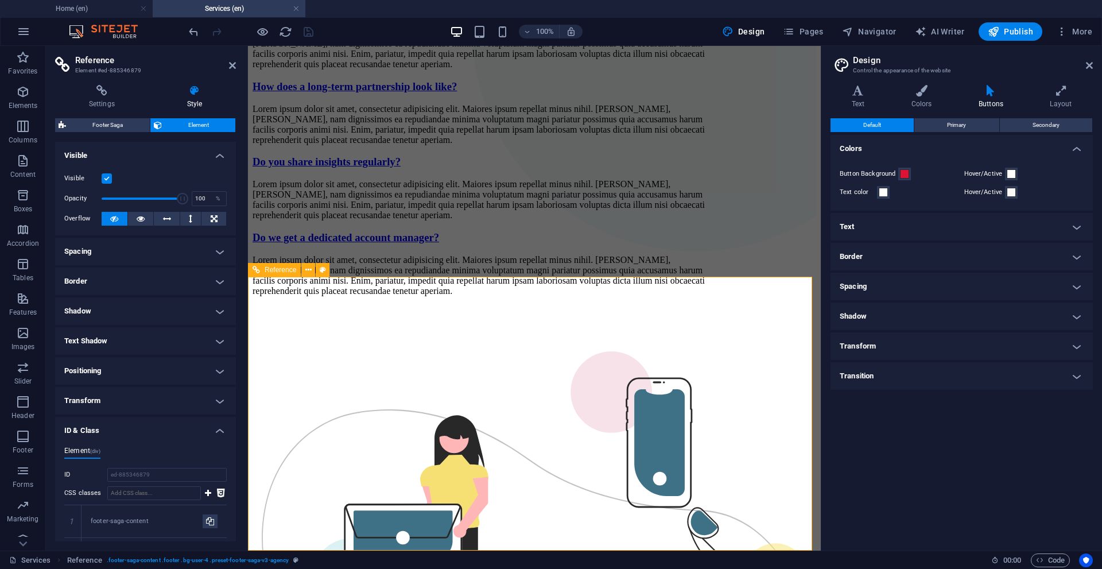
click at [1048, 88] on icon at bounding box center [1061, 90] width 64 height 11
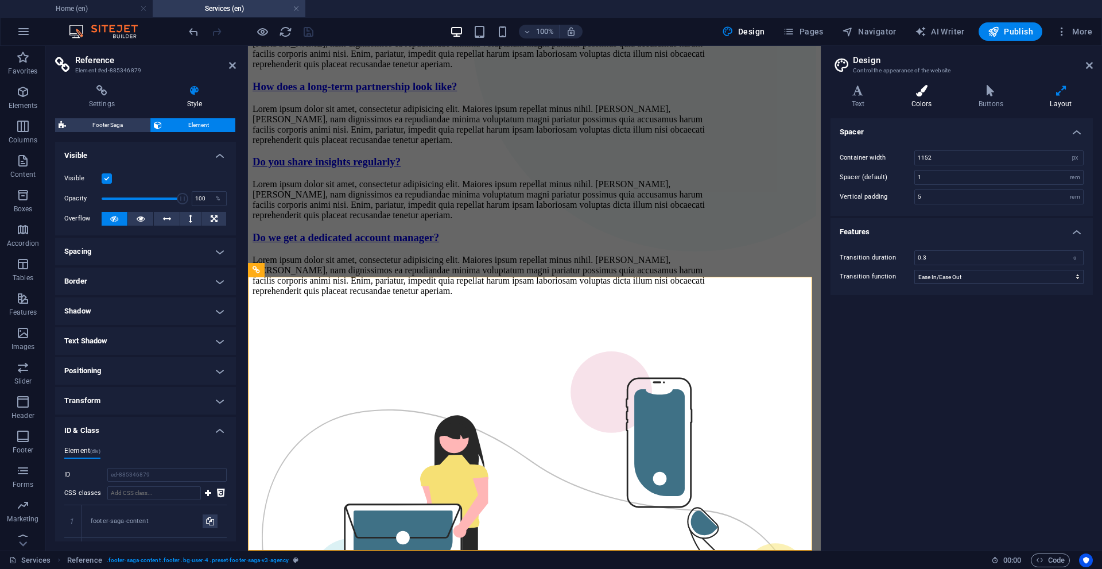
click at [954, 87] on h4 "Colors" at bounding box center [923, 97] width 67 height 24
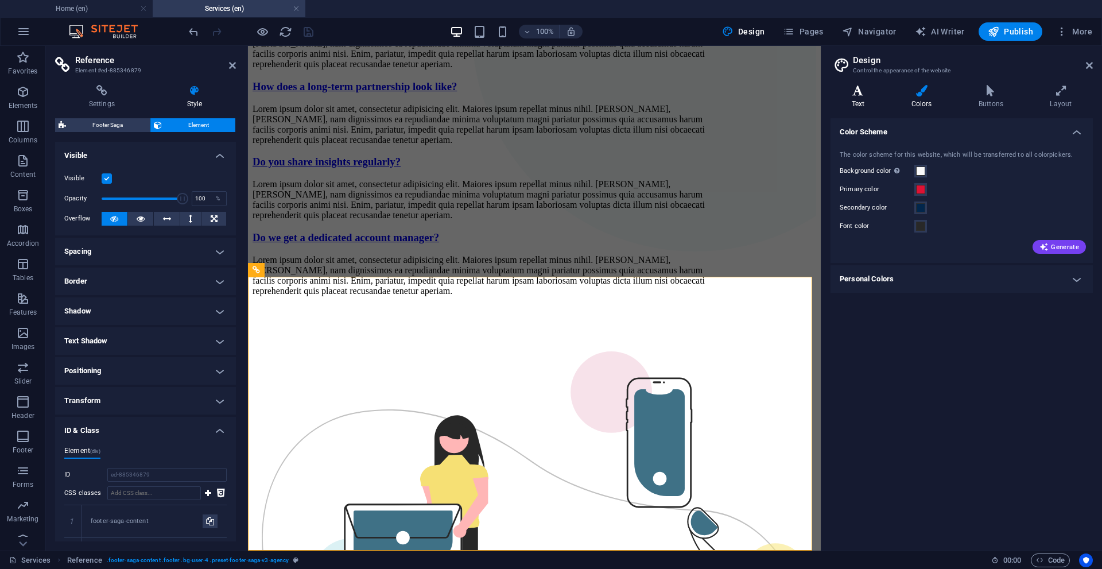
click at [875, 91] on icon at bounding box center [857, 90] width 55 height 11
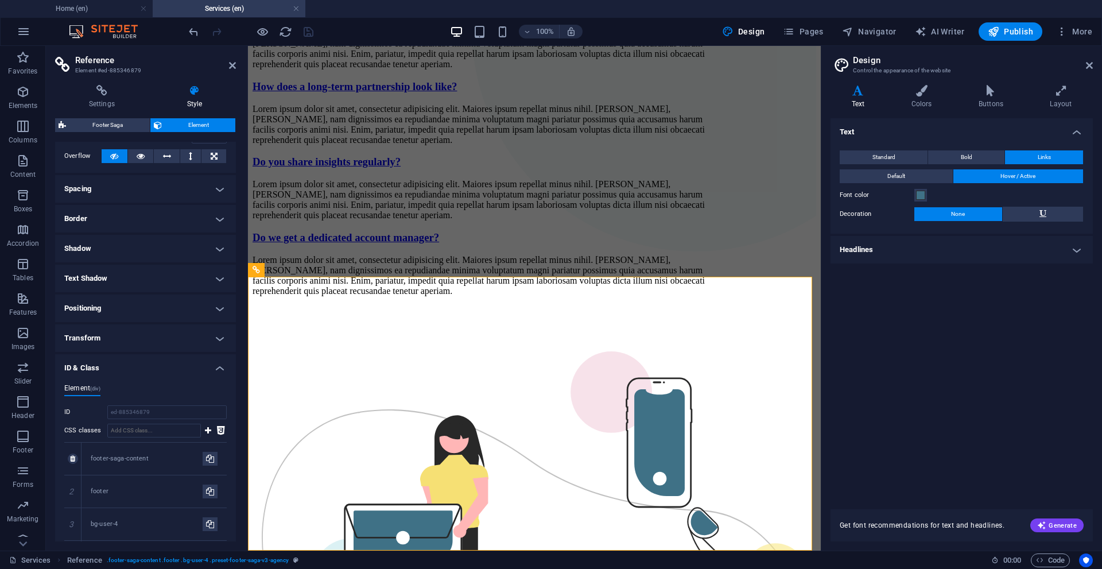
scroll to position [196, 0]
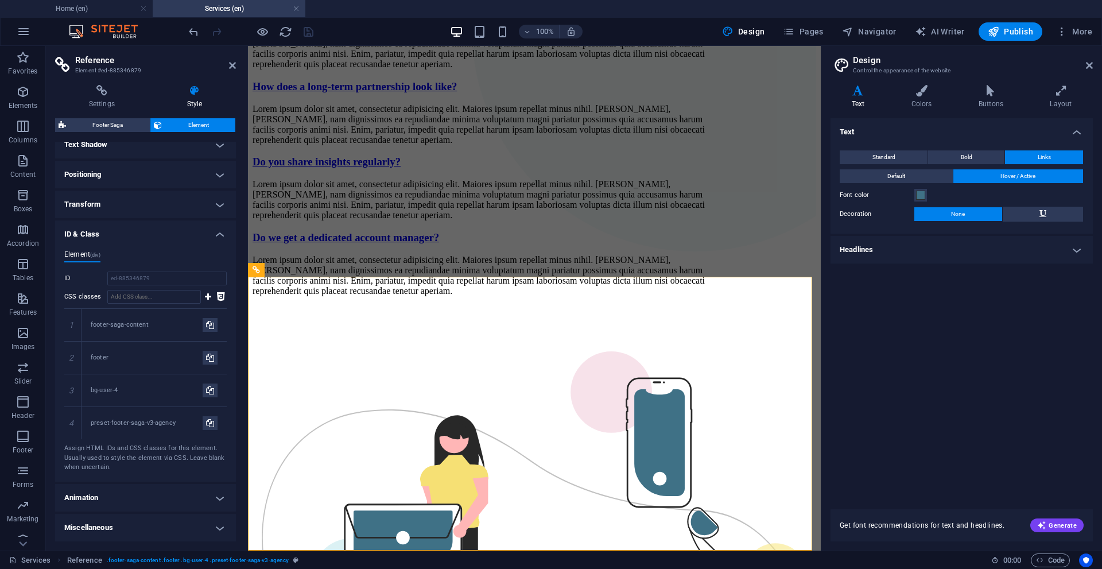
click at [111, 233] on h4 "ID & Class" at bounding box center [145, 230] width 181 height 21
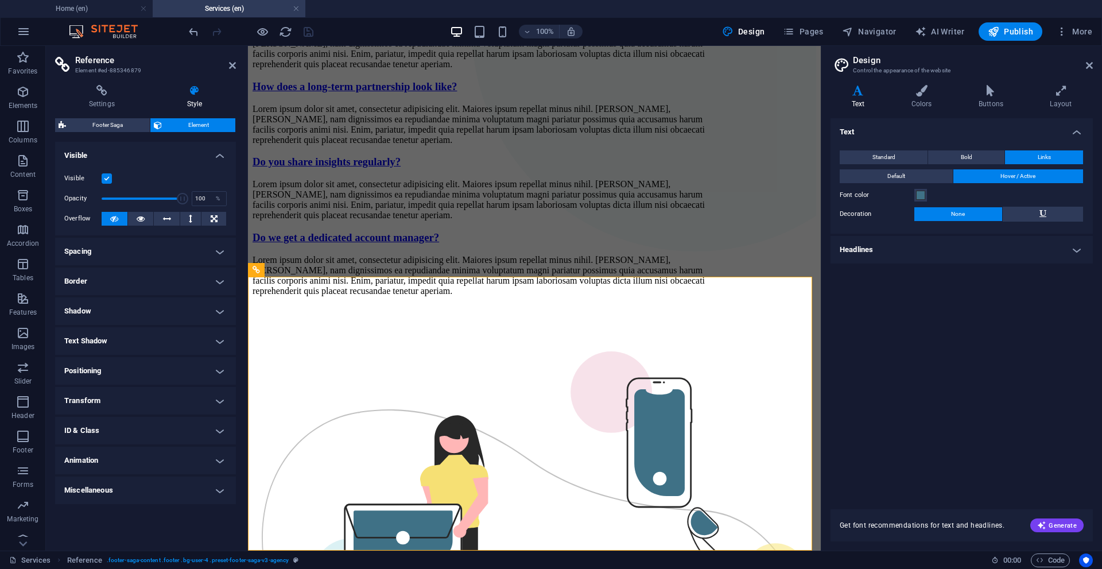
click at [199, 422] on h4 "ID & Class" at bounding box center [145, 431] width 181 height 28
click at [158, 474] on input "ed-885346879" at bounding box center [166, 475] width 119 height 14
click at [111, 176] on label at bounding box center [107, 178] width 10 height 10
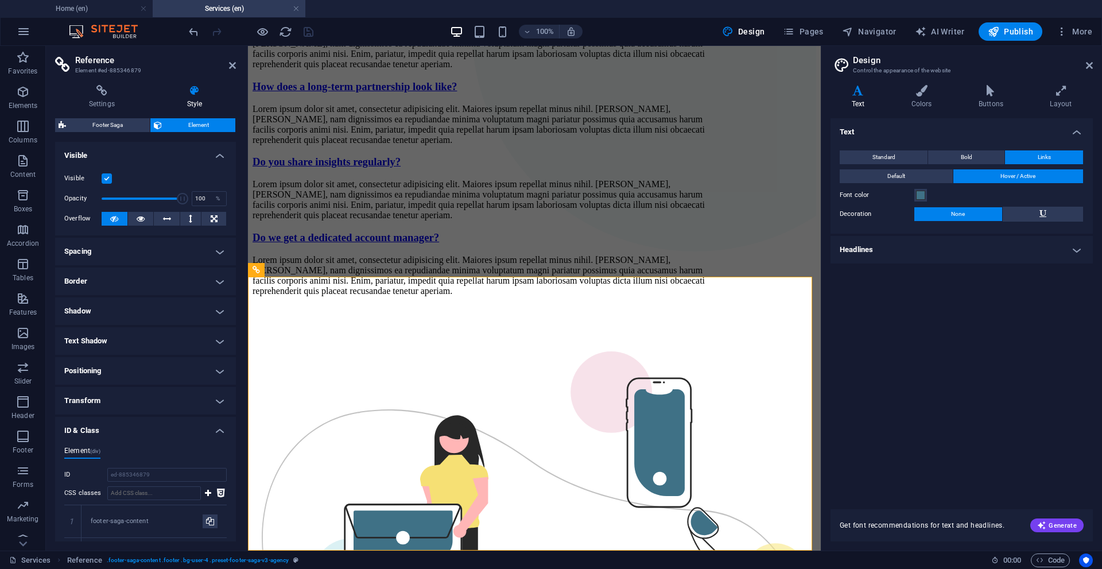
click at [0, 0] on input "Visible" at bounding box center [0, 0] width 0 height 0
click at [111, 176] on label at bounding box center [107, 178] width 10 height 10
click at [0, 0] on input "Visible" at bounding box center [0, 0] width 0 height 0
click at [111, 176] on label at bounding box center [107, 178] width 10 height 10
click at [0, 0] on input "Visible" at bounding box center [0, 0] width 0 height 0
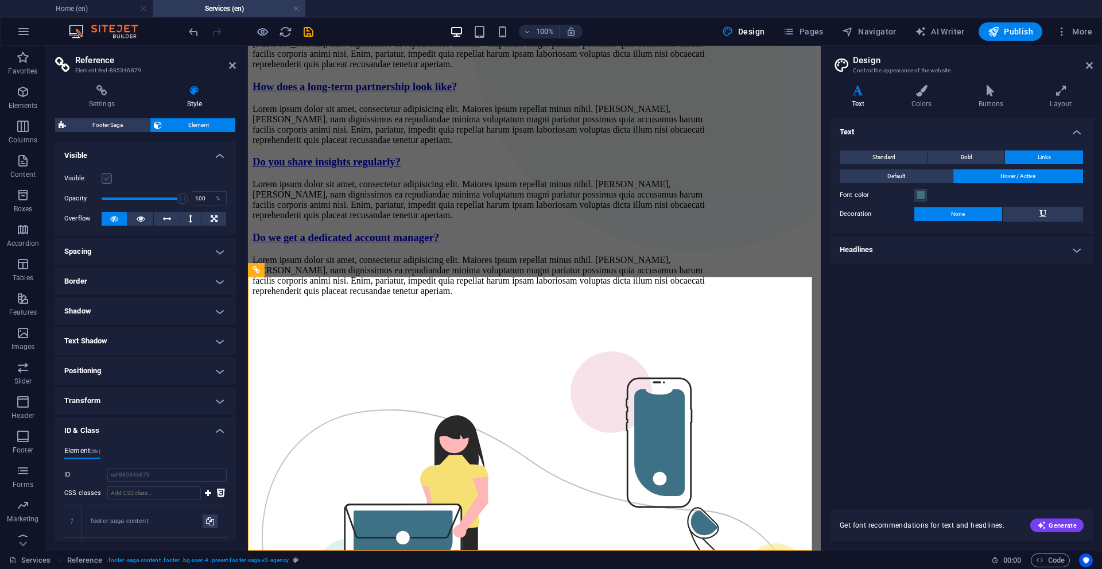
click at [111, 176] on label at bounding box center [107, 178] width 10 height 10
click at [0, 0] on input "Visible" at bounding box center [0, 0] width 0 height 0
click at [160, 219] on button at bounding box center [167, 219] width 26 height 14
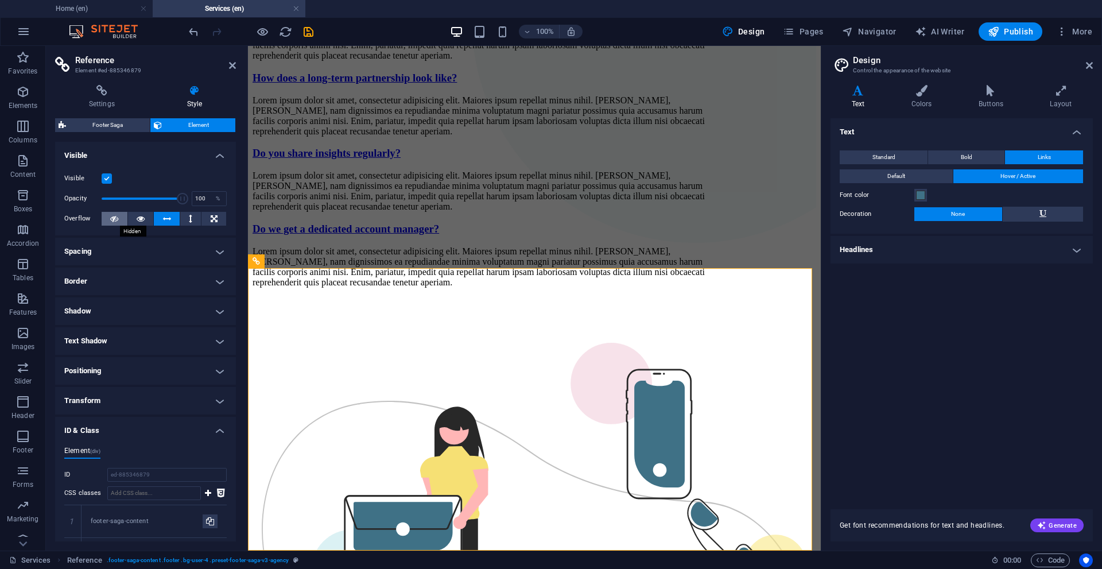
click at [114, 223] on icon at bounding box center [114, 219] width 8 height 14
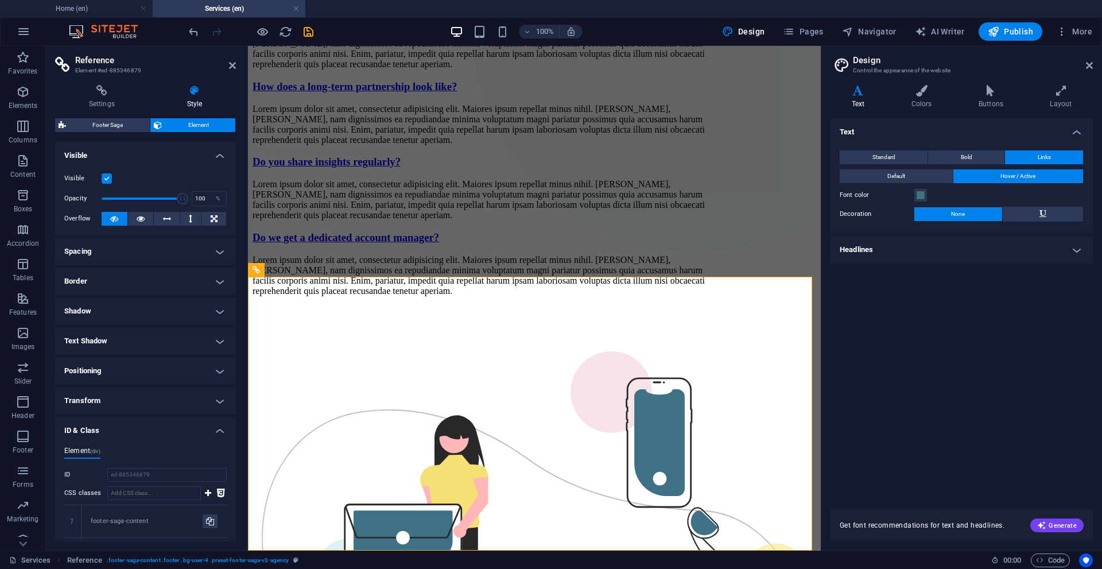
click at [215, 310] on h4 "Shadow" at bounding box center [145, 311] width 181 height 28
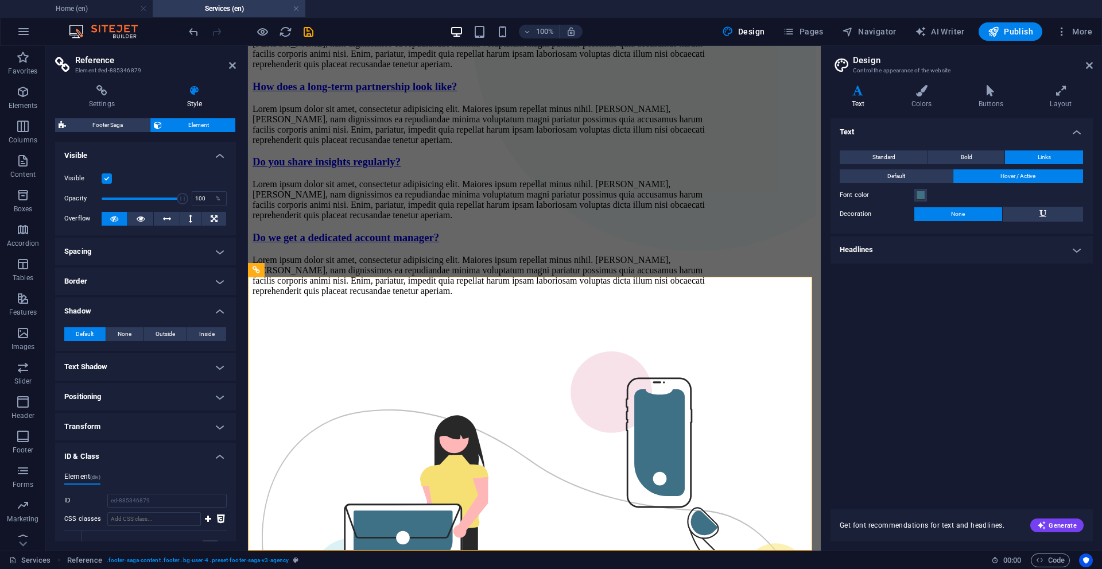
click at [215, 311] on h4 "Shadow" at bounding box center [145, 307] width 181 height 21
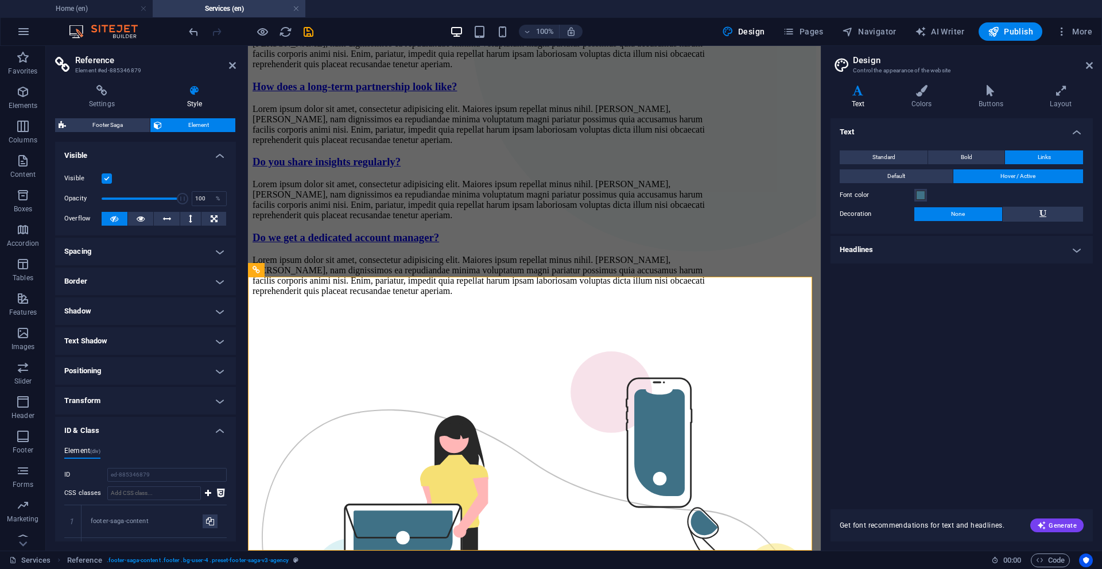
click at [214, 278] on h4 "Border" at bounding box center [145, 281] width 181 height 28
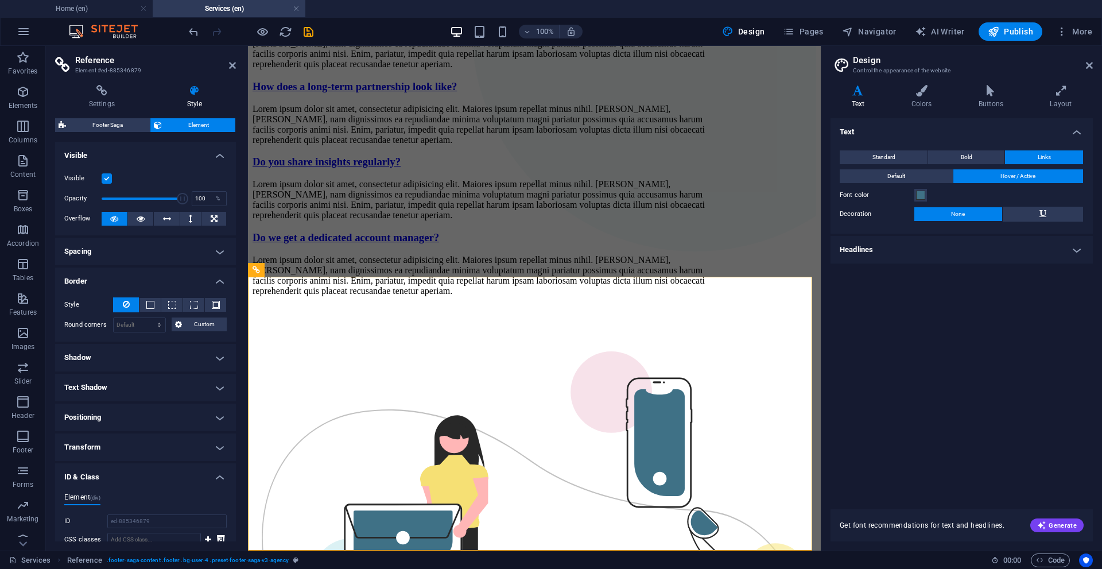
click at [214, 278] on h4 "Border" at bounding box center [145, 277] width 181 height 21
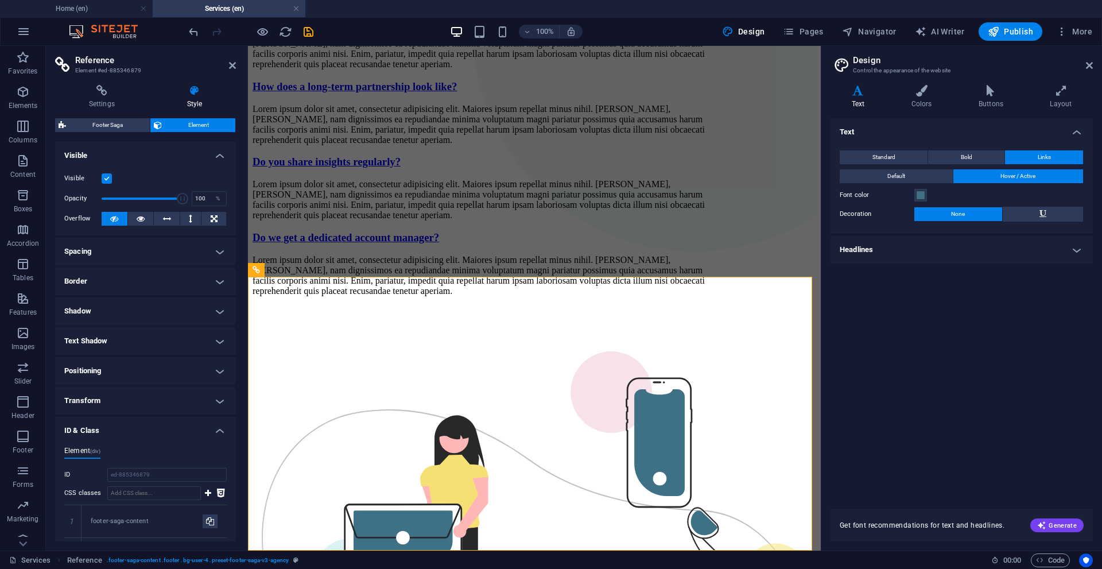
click at [213, 248] on h4 "Spacing" at bounding box center [145, 252] width 181 height 28
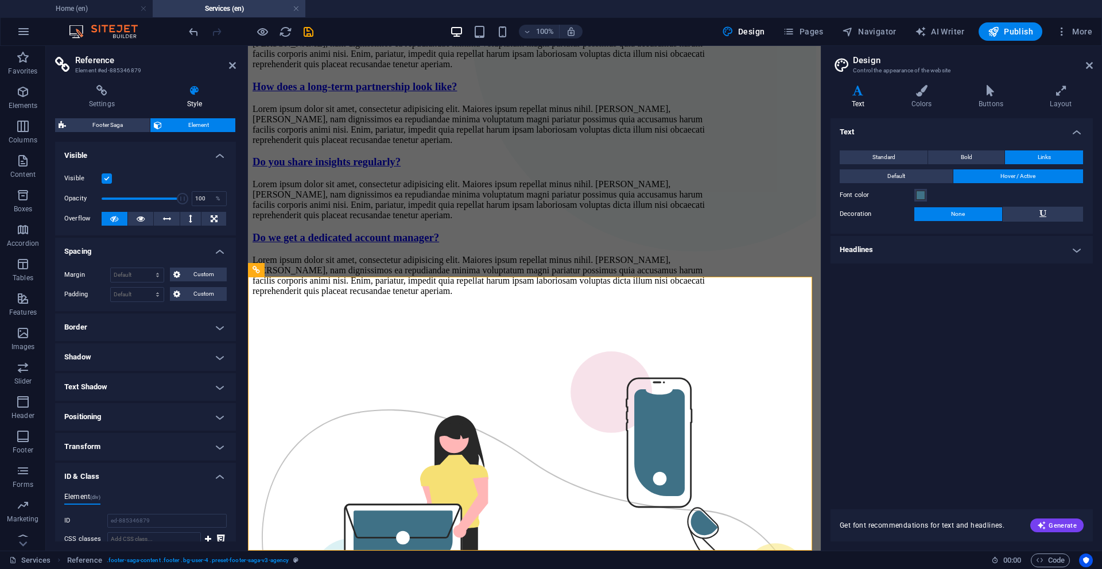
click at [213, 248] on h4 "Spacing" at bounding box center [145, 248] width 181 height 21
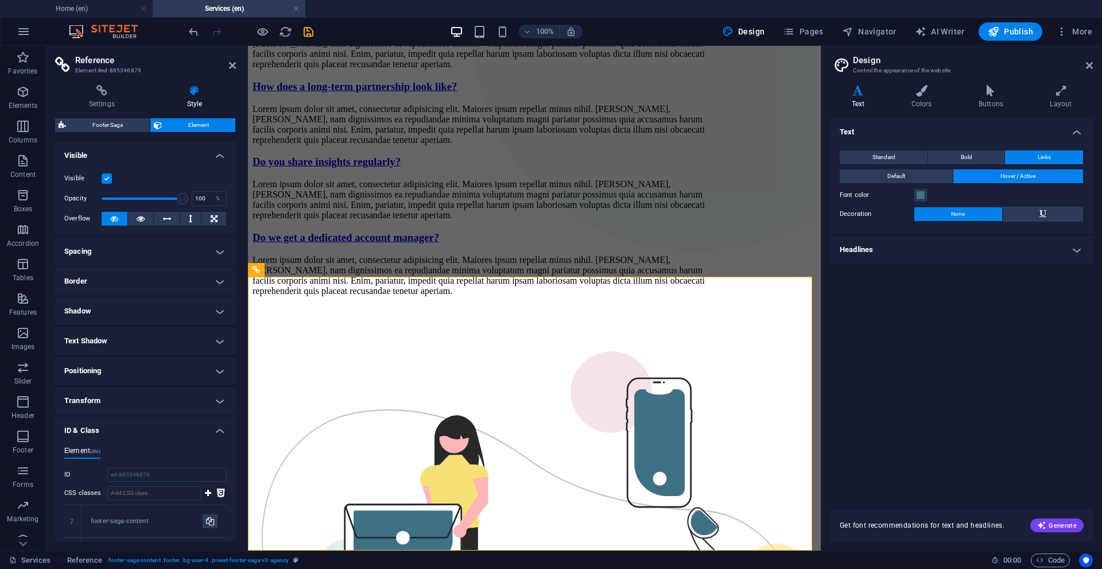
click at [220, 371] on h4 "Positioning" at bounding box center [145, 371] width 181 height 28
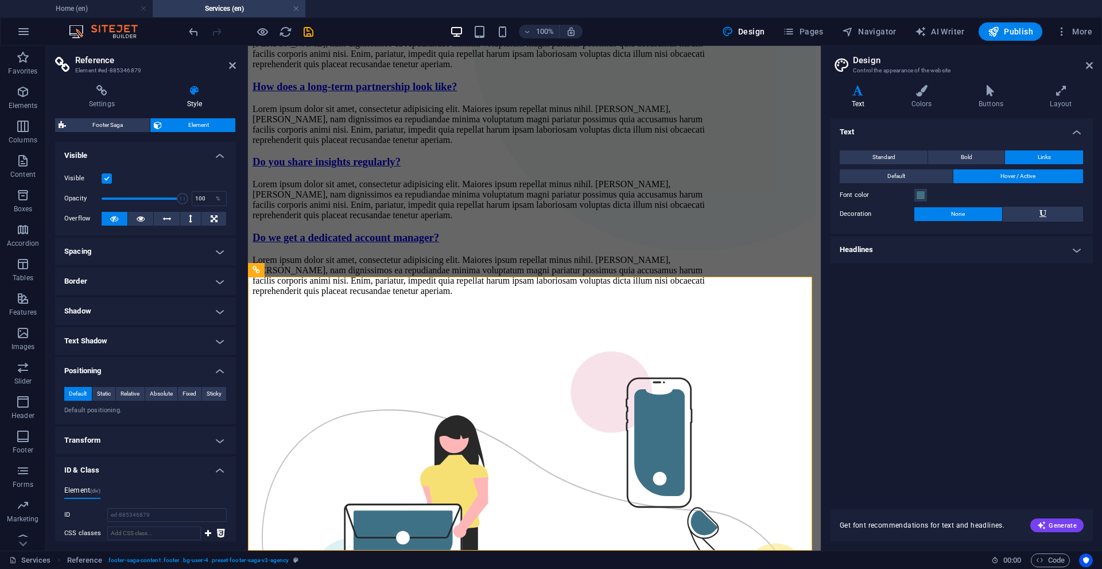
click at [220, 371] on h4 "Positioning" at bounding box center [145, 367] width 181 height 21
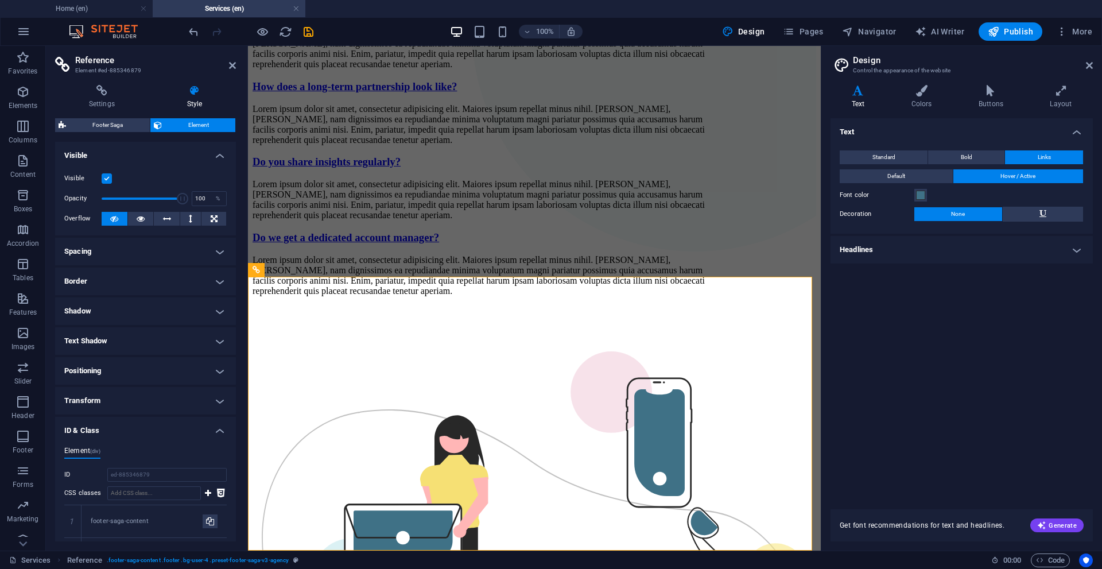
click at [215, 332] on h4 "Text Shadow" at bounding box center [145, 341] width 181 height 28
click at [215, 332] on h4 "Text Shadow" at bounding box center [145, 337] width 181 height 21
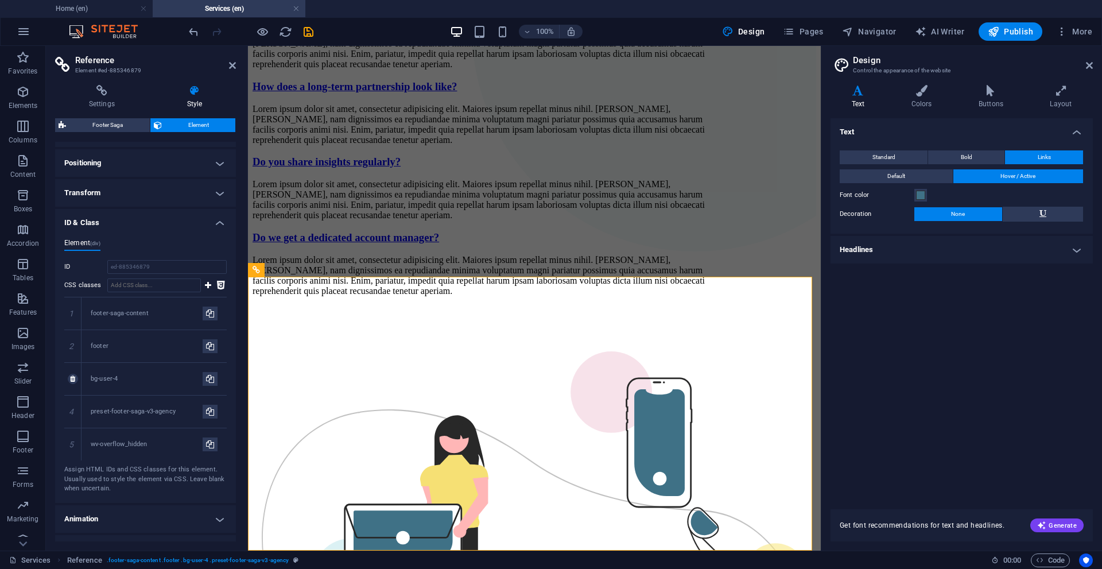
scroll to position [229, 0]
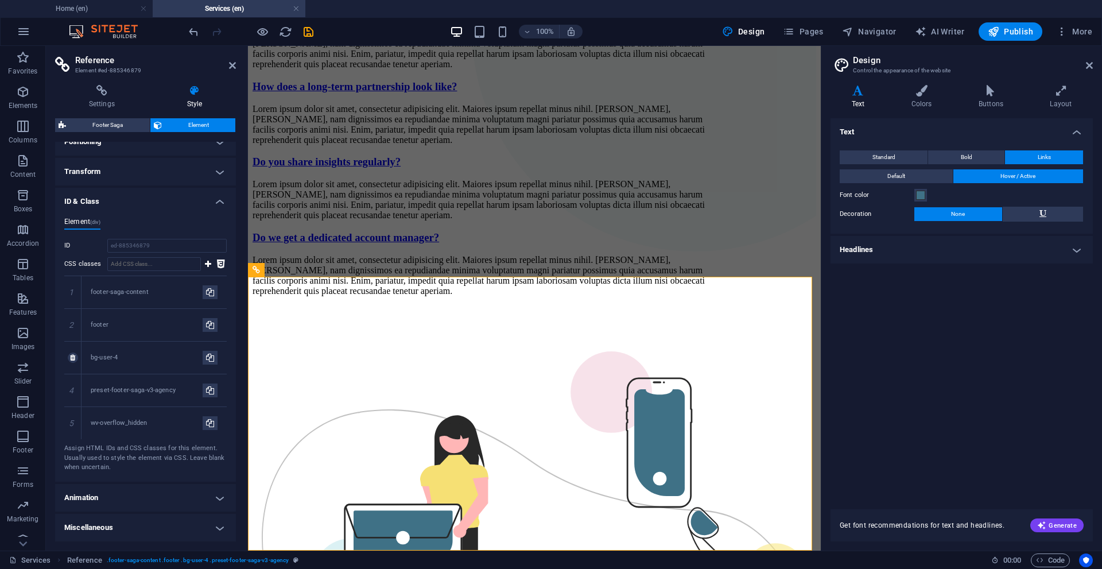
click at [80, 358] on div "3" at bounding box center [72, 357] width 17 height 32
click at [72, 360] on icon at bounding box center [72, 357] width 5 height 7
click at [308, 34] on icon "save" at bounding box center [308, 31] width 13 height 13
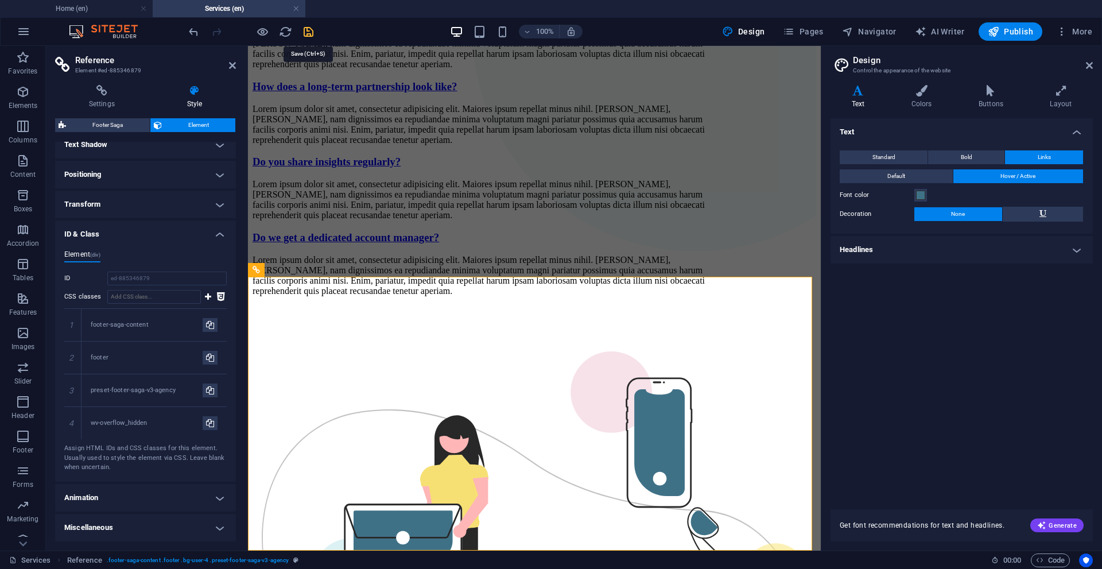
scroll to position [1997, 0]
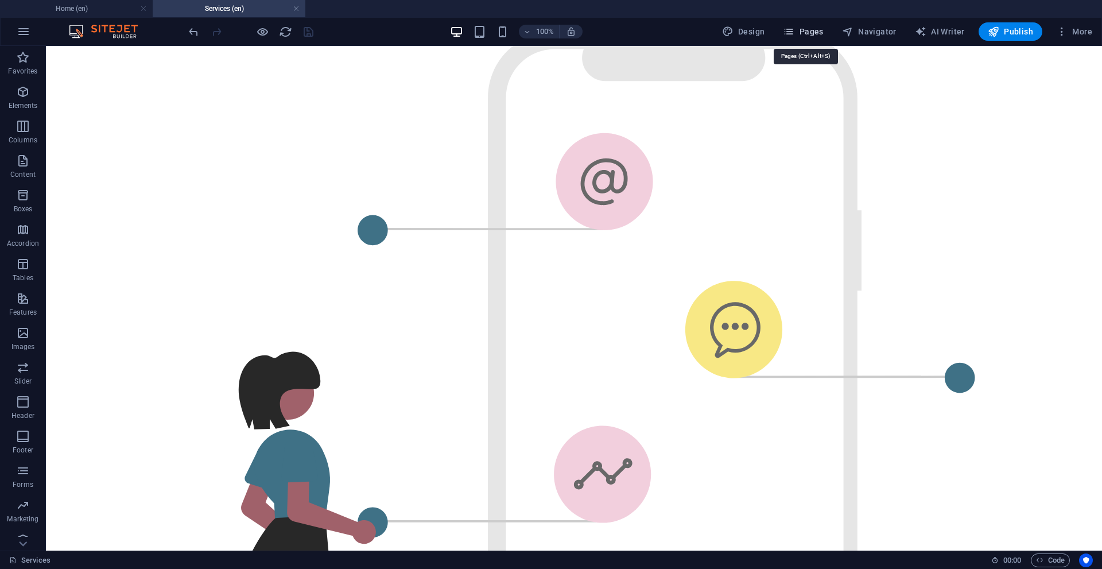
click at [814, 34] on span "Pages" at bounding box center [803, 31] width 40 height 11
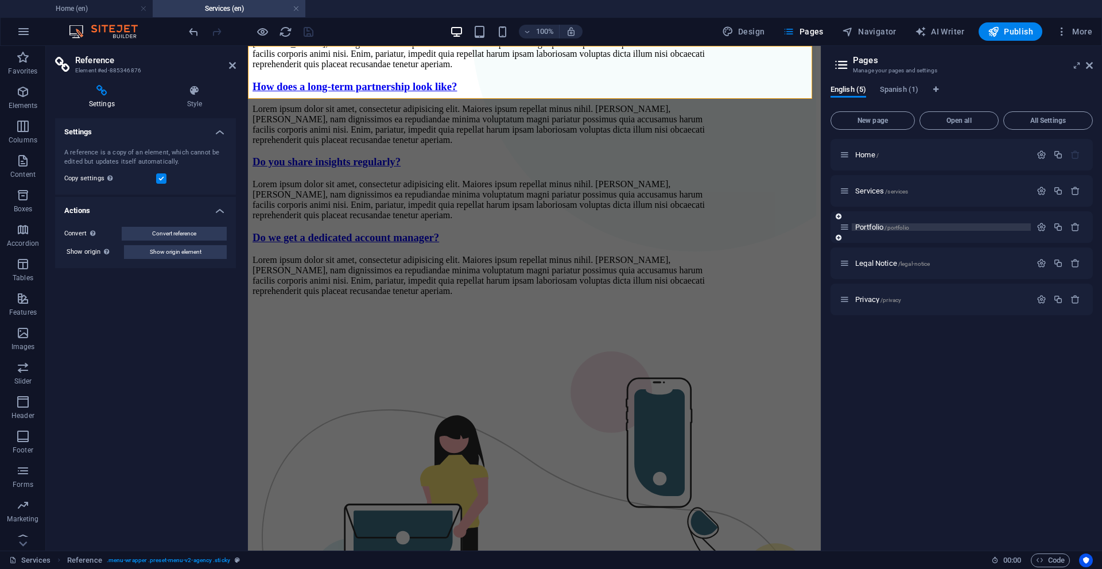
click at [858, 227] on span "Portfolio /portfolio" at bounding box center [882, 227] width 54 height 9
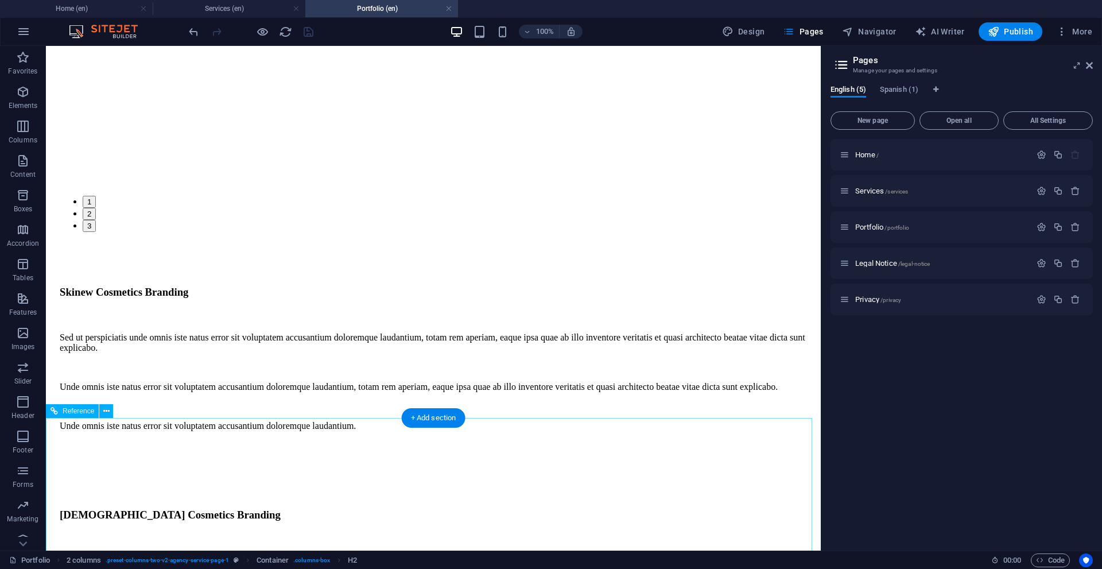
scroll to position [4003, 0]
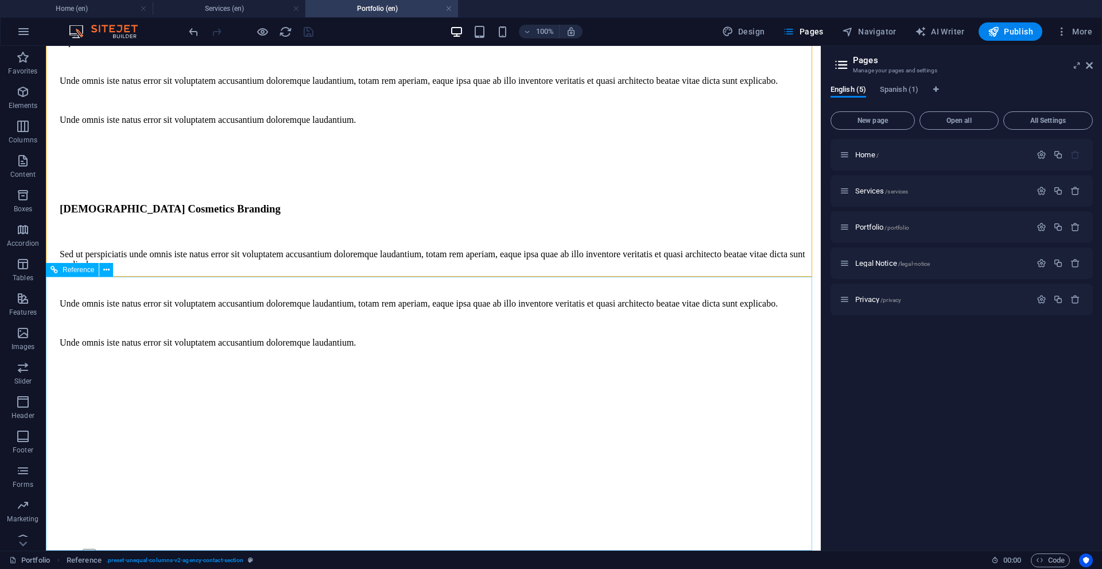
click at [77, 274] on div "Reference" at bounding box center [72, 270] width 53 height 14
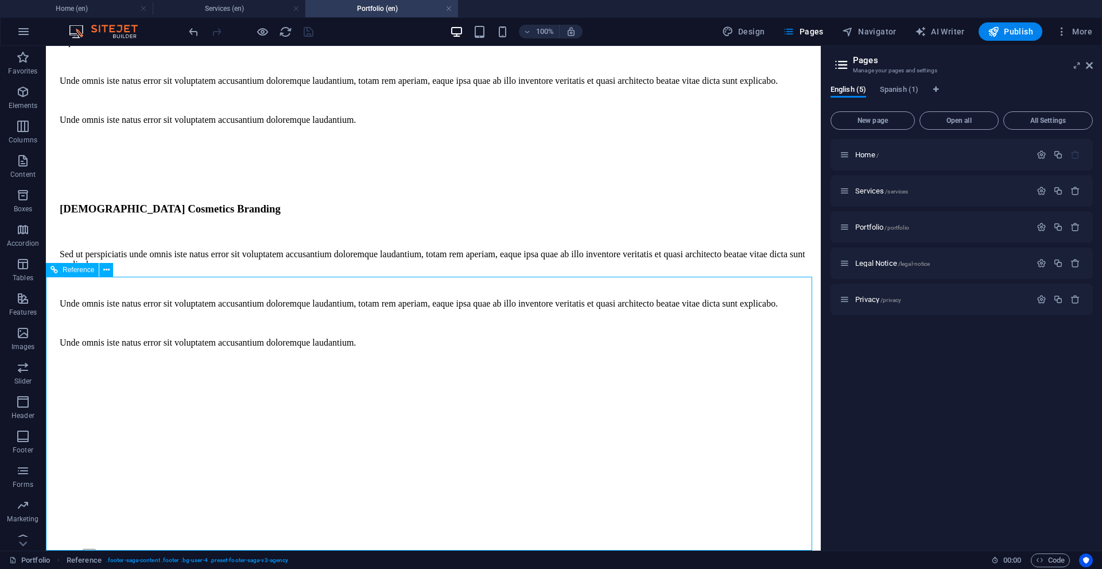
click at [77, 274] on div "Reference" at bounding box center [72, 270] width 53 height 14
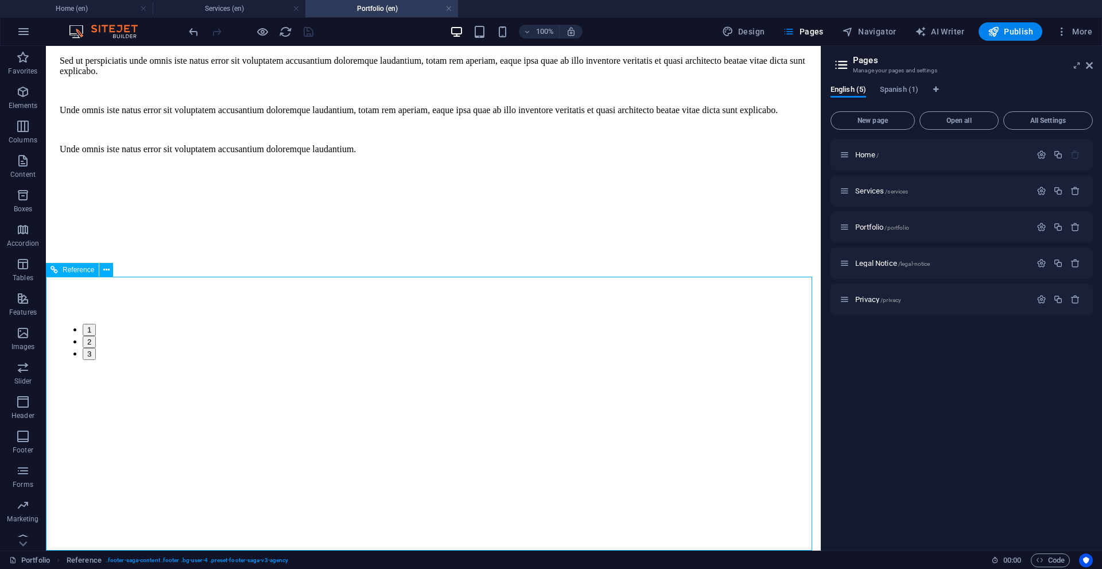
scroll to position [4126, 0]
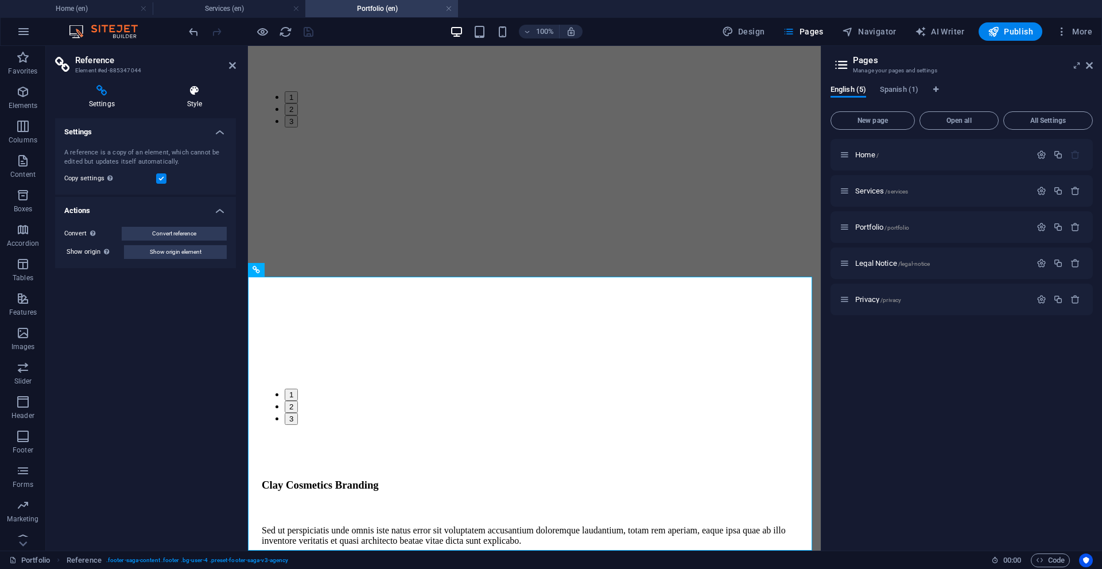
click at [183, 94] on icon at bounding box center [194, 90] width 83 height 11
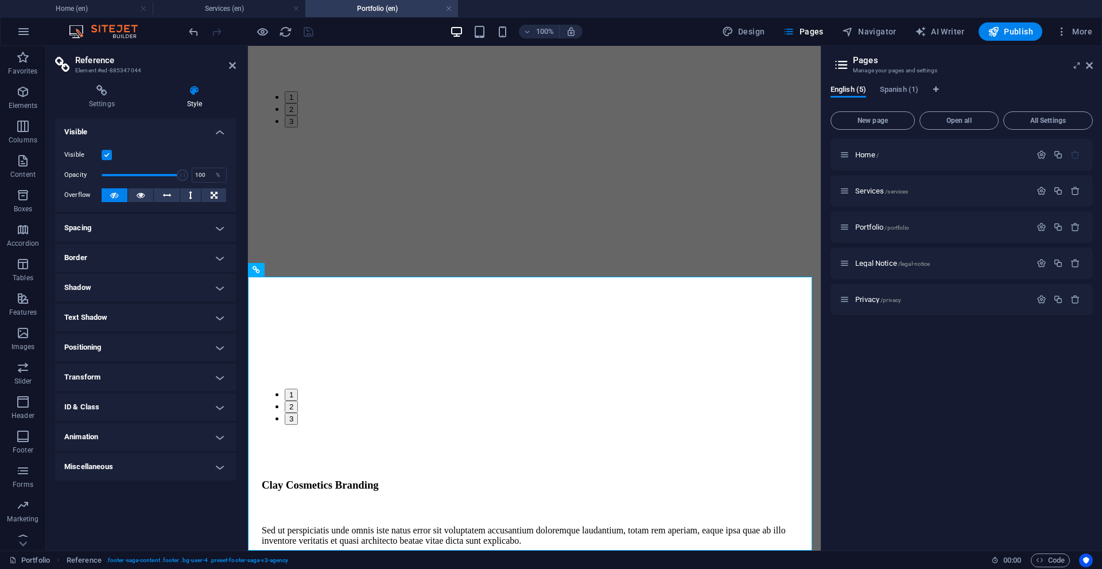
click at [132, 405] on h4 "ID & Class" at bounding box center [145, 407] width 181 height 28
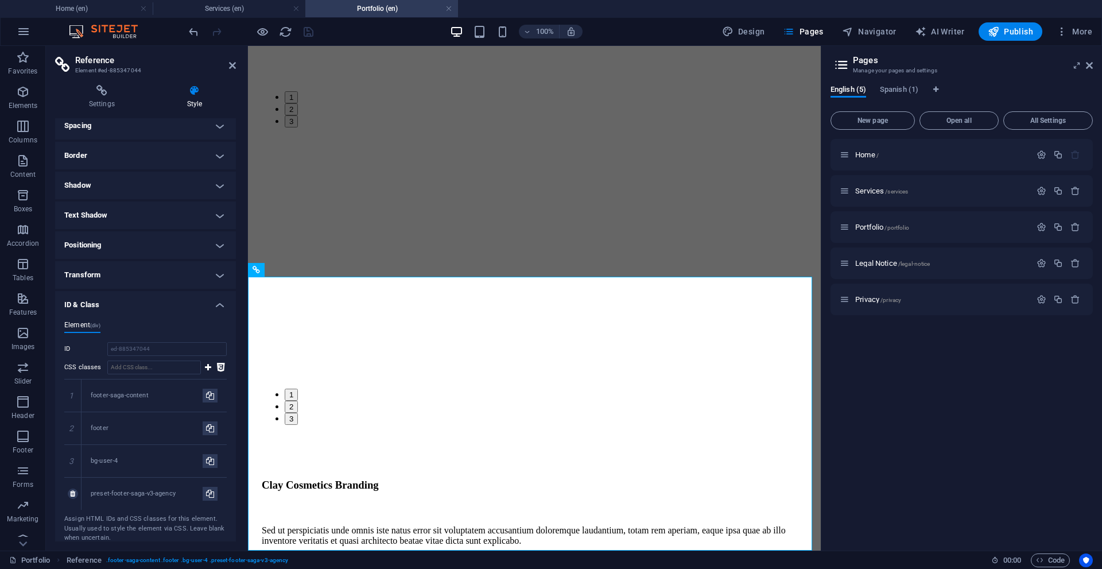
scroll to position [115, 0]
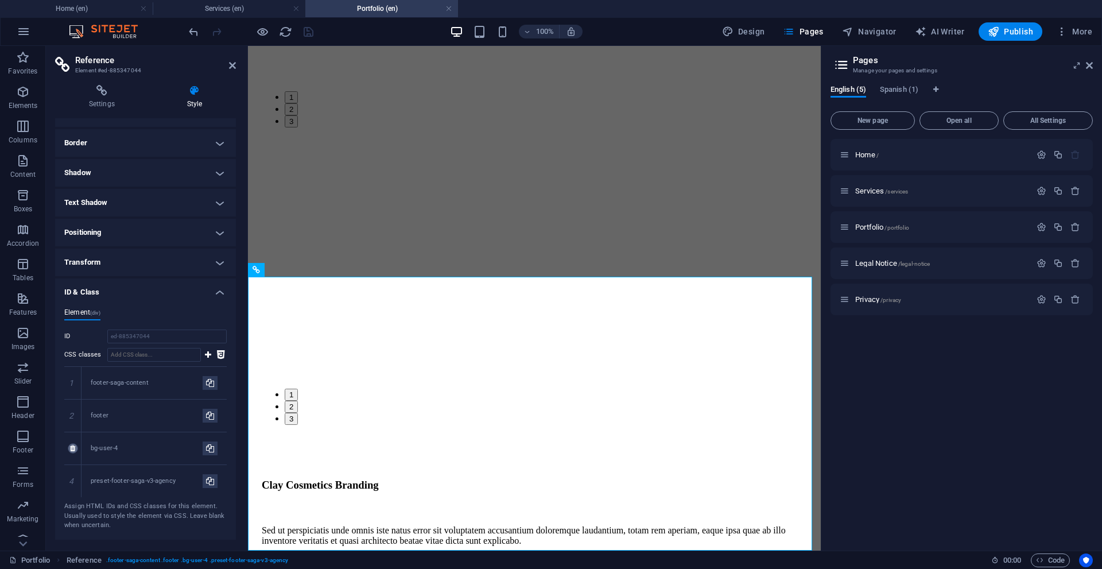
click at [72, 447] on icon at bounding box center [72, 448] width 5 height 7
click at [798, 29] on span "Pages" at bounding box center [803, 31] width 40 height 11
click at [799, 30] on span "Pages" at bounding box center [803, 31] width 40 height 11
click at [864, 262] on span "Legal Notice /legal-notice" at bounding box center [892, 263] width 75 height 9
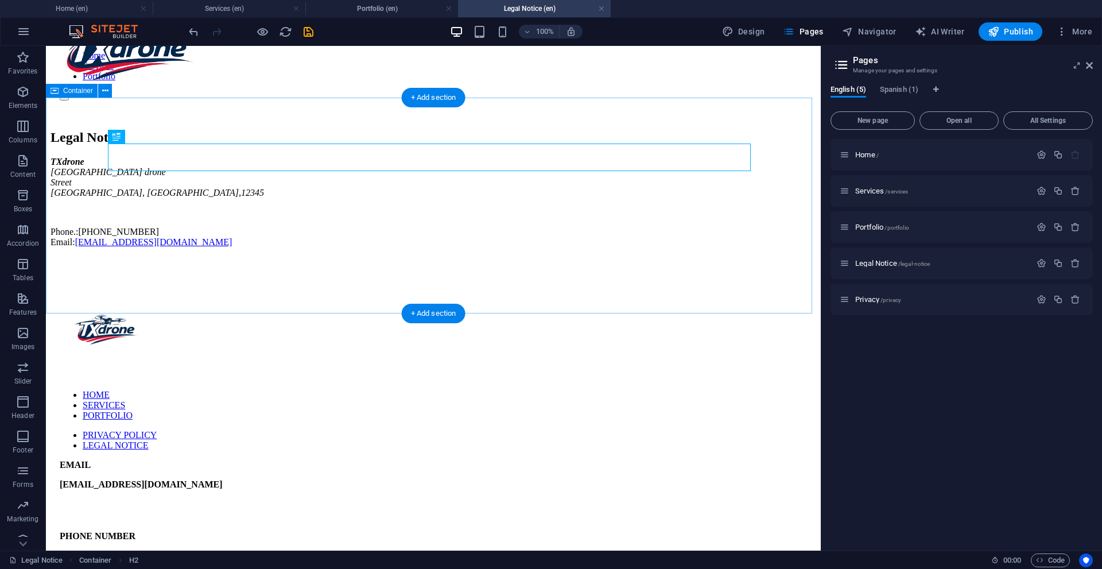
scroll to position [38, 0]
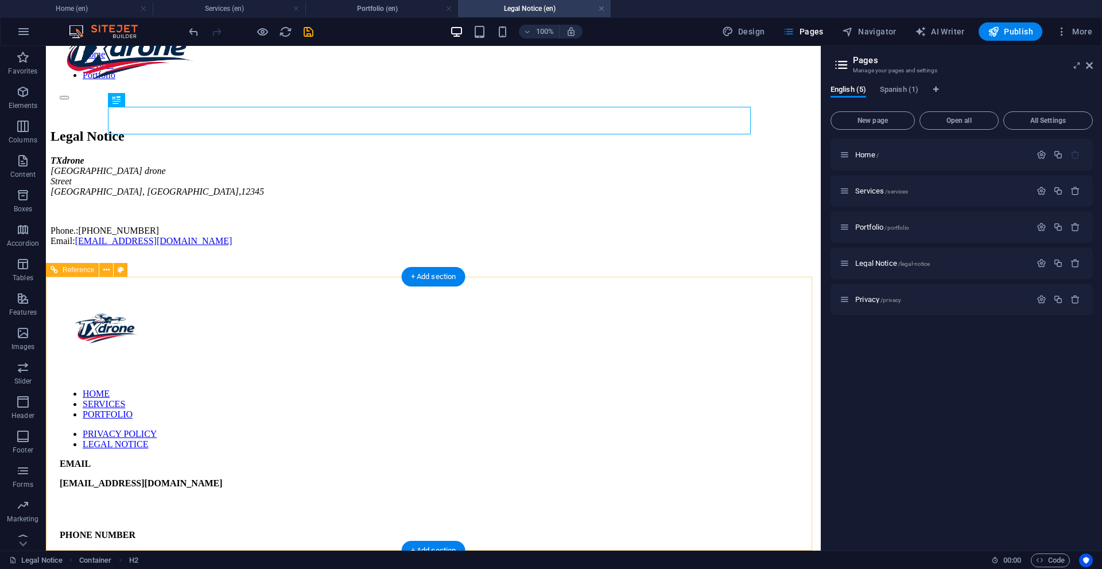
click at [259, 372] on div at bounding box center [433, 331] width 747 height 95
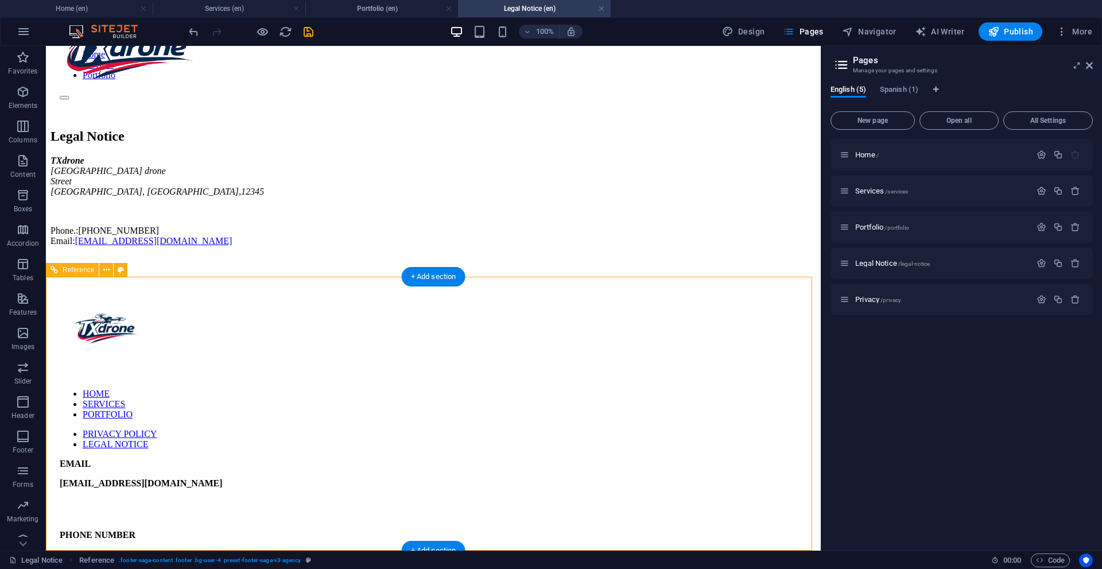
click at [243, 377] on div at bounding box center [433, 331] width 747 height 95
click at [243, 376] on div at bounding box center [433, 331] width 747 height 95
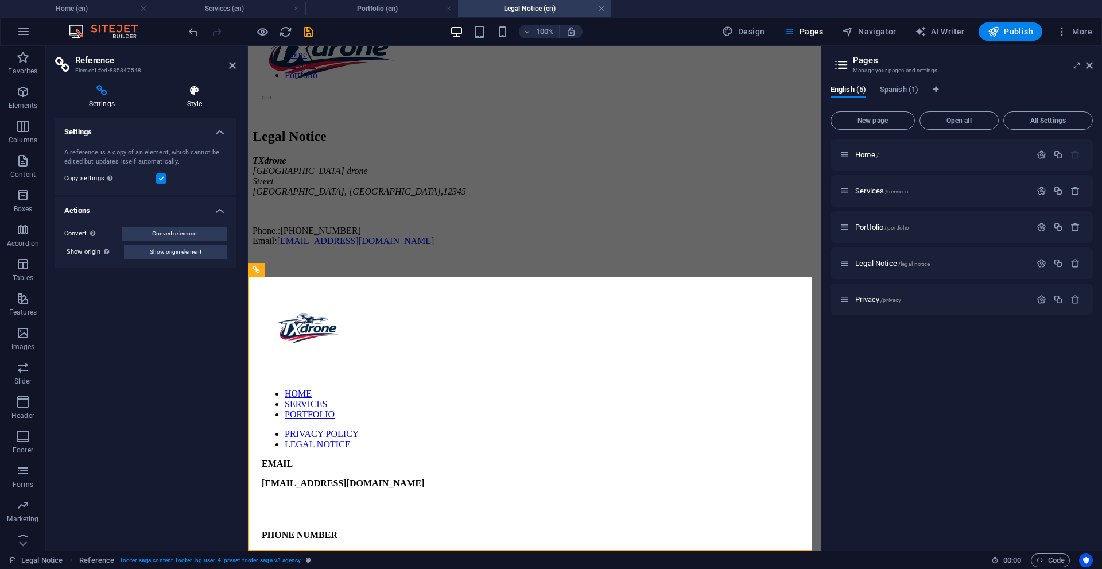
click at [204, 98] on h4 "Style" at bounding box center [194, 97] width 83 height 24
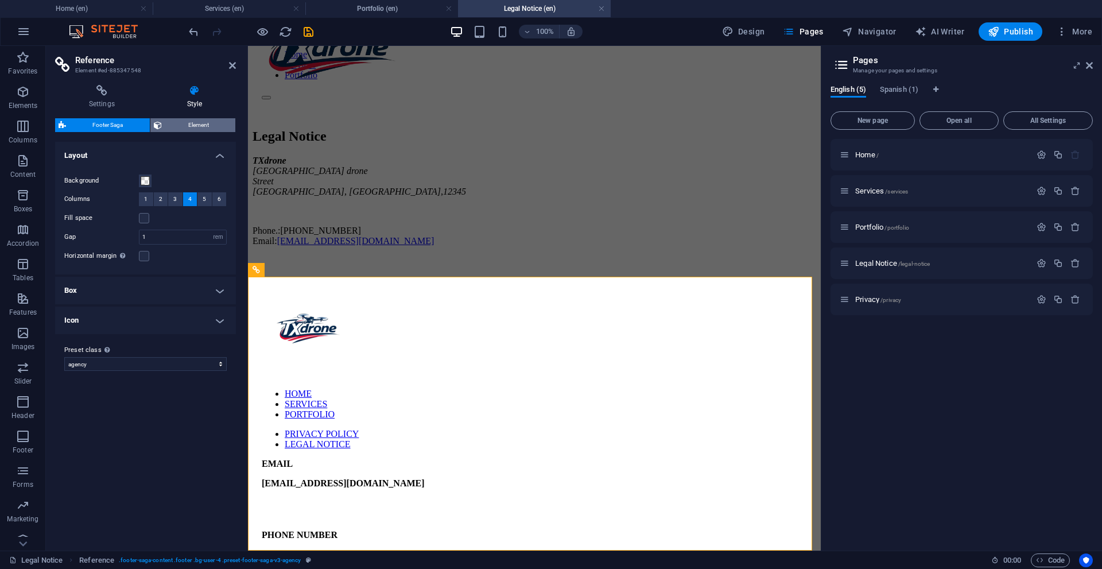
click at [176, 124] on span "Element" at bounding box center [198, 125] width 67 height 14
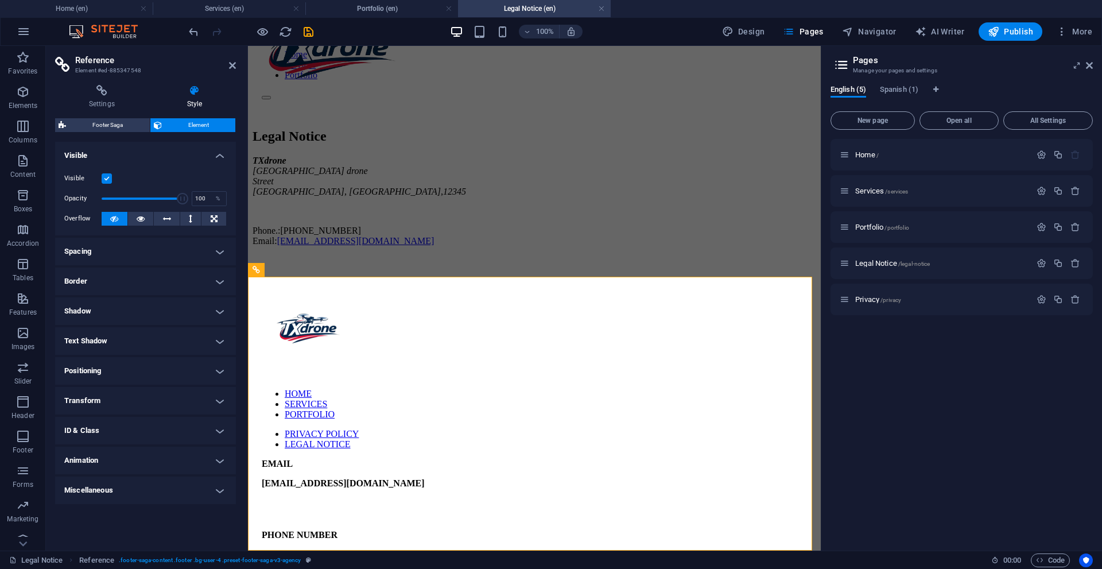
click at [176, 418] on h4 "ID & Class" at bounding box center [145, 431] width 181 height 28
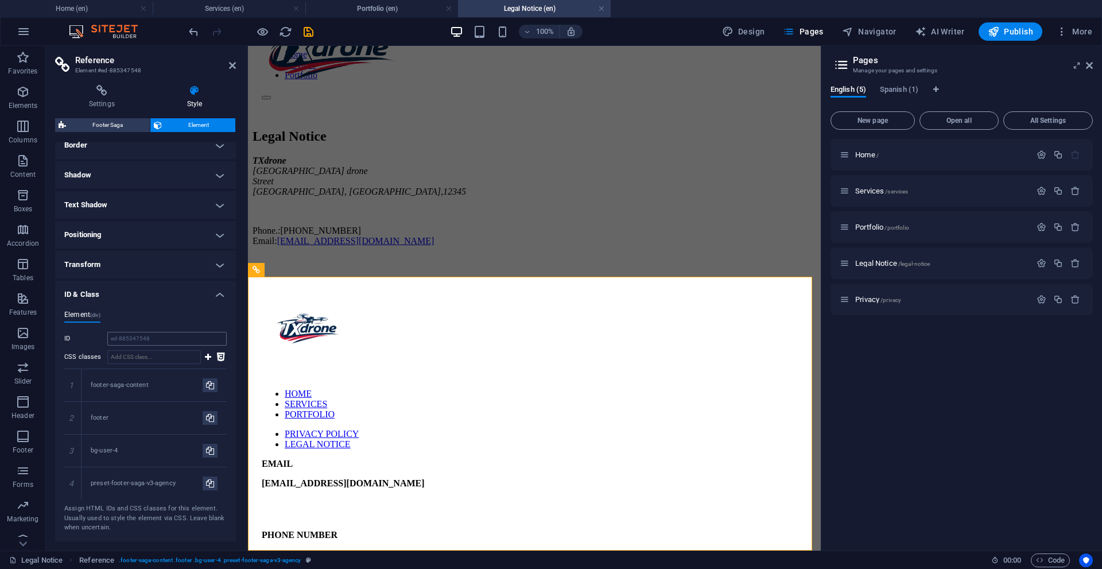
scroll to position [172, 0]
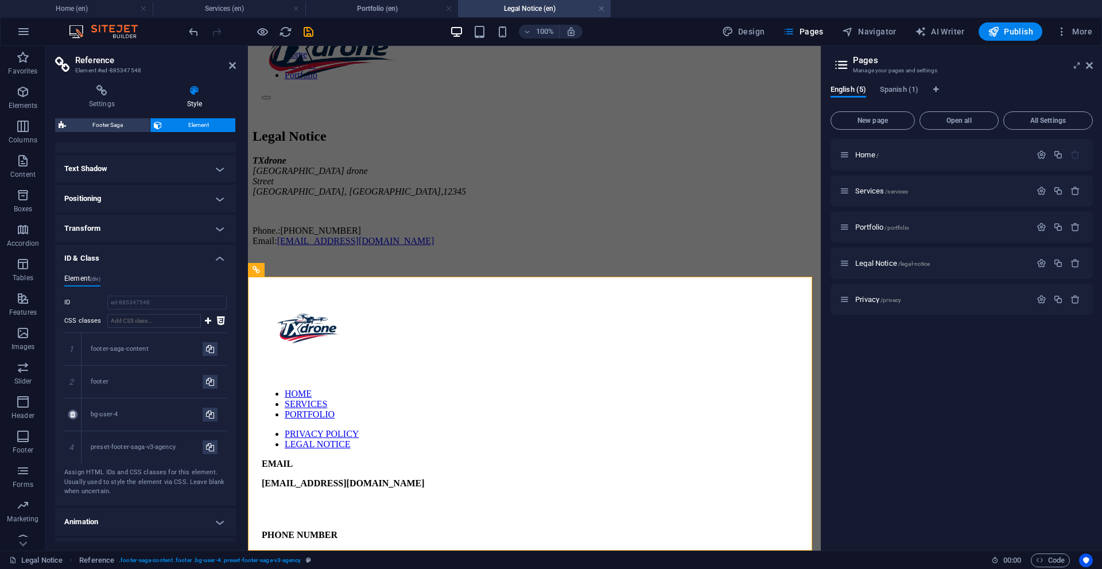
click at [75, 413] on icon at bounding box center [72, 414] width 5 height 7
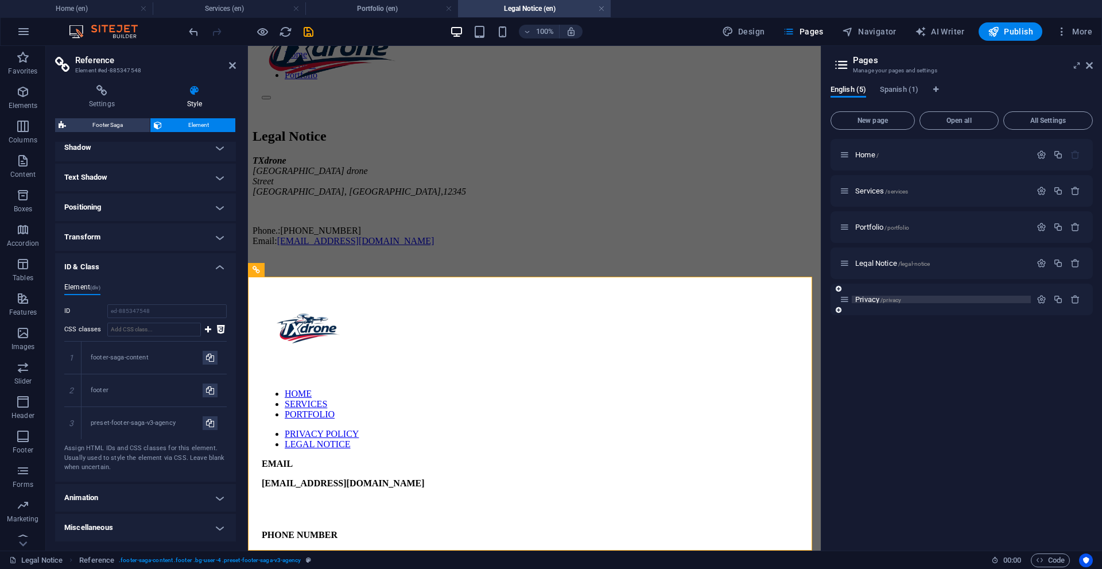
click at [862, 300] on span "Privacy /privacy" at bounding box center [878, 299] width 46 height 9
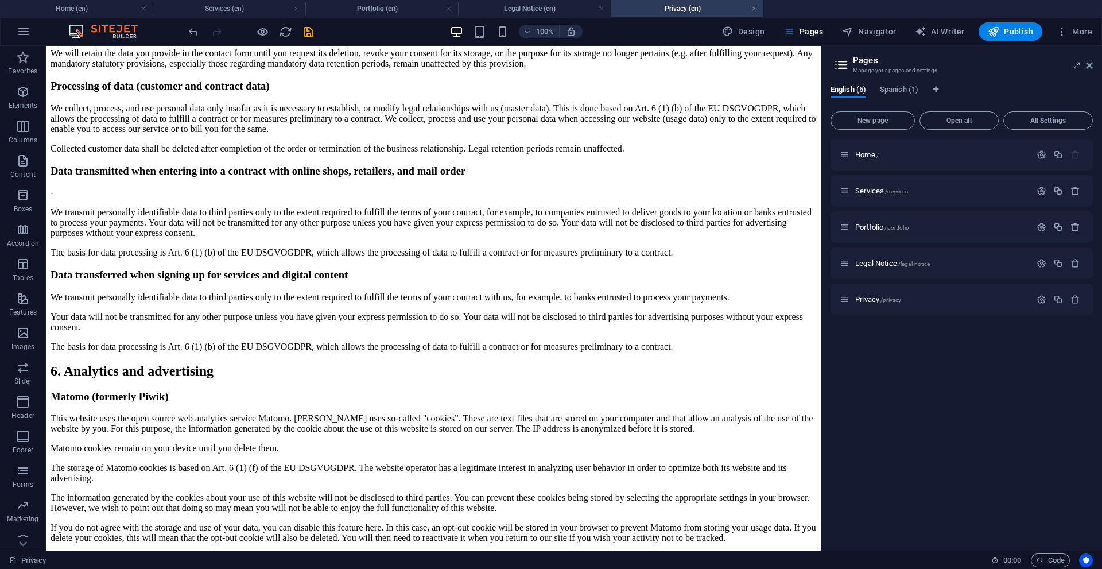
scroll to position [2818, 0]
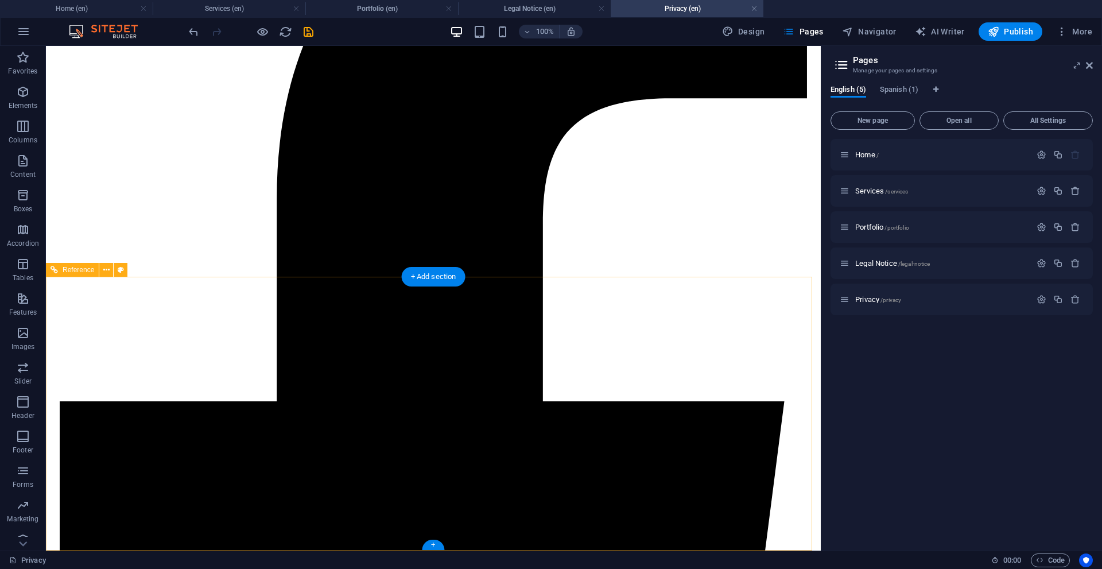
drag, startPoint x: 418, startPoint y: 427, endPoint x: 216, endPoint y: 427, distance: 202.0
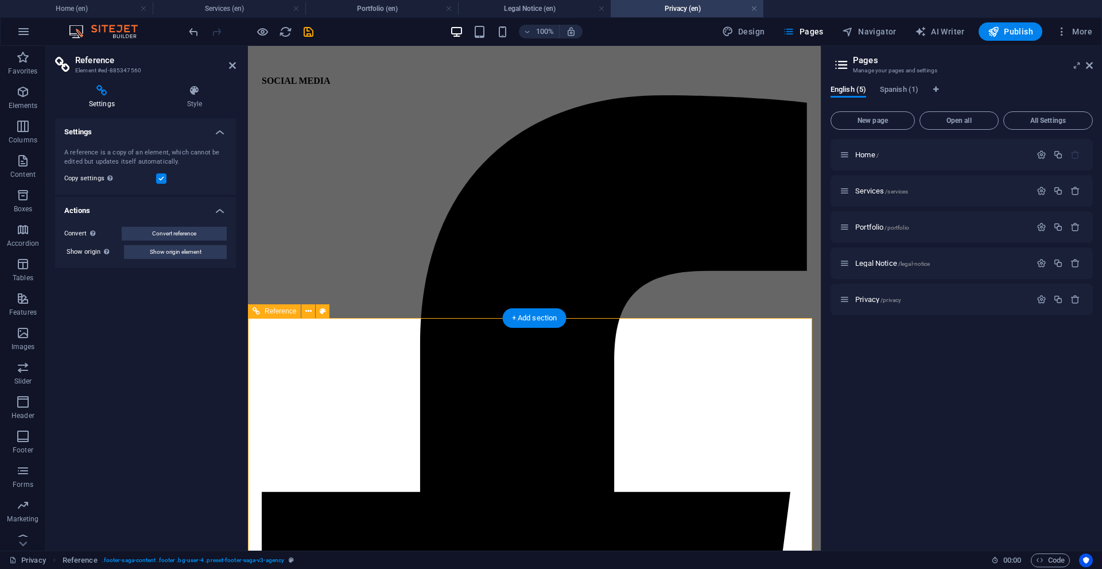
scroll to position [2976, 0]
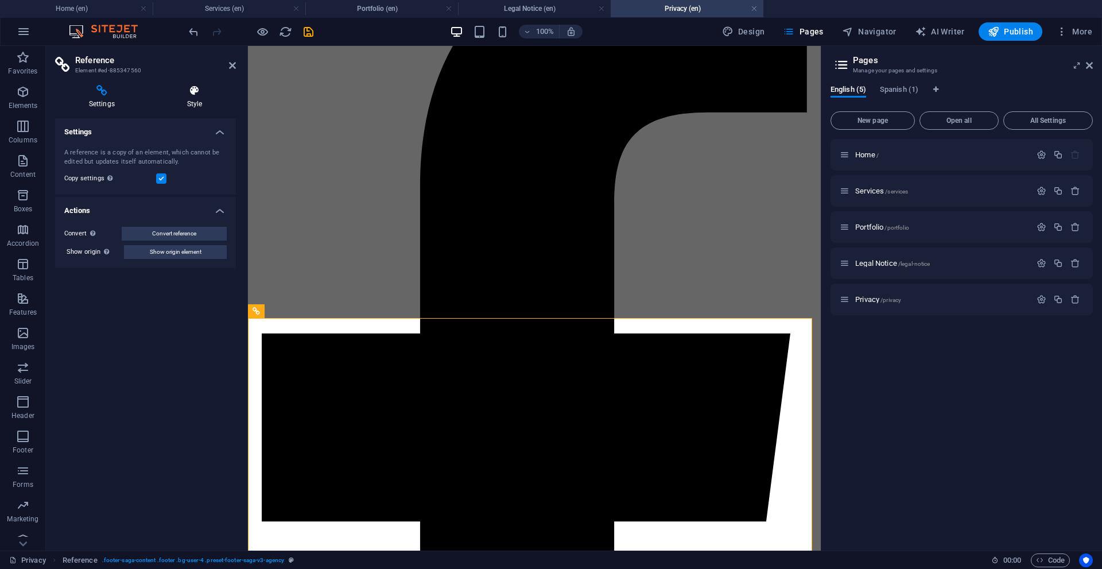
click at [199, 98] on h4 "Style" at bounding box center [194, 97] width 83 height 24
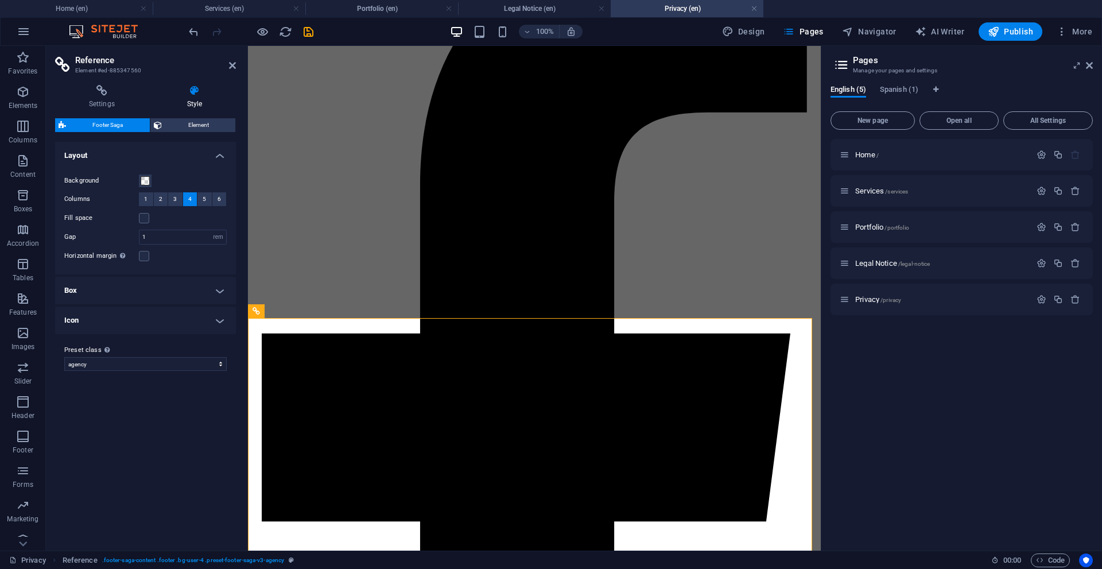
click at [168, 131] on span "Element" at bounding box center [198, 125] width 67 height 14
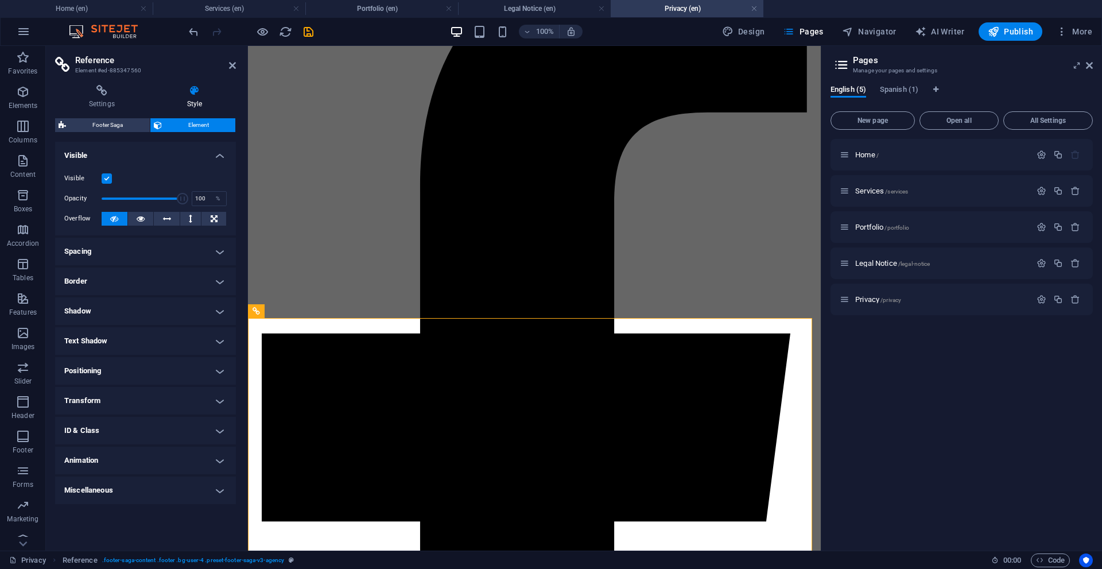
click at [96, 421] on h4 "ID & Class" at bounding box center [145, 431] width 181 height 28
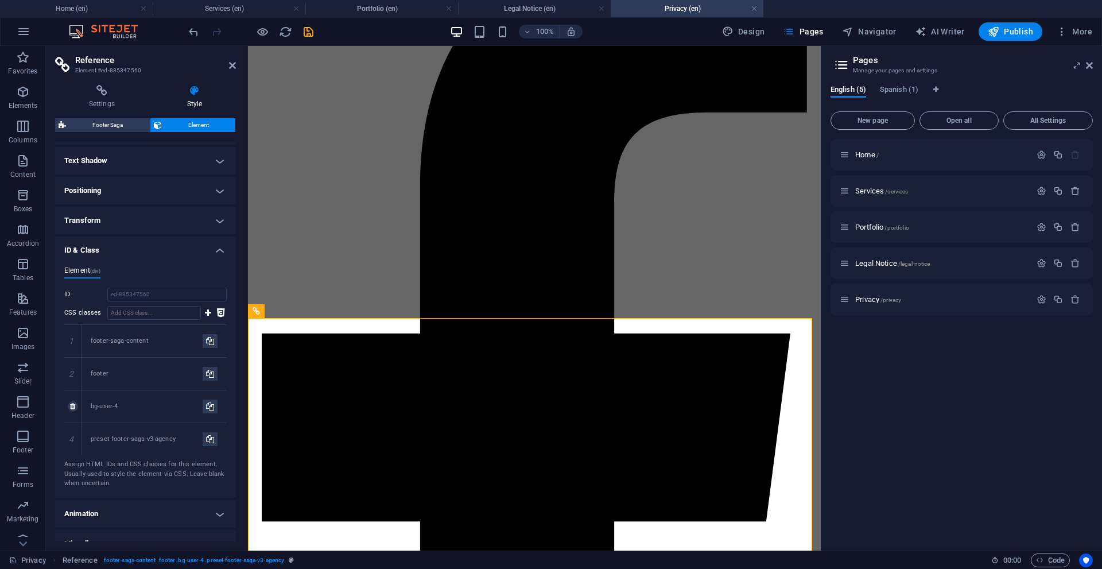
scroll to position [196, 0]
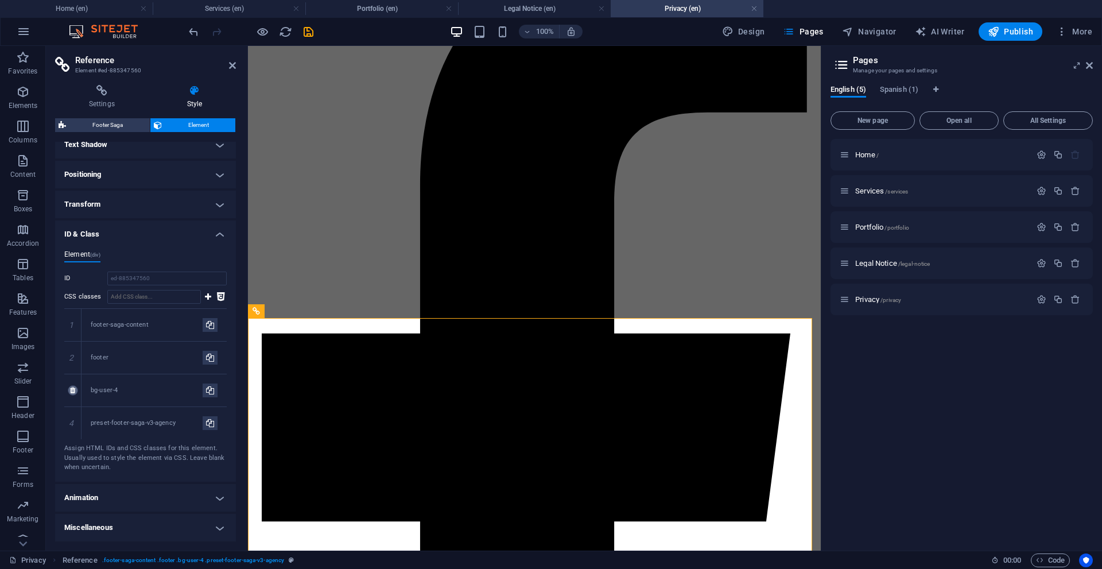
click at [73, 391] on icon at bounding box center [72, 390] width 5 height 7
click at [311, 32] on icon "save" at bounding box center [308, 31] width 13 height 13
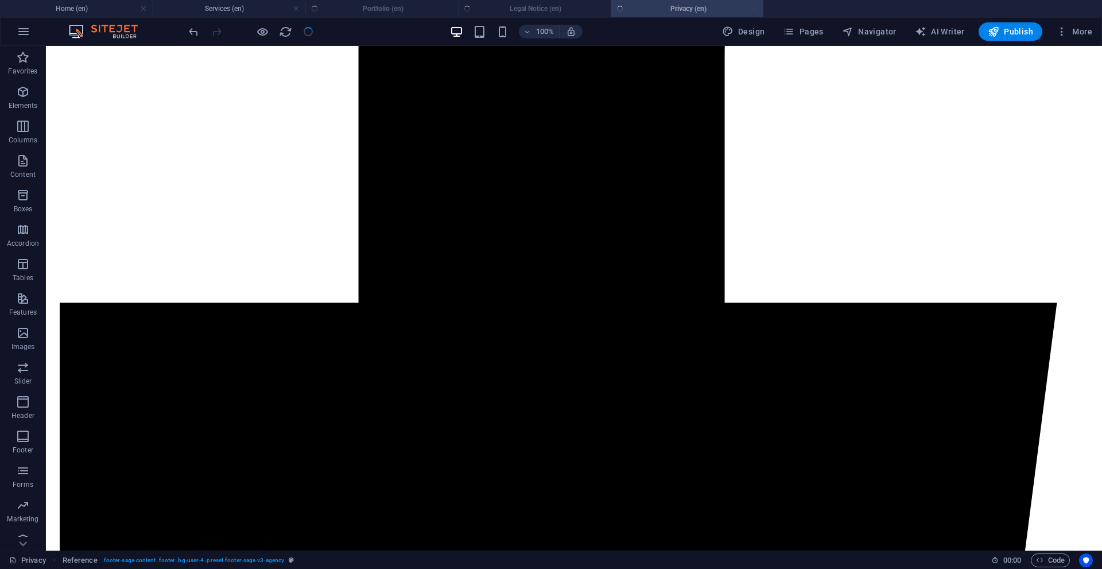
scroll to position [2818, 0]
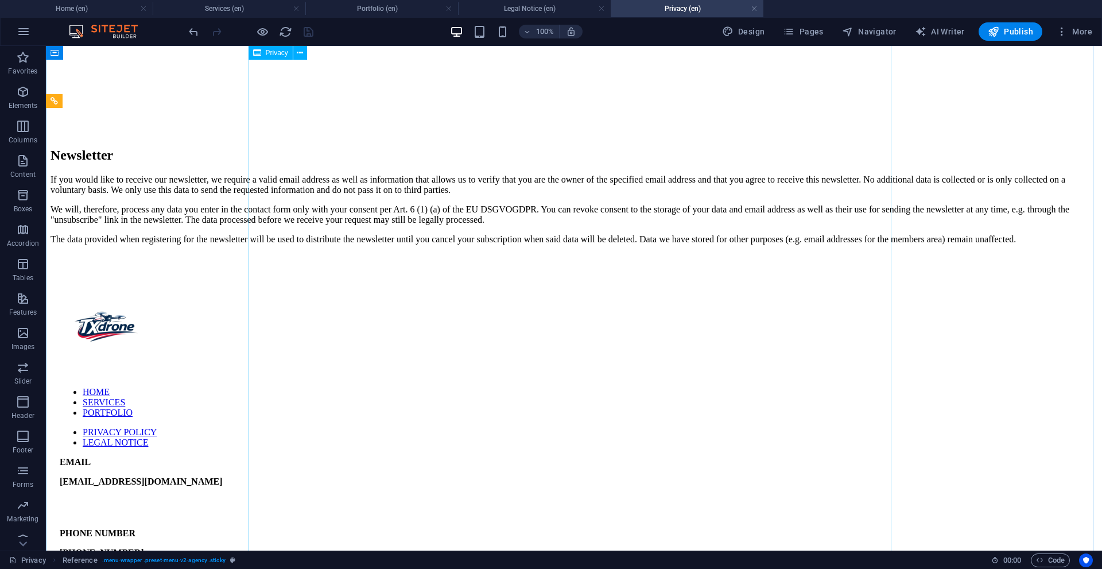
scroll to position [1900, 0]
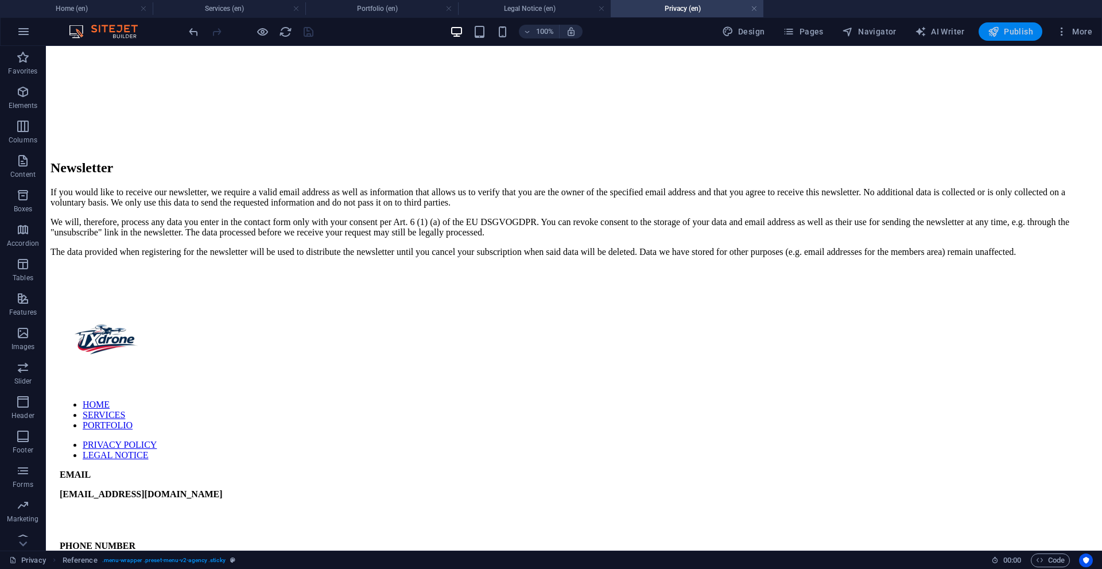
click at [1008, 28] on span "Publish" at bounding box center [1009, 31] width 45 height 11
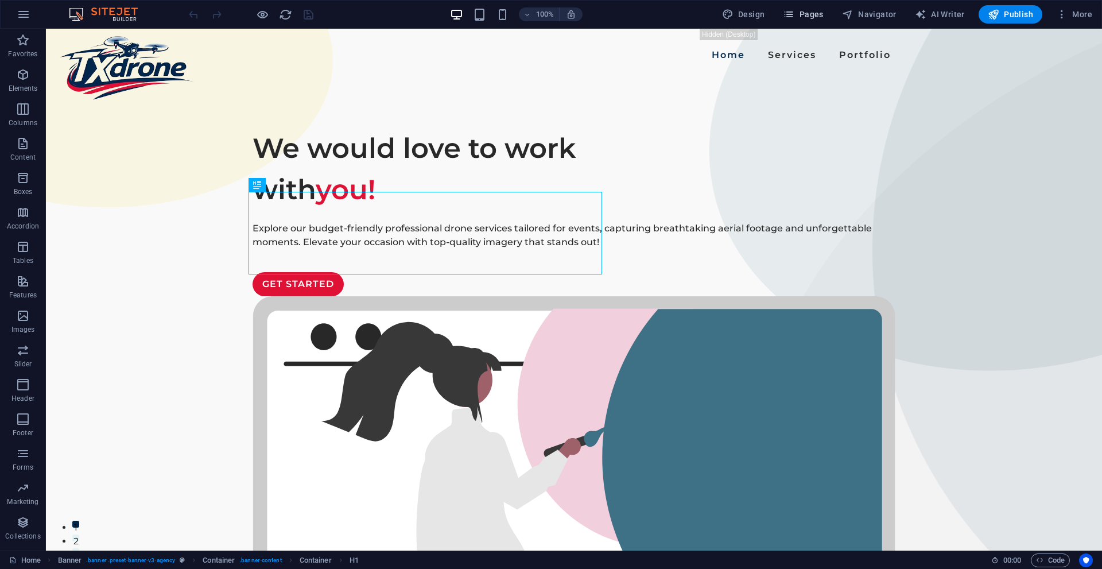
click at [811, 14] on span "Pages" at bounding box center [803, 14] width 40 height 11
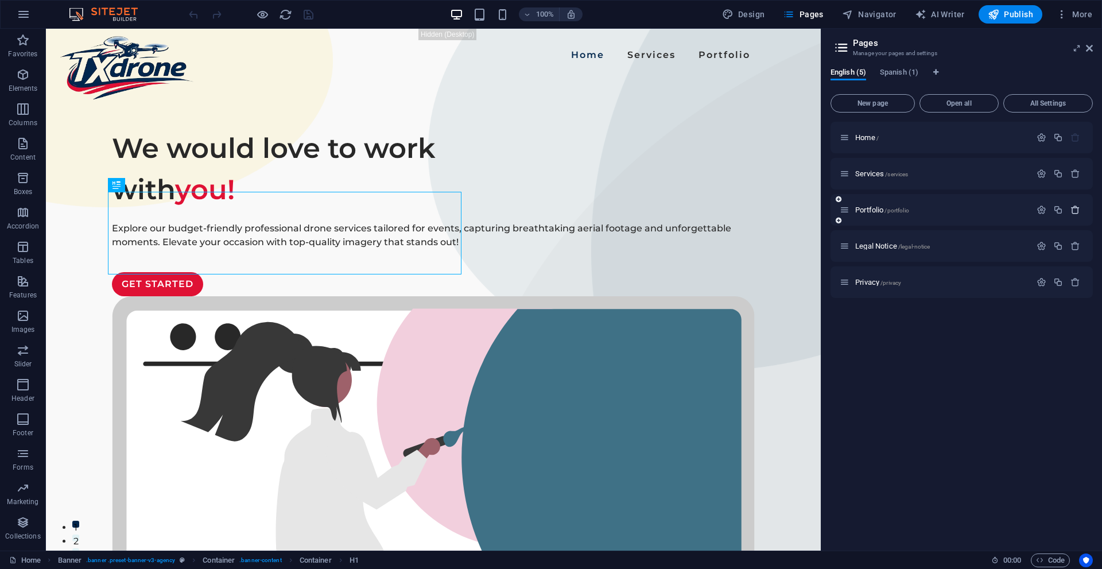
click at [1067, 207] on button "button" at bounding box center [1075, 210] width 17 height 10
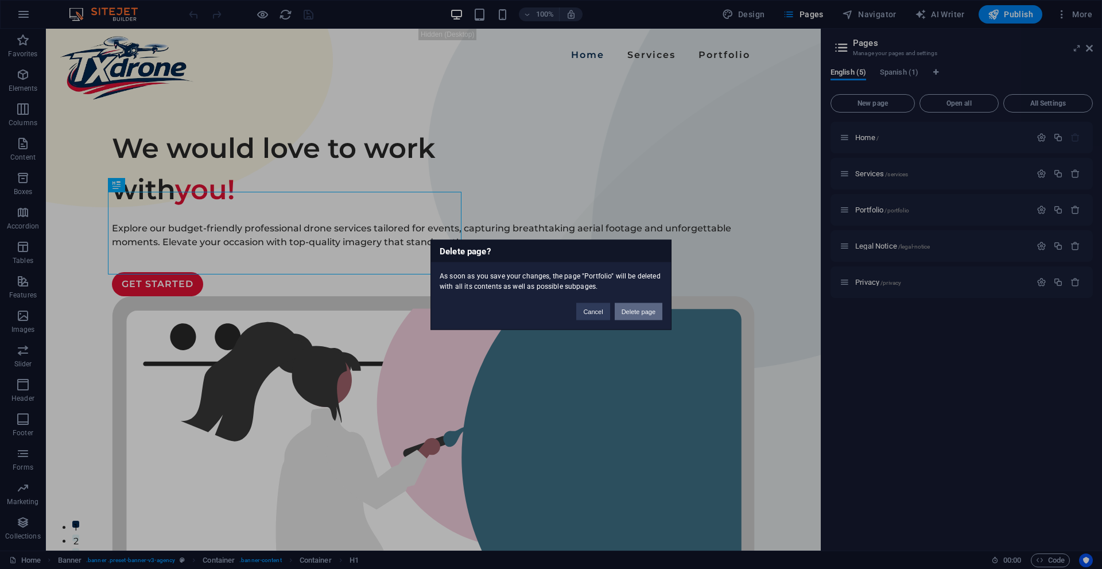
click at [639, 310] on button "Delete page" at bounding box center [639, 310] width 48 height 17
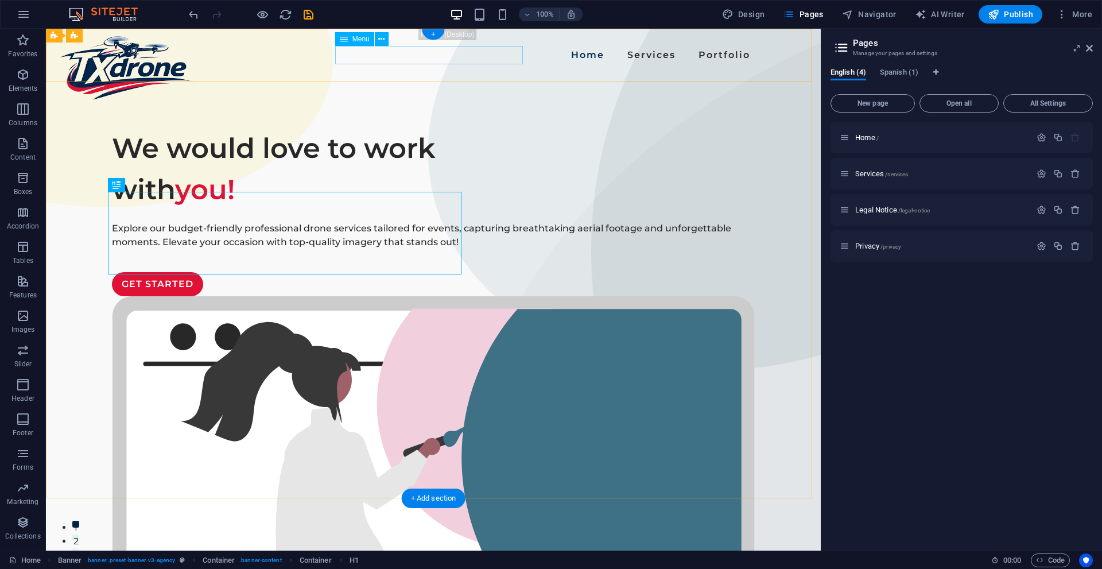
click at [495, 64] on nav "Home Services Portfolio" at bounding box center [433, 55] width 643 height 18
click at [503, 56] on nav "Home Services Portfolio" at bounding box center [433, 55] width 643 height 18
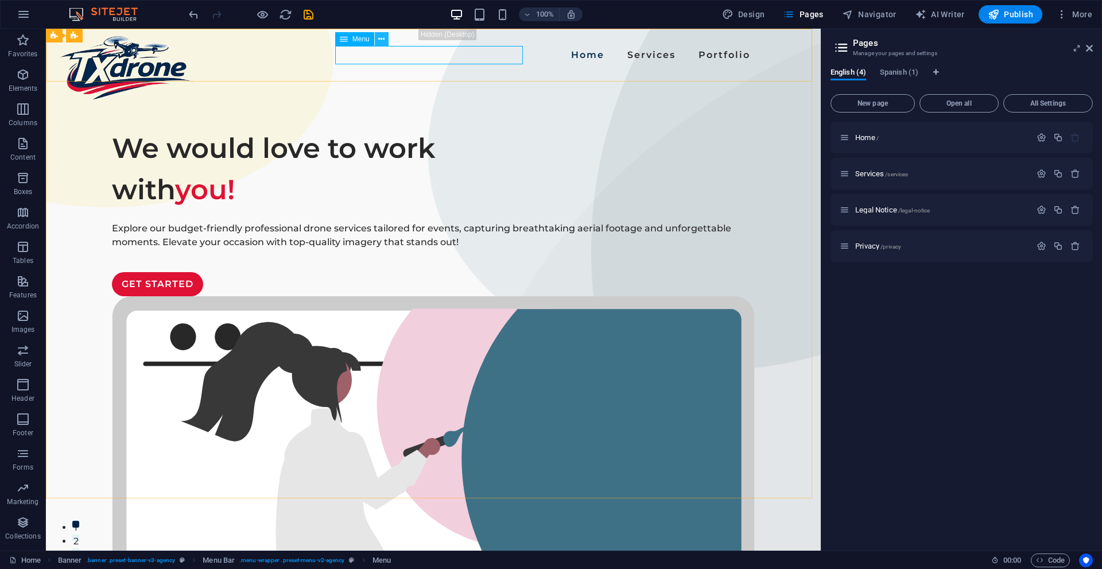
click at [385, 40] on button at bounding box center [382, 39] width 14 height 14
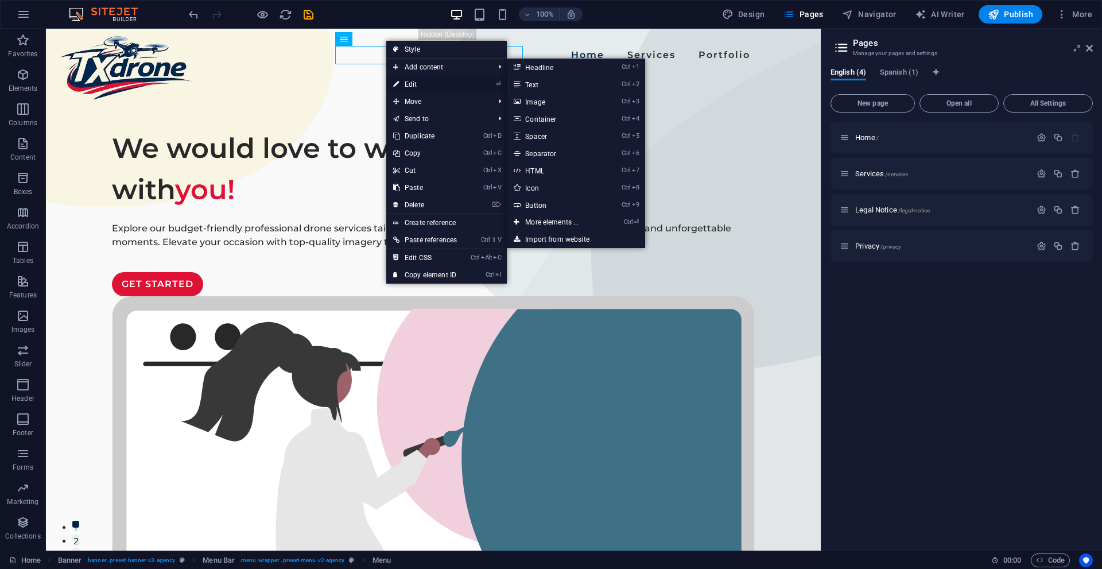
drag, startPoint x: 415, startPoint y: 79, endPoint x: 168, endPoint y: 50, distance: 249.5
click at [415, 79] on link "⏎ Edit" at bounding box center [424, 84] width 77 height 17
select select
select select "1"
select select
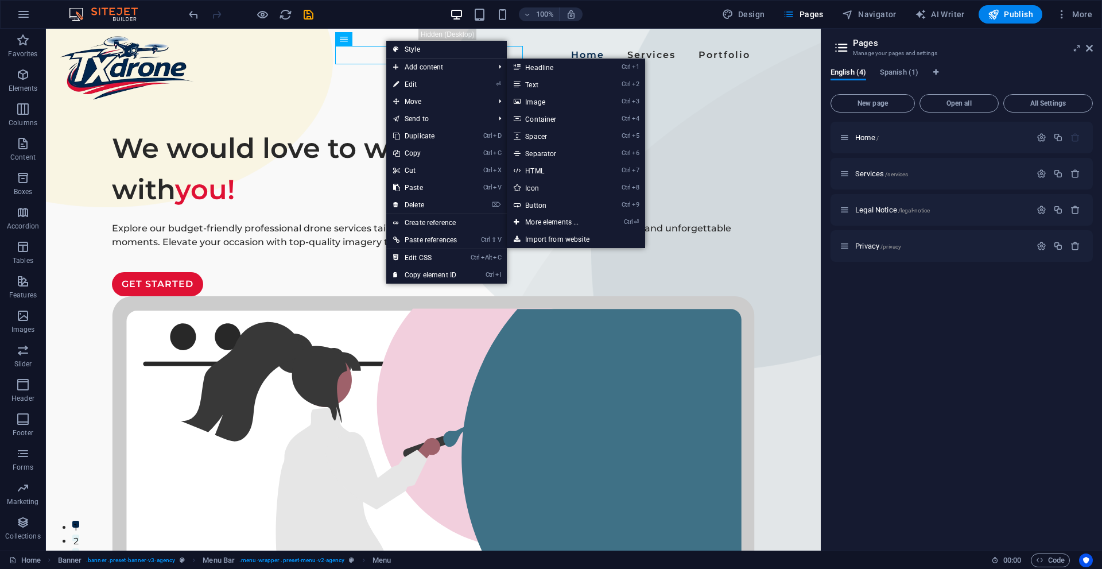
select select
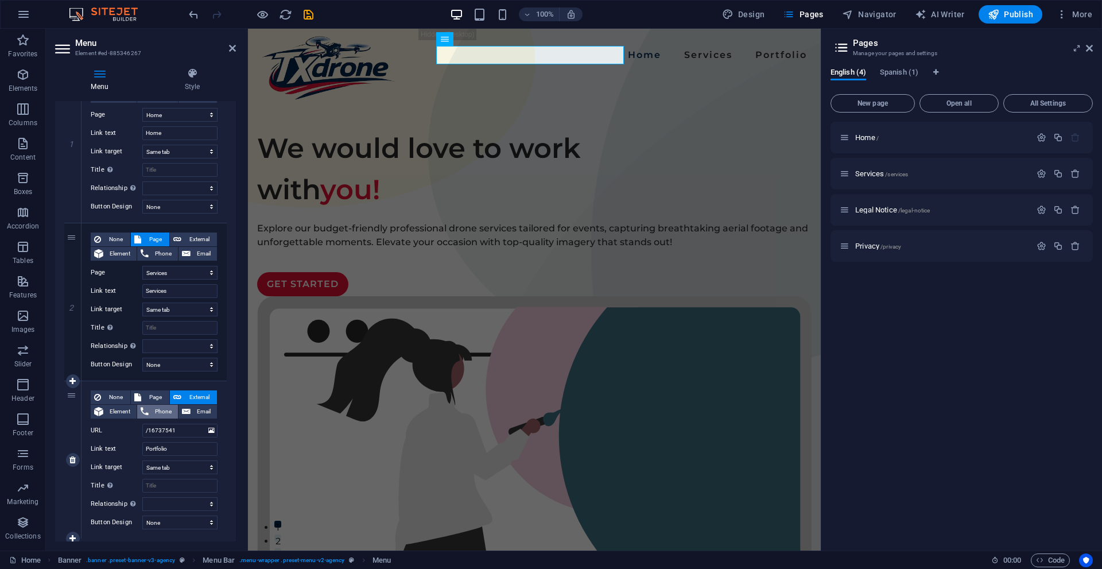
scroll to position [174, 0]
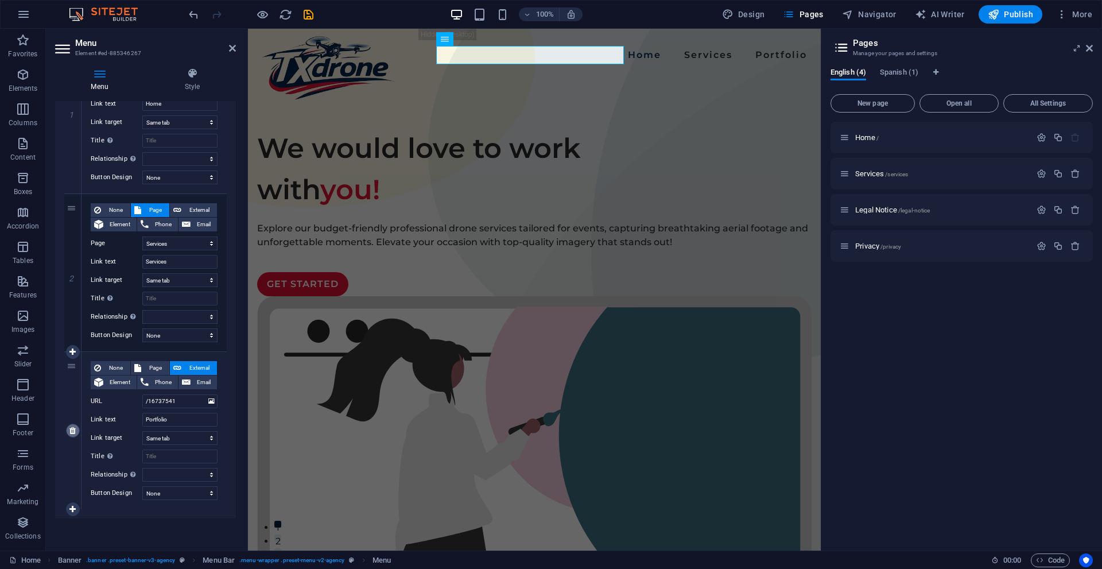
click at [72, 431] on icon at bounding box center [72, 430] width 6 height 8
select select
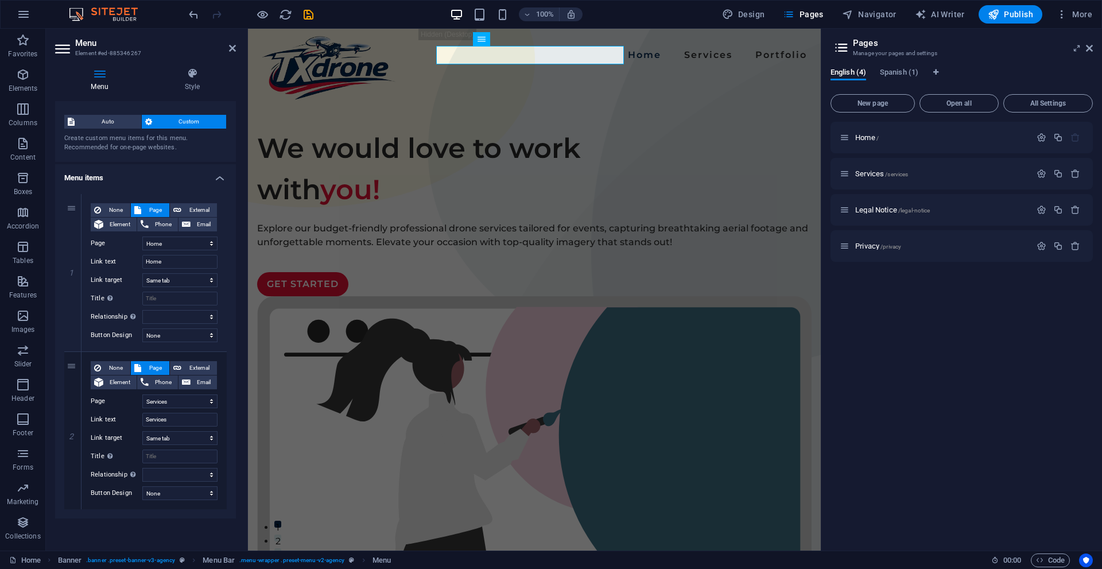
scroll to position [16, 0]
click at [310, 11] on icon "save" at bounding box center [308, 14] width 13 height 13
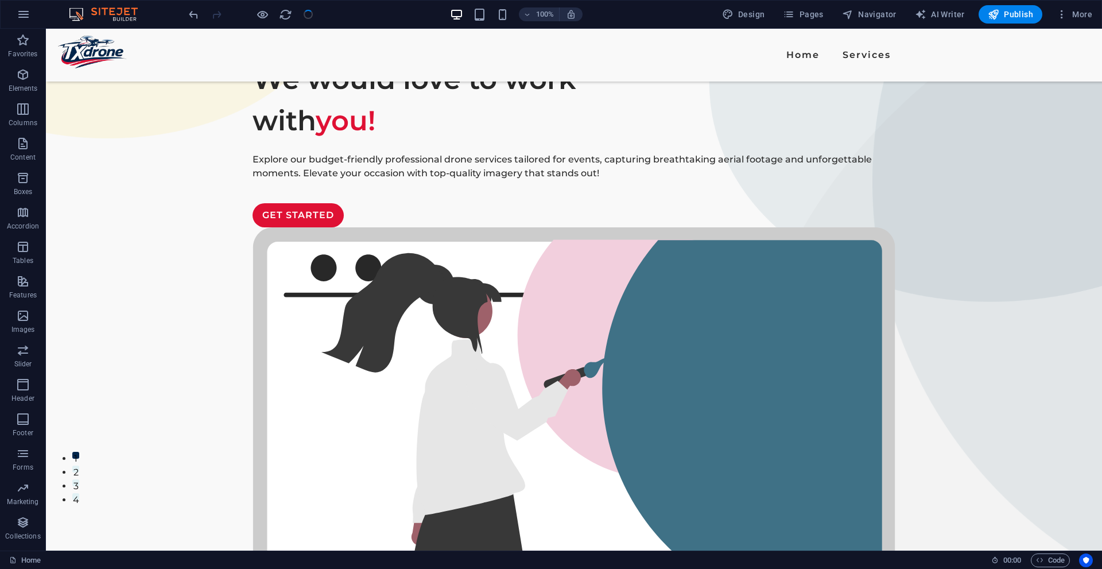
scroll to position [0, 0]
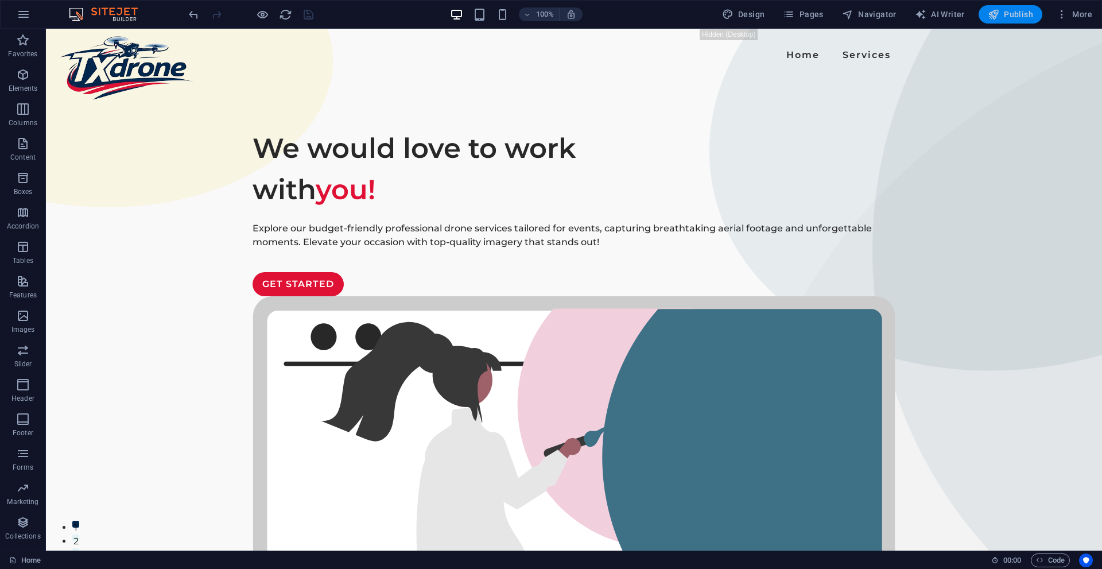
click at [1017, 12] on span "Publish" at bounding box center [1009, 14] width 45 height 11
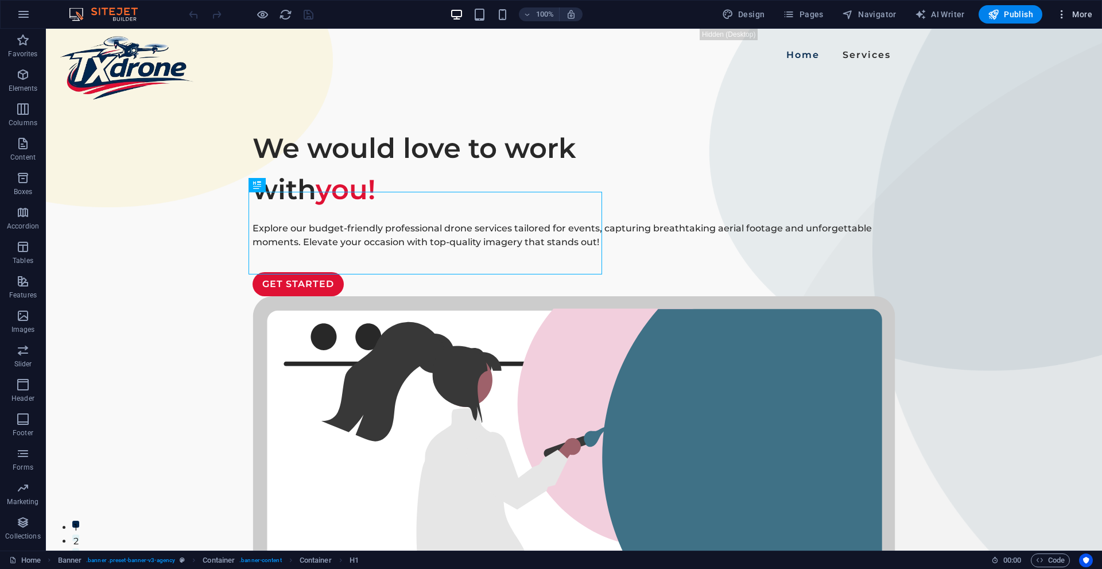
click at [1075, 11] on span "More" at bounding box center [1074, 14] width 36 height 11
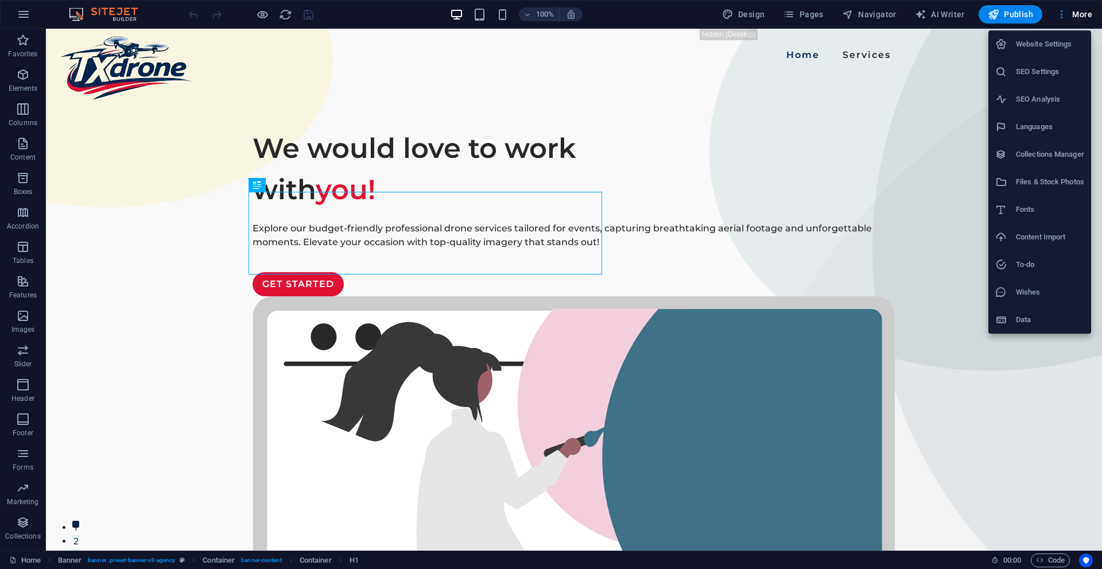
click at [812, 13] on div at bounding box center [551, 284] width 1102 height 569
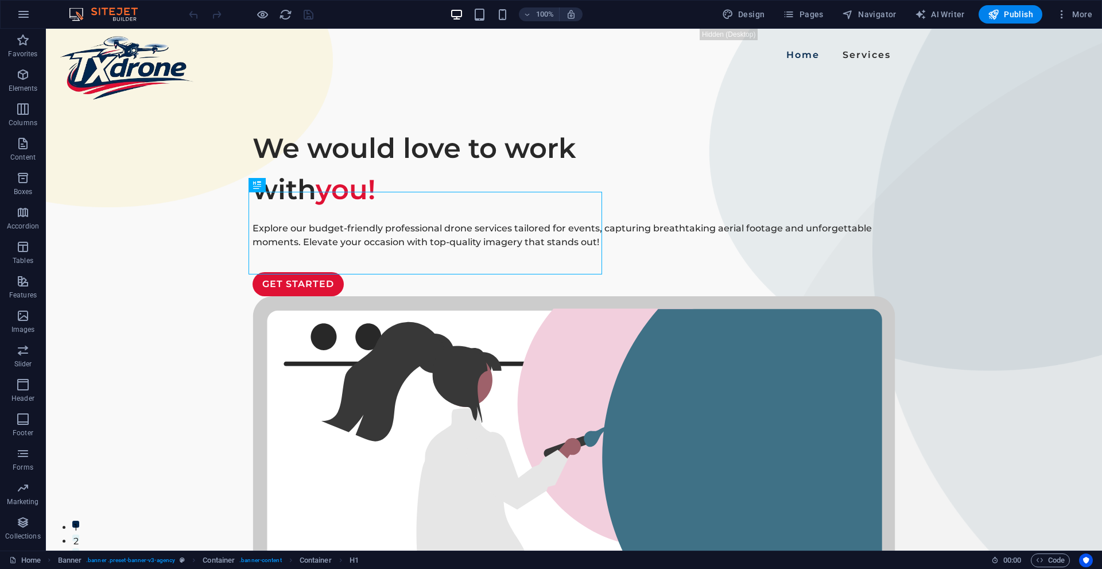
click at [804, 17] on div "Website Settings SEO Settings SEO Analysis Languages Collections Manager Files …" at bounding box center [551, 288] width 1102 height 562
click at [818, 9] on span "Pages" at bounding box center [803, 14] width 40 height 11
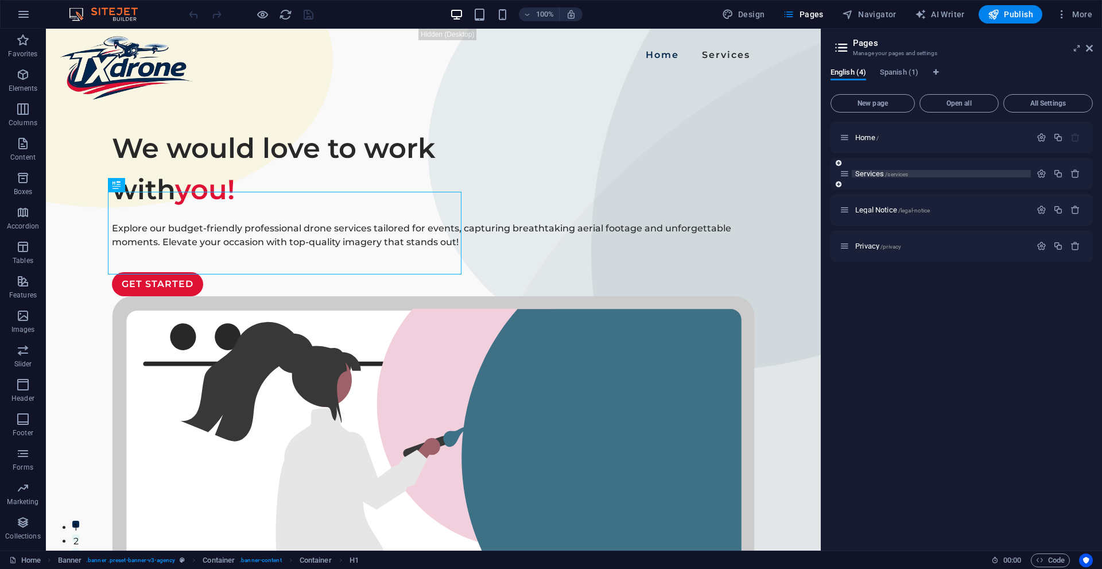
click at [867, 170] on span "Services /services" at bounding box center [881, 173] width 53 height 9
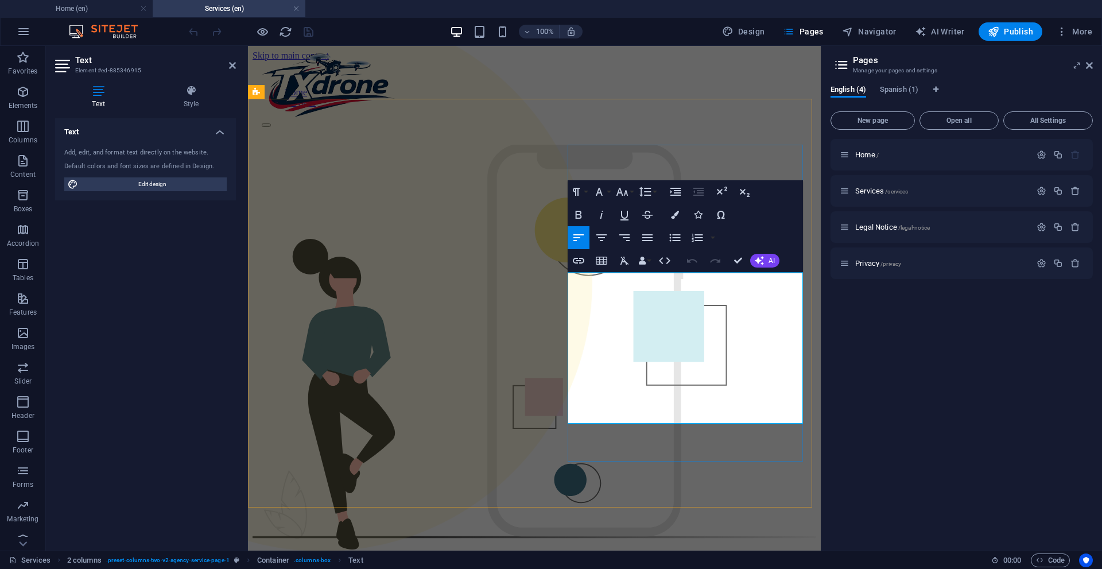
drag, startPoint x: 724, startPoint y: 408, endPoint x: 559, endPoint y: 278, distance: 210.1
click at [559, 278] on div "OUR SERVICES What can we do for you? [PERSON_NAME] ut perspiciatis unde omnis i…" at bounding box center [533, 473] width 563 height 656
drag, startPoint x: 743, startPoint y: 415, endPoint x: 561, endPoint y: 270, distance: 233.2
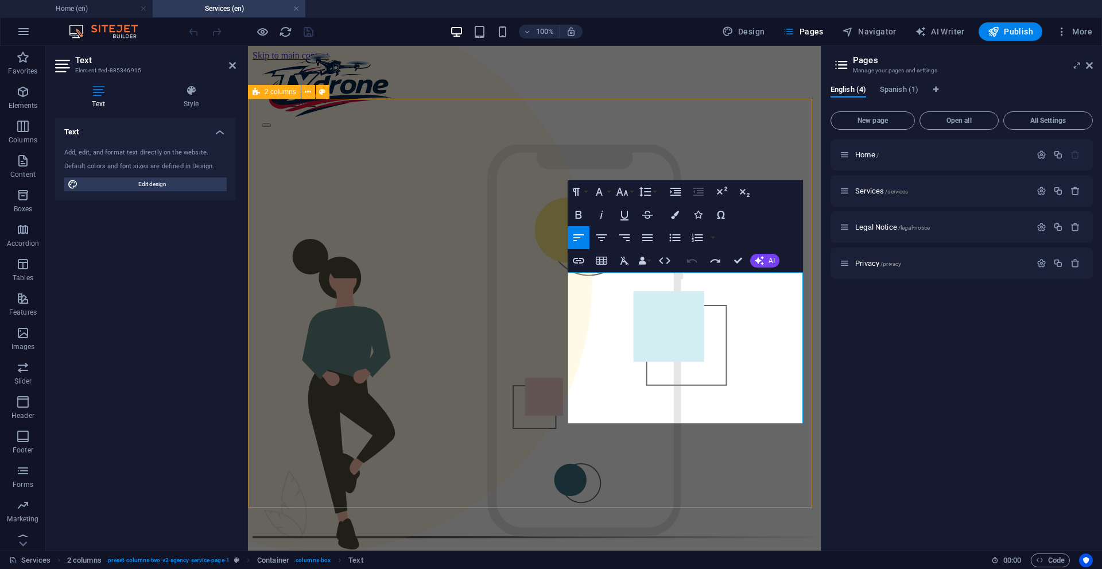
click at [560, 269] on div "OUR SERVICES What can we do for you? Branding Sed ut perspiciatis unde omnis is…" at bounding box center [533, 473] width 563 height 656
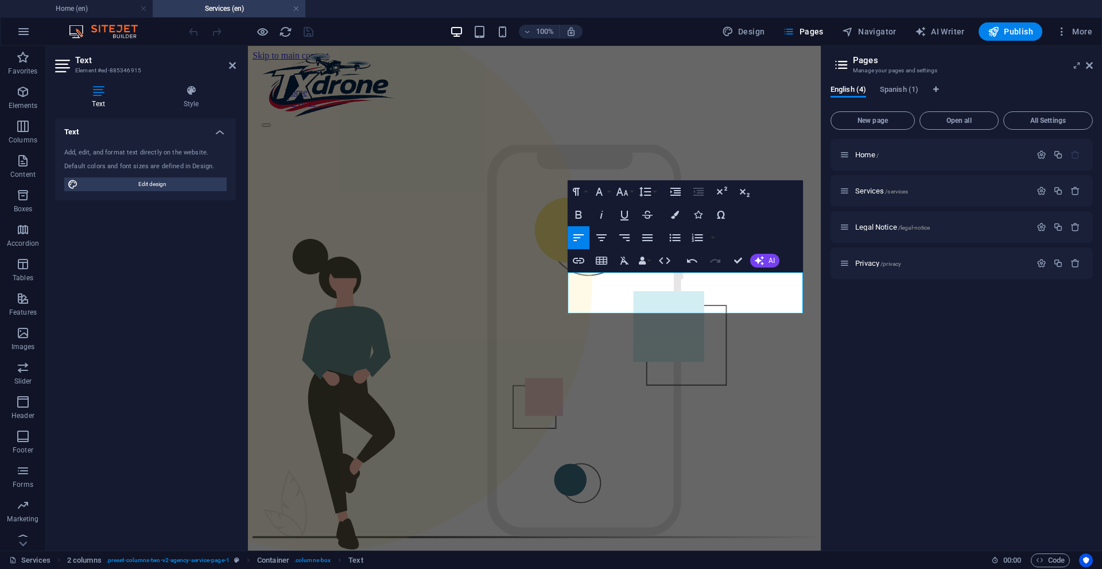
click at [867, 397] on div "Home / Services /services Legal Notice /legal-notice Privacy /privacy" at bounding box center [961, 340] width 262 height 402
click at [626, 145] on div "OUR SERVICES What can we do for you? Branding Reliable real estate and construc…" at bounding box center [533, 443] width 563 height 597
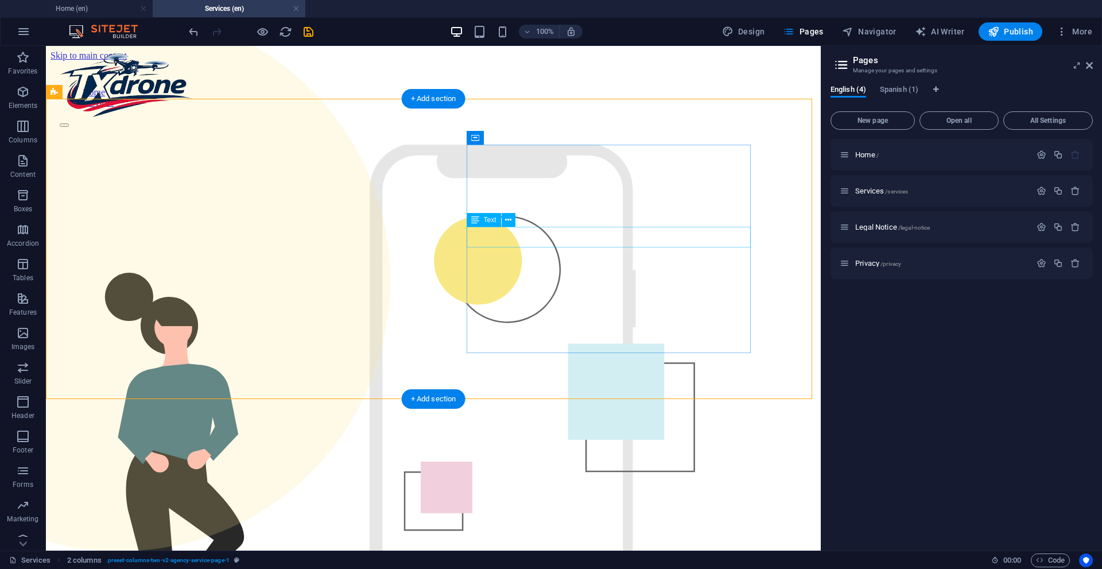
click at [322, 238] on div "OUR SERVICES What can we do for you? Branding Reliable real estate and construc…" at bounding box center [432, 516] width 765 height 742
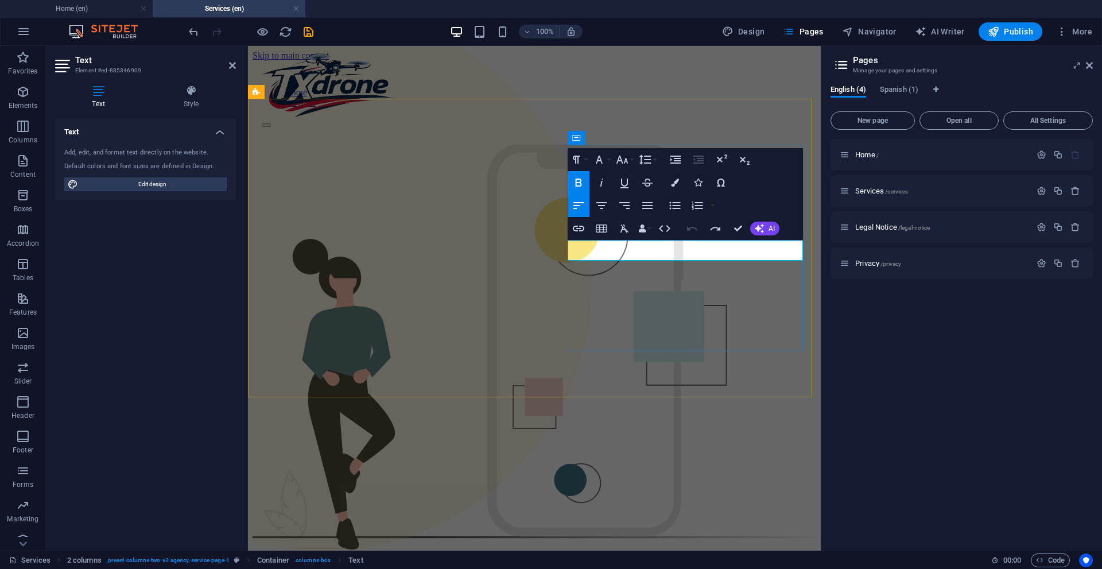
click at [571, 239] on button "Insert Link" at bounding box center [578, 228] width 22 height 23
drag, startPoint x: 574, startPoint y: 249, endPoint x: 705, endPoint y: 267, distance: 131.5
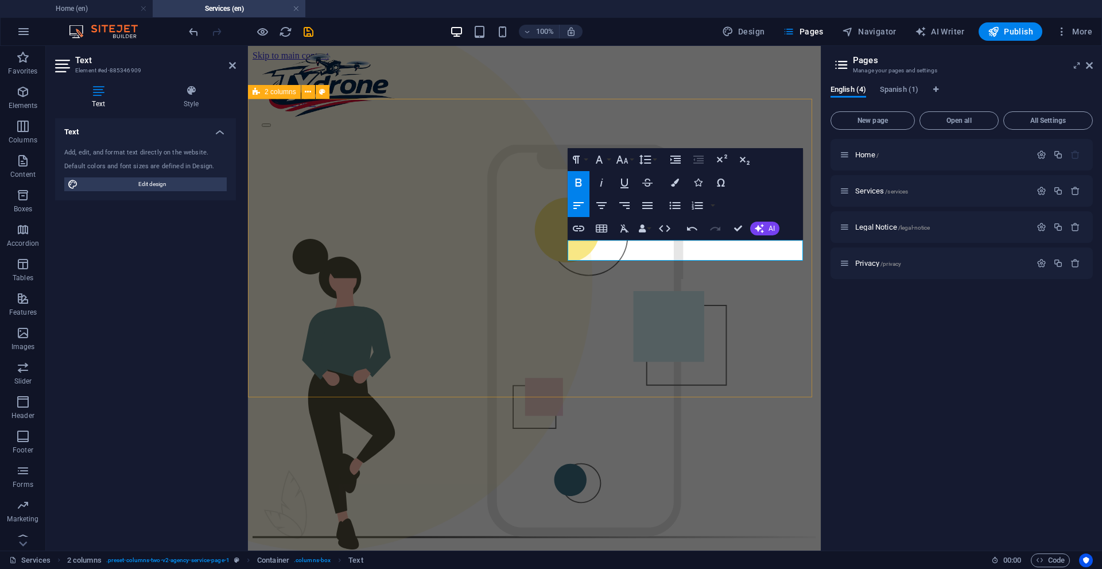
click at [705, 391] on div "OUR SERVICES What can we do for you? Real Estate & construction Reliable real e…" at bounding box center [533, 443] width 563 height 597
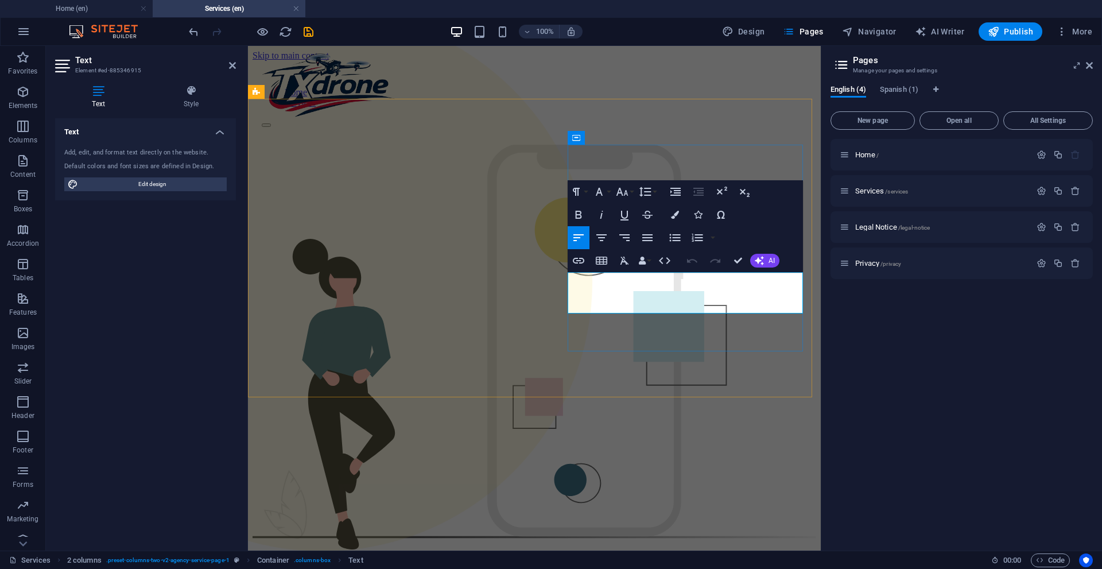
click at [550, 361] on div "OUR SERVICES What can we do for you? Real estate & construction Reliable real e…" at bounding box center [533, 443] width 563 height 597
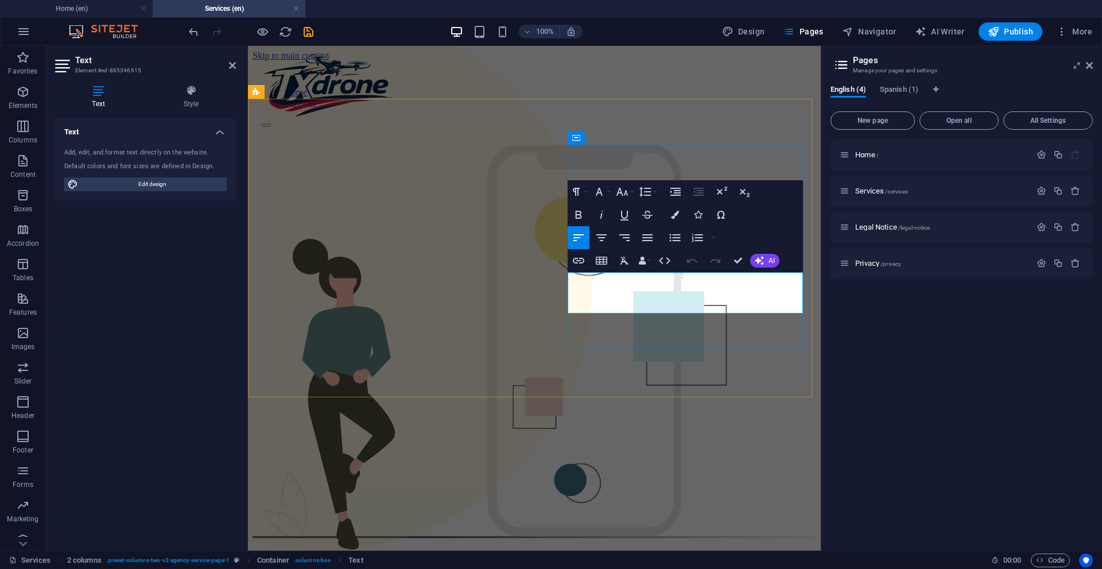
drag, startPoint x: 612, startPoint y: 275, endPoint x: 738, endPoint y: 277, distance: 126.8
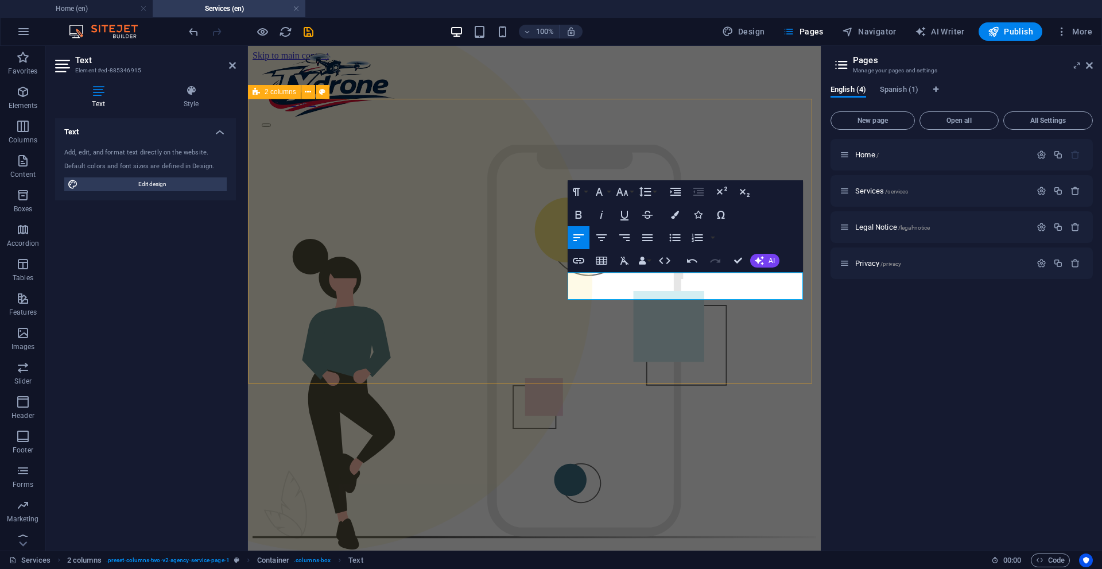
click at [691, 145] on div "OUR SERVICES What can we do for you? Real estate & construction Reliable projec…" at bounding box center [533, 443] width 563 height 597
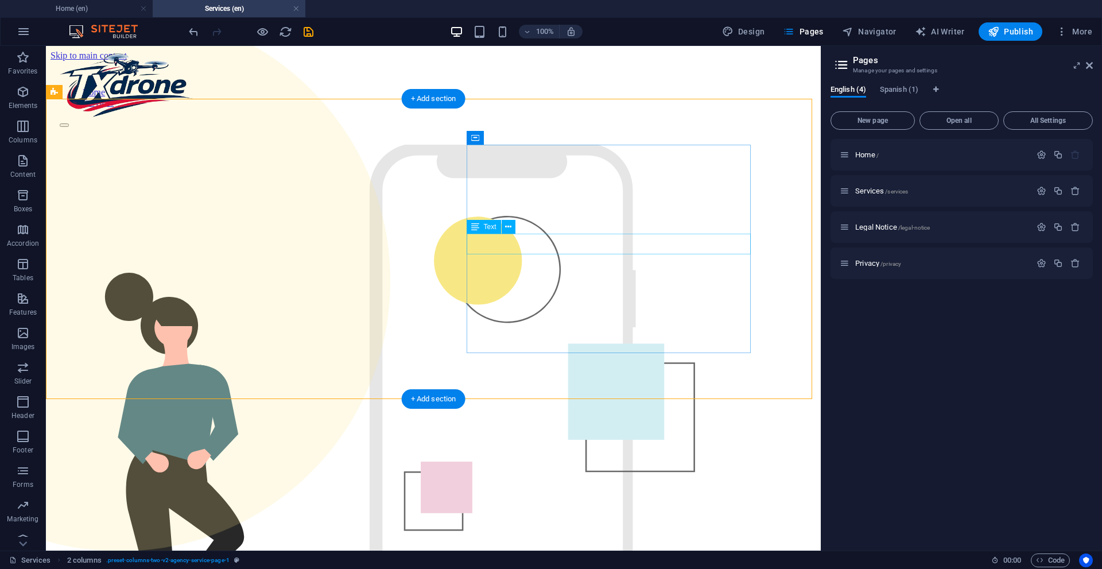
drag, startPoint x: 594, startPoint y: 242, endPoint x: 403, endPoint y: 240, distance: 191.1
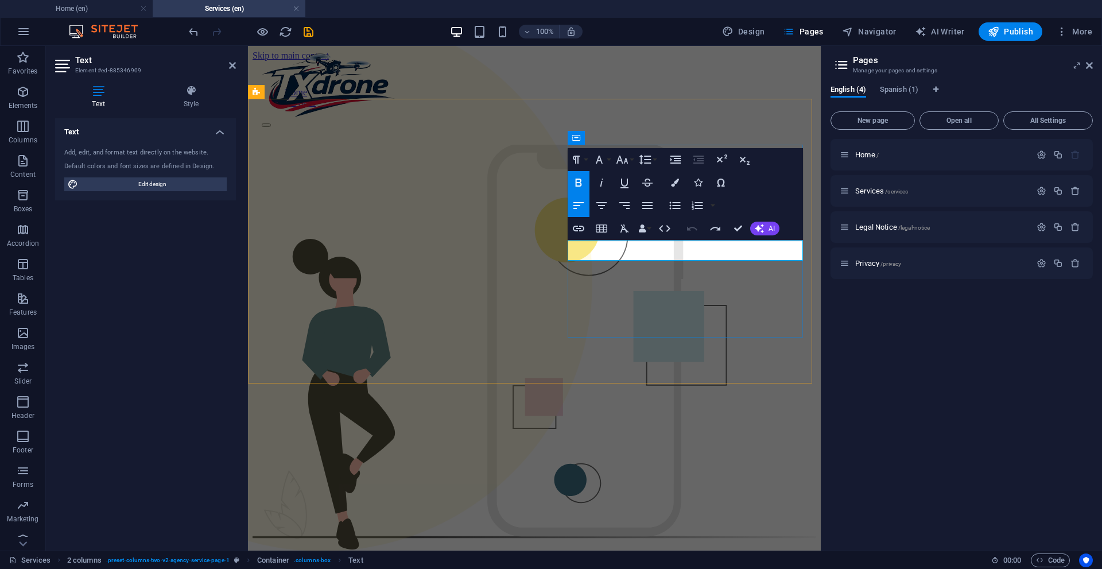
drag, startPoint x: 576, startPoint y: 247, endPoint x: 839, endPoint y: 255, distance: 263.5
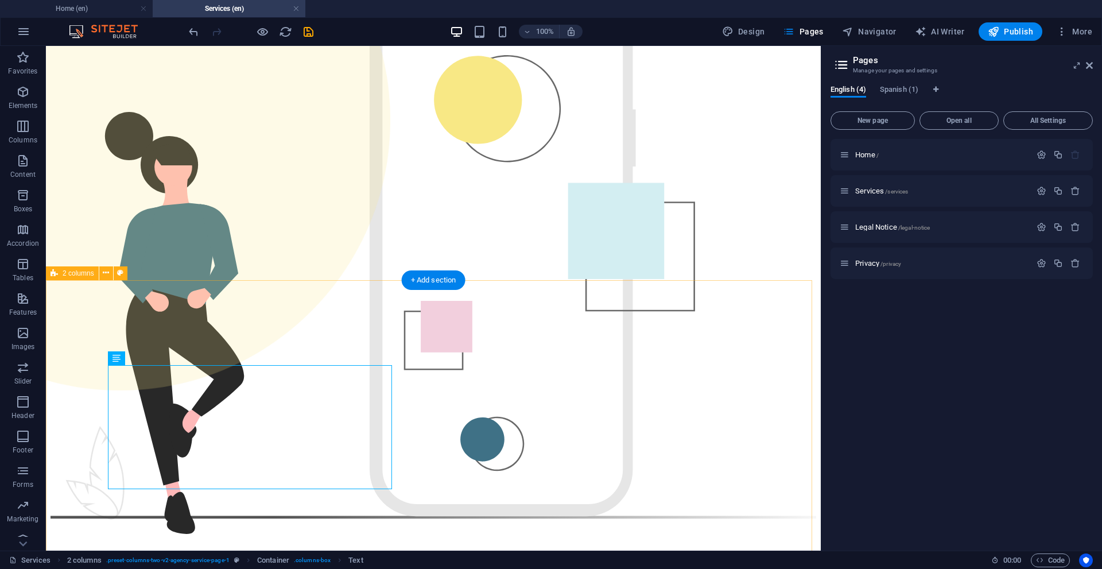
scroll to position [172, 0]
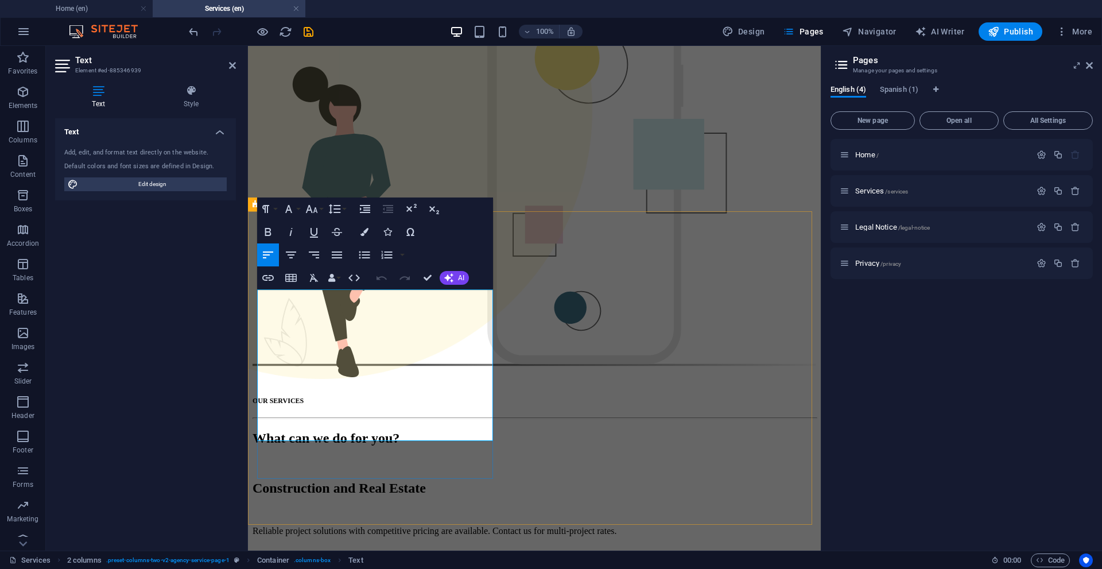
drag, startPoint x: 415, startPoint y: 432, endPoint x: 510, endPoint y: 328, distance: 140.5
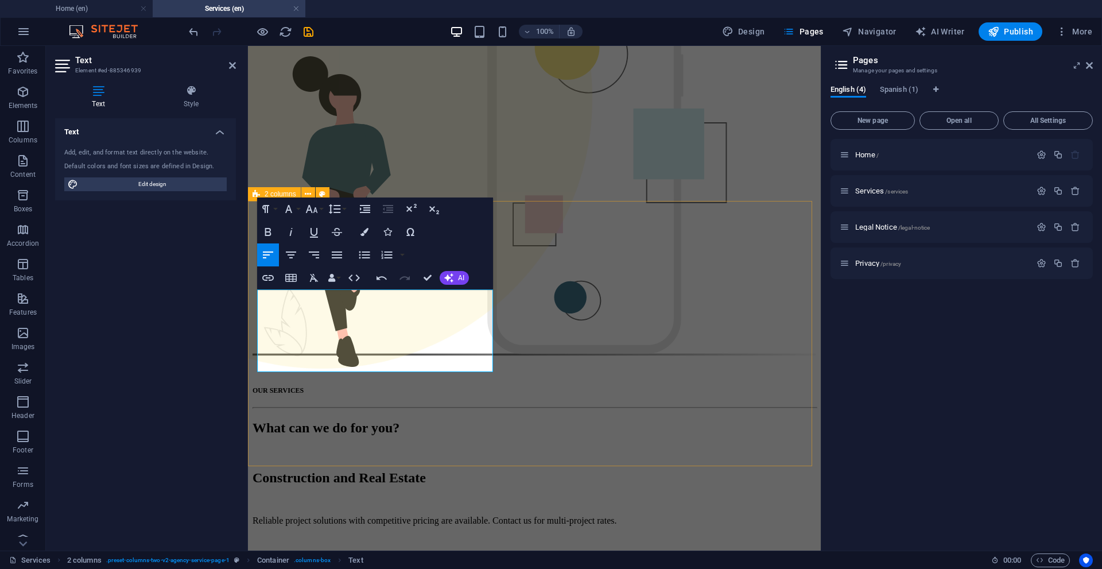
scroll to position [176, 0]
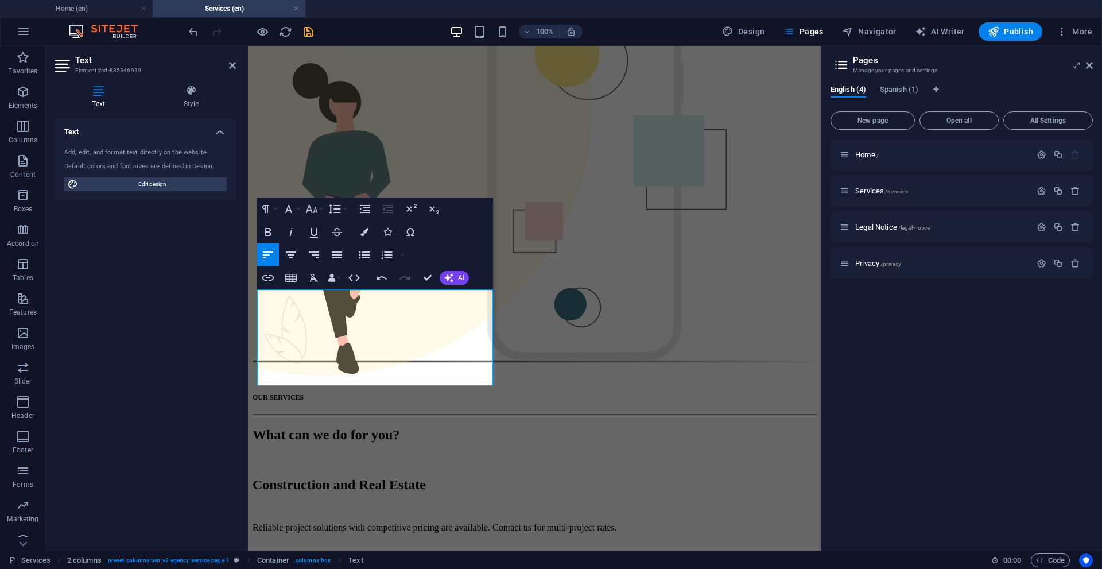
drag, startPoint x: 417, startPoint y: 378, endPoint x: 242, endPoint y: 345, distance: 177.5
copy p "From $150 for the first 2 hour and just $50/h an additonal hour(s) when needed …"
drag, startPoint x: 337, startPoint y: 349, endPoint x: 305, endPoint y: 348, distance: 31.6
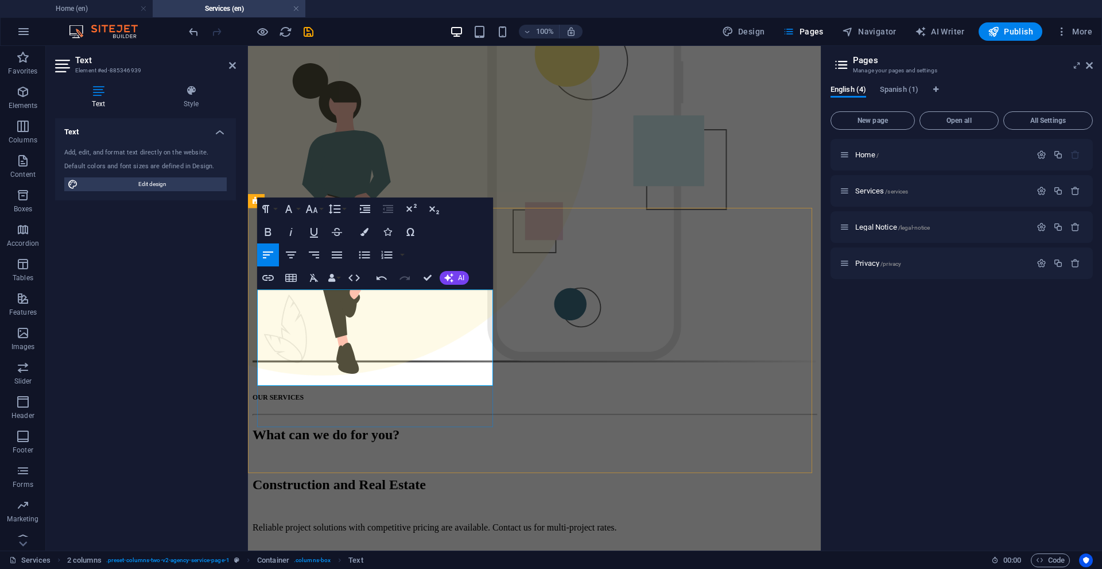
click at [268, 232] on icon "button" at bounding box center [268, 232] width 14 height 14
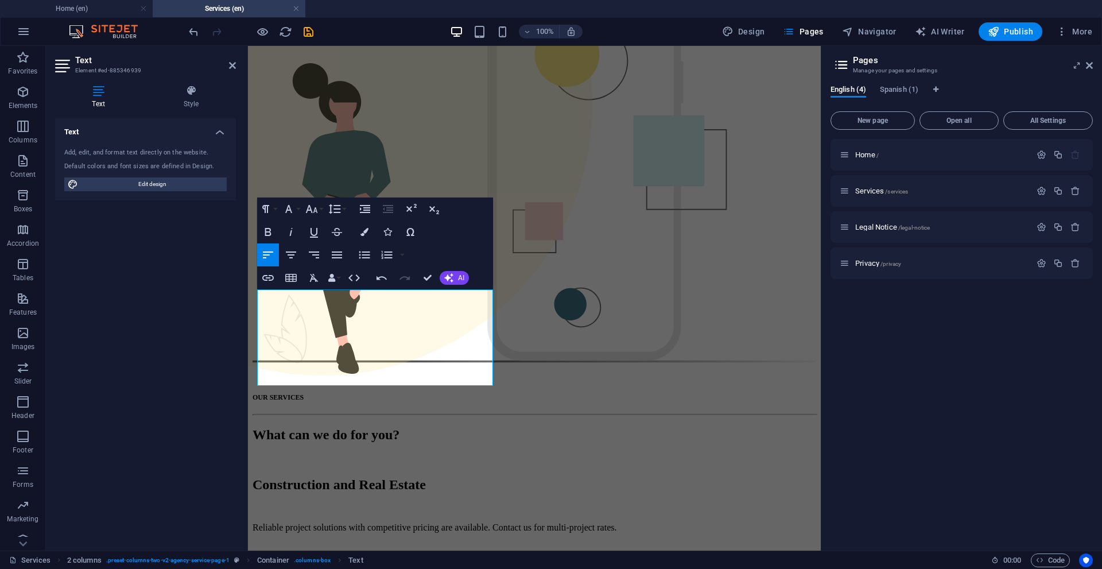
drag, startPoint x: 365, startPoint y: 364, endPoint x: 300, endPoint y: 293, distance: 97.1
click at [276, 231] on button "Bold" at bounding box center [268, 231] width 22 height 23
click at [316, 229] on icon "button" at bounding box center [314, 233] width 8 height 10
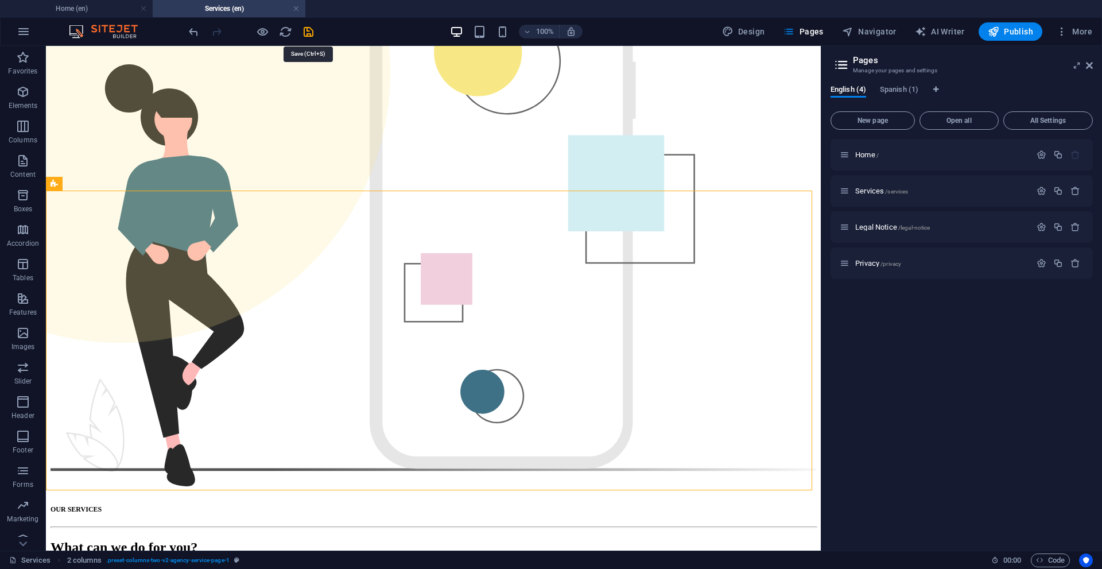
click at [310, 37] on icon "save" at bounding box center [308, 31] width 13 height 13
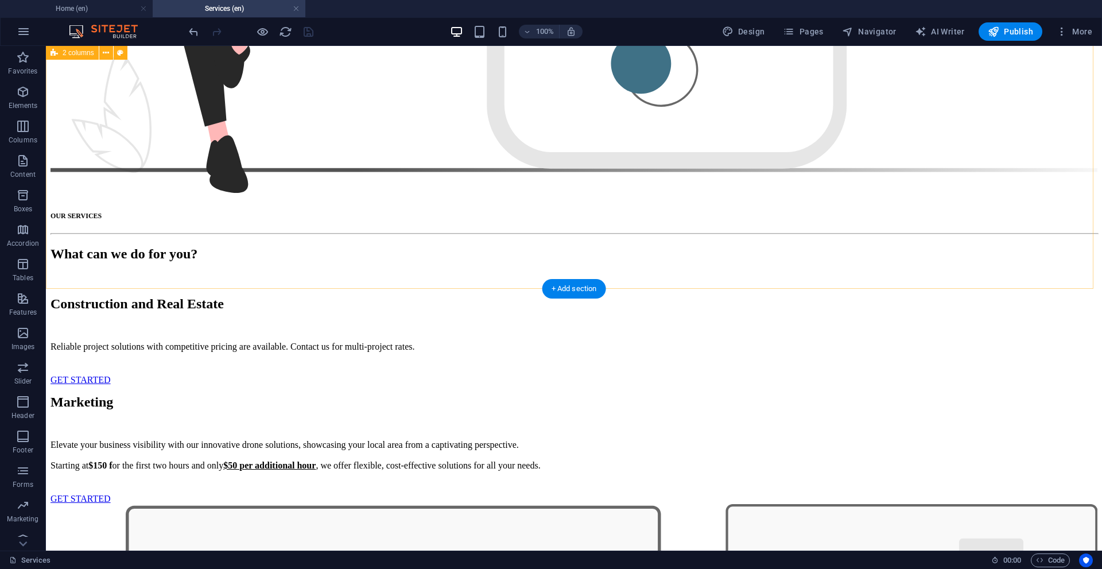
scroll to position [667, 0]
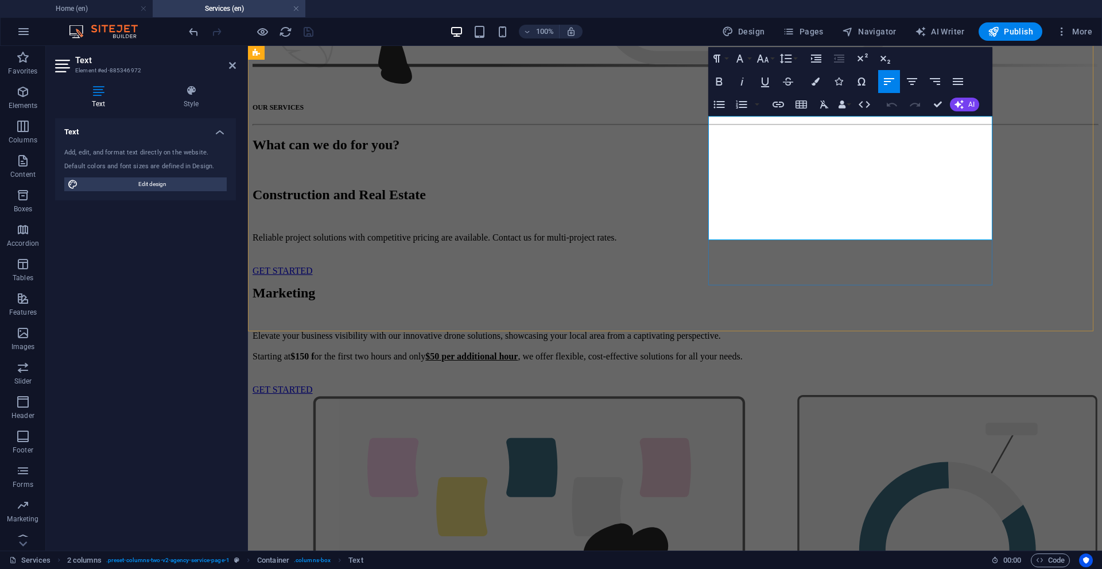
drag, startPoint x: 925, startPoint y: 225, endPoint x: 667, endPoint y: 106, distance: 283.9
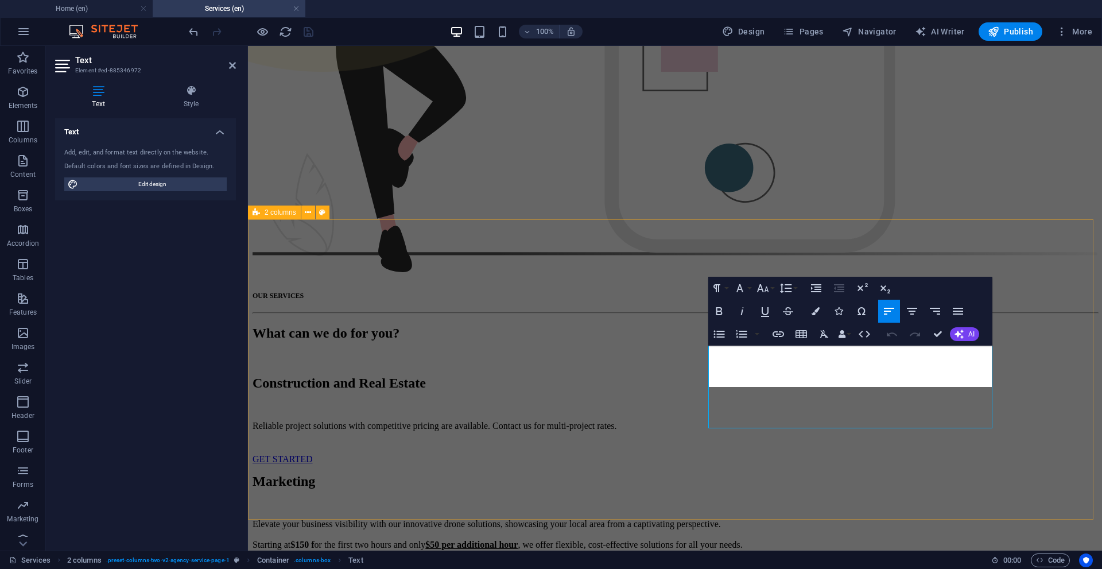
scroll to position [870, 1]
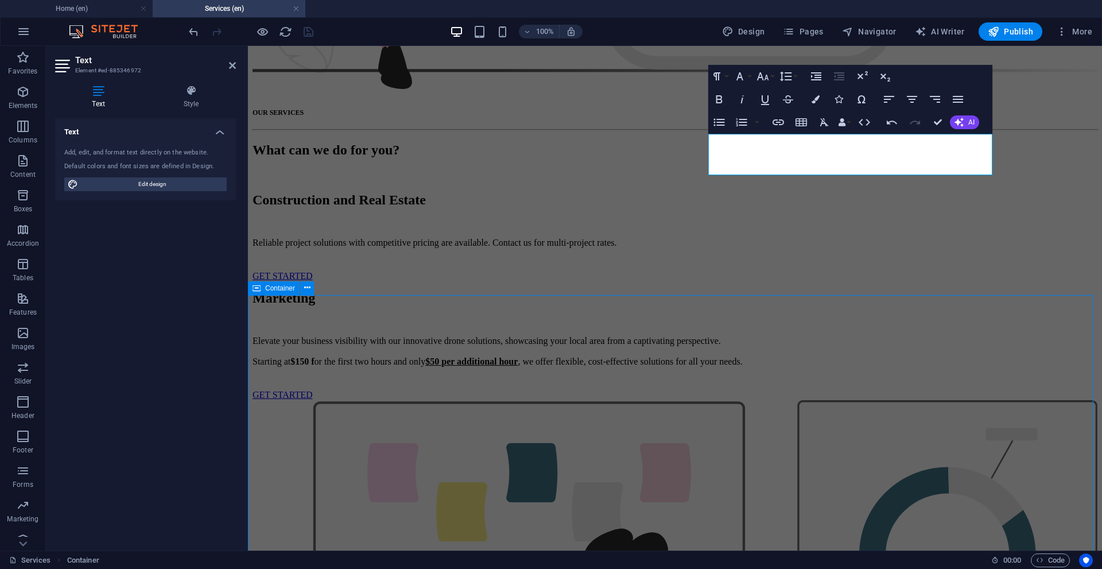
scroll to position [461, 0]
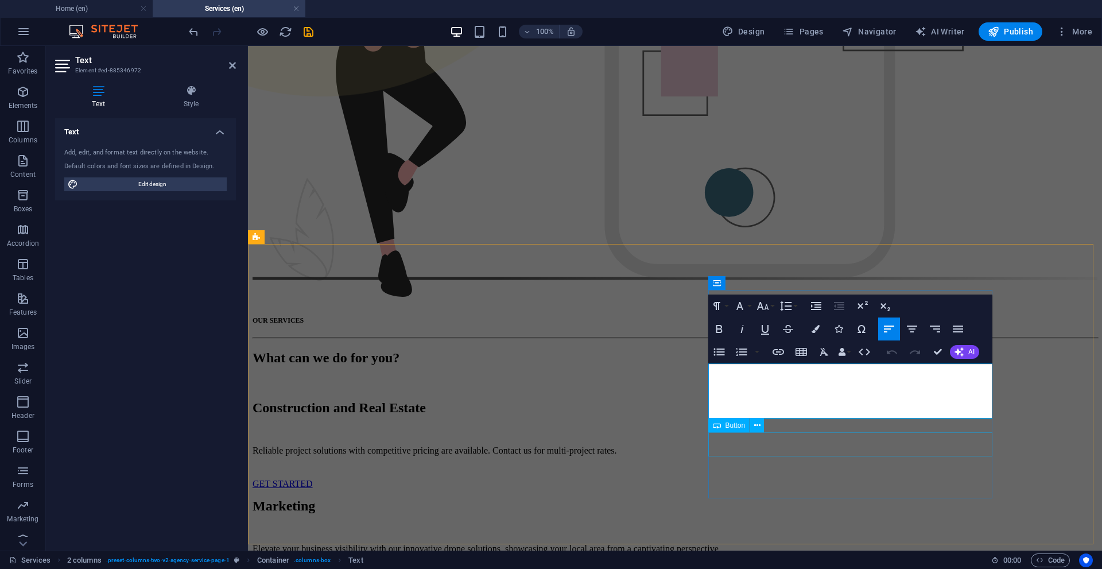
scroll to position [448, 0]
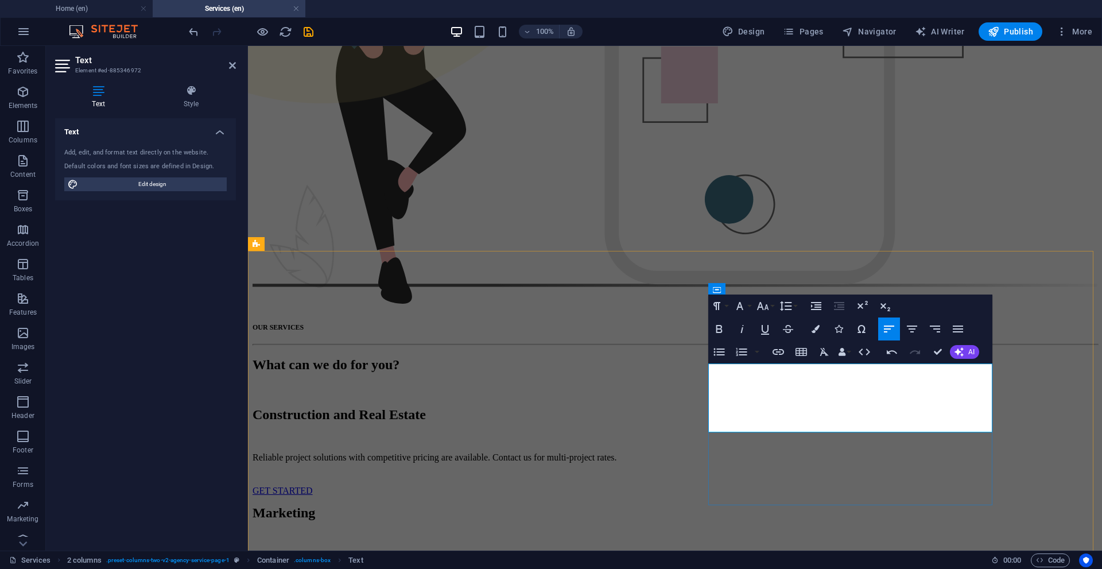
drag, startPoint x: 755, startPoint y: 420, endPoint x: 772, endPoint y: 418, distance: 17.9
drag, startPoint x: 761, startPoint y: 425, endPoint x: 737, endPoint y: 425, distance: 24.1
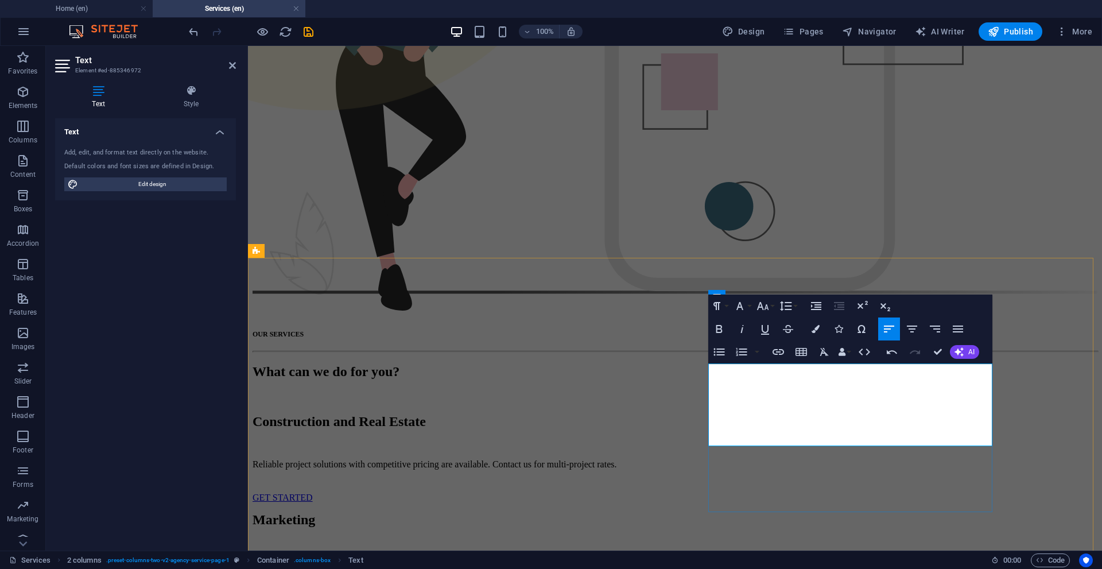
scroll to position [434, 0]
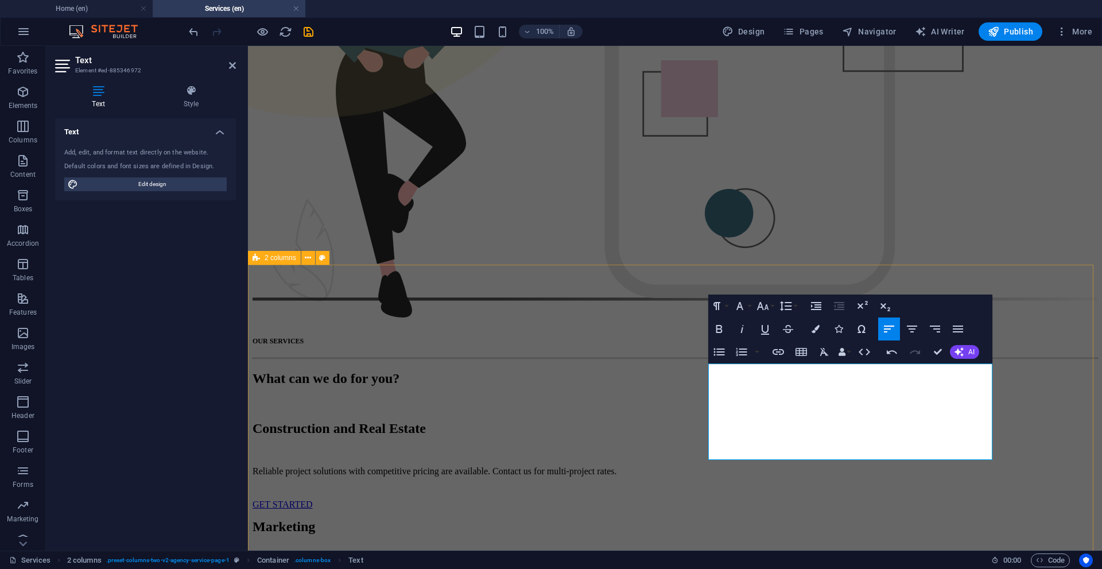
drag, startPoint x: 794, startPoint y: 450, endPoint x: 690, endPoint y: 426, distance: 107.0
copy p "From taking shots on a boat, to a family gathering to rememer, every possibilit…"
copy p "Transform your social media with stunning aerial photography and captivating mo…"
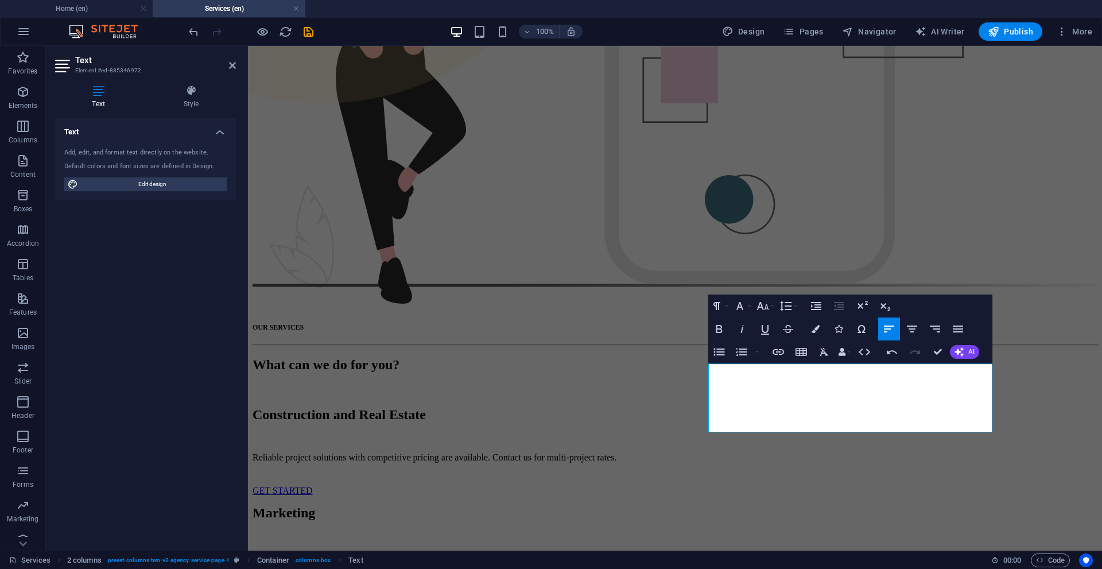
scroll to position [2258, 1]
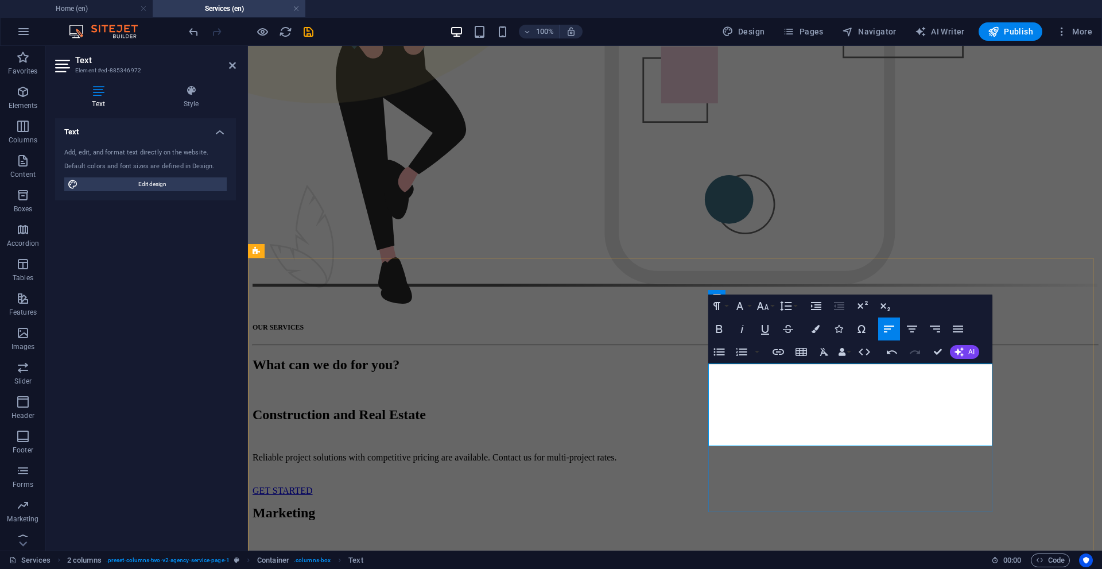
scroll to position [441, 0]
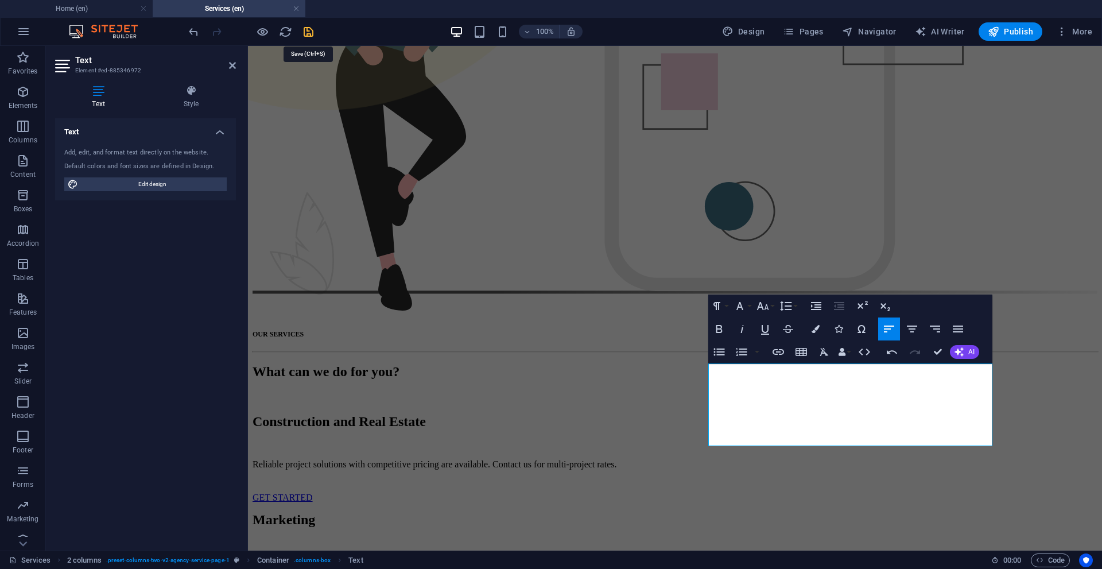
click at [311, 29] on icon "save" at bounding box center [308, 31] width 13 height 13
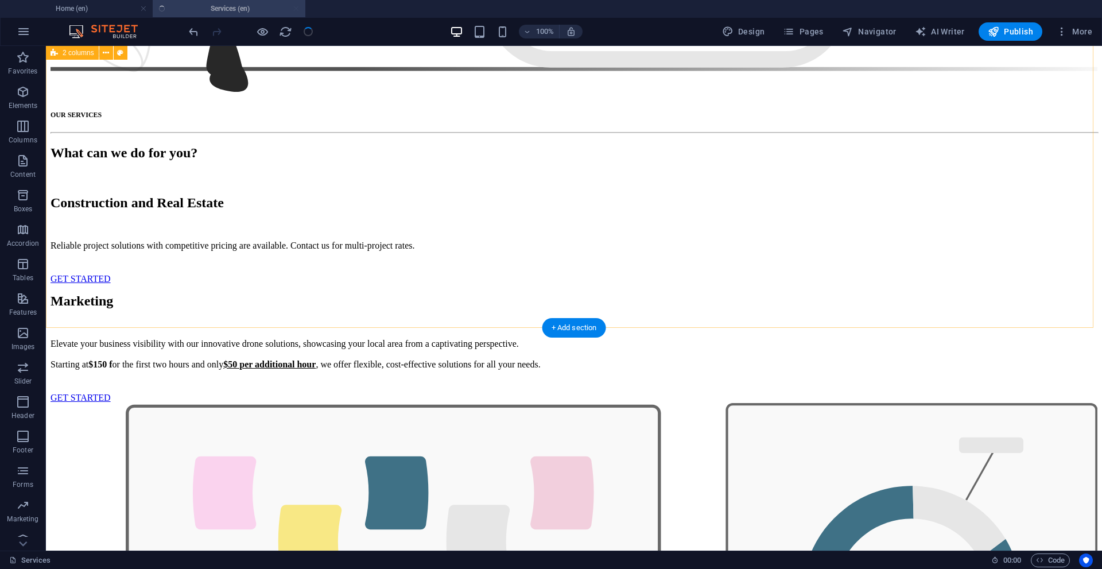
scroll to position [900, 0]
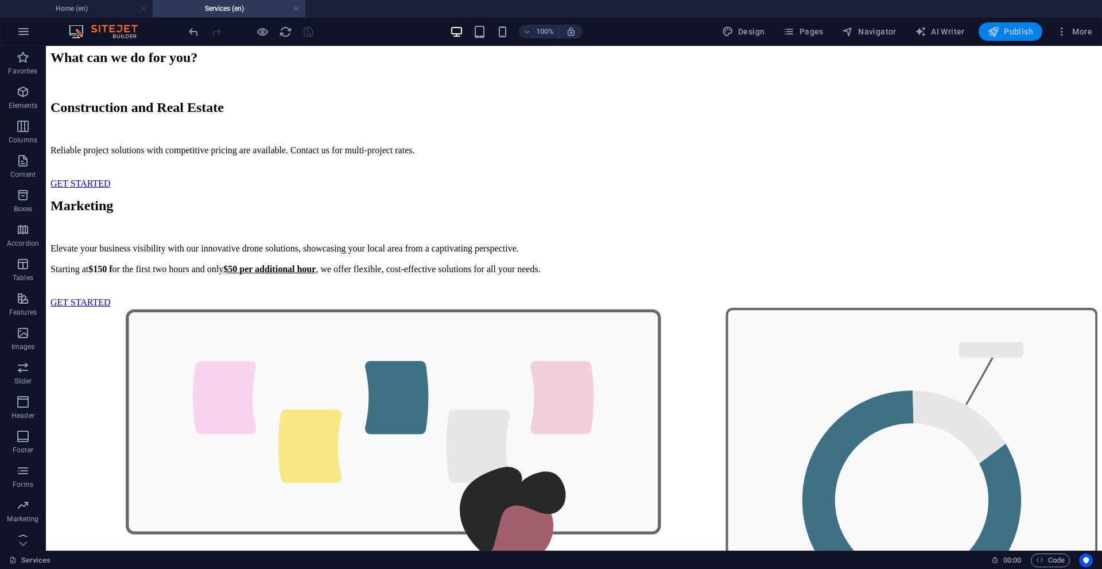
click at [1003, 24] on button "Publish" at bounding box center [1010, 31] width 64 height 18
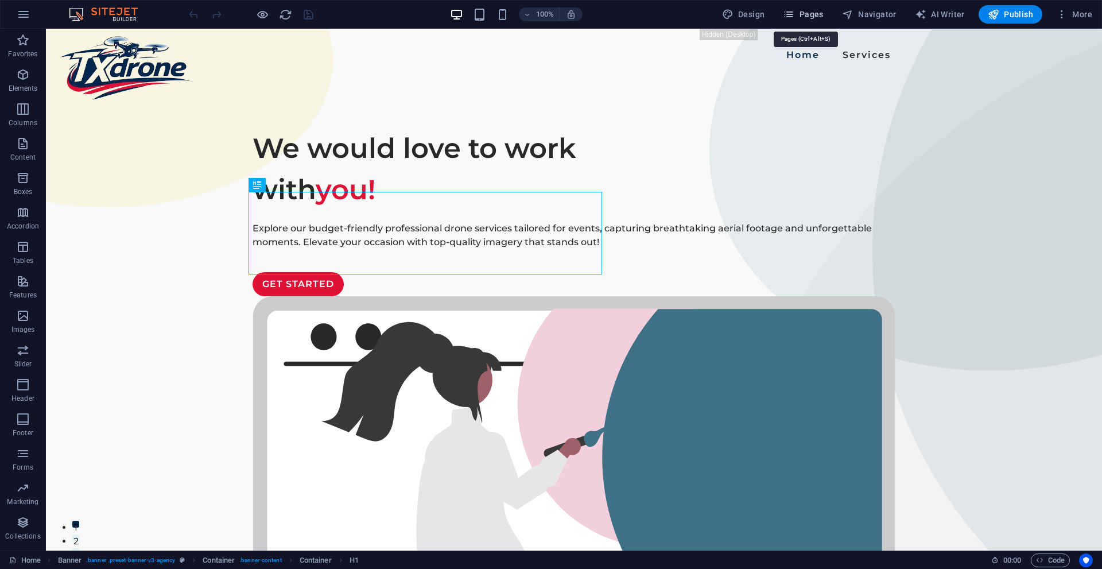
click at [815, 12] on span "Pages" at bounding box center [803, 14] width 40 height 11
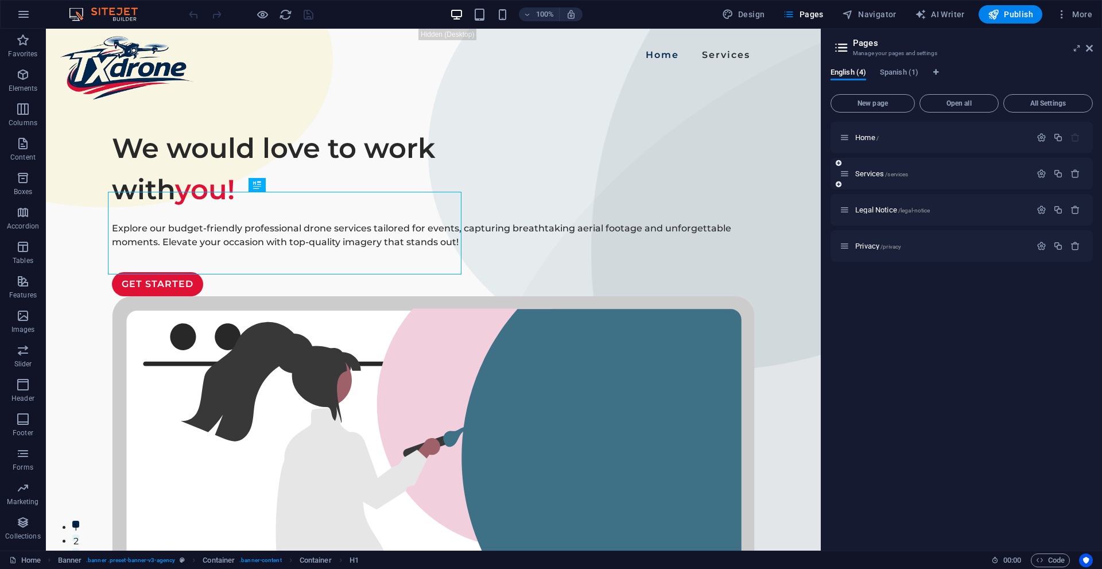
click at [860, 168] on div "Services /services" at bounding box center [934, 173] width 191 height 13
click at [865, 172] on span "Services /services" at bounding box center [881, 173] width 53 height 9
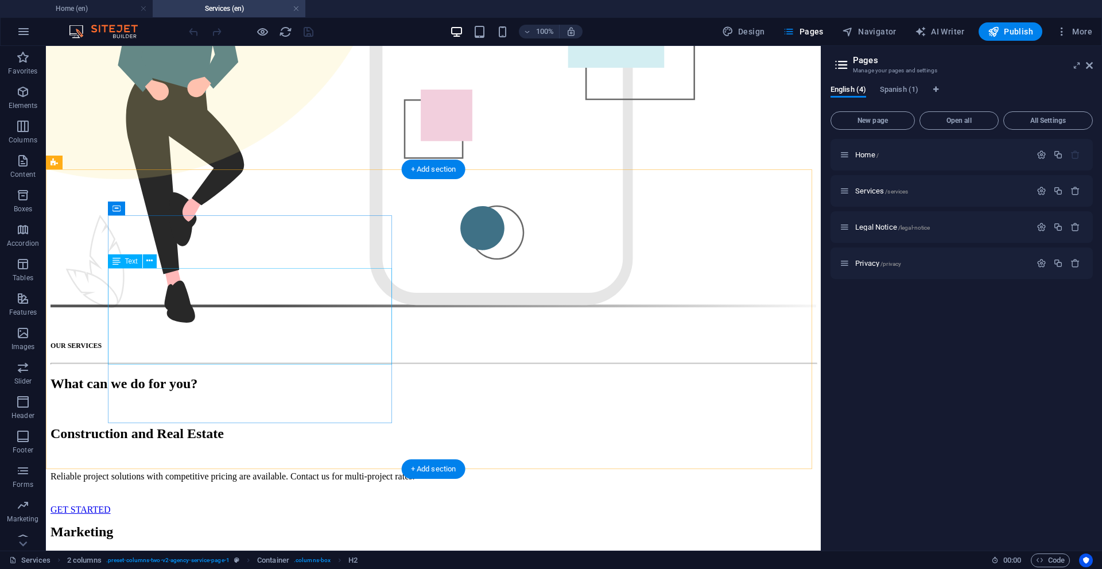
scroll to position [402, 0]
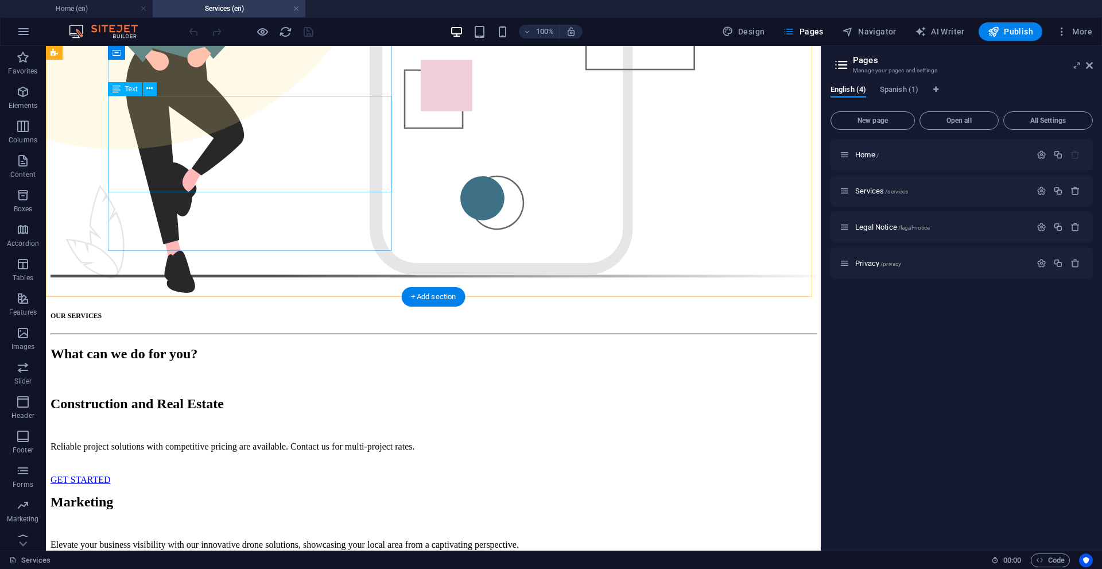
click at [173, 539] on div "Elevate your business visibility with our innovative drone solutions, showcasin…" at bounding box center [432, 554] width 765 height 31
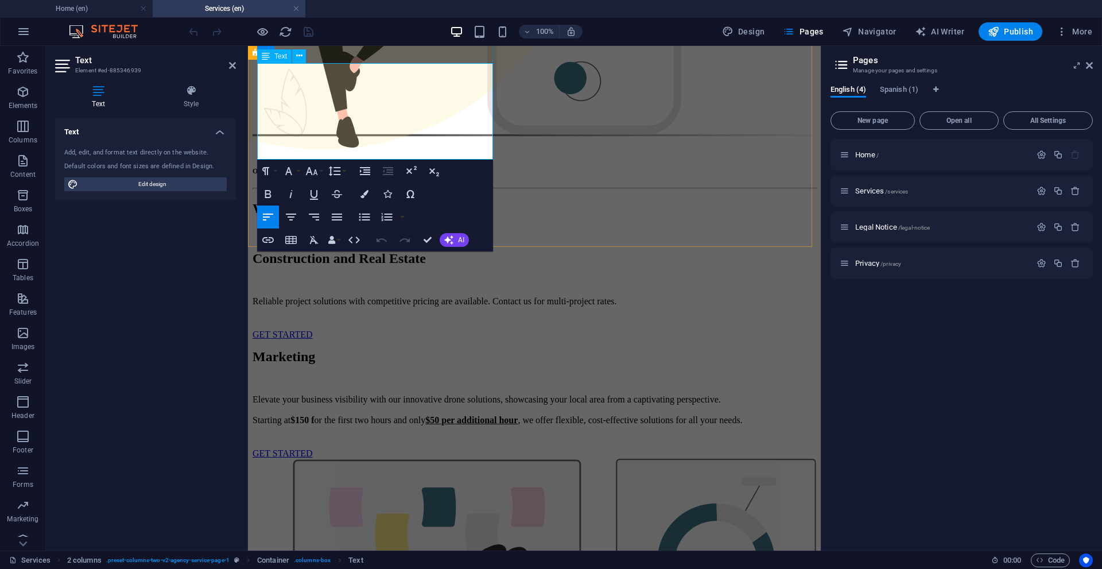
click at [425, 415] on strong "$150 f" at bounding box center [471, 420] width 92 height 10
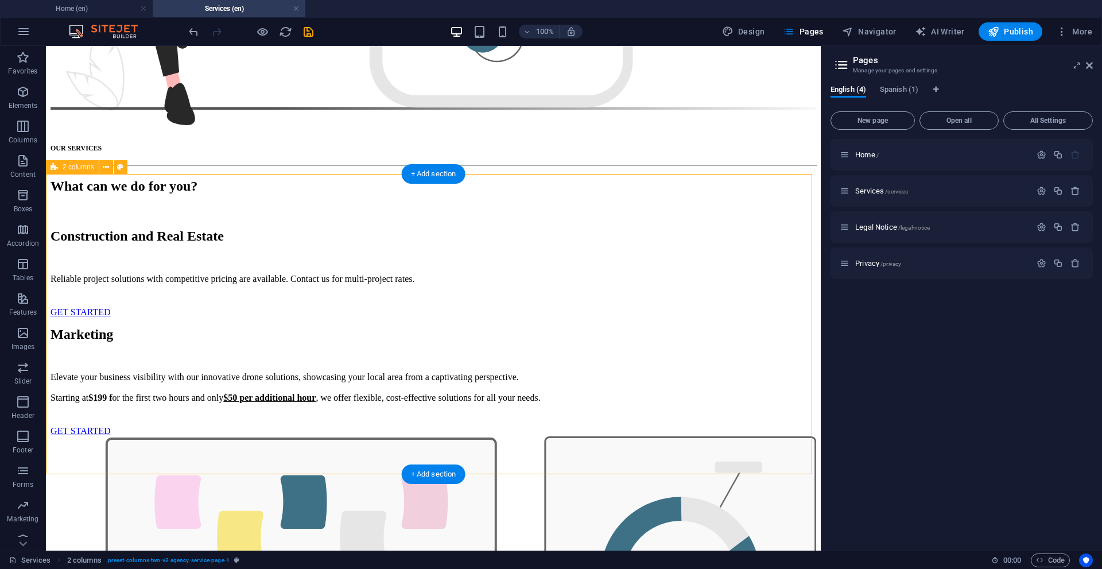
scroll to position [746, 0]
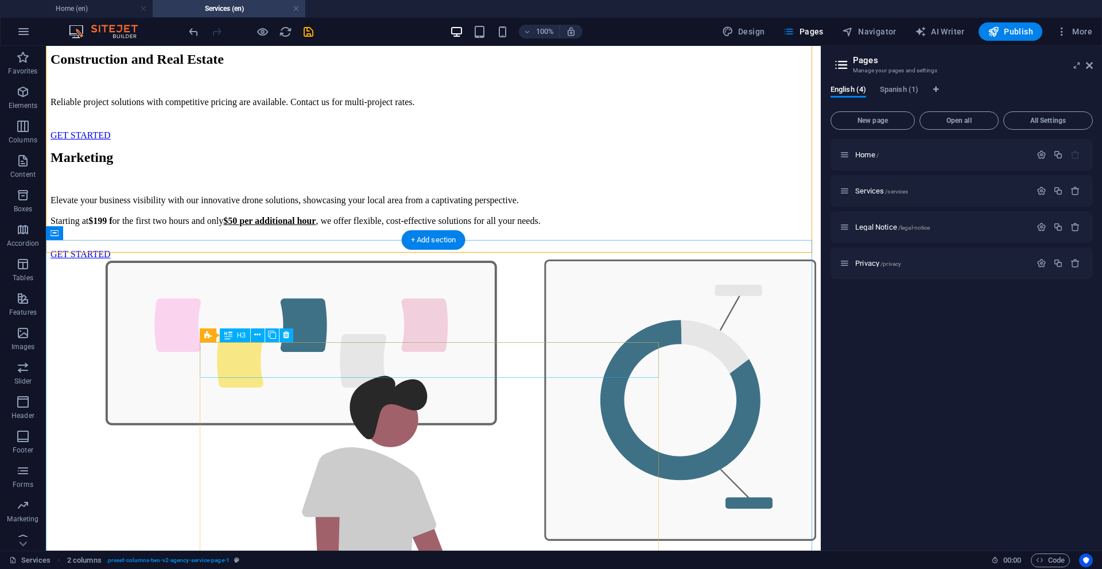
drag, startPoint x: 306, startPoint y: 362, endPoint x: 104, endPoint y: 362, distance: 202.0
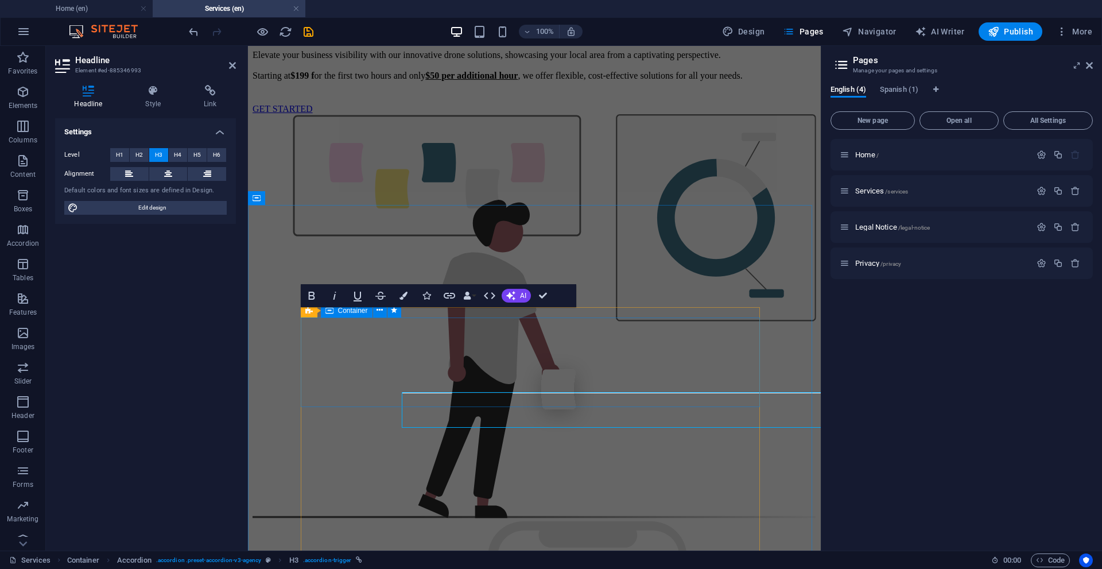
scroll to position [696, 0]
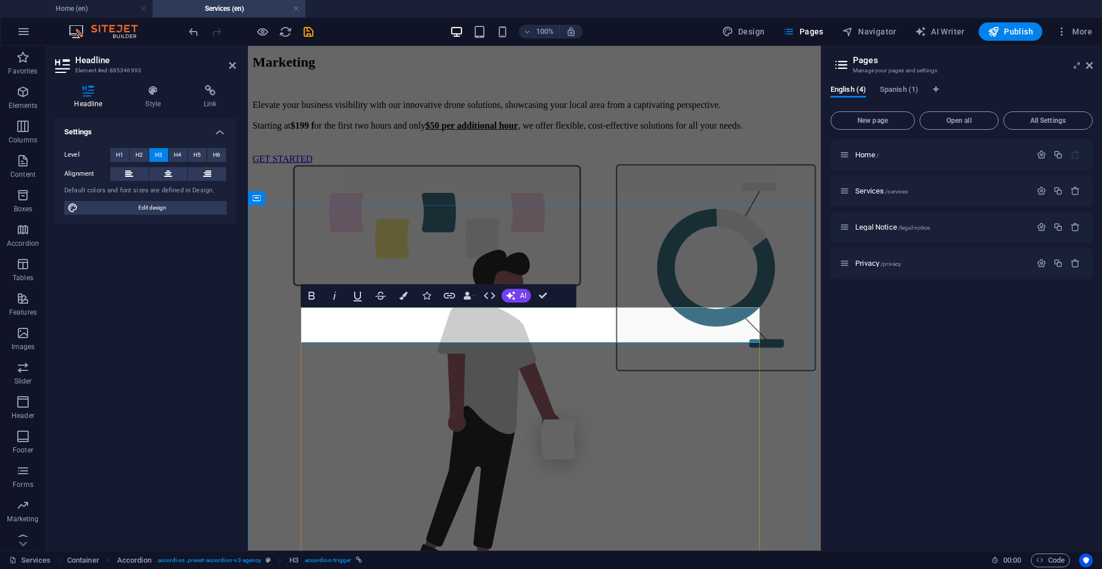
drag, startPoint x: 505, startPoint y: 324, endPoint x: 285, endPoint y: 316, distance: 219.9
drag, startPoint x: 561, startPoint y: 328, endPoint x: 257, endPoint y: 293, distance: 305.6
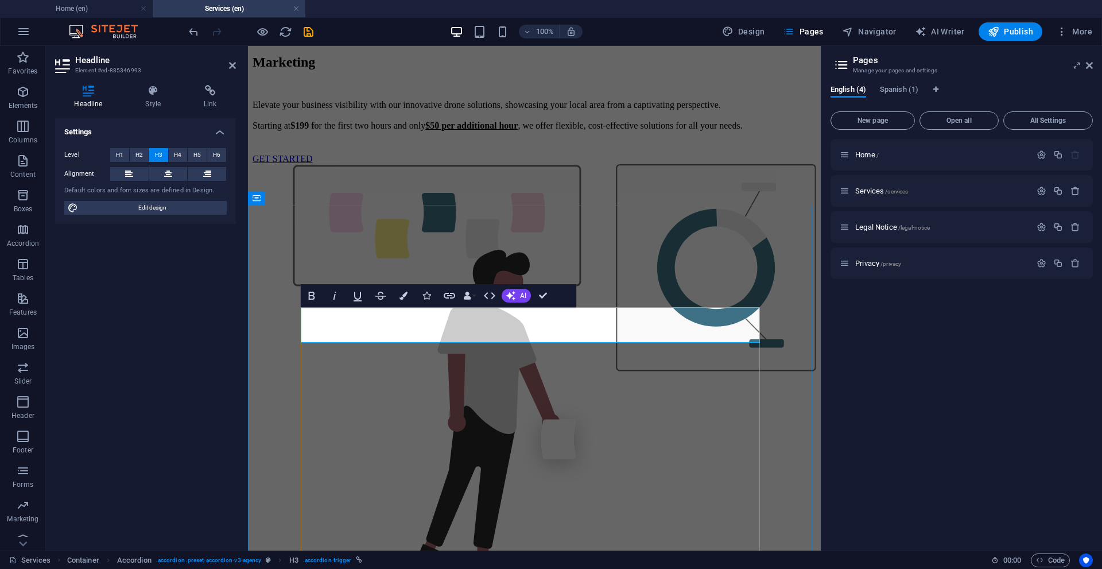
copy link "What equipment you working at the moment with?"
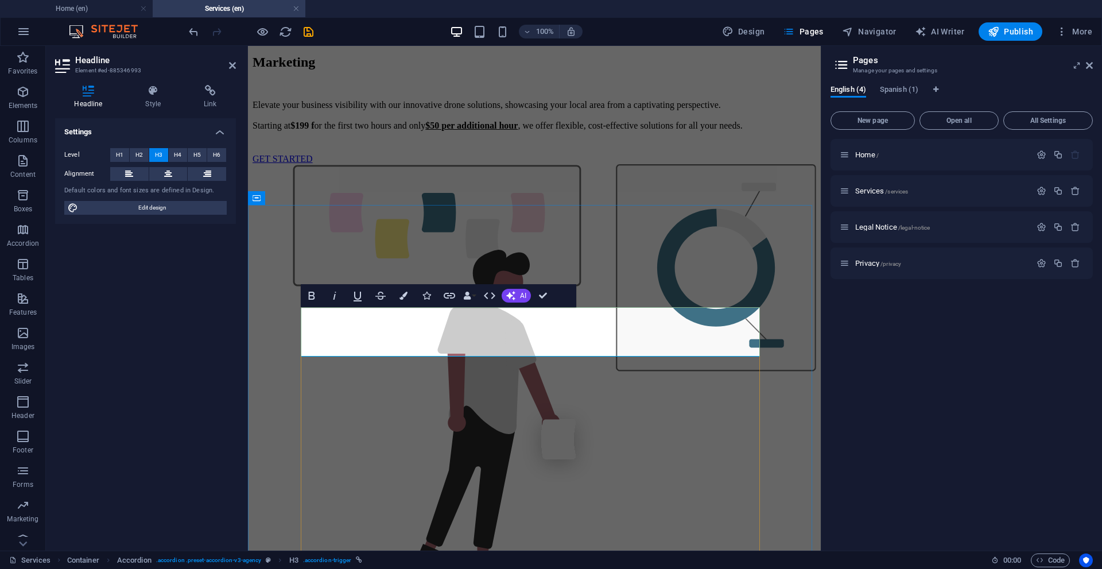
scroll to position [639, 5]
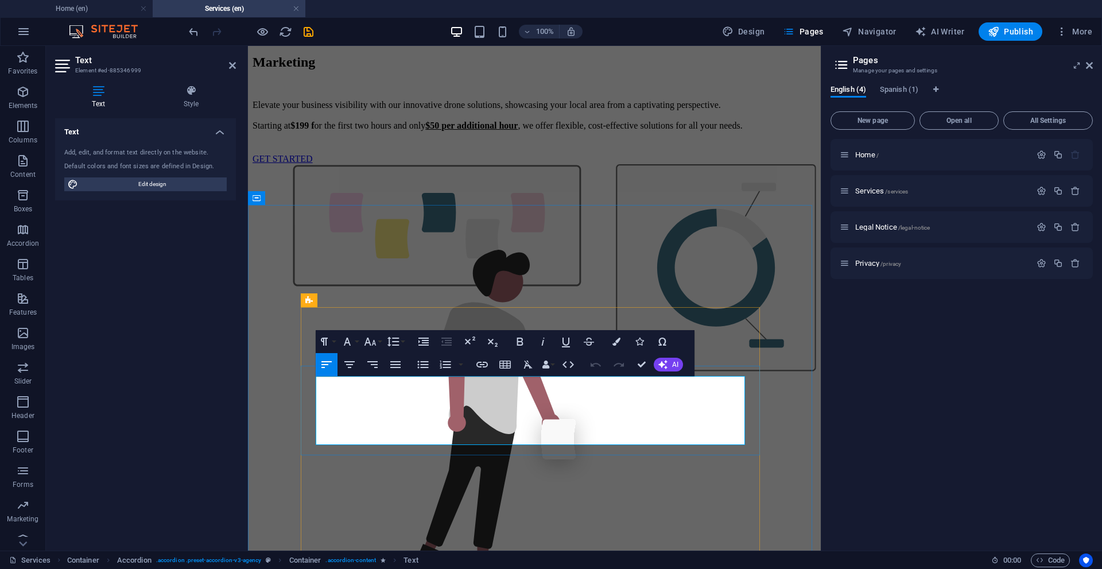
drag, startPoint x: 486, startPoint y: 440, endPoint x: 297, endPoint y: 383, distance: 197.3
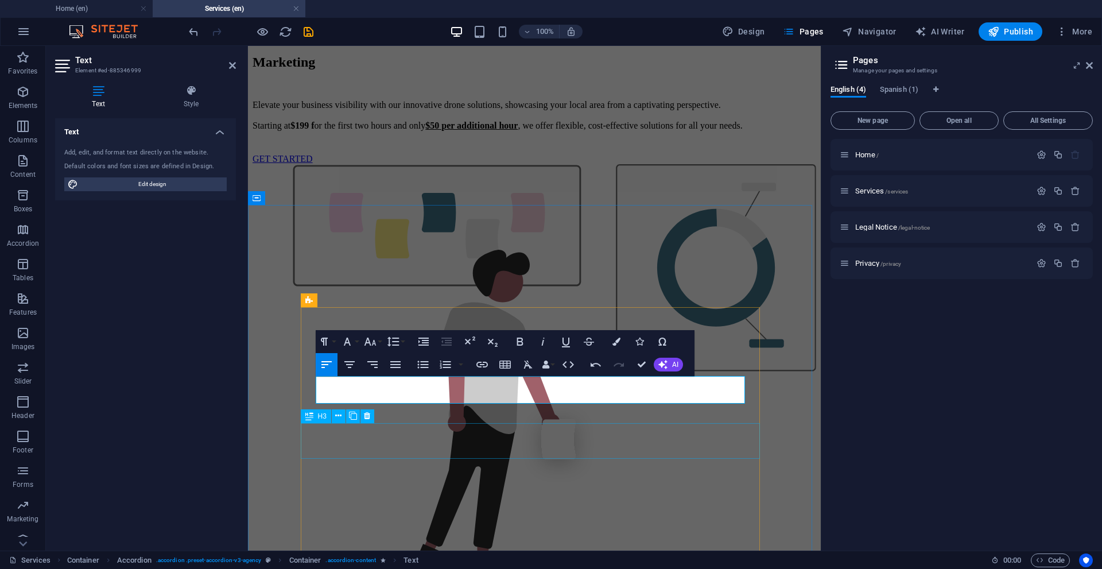
copy p "We are working with DJI AIR 3 drone & Go Pro 15 camera. More options are on the…"
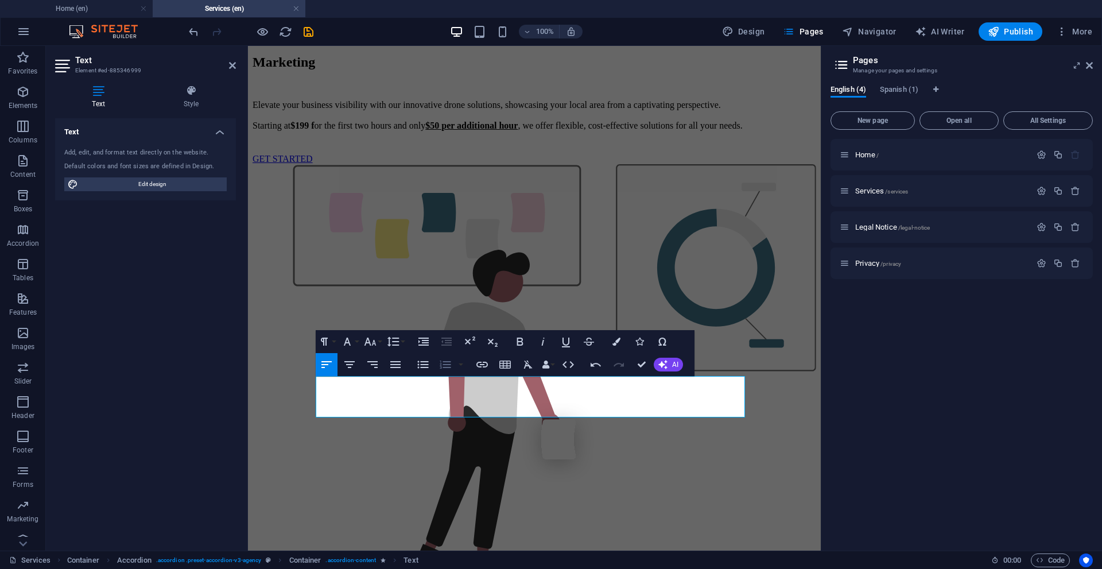
scroll to position [1616, 1]
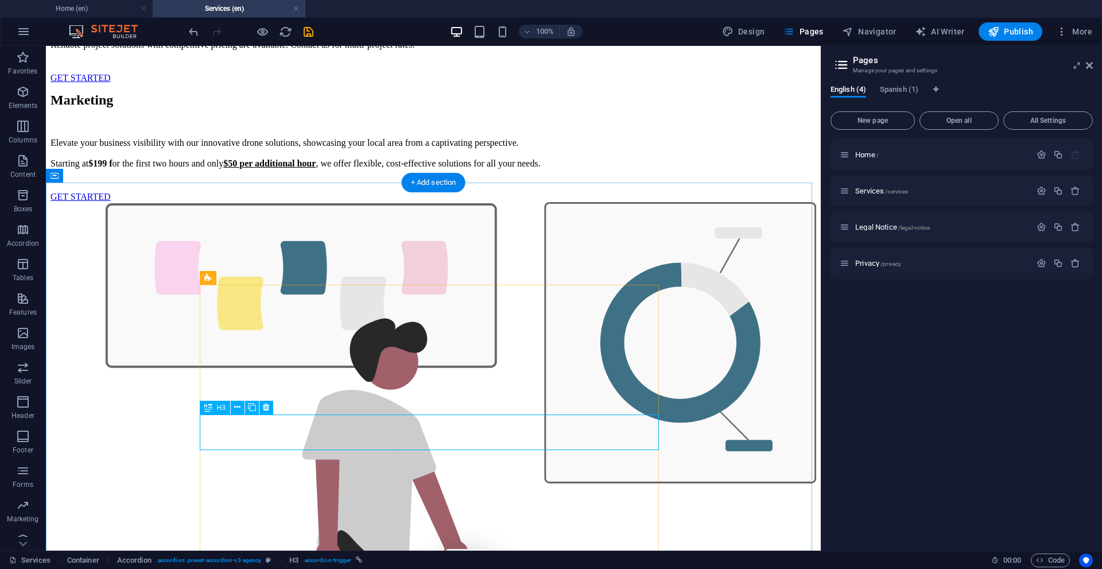
drag, startPoint x: 277, startPoint y: 433, endPoint x: 76, endPoint y: 433, distance: 200.8
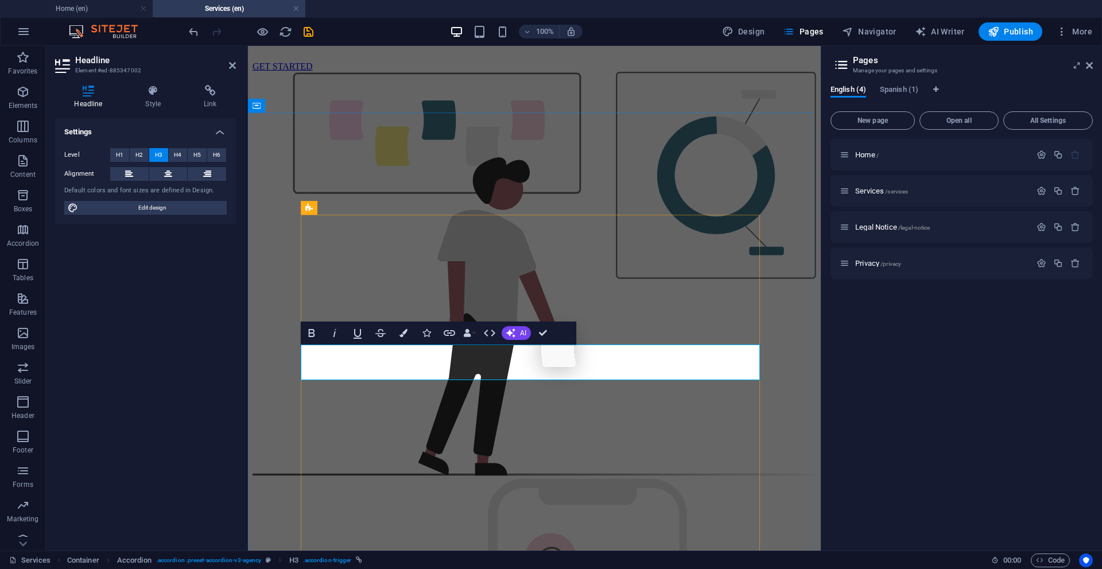
copy link "What locations are you working?"
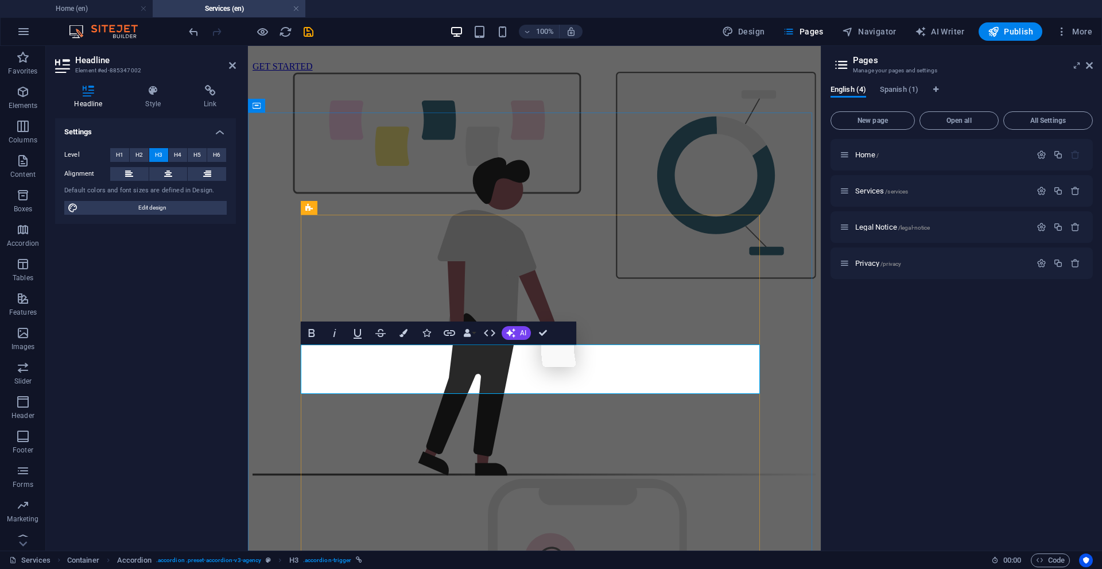
scroll to position [446, 5]
drag, startPoint x: 460, startPoint y: 357, endPoint x: 481, endPoint y: 374, distance: 27.0
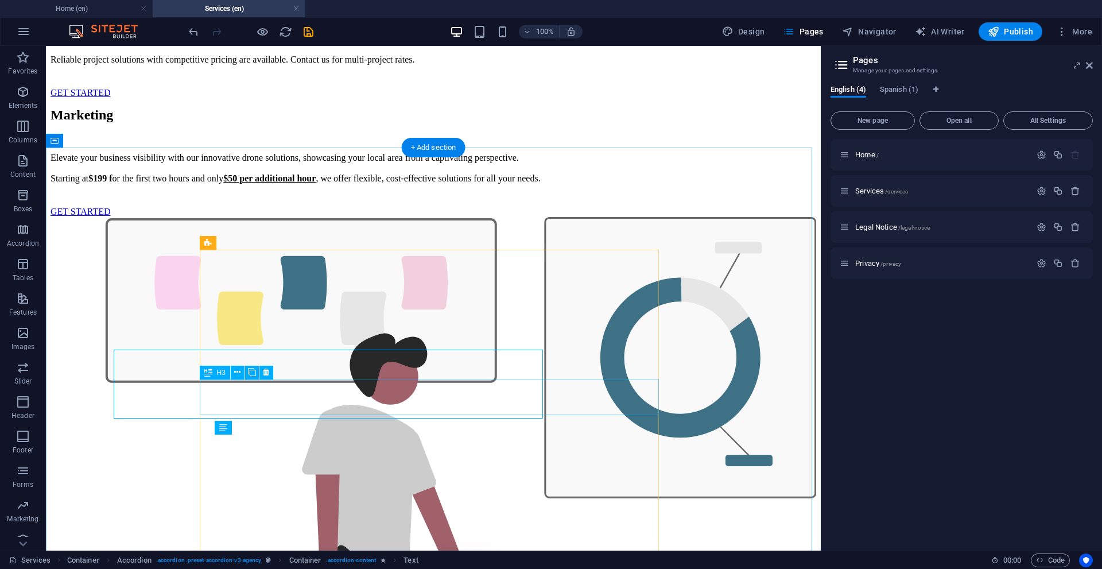
scroll to position [838, 0]
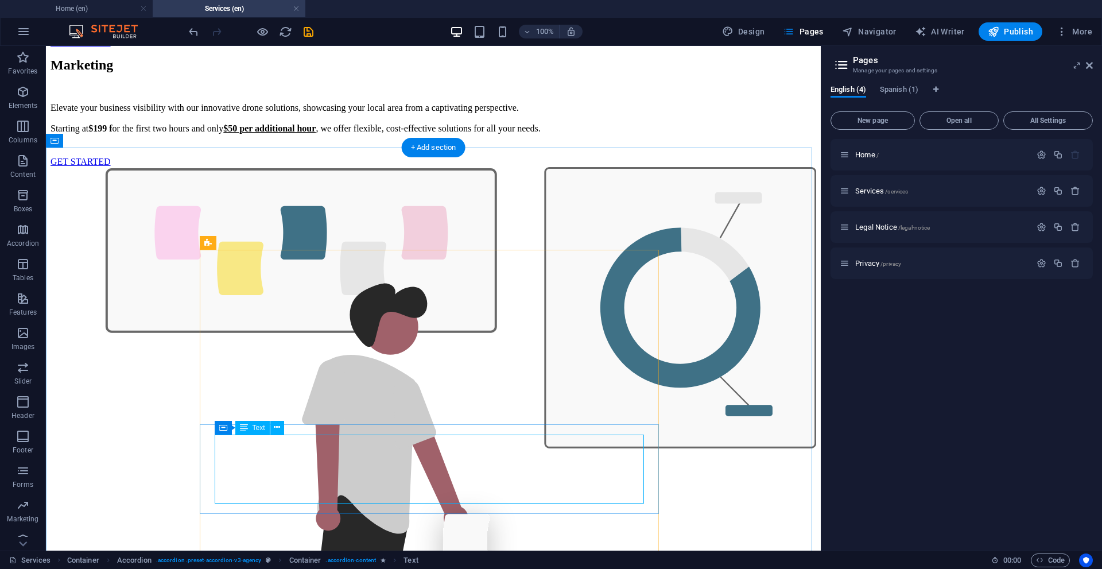
drag, startPoint x: 321, startPoint y: 449, endPoint x: 119, endPoint y: 449, distance: 202.0
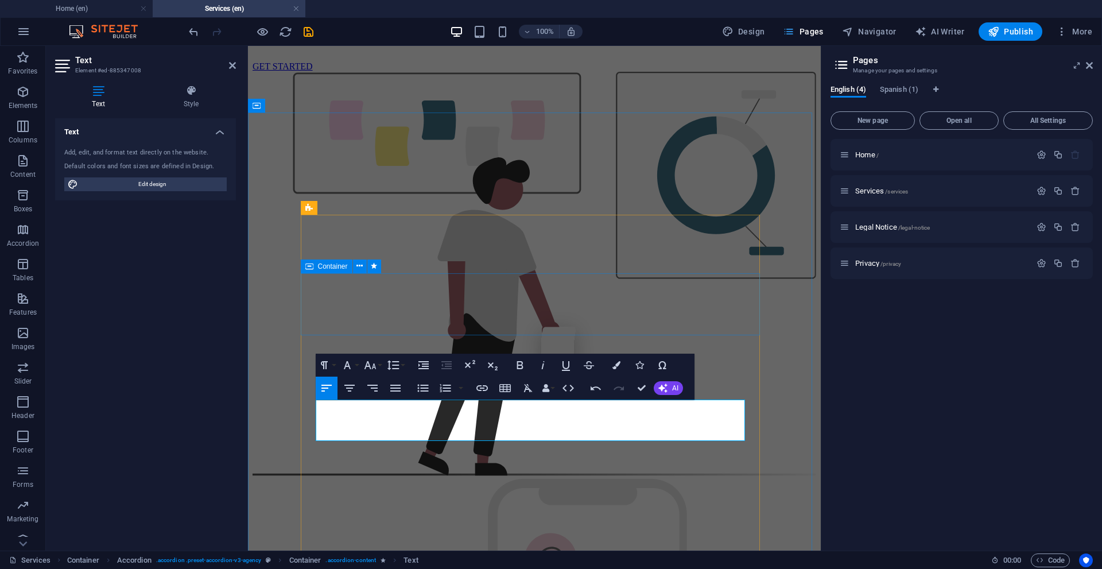
copy p "From [GEOGRAPHIC_DATA] area, to [GEOGRAPHIC_DATA], [GEOGRAPHIC_DATA], [GEOGRAPH…"
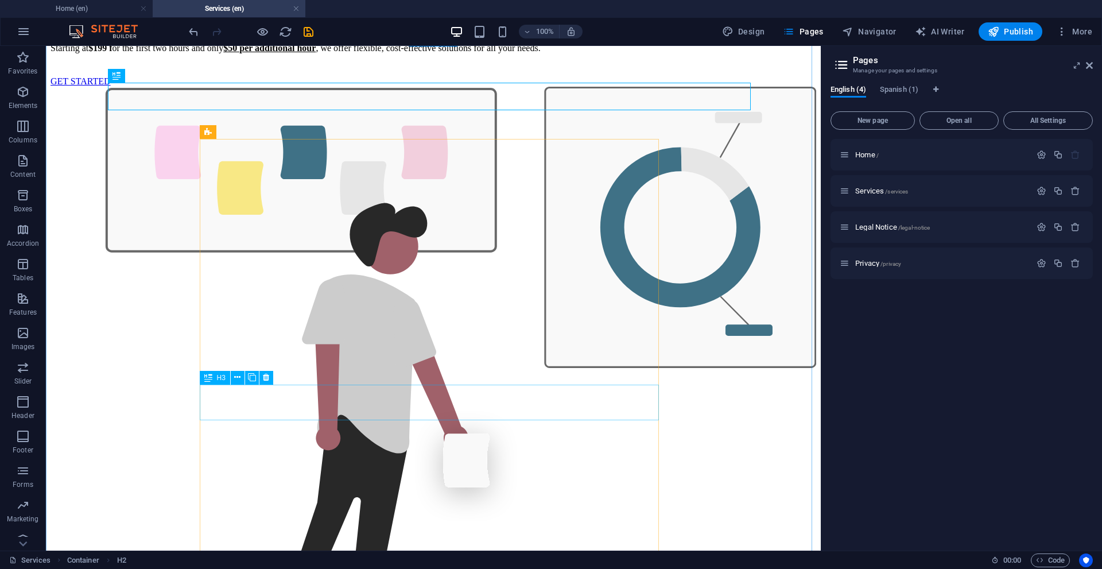
scroll to position [953, 0]
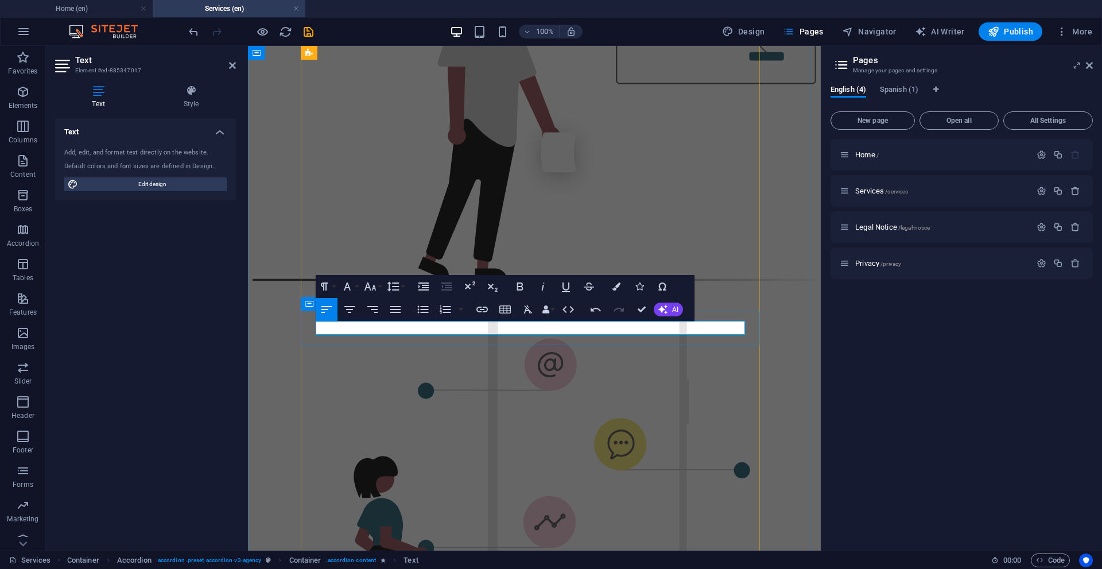
drag, startPoint x: 363, startPoint y: 328, endPoint x: 306, endPoint y: 328, distance: 57.4
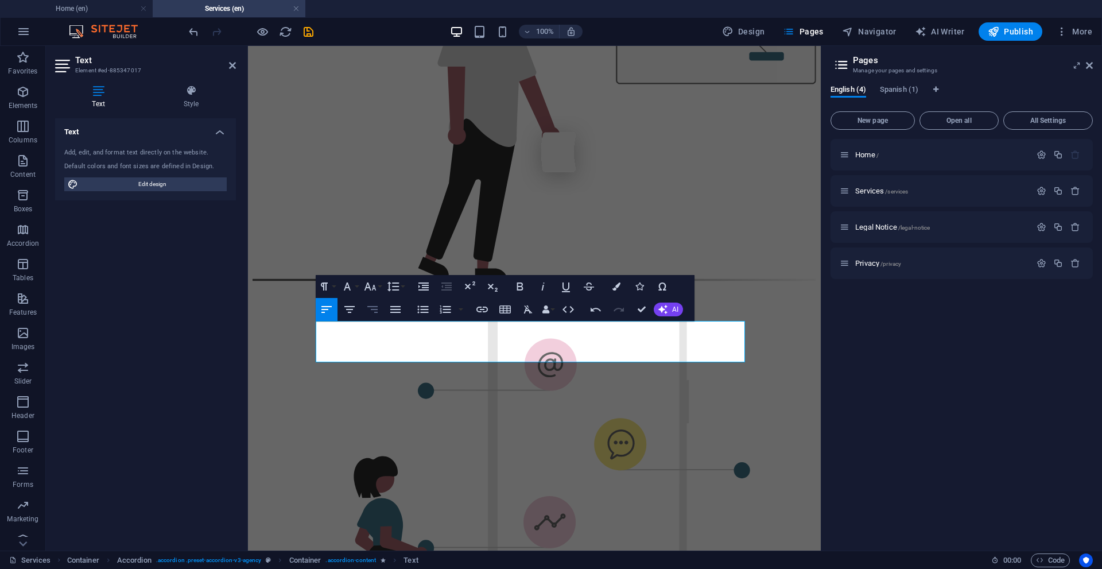
copy p "As we help you achive yours goals and grow together, we belive in long term par…"
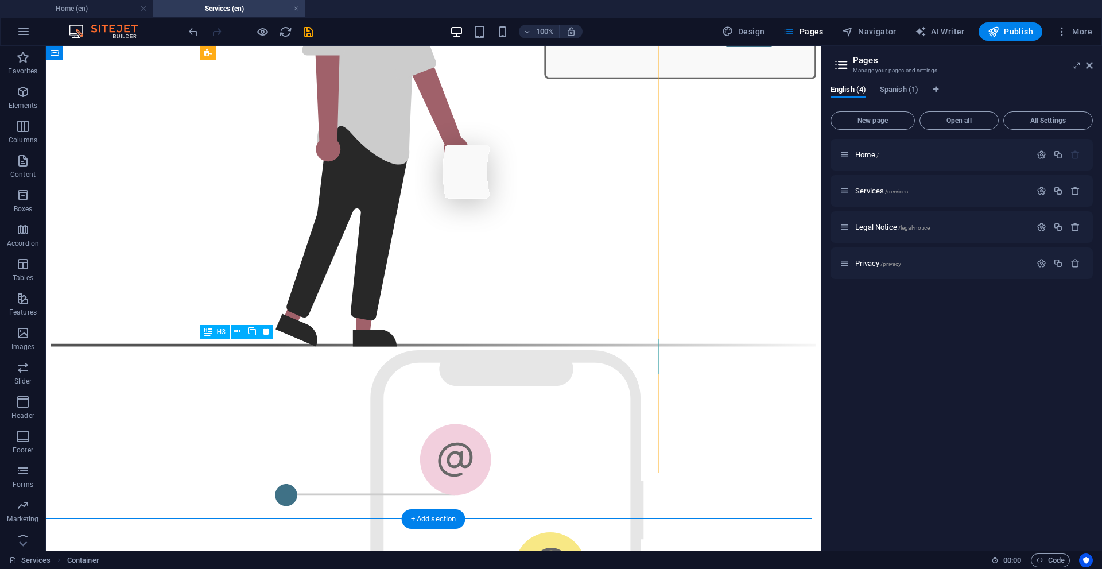
scroll to position [1297, 0]
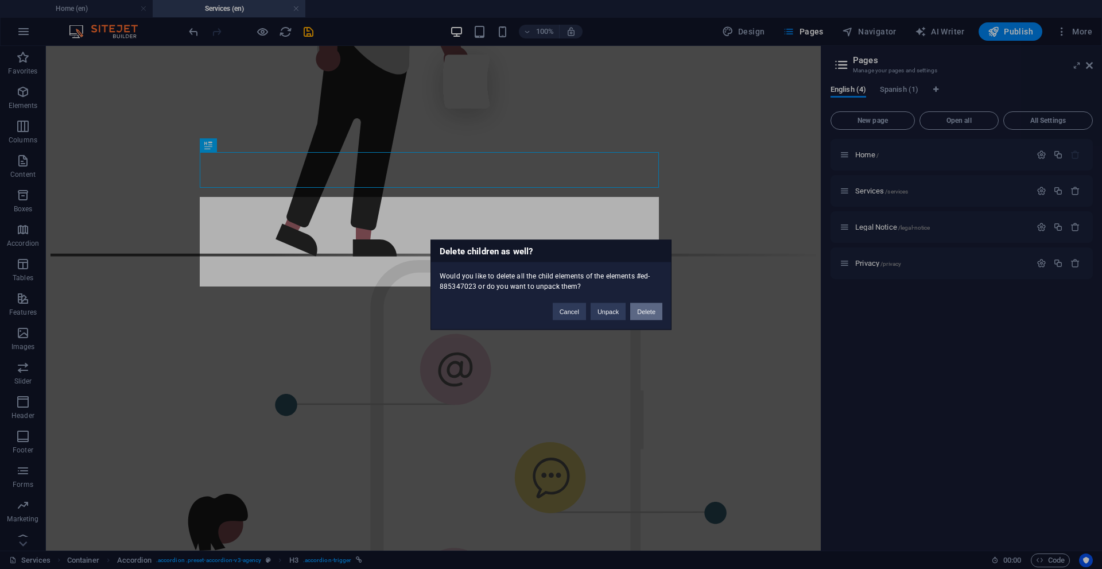
click at [647, 307] on button "Delete" at bounding box center [646, 310] width 32 height 17
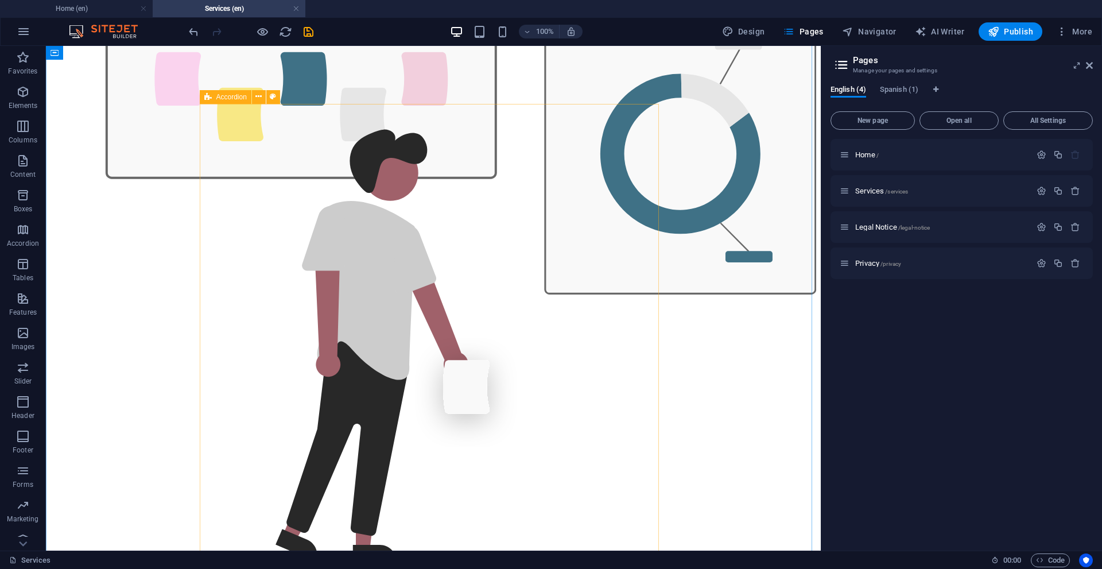
scroll to position [1183, 0]
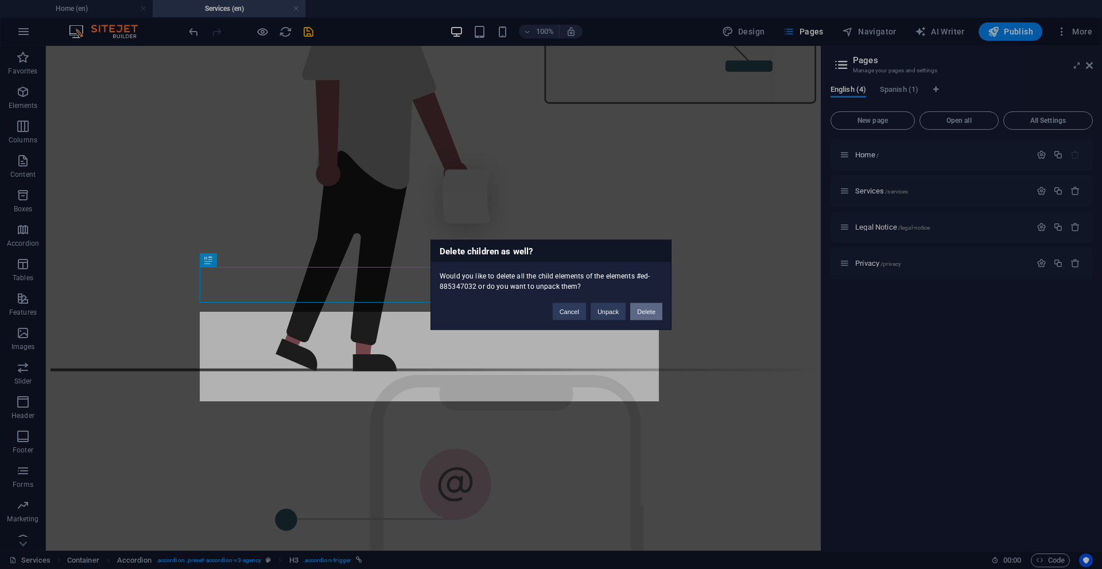
click at [648, 306] on button "Delete" at bounding box center [646, 310] width 32 height 17
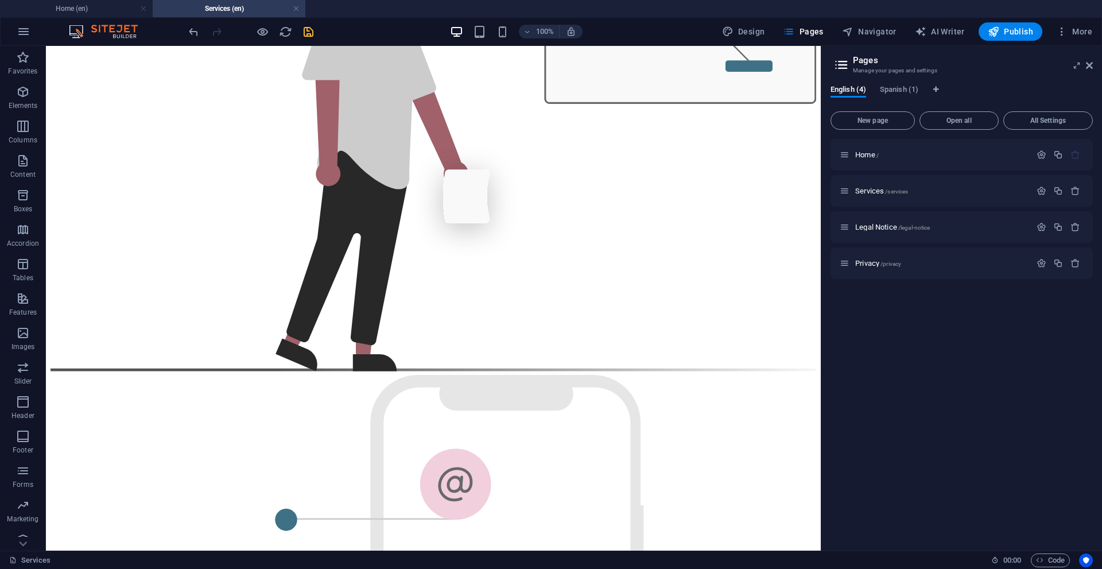
click at [314, 31] on icon "save" at bounding box center [308, 31] width 13 height 13
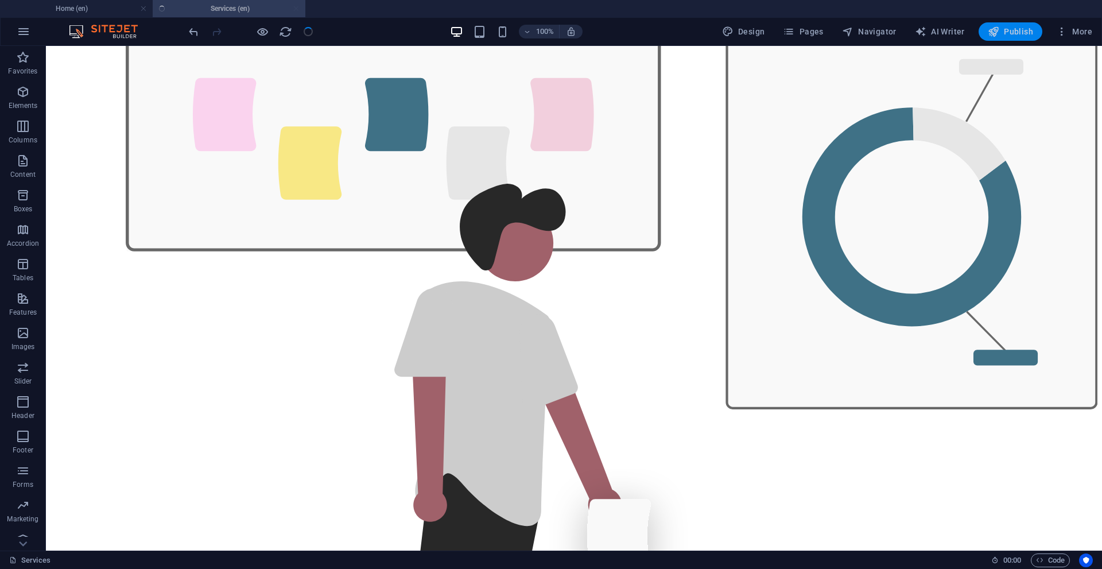
click at [999, 32] on icon "button" at bounding box center [992, 31] width 11 height 11
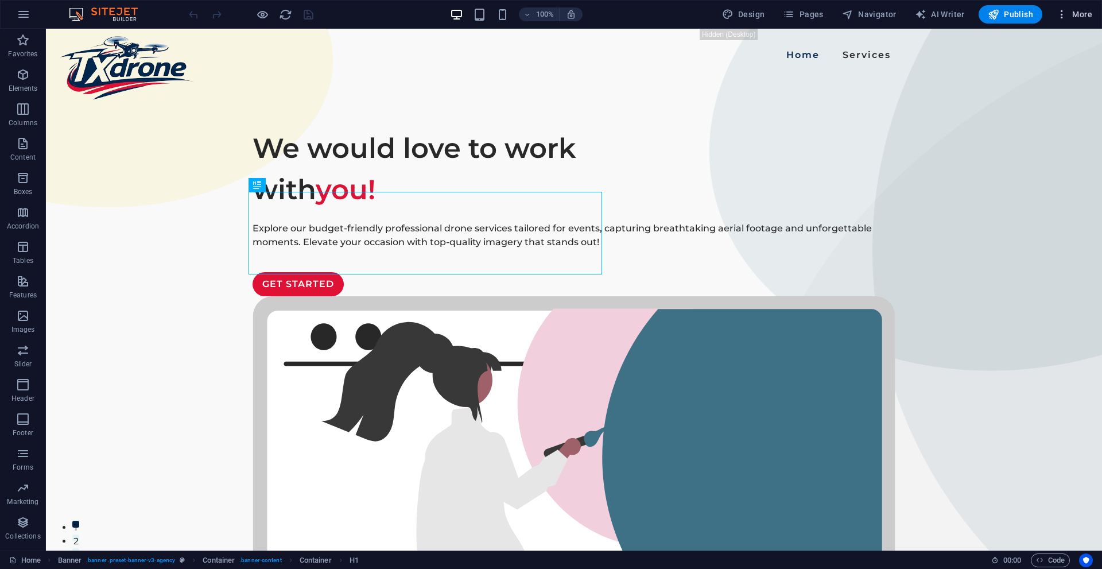
click at [1078, 20] on button "More" at bounding box center [1073, 14] width 45 height 18
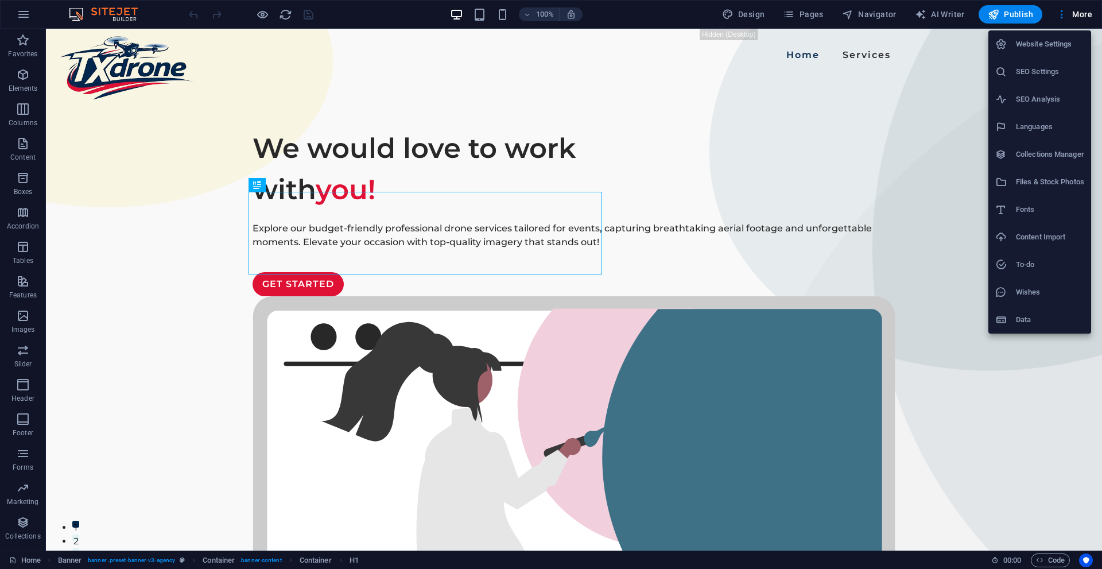
click at [821, 18] on div at bounding box center [551, 284] width 1102 height 569
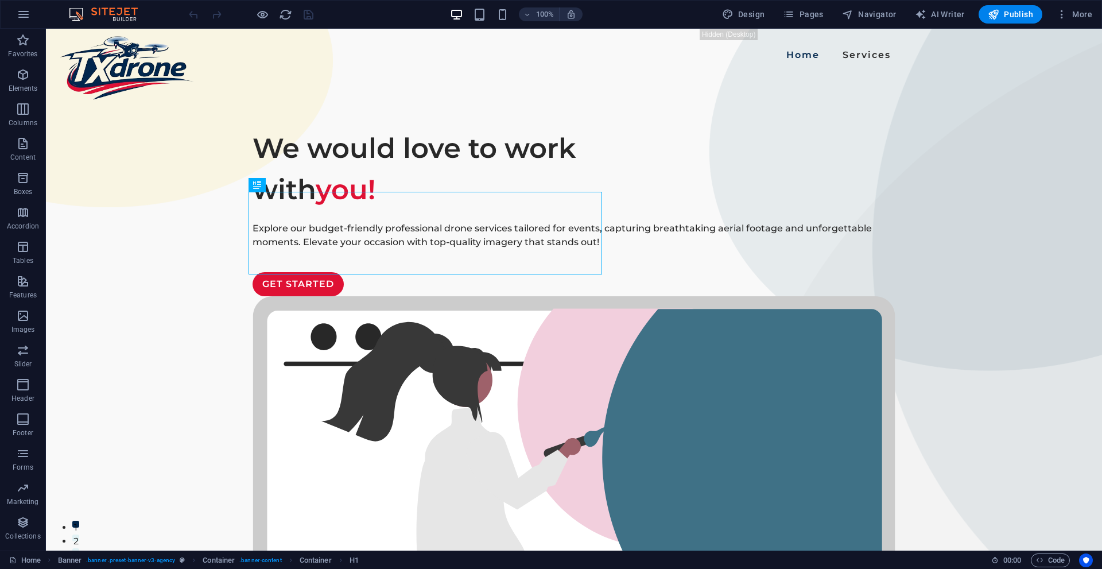
click at [815, 17] on div "Website Settings SEO Settings SEO Analysis Languages Collections Manager Files …" at bounding box center [551, 288] width 1102 height 562
click at [808, 7] on button "Pages" at bounding box center [802, 14] width 49 height 18
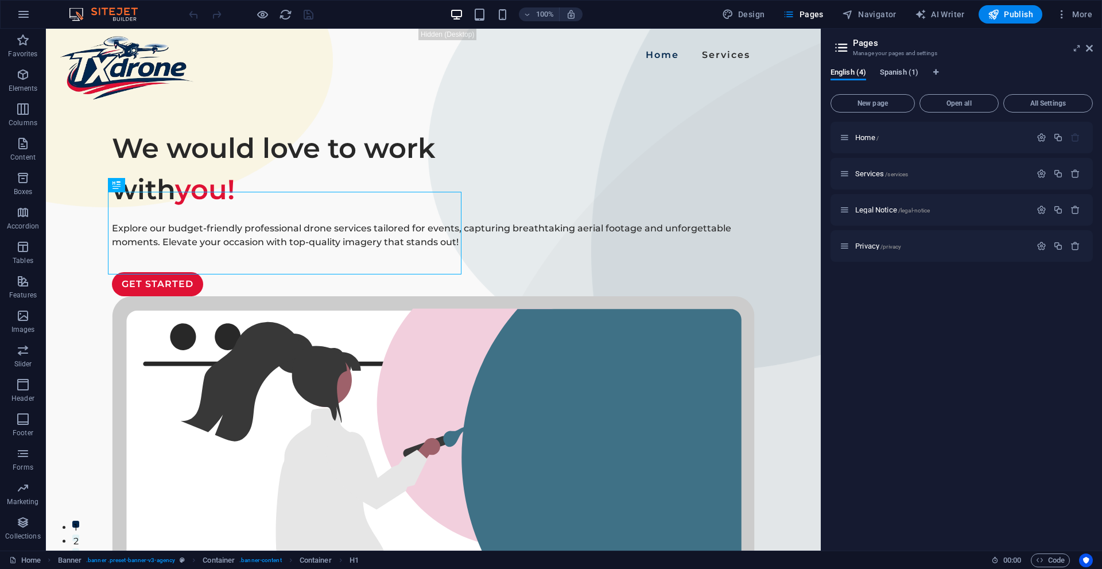
click at [889, 68] on span "Spanish (1)" at bounding box center [899, 73] width 38 height 16
click at [859, 74] on span "English (4)" at bounding box center [848, 73] width 36 height 16
click at [868, 172] on span "Services /services" at bounding box center [881, 173] width 53 height 9
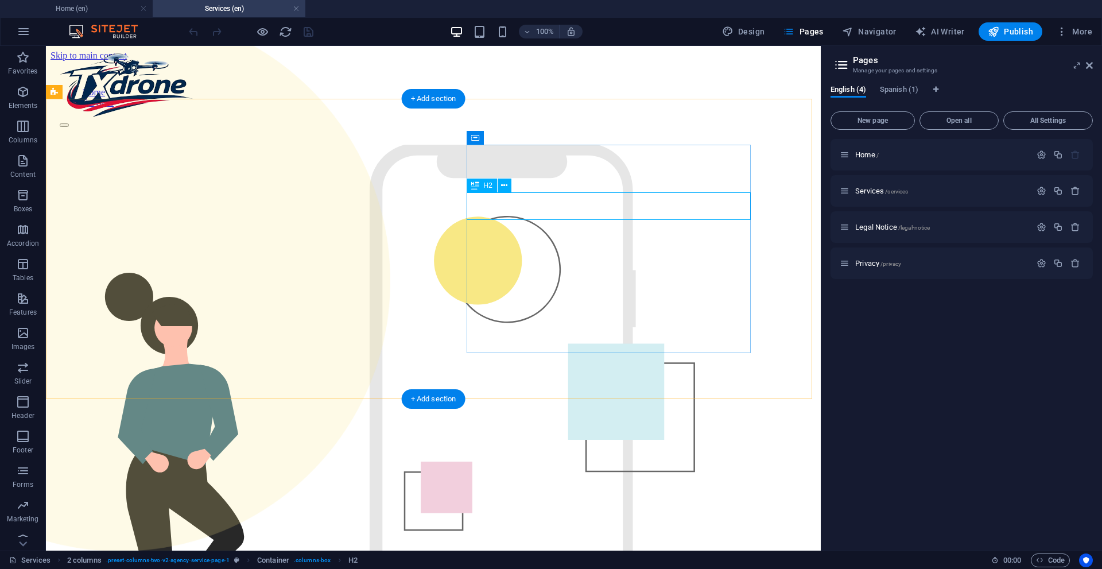
drag, startPoint x: 605, startPoint y: 215, endPoint x: 403, endPoint y: 215, distance: 201.4
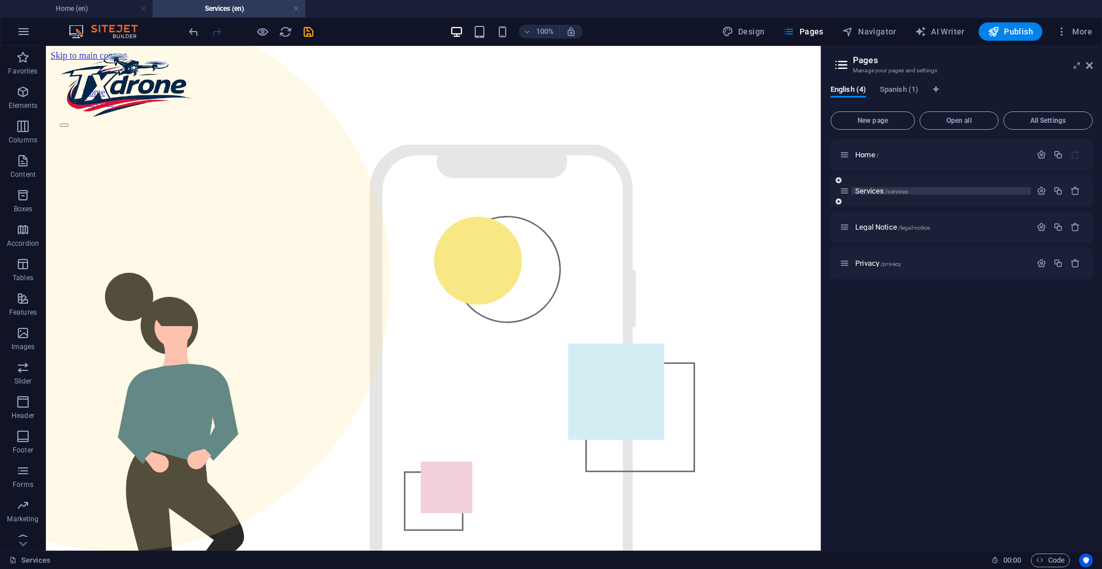
click at [875, 189] on span "Services /services" at bounding box center [881, 190] width 53 height 9
click at [1040, 189] on icon "button" at bounding box center [1041, 191] width 10 height 10
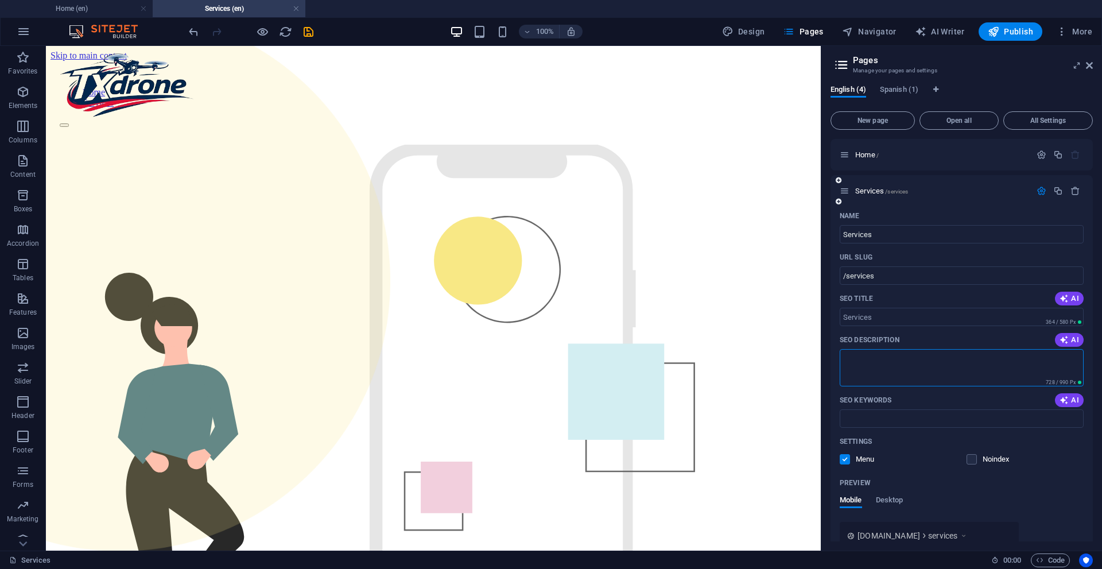
click at [892, 355] on textarea "SEO Description" at bounding box center [961, 367] width 244 height 37
paste textarea "Houston Drone Service Company, Aerial Drone Imaging Service, Hire The Best Dron…"
type textarea "Houston Drone Service Company, Aerial Drone Imaging Service, Hire The Best Dron…"
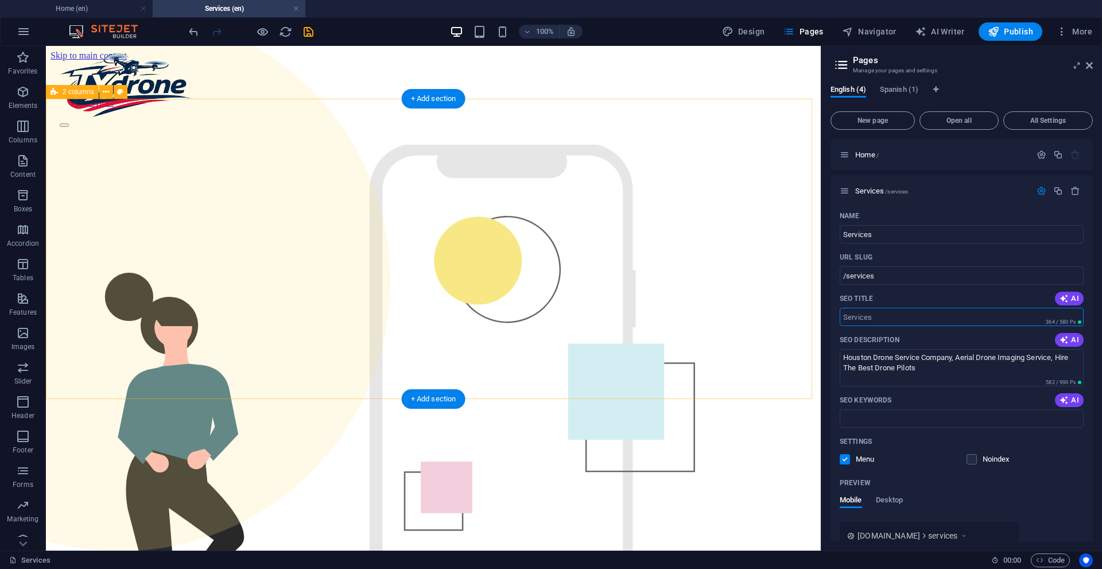
drag, startPoint x: 933, startPoint y: 362, endPoint x: 778, endPoint y: 312, distance: 162.9
click at [889, 317] on input "SEO Title" at bounding box center [961, 317] width 244 height 18
paste input "Houston Drone Service Company, Aerial Drone Imaging Service, Hire The Best Dron…"
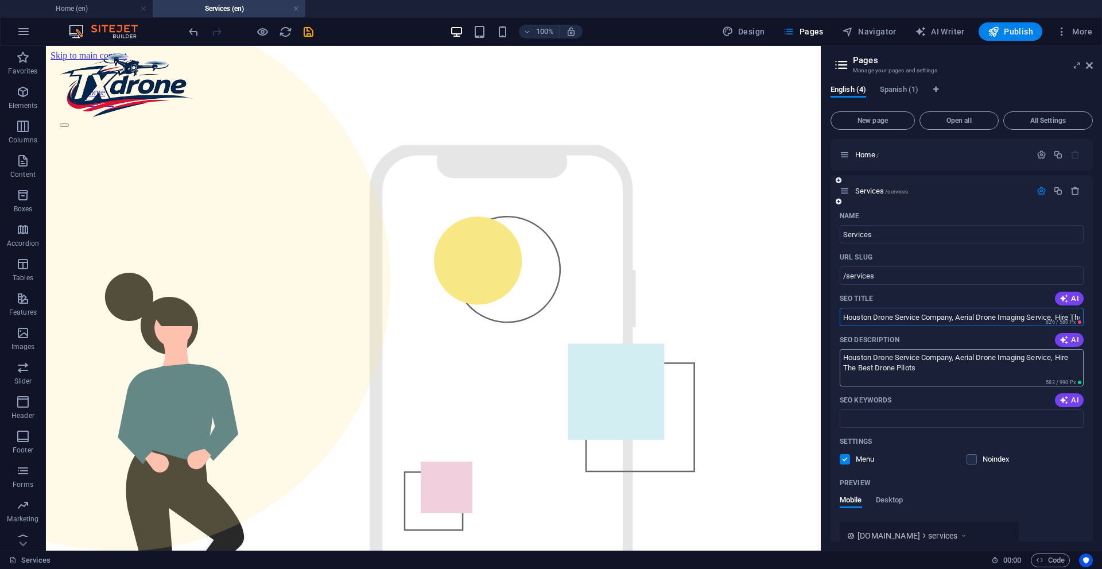
type input "Houston Drone Service Company, Aerial Drone Imaging Service, Hire The Best Dron…"
click at [910, 355] on textarea "Houston Drone Service Company, Aerial Drone Imaging Service, Hire The Best Dron…" at bounding box center [961, 367] width 244 height 37
drag, startPoint x: 959, startPoint y: 356, endPoint x: 829, endPoint y: 336, distance: 131.8
click at [826, 336] on div "English (4) Spanish (1) New page Open all All Settings Home / Services /service…" at bounding box center [961, 313] width 281 height 475
type textarea "Aerial Drone Imaging Service, Hire The Best Drone Pilots"
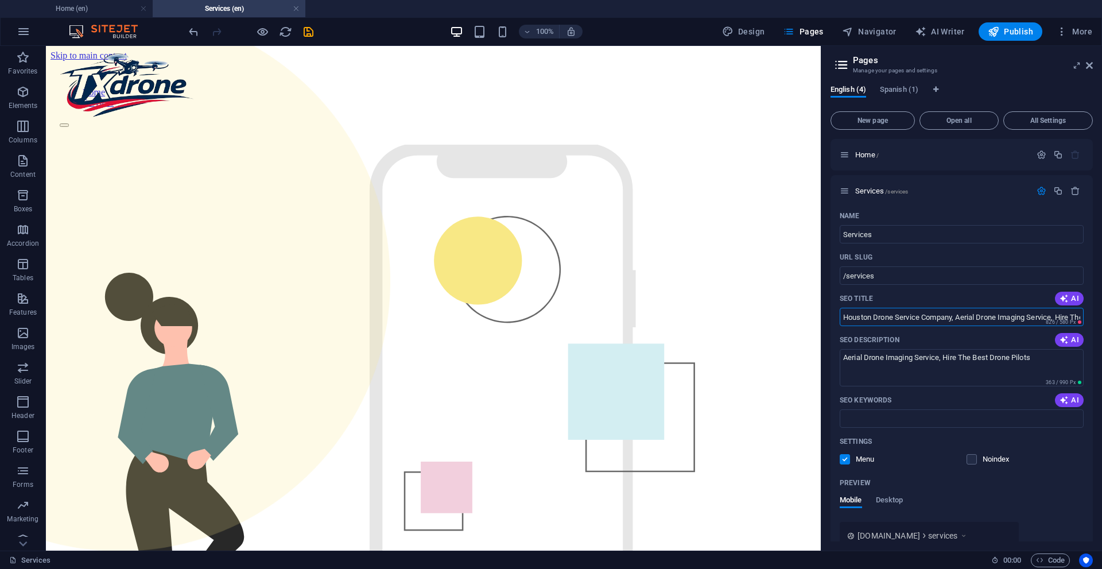
scroll to position [0, 70]
drag, startPoint x: 999, startPoint y: 314, endPoint x: 1101, endPoint y: 314, distance: 102.1
click at [1101, 314] on div "English (4) Spanish (1) New page Open all All Settings Home / Services /service…" at bounding box center [961, 313] width 281 height 475
click at [1004, 311] on input "Houston Drone Service Company, Aerial Drone" at bounding box center [961, 317] width 244 height 18
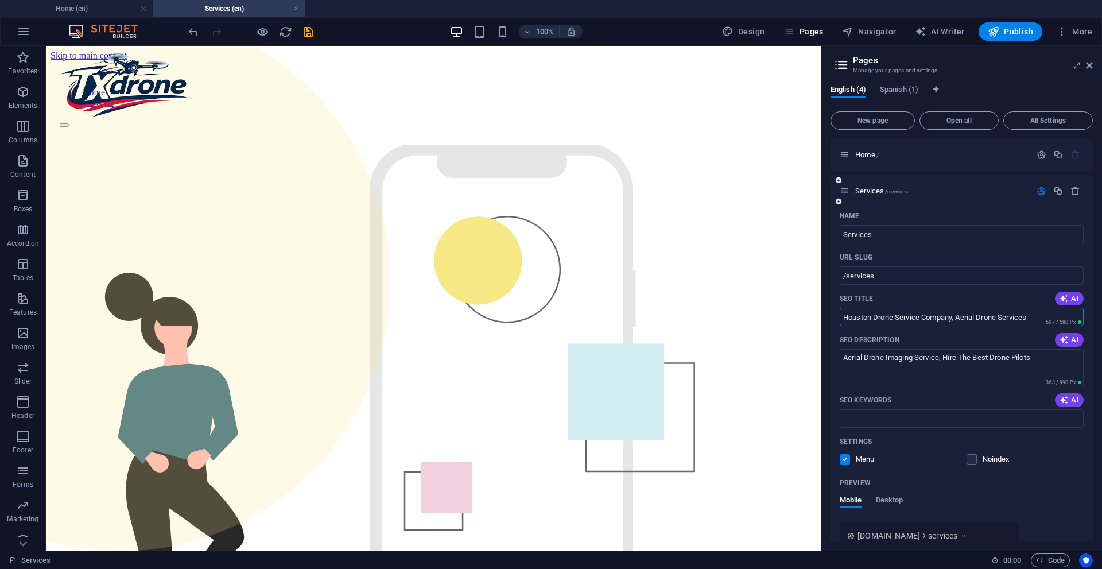
drag, startPoint x: 963, startPoint y: 317, endPoint x: 981, endPoint y: 303, distance: 22.5
click at [965, 316] on input "Houston Drone Service Company, Aerial Drone Services" at bounding box center [961, 317] width 244 height 18
drag, startPoint x: 1050, startPoint y: 314, endPoint x: 1059, endPoint y: 312, distance: 8.9
click at [1051, 314] on input "Houston Drone Service Company, Aerial Drone Services" at bounding box center [961, 317] width 244 height 18
type input "Houston Drone Service Company, Aerial Drone Services"
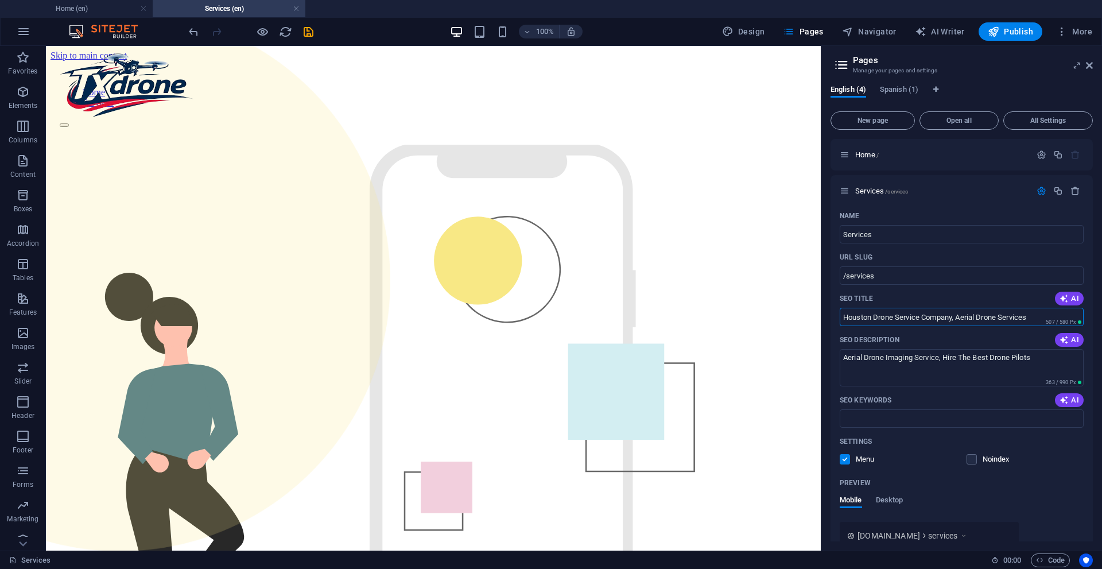
click at [305, 30] on icon "save" at bounding box center [308, 31] width 13 height 13
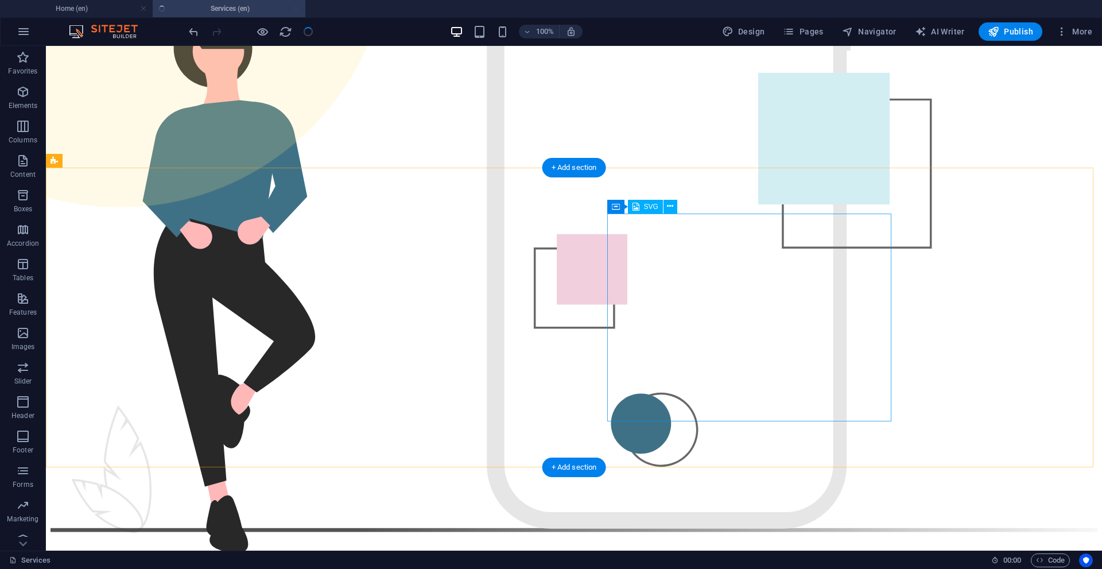
scroll to position [516, 0]
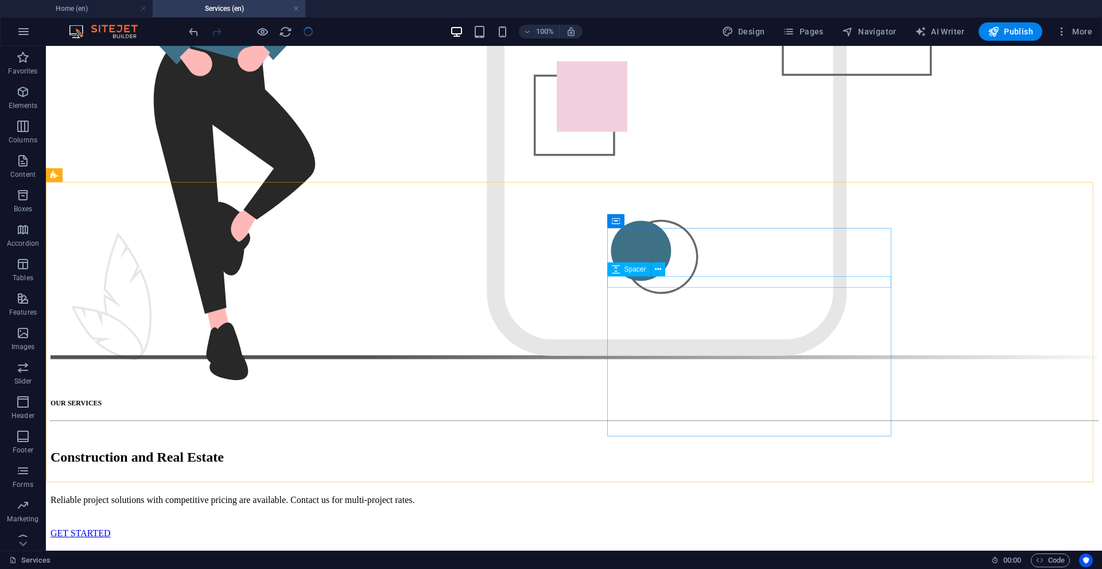
click at [667, 269] on div "Spacer" at bounding box center [639, 269] width 65 height 14
drag, startPoint x: 667, startPoint y: 269, endPoint x: 639, endPoint y: 221, distance: 55.3
click at [667, 269] on div "Spacer" at bounding box center [639, 269] width 65 height 14
drag, startPoint x: 686, startPoint y: 270, endPoint x: 485, endPoint y: 269, distance: 201.4
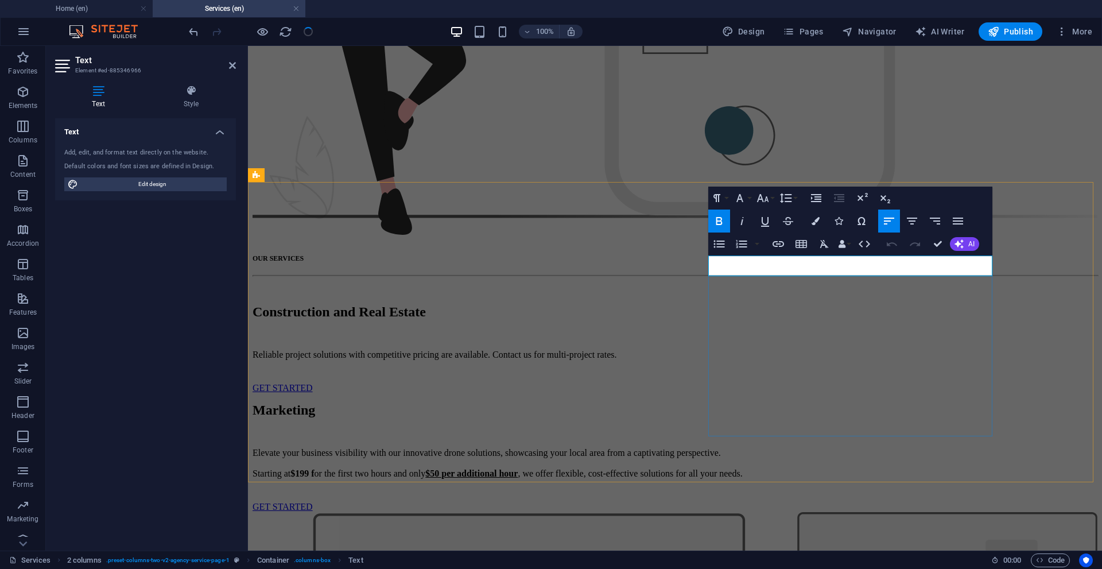
drag, startPoint x: 830, startPoint y: 254, endPoint x: 845, endPoint y: 251, distance: 15.2
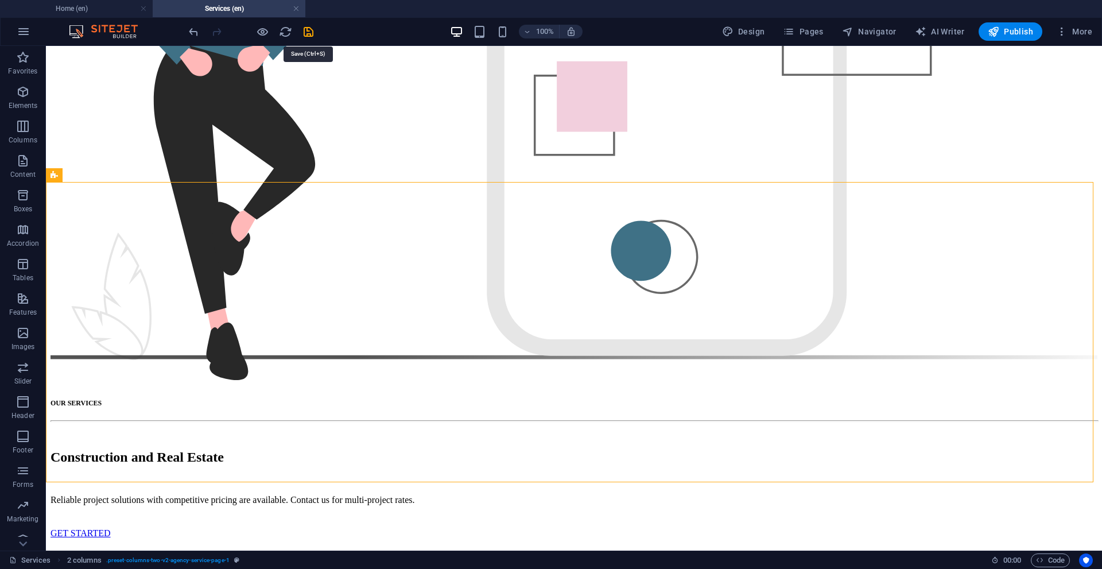
click at [305, 32] on icon "save" at bounding box center [308, 31] width 13 height 13
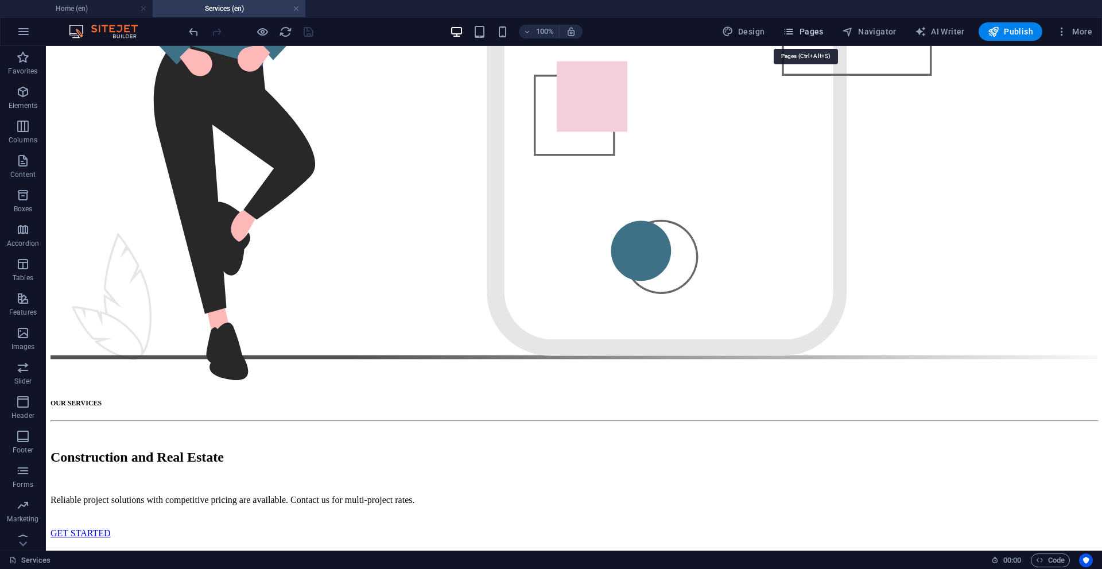
click at [820, 28] on span "Pages" at bounding box center [803, 31] width 40 height 11
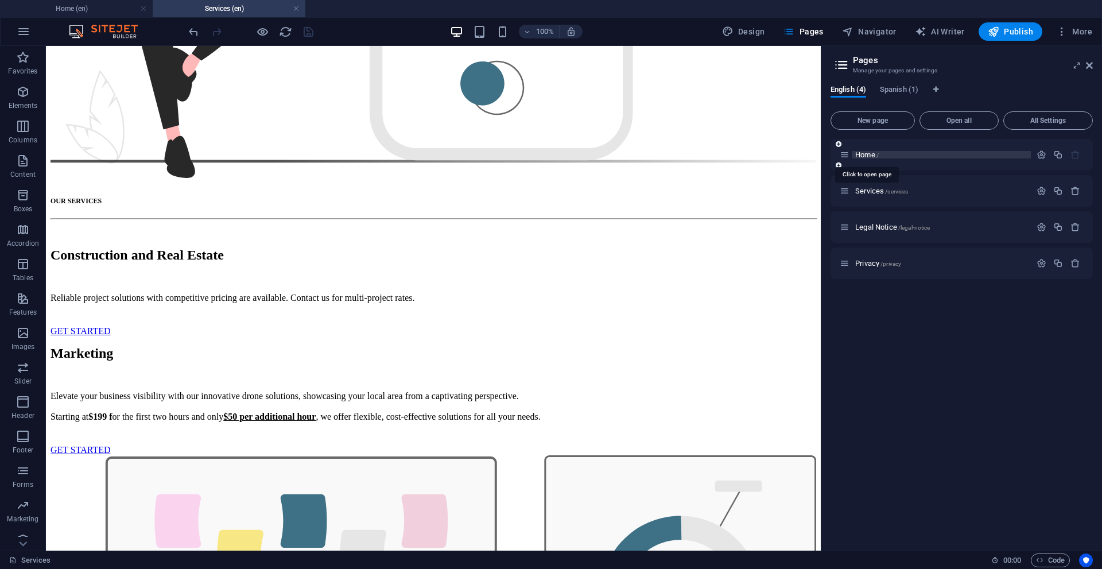
click at [870, 151] on span "Home /" at bounding box center [867, 154] width 24 height 9
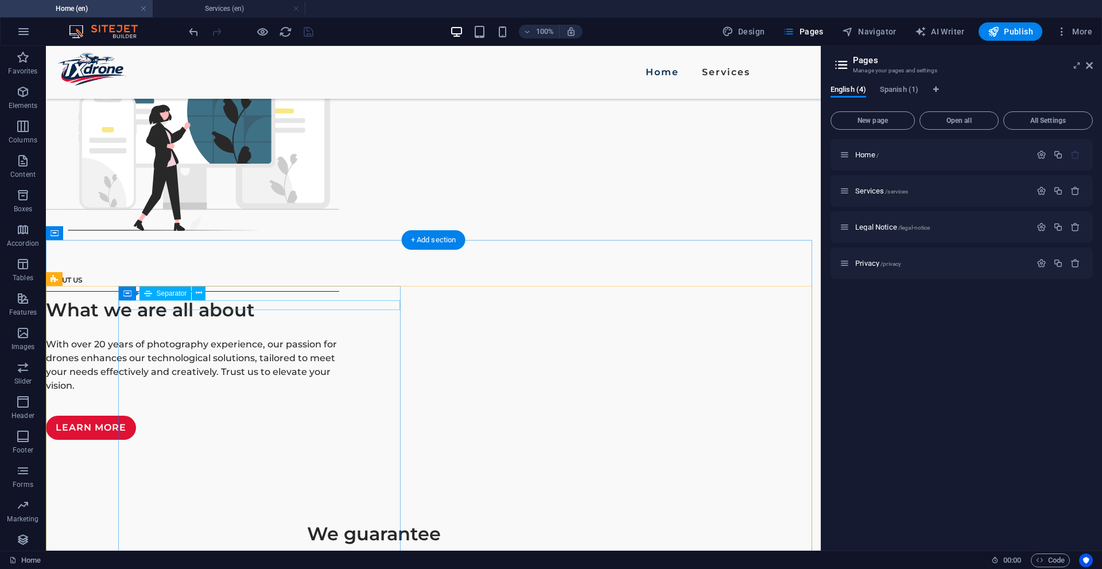
scroll to position [975, 0]
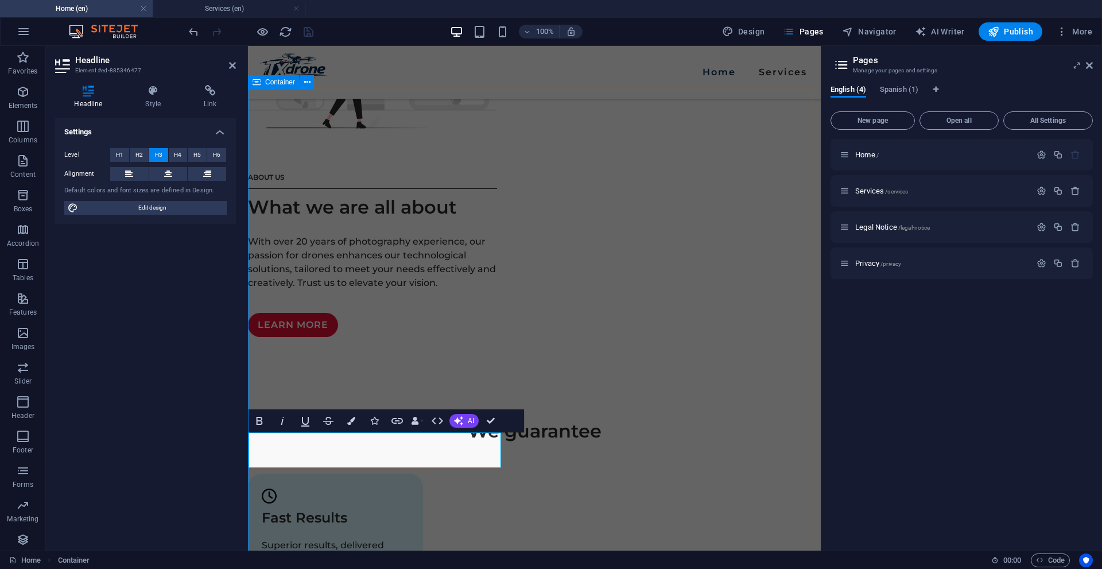
scroll to position [962, 0]
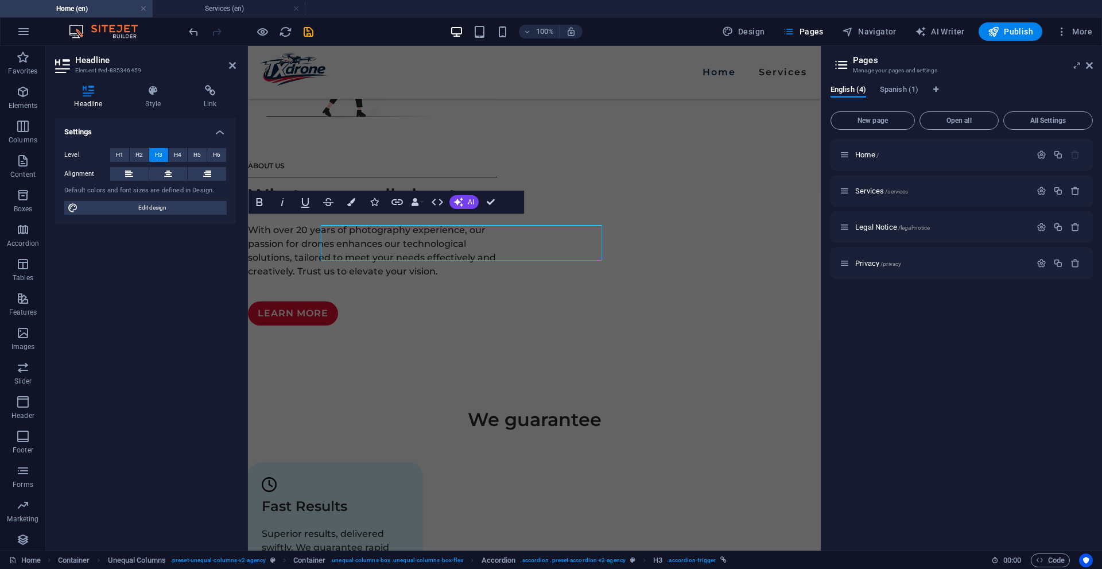
scroll to position [938, 0]
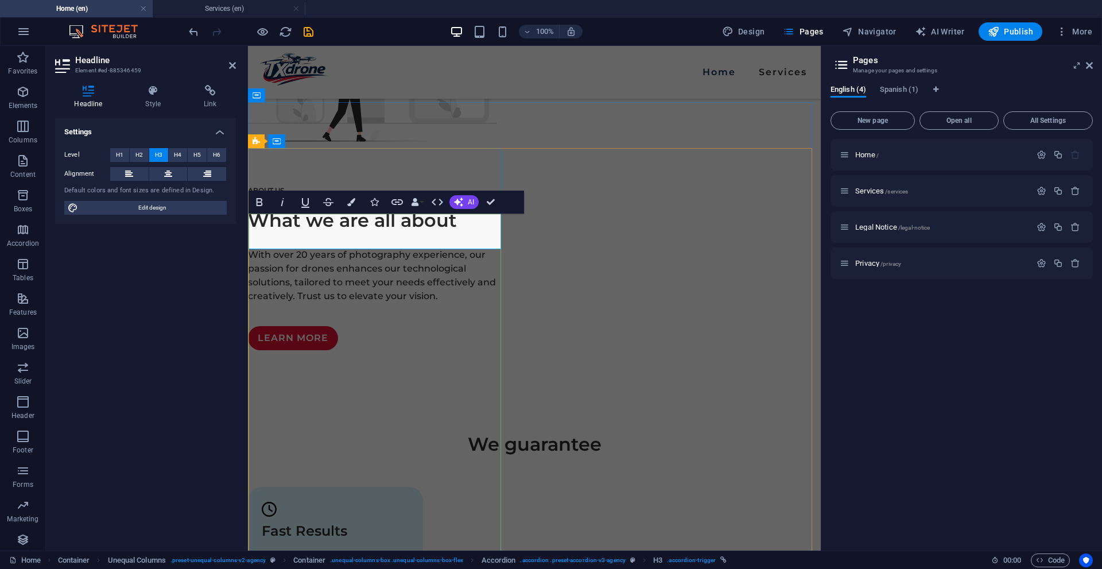
click at [311, 31] on icon "save" at bounding box center [308, 31] width 13 height 13
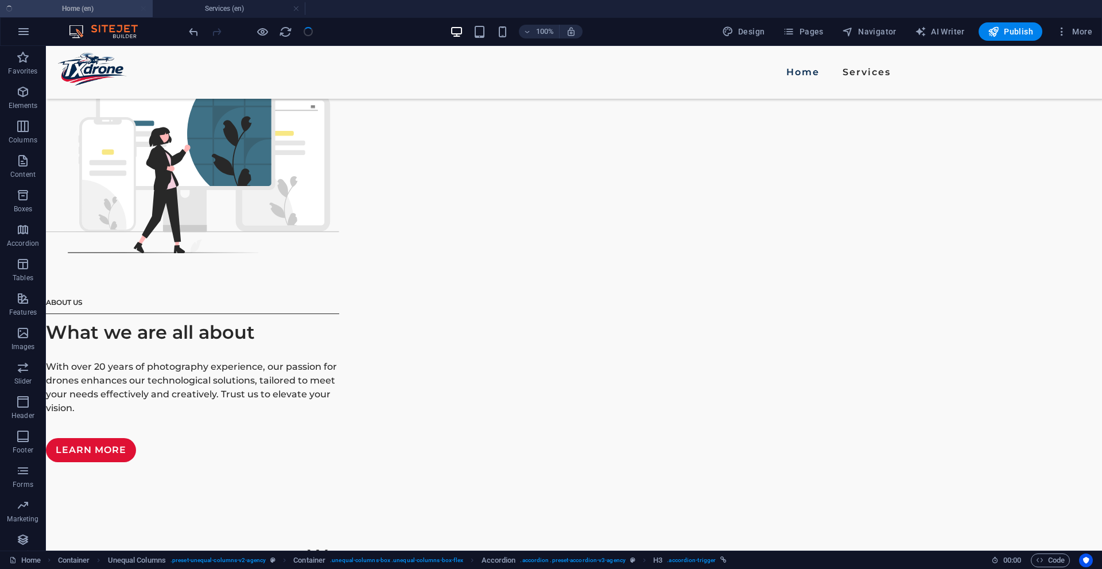
scroll to position [963, 0]
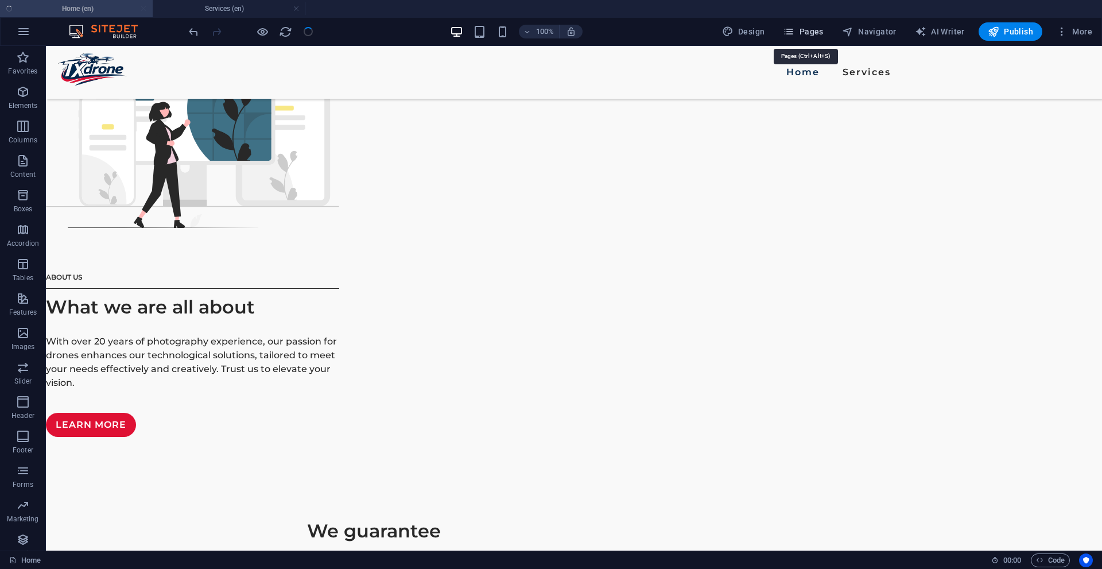
click at [813, 35] on span "Pages" at bounding box center [803, 31] width 40 height 11
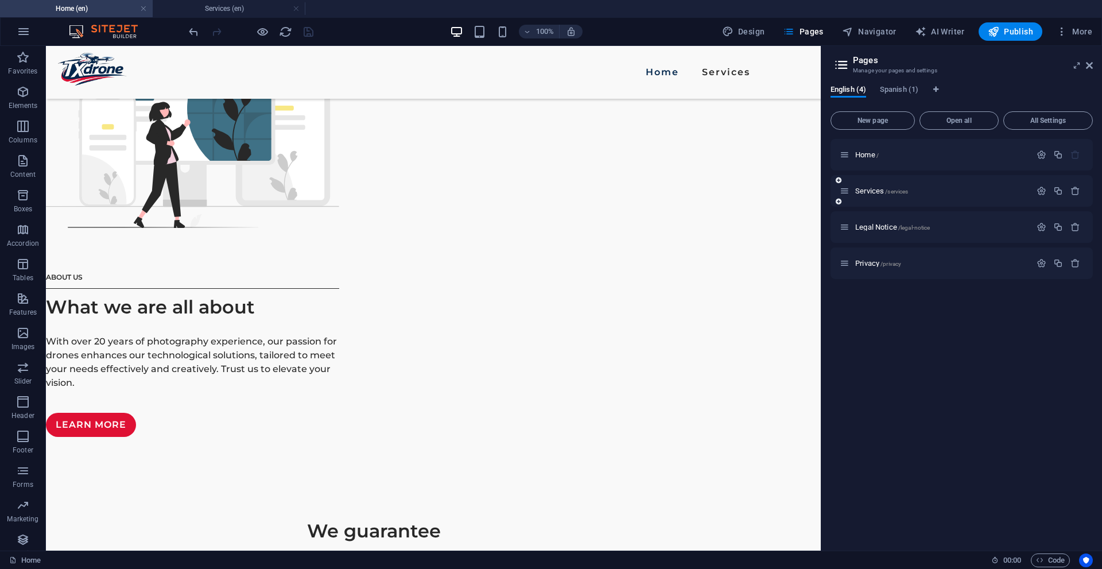
click at [862, 184] on div "Services /services" at bounding box center [934, 190] width 191 height 13
click at [865, 186] on div "Services /services" at bounding box center [934, 190] width 191 height 13
click at [862, 190] on span "Services /services" at bounding box center [881, 190] width 53 height 9
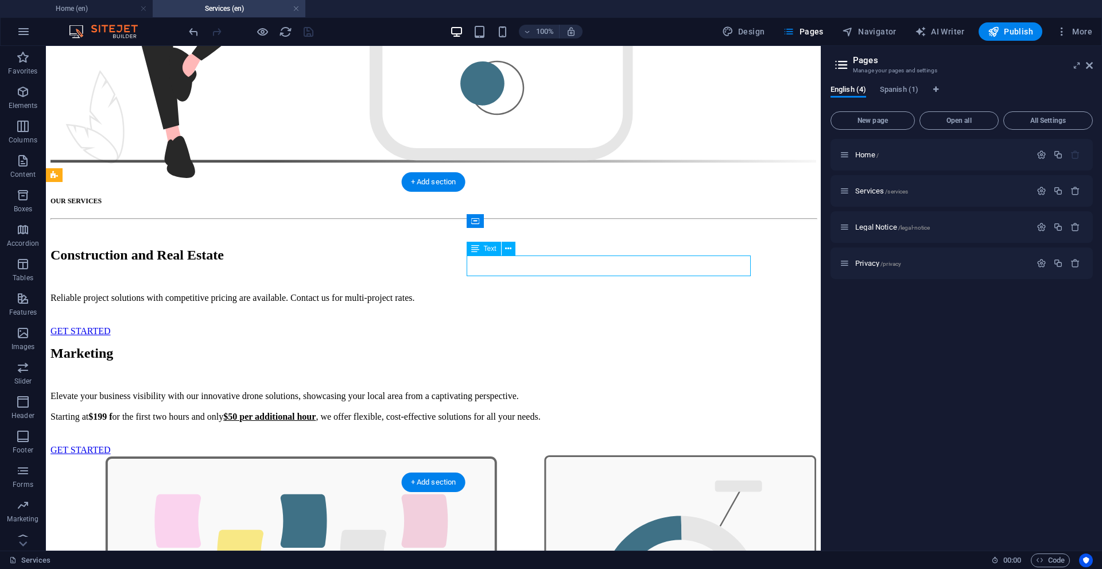
drag, startPoint x: 546, startPoint y: 269, endPoint x: 329, endPoint y: 271, distance: 216.3
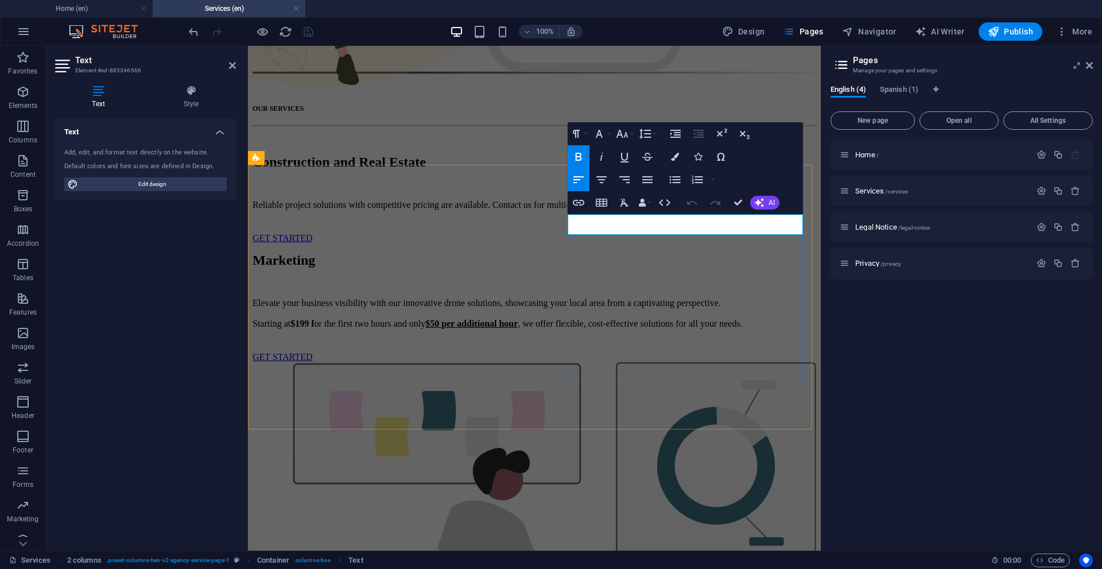
drag, startPoint x: 687, startPoint y: 441, endPoint x: 690, endPoint y: 420, distance: 20.9
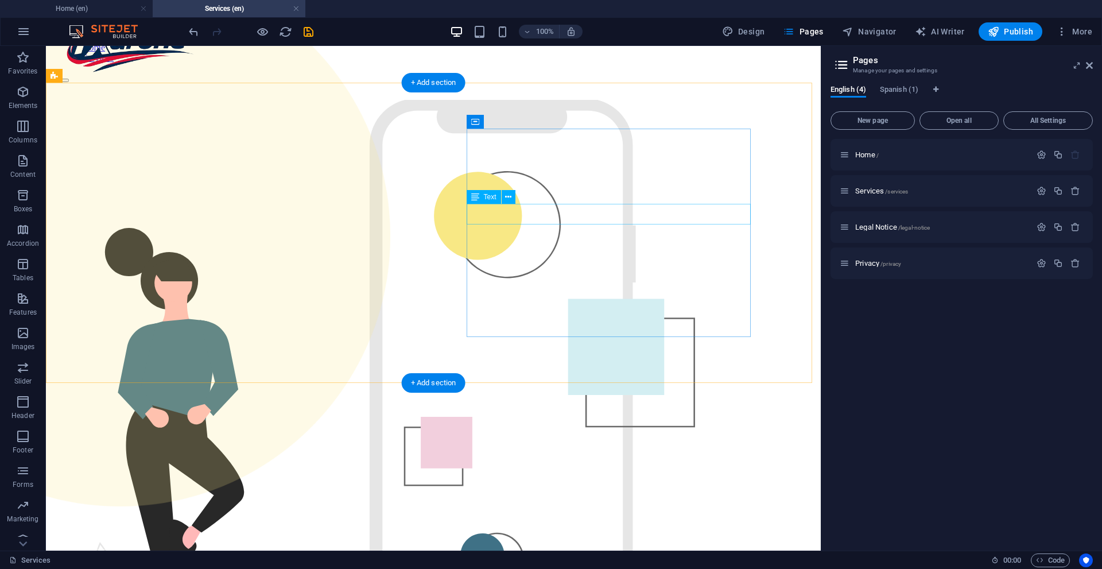
scroll to position [0, 0]
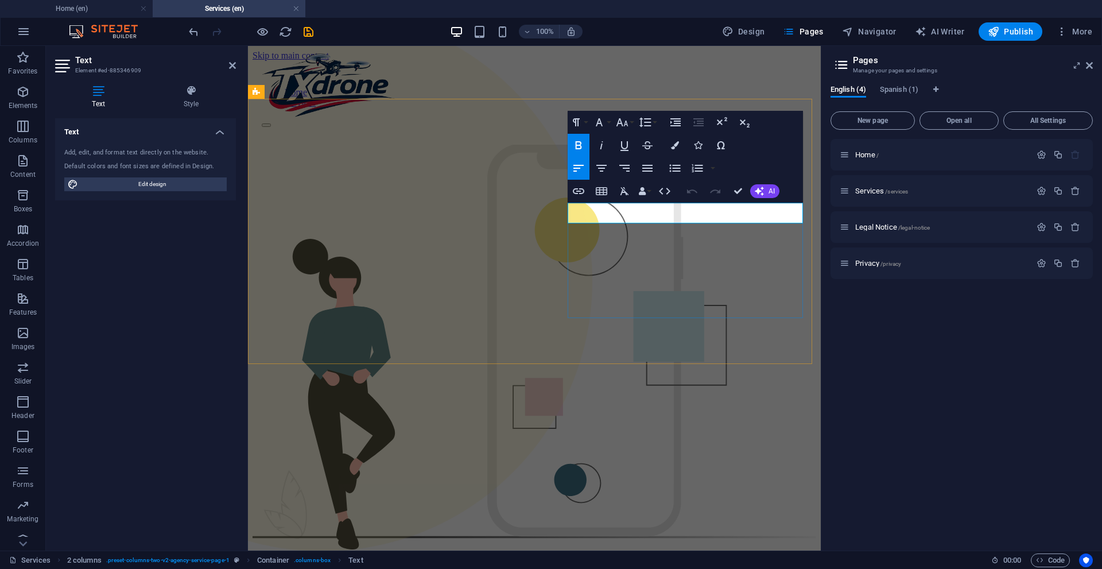
drag, startPoint x: 709, startPoint y: 216, endPoint x: 742, endPoint y: 205, distance: 35.4
click at [660, 42] on div "100% Design Pages Navigator AI Writer Publish More" at bounding box center [551, 32] width 1101 height 28
click at [312, 29] on icon "save" at bounding box center [308, 31] width 13 height 13
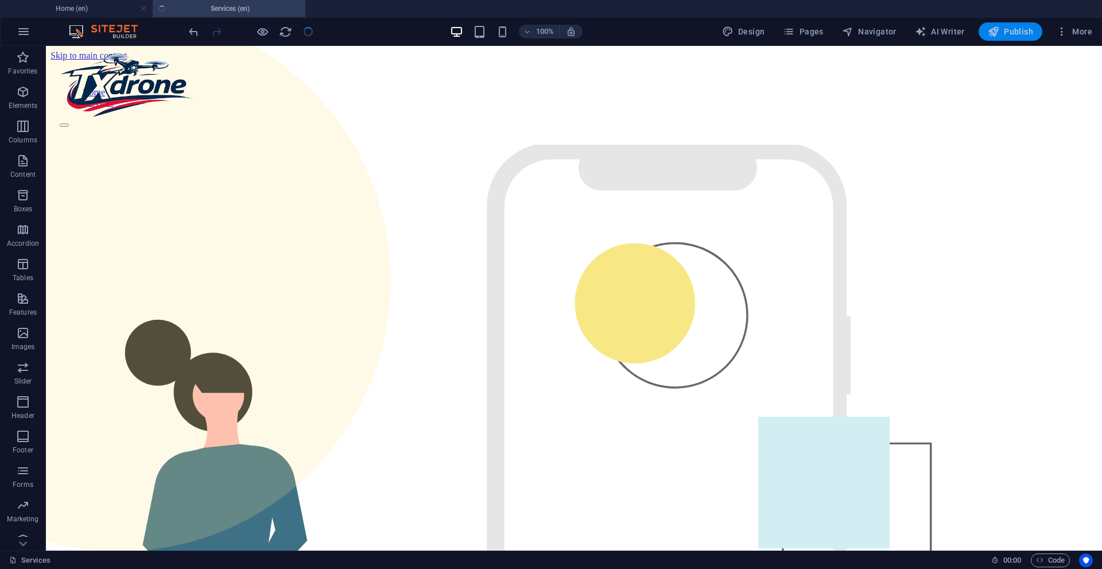
click at [1009, 35] on span "Publish" at bounding box center [1009, 31] width 45 height 11
